Goal: Task Accomplishment & Management: Use online tool/utility

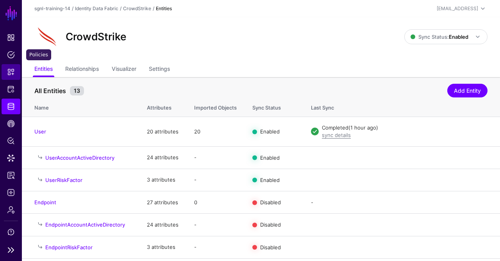
click at [10, 79] on link "Snippets" at bounding box center [11, 72] width 19 height 16
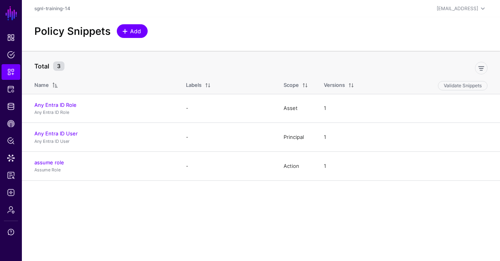
click at [133, 34] on span "Add" at bounding box center [135, 31] width 13 height 8
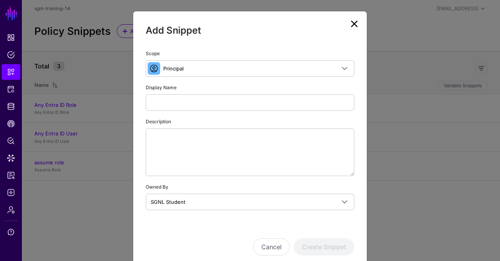
click at [179, 109] on div "Scope Principal Principal A set of users that are in scope of a policy Action T…" at bounding box center [250, 129] width 209 height 161
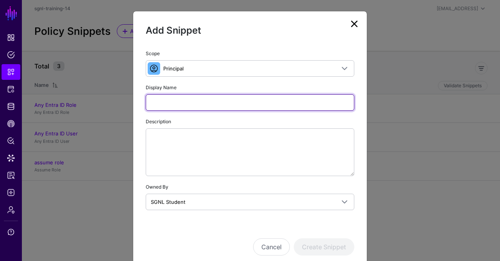
click at [179, 102] on input "Display Name" at bounding box center [250, 102] width 209 height 16
type input "**********"
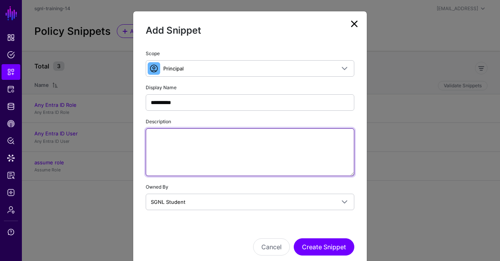
click at [176, 171] on textarea "Description" at bounding box center [250, 152] width 209 height 48
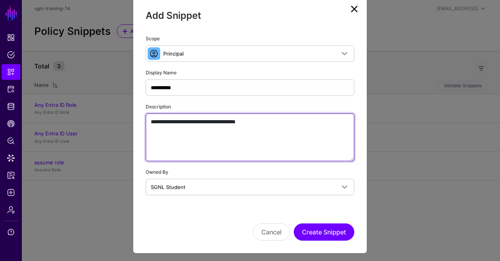
type textarea "**********"
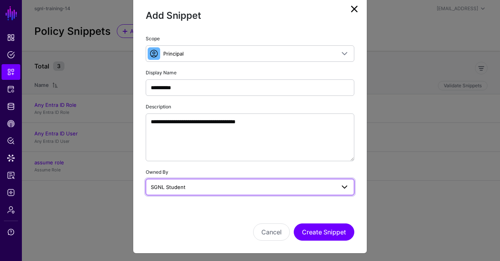
click at [272, 188] on span "SGNL Student" at bounding box center [243, 186] width 184 height 9
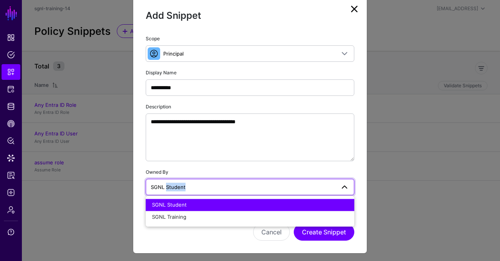
click at [272, 188] on span "SGNL Student" at bounding box center [243, 186] width 184 height 9
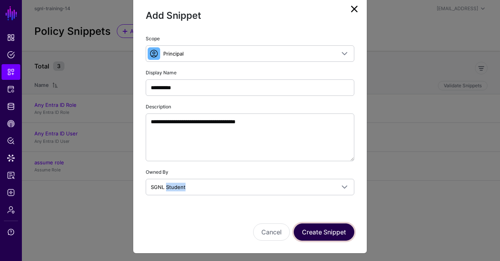
click at [313, 229] on button "Create Snippet" at bounding box center [324, 231] width 61 height 17
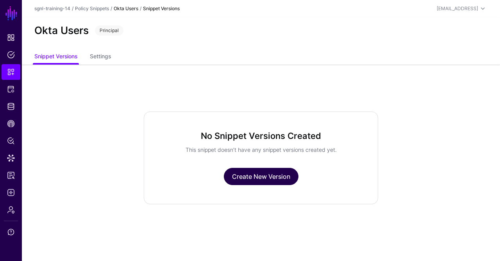
click at [242, 172] on link "Create New Version" at bounding box center [261, 176] width 75 height 17
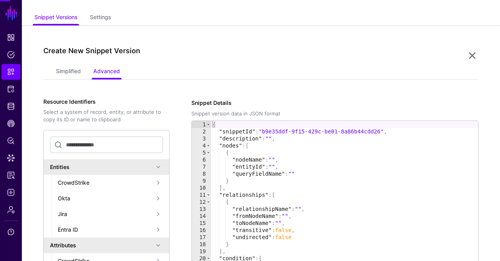
scroll to position [64, 0]
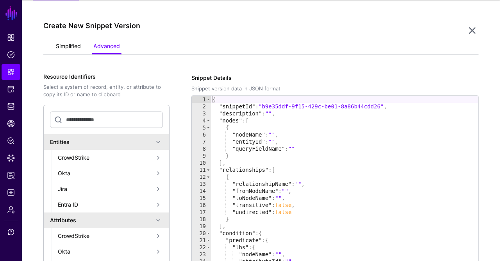
click at [65, 48] on link "Simplified" at bounding box center [68, 46] width 25 height 15
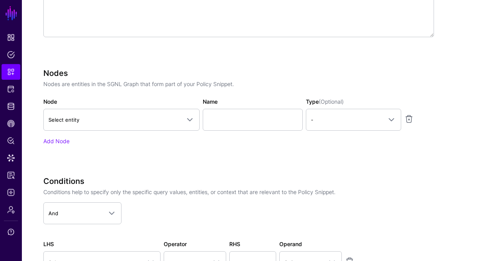
scroll to position [225, 0]
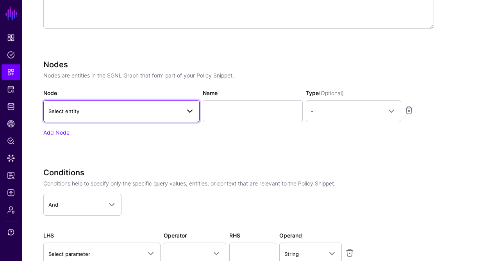
click at [157, 100] on link "Select entity" at bounding box center [121, 111] width 156 height 22
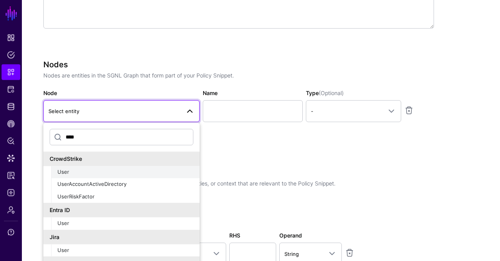
scroll to position [14, 0]
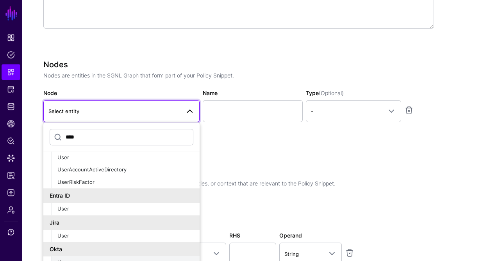
type input "****"
click at [63, 259] on div "User" at bounding box center [125, 263] width 136 height 8
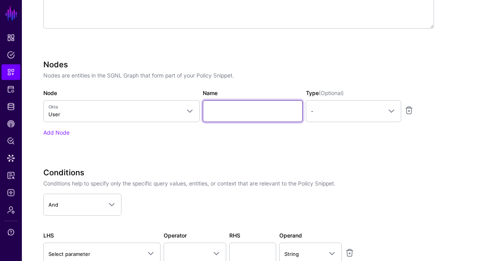
click at [227, 107] on input "Name" at bounding box center [253, 111] width 100 height 22
type input "********"
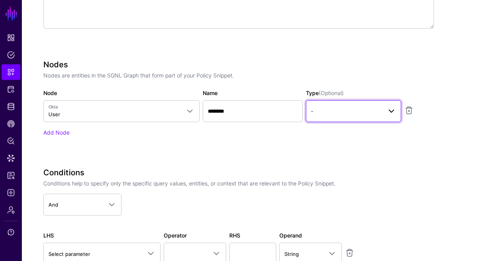
click at [353, 104] on link "-" at bounding box center [353, 111] width 95 height 22
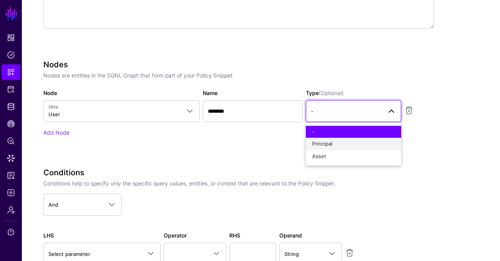
click at [316, 141] on span "Principal" at bounding box center [322, 144] width 20 height 6
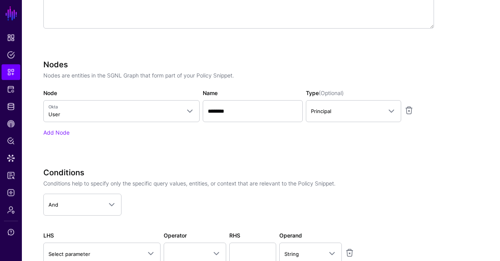
click at [267, 154] on div "Nodes Nodes are entities in the SGNL Graph that form part of your Policy Snippe…" at bounding box center [238, 109] width 391 height 98
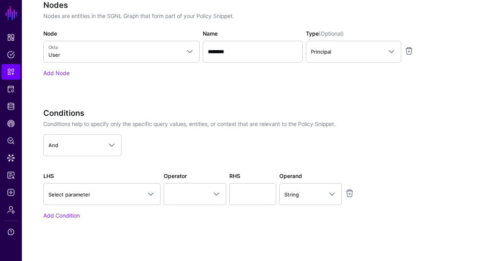
scroll to position [338, 0]
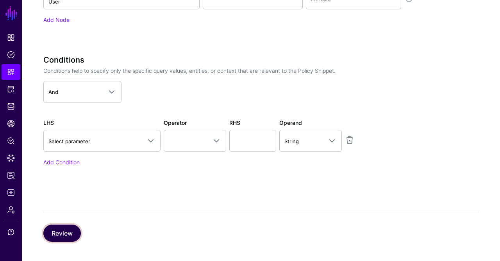
click at [64, 234] on button "Review" at bounding box center [62, 232] width 38 height 17
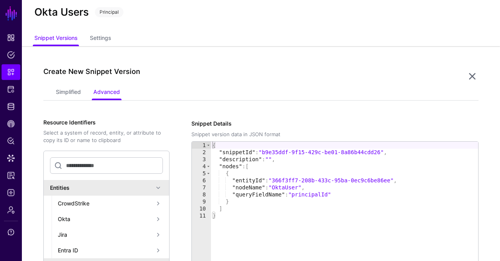
scroll to position [18, 0]
click at [98, 40] on link "Settings" at bounding box center [100, 39] width 21 height 15
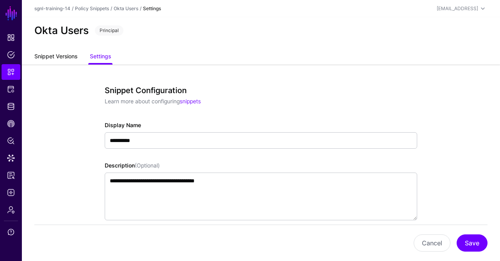
click at [57, 57] on link "Snippet Versions" at bounding box center [55, 57] width 43 height 15
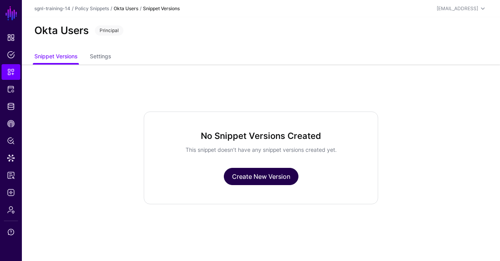
click at [277, 175] on link "Create New Version" at bounding box center [261, 176] width 75 height 17
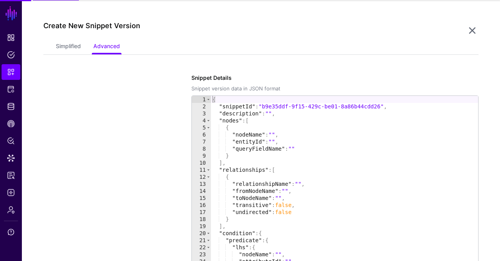
scroll to position [64, 0]
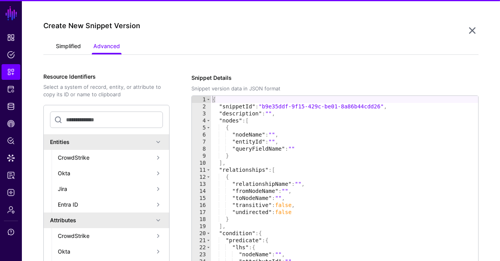
click at [71, 48] on link "Simplified" at bounding box center [68, 46] width 25 height 15
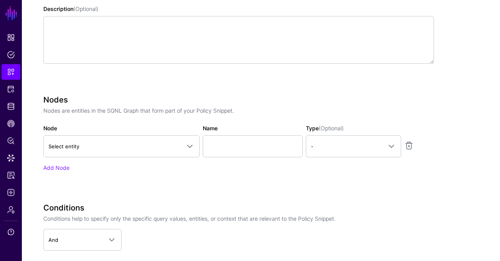
scroll to position [189, 0]
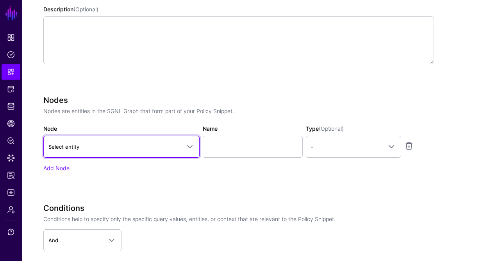
click at [106, 145] on span "Select entity" at bounding box center [114, 146] width 132 height 9
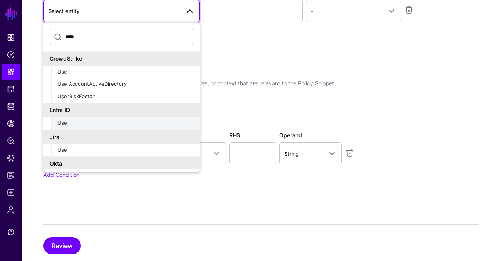
scroll to position [14, 0]
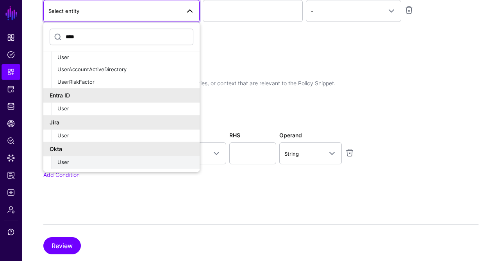
type input "****"
click at [89, 159] on div "User" at bounding box center [125, 163] width 136 height 8
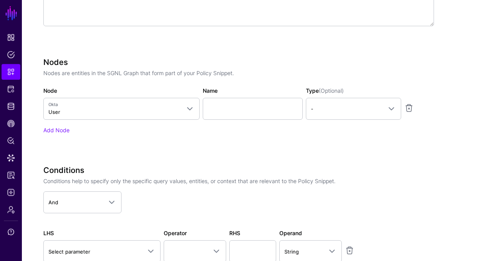
scroll to position [227, 0]
click at [238, 105] on input "Name" at bounding box center [253, 109] width 100 height 22
type input "********"
click at [331, 97] on div "Type (Optional) - - Principal Asset" at bounding box center [353, 103] width 98 height 33
click at [329, 106] on span "-" at bounding box center [346, 109] width 71 height 9
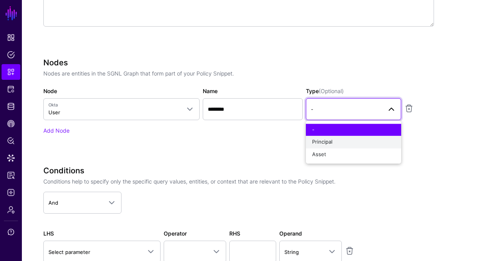
click at [320, 143] on span "Principal" at bounding box center [322, 142] width 20 height 6
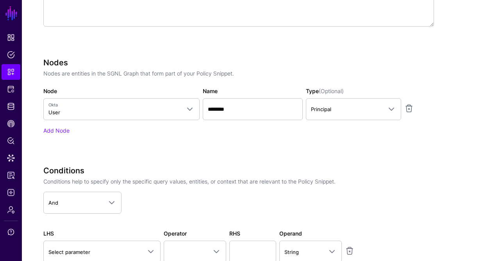
click at [253, 156] on div "Specify the components of your Snippet Version Policy Snippet Versions are comp…" at bounding box center [238, 105] width 391 height 388
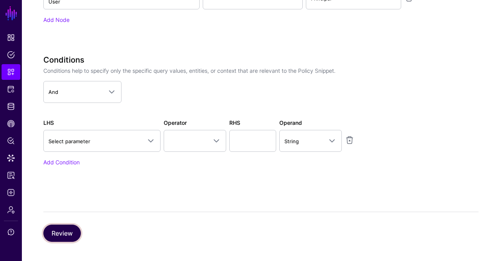
click at [61, 233] on button "Review" at bounding box center [62, 232] width 38 height 17
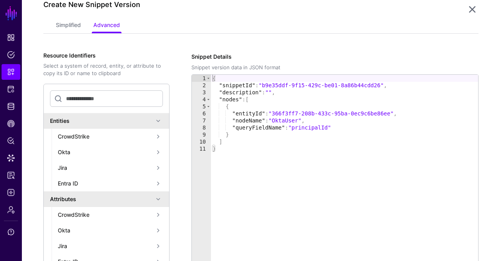
scroll to position [235, 0]
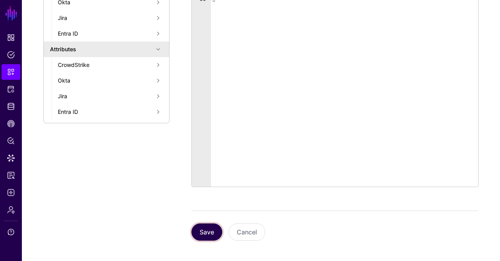
click at [195, 227] on button "Save" at bounding box center [206, 231] width 31 height 17
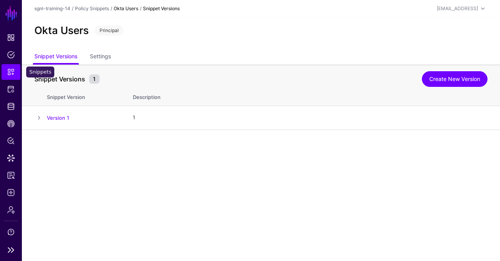
click at [8, 68] on link "Snippets" at bounding box center [11, 72] width 19 height 16
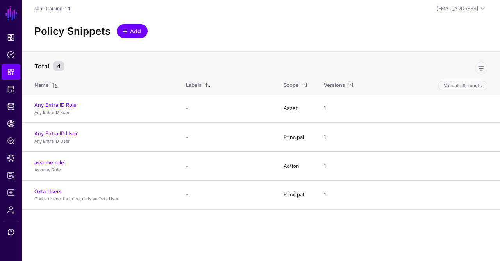
click at [138, 34] on span "Add" at bounding box center [135, 31] width 13 height 8
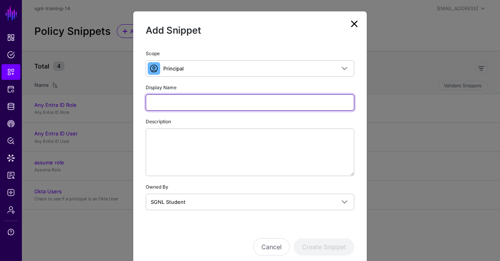
click at [173, 99] on input "Display Name" at bounding box center [250, 102] width 209 height 16
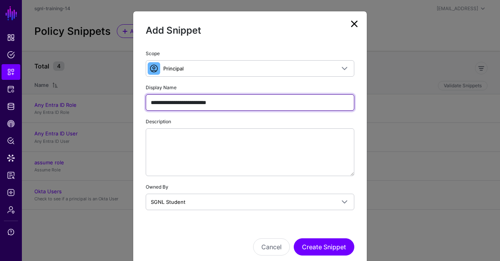
type input "**********"
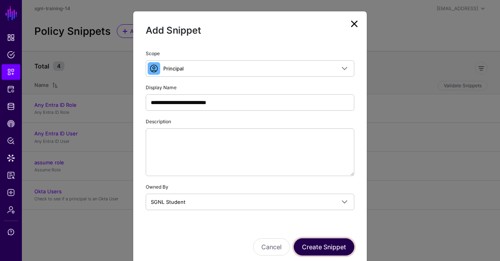
click at [320, 243] on button "Create Snippet" at bounding box center [324, 246] width 61 height 17
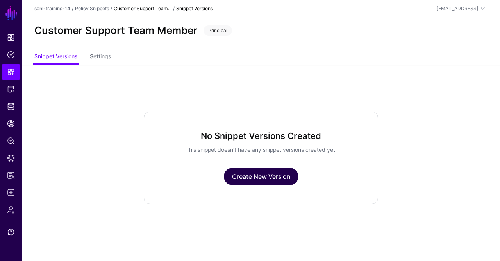
click at [234, 172] on link "Create New Version" at bounding box center [261, 176] width 75 height 17
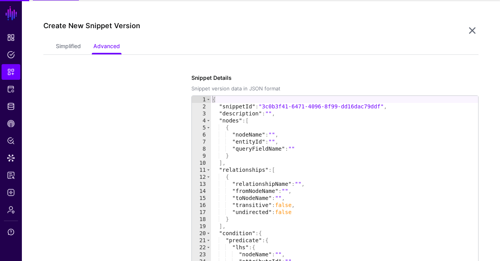
scroll to position [64, 0]
click at [67, 48] on link "Simplified" at bounding box center [68, 46] width 25 height 15
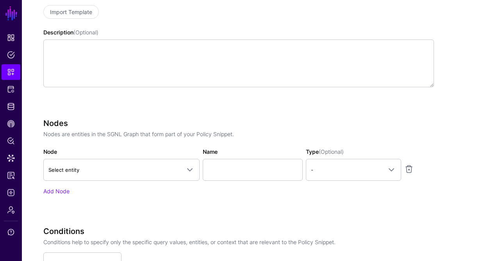
scroll to position [167, 0]
click at [91, 179] on link "Select entity" at bounding box center [121, 169] width 156 height 22
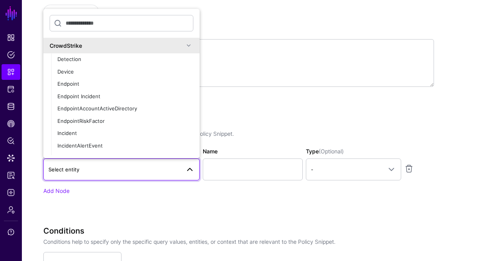
type input "*"
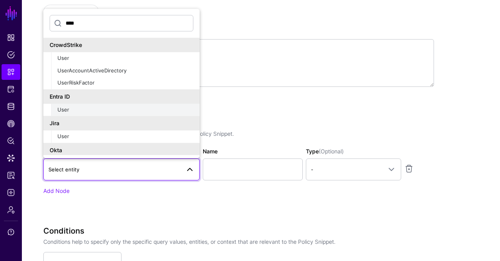
scroll to position [14, 0]
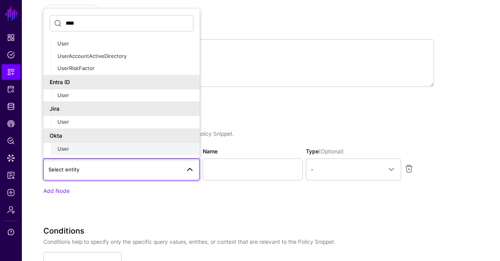
type input "****"
click at [85, 145] on div "User" at bounding box center [125, 149] width 136 height 8
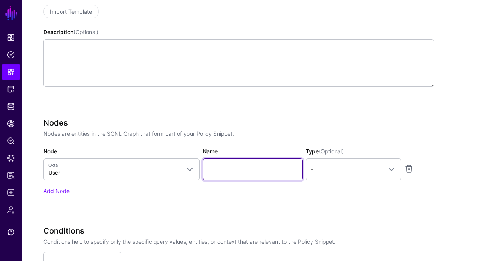
click at [249, 176] on input "Name" at bounding box center [253, 169] width 100 height 22
type input "********"
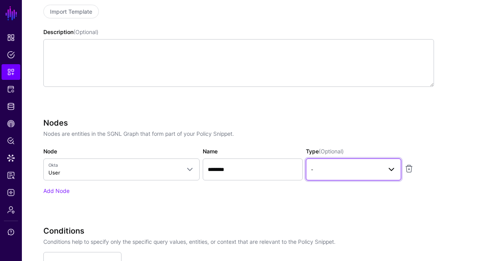
click at [342, 179] on link "-" at bounding box center [353, 169] width 95 height 22
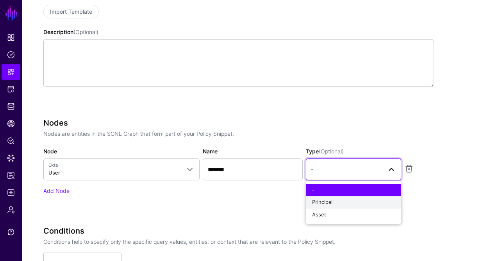
click at [326, 201] on span "Principal" at bounding box center [322, 202] width 20 height 6
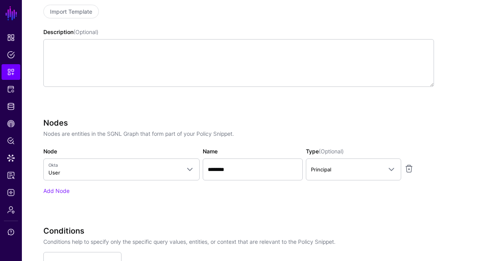
click at [263, 207] on div "Nodes Nodes are entities in the SGNL Graph that form part of your Policy Snippe…" at bounding box center [238, 167] width 391 height 98
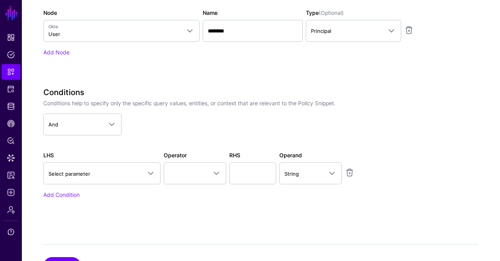
scroll to position [306, 0]
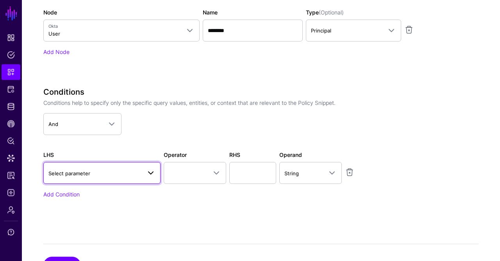
click at [110, 173] on span "Select parameter" at bounding box center [94, 173] width 93 height 9
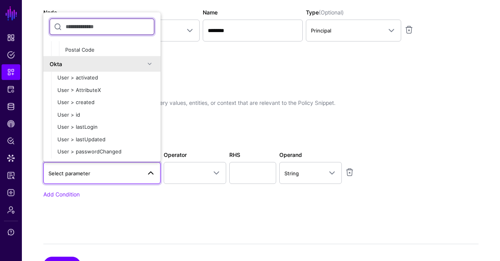
scroll to position [157, 0]
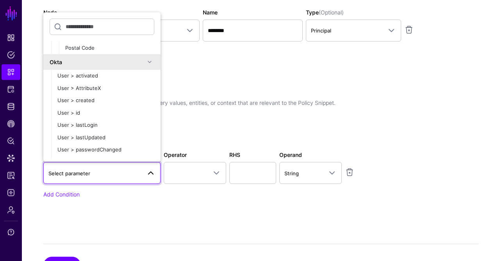
click at [195, 124] on app-dropdown "And And Or Not" at bounding box center [238, 124] width 391 height 22
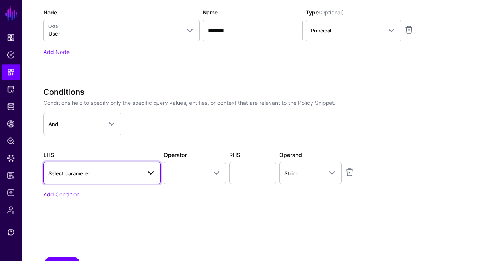
click at [115, 168] on span "Select parameter" at bounding box center [101, 172] width 107 height 9
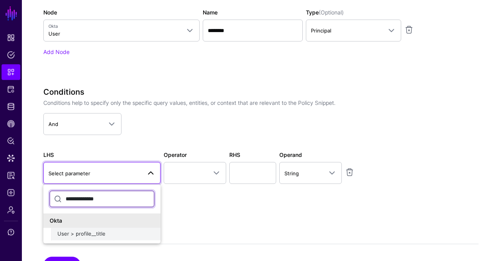
type input "**********"
click at [86, 228] on button "User > profile__title" at bounding box center [105, 234] width 109 height 13
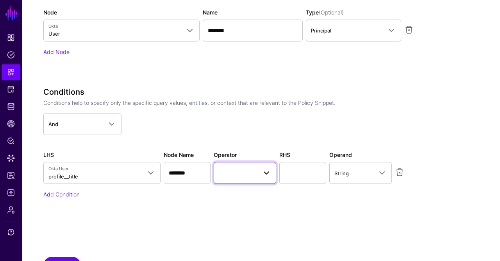
click at [260, 164] on link at bounding box center [245, 173] width 63 height 22
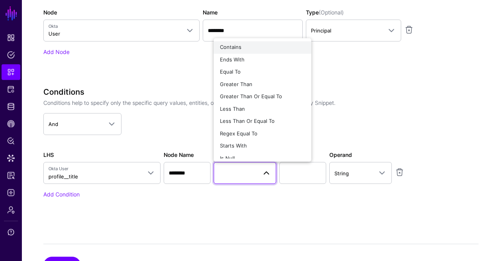
click at [247, 44] on div "Contains" at bounding box center [262, 48] width 85 height 8
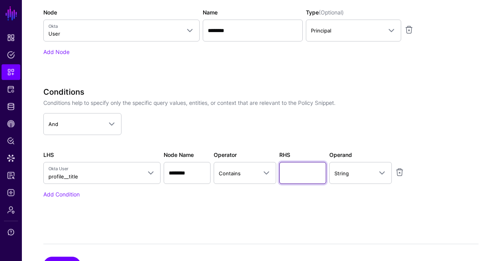
click at [293, 176] on input "text" at bounding box center [302, 173] width 47 height 22
type input "*******"
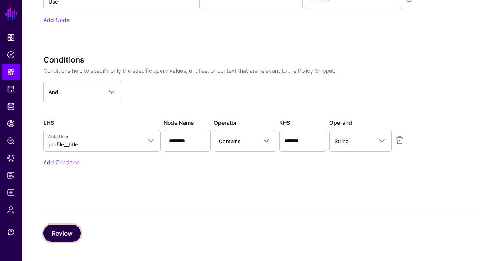
click at [73, 225] on button "Review" at bounding box center [62, 232] width 38 height 17
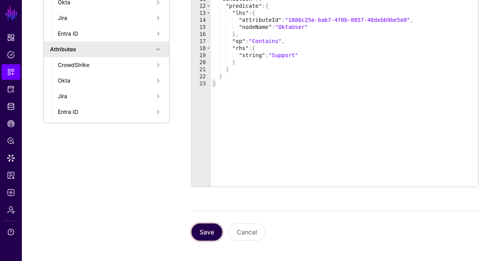
click at [204, 229] on button "Save" at bounding box center [206, 231] width 31 height 17
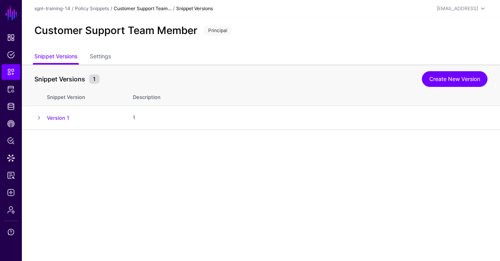
click at [164, 11] on strong "Customer Support Team..." at bounding box center [143, 8] width 58 height 6
click at [95, 11] on link "Policy Snippets" at bounding box center [92, 8] width 34 height 6
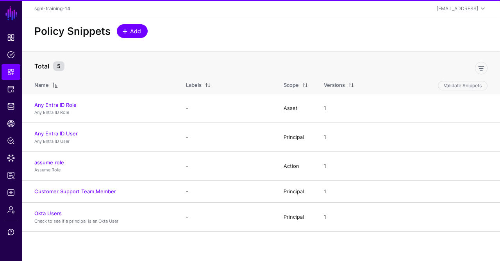
click at [136, 27] on span "Add" at bounding box center [135, 31] width 13 height 8
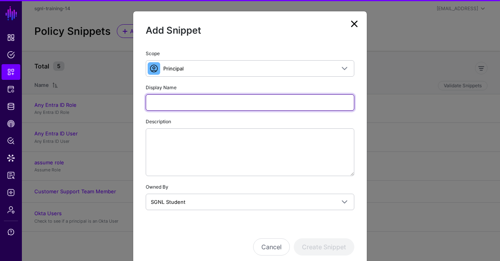
click at [175, 103] on input "Display Name" at bounding box center [250, 102] width 209 height 16
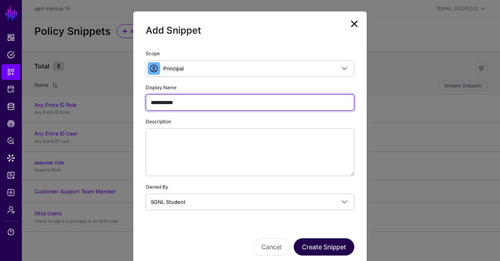
type input "**********"
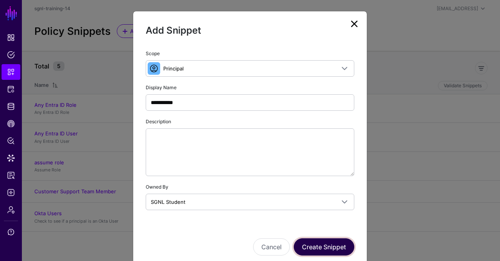
click at [332, 245] on button "Create Snippet" at bounding box center [324, 246] width 61 height 17
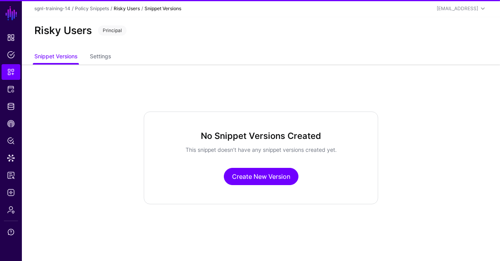
click at [247, 167] on div "No Snippet Versions Created This snippet doesn’t have any snippet versions crea…" at bounding box center [261, 157] width 234 height 93
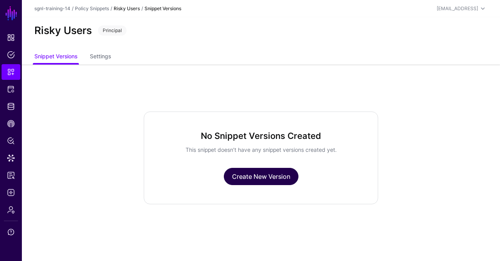
click at [247, 175] on link "Create New Version" at bounding box center [261, 176] width 75 height 17
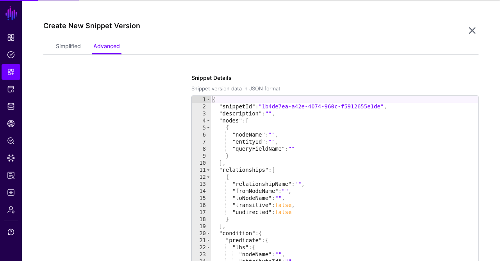
scroll to position [64, 0]
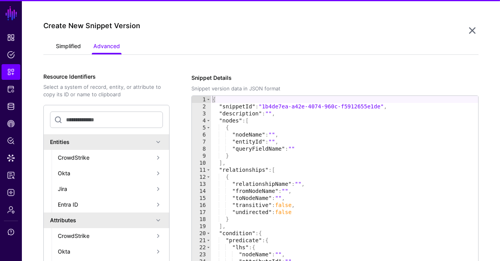
click at [71, 50] on link "Simplified" at bounding box center [68, 46] width 25 height 15
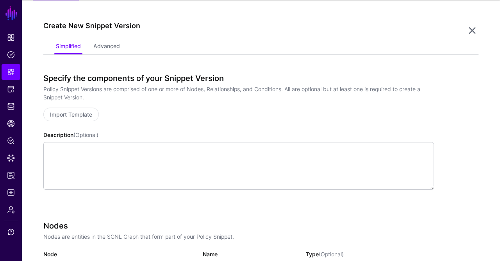
scroll to position [184, 0]
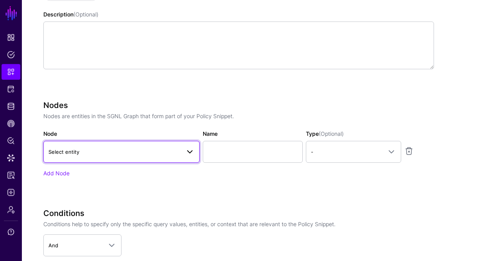
click at [107, 149] on span "Select entity" at bounding box center [114, 151] width 132 height 9
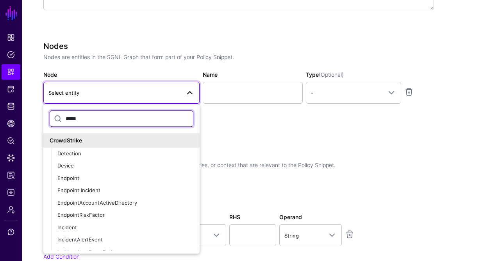
scroll to position [244, 0]
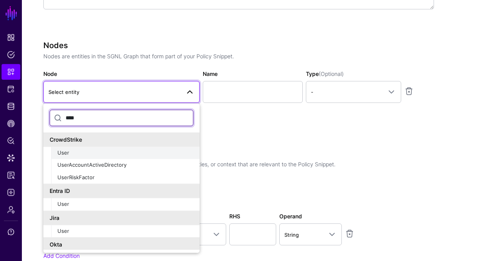
type input "****"
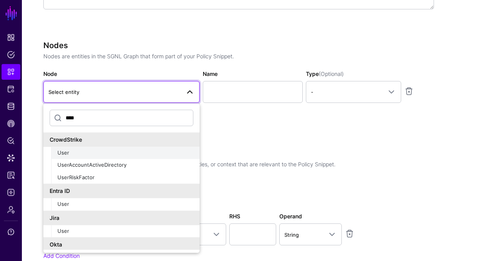
click at [107, 150] on div "User" at bounding box center [125, 153] width 136 height 8
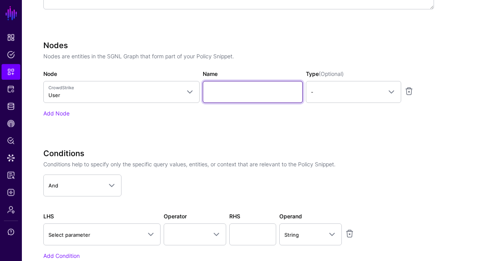
click at [238, 86] on input "Name" at bounding box center [253, 92] width 100 height 22
type input "****"
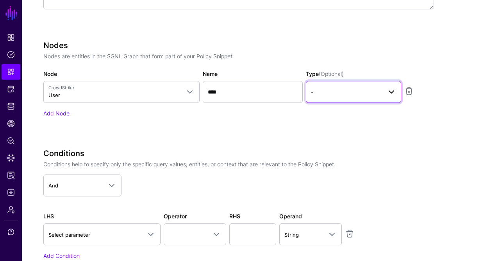
click at [338, 102] on link "-" at bounding box center [353, 92] width 95 height 22
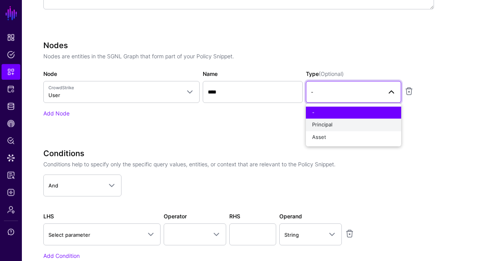
click at [325, 126] on span "Principal" at bounding box center [322, 125] width 20 height 6
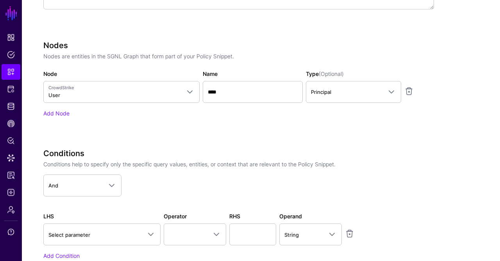
click at [264, 139] on div "Specify the components of your Snippet Version Policy Snippet Versions are comp…" at bounding box center [238, 87] width 391 height 388
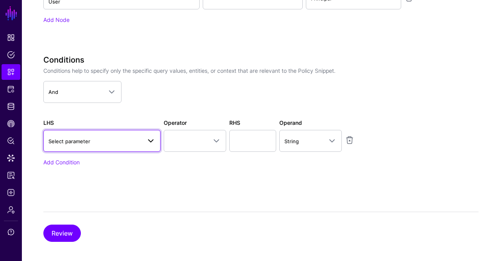
click at [128, 140] on span "Select parameter" at bounding box center [94, 141] width 93 height 9
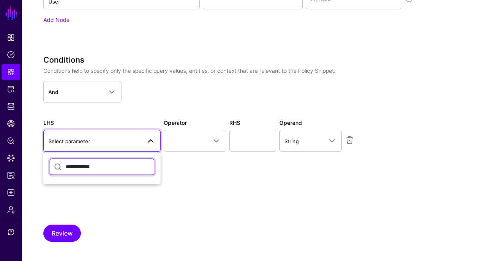
scroll to position [0, 0]
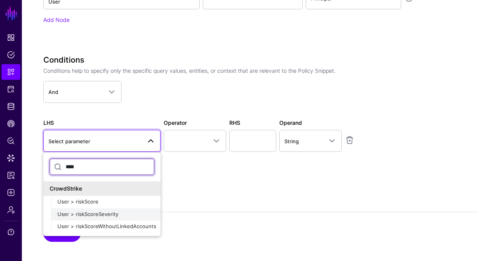
type input "****"
click at [101, 215] on div "User > riskScoreSeverity" at bounding box center [105, 214] width 97 height 8
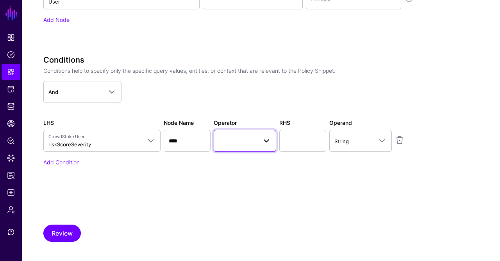
click at [253, 143] on span at bounding box center [245, 140] width 52 height 9
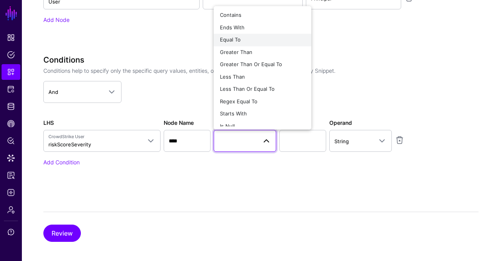
click at [255, 36] on div "Equal To" at bounding box center [262, 40] width 85 height 8
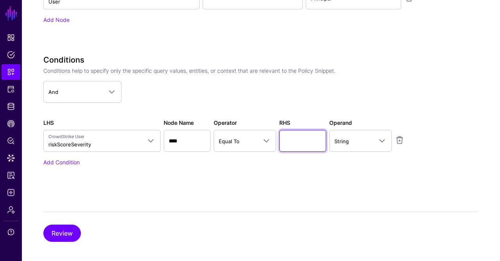
click at [301, 130] on input "text" at bounding box center [302, 141] width 47 height 22
type input "****"
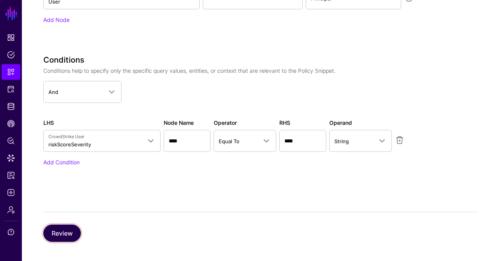
click at [65, 230] on button "Review" at bounding box center [62, 232] width 38 height 17
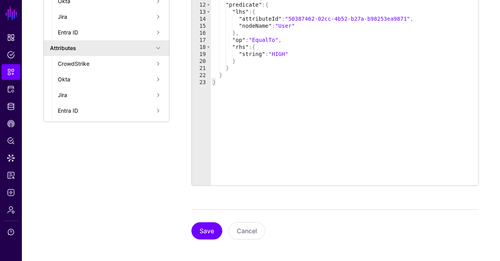
scroll to position [235, 0]
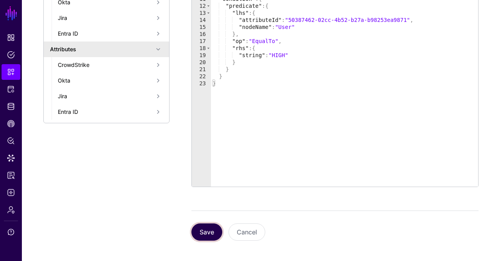
click at [205, 235] on button "Save" at bounding box center [206, 231] width 31 height 17
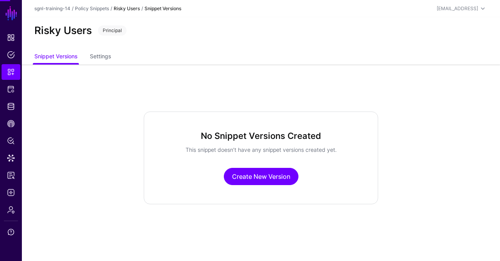
scroll to position [0, 0]
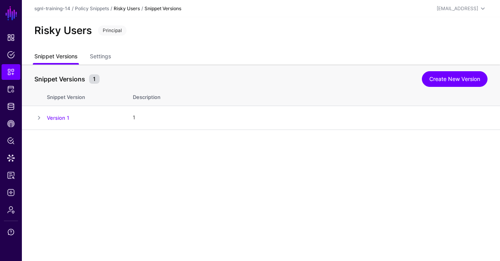
click at [54, 55] on link "Snippet Versions" at bounding box center [55, 57] width 43 height 15
click at [85, 12] on div "Policy Snippets" at bounding box center [92, 8] width 34 height 7
click at [93, 5] on div "Policy Snippets" at bounding box center [92, 8] width 34 height 7
click at [93, 7] on link "Policy Snippets" at bounding box center [92, 8] width 34 height 6
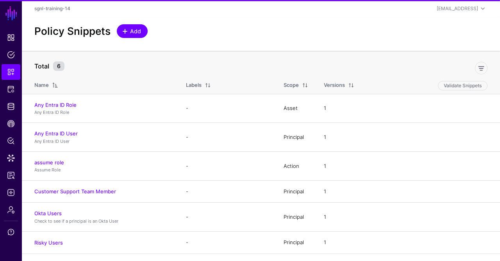
click at [130, 30] on span "Add" at bounding box center [135, 31] width 13 height 8
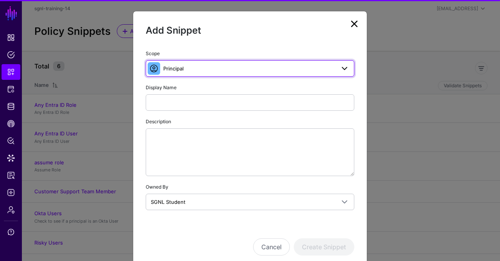
click at [209, 69] on span "Principal" at bounding box center [249, 68] width 172 height 9
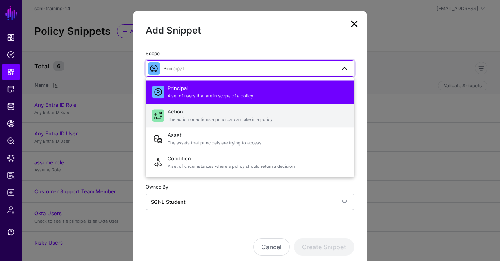
click at [184, 123] on span "Action The action or actions a principal can take in a policy" at bounding box center [258, 115] width 181 height 19
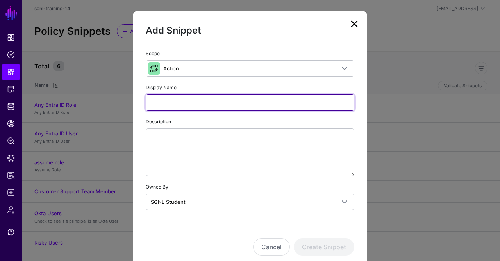
click at [197, 101] on input "Display Name" at bounding box center [250, 102] width 209 height 16
type input "**********"
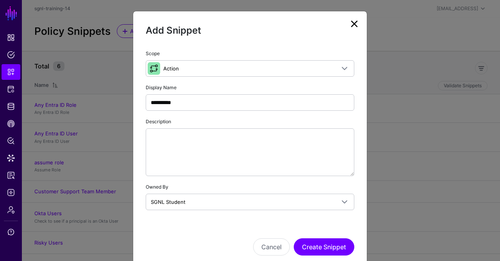
click at [316, 234] on div "Cancel Create Snippet" at bounding box center [250, 235] width 209 height 39
click at [317, 241] on button "Create Snippet" at bounding box center [324, 246] width 61 height 17
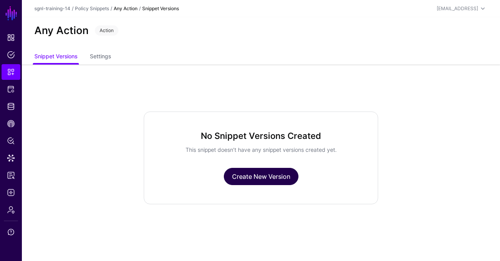
click at [273, 179] on link "Create New Version" at bounding box center [261, 176] width 75 height 17
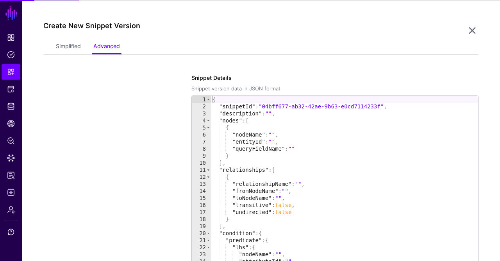
scroll to position [64, 0]
click at [76, 45] on link "Simplified" at bounding box center [68, 46] width 25 height 15
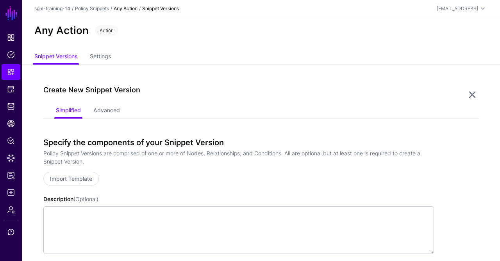
scroll to position [51, 0]
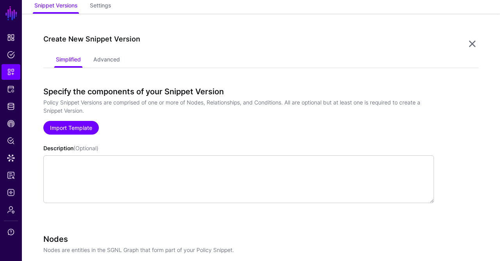
click at [80, 129] on link "Import Template" at bounding box center [70, 128] width 55 height 14
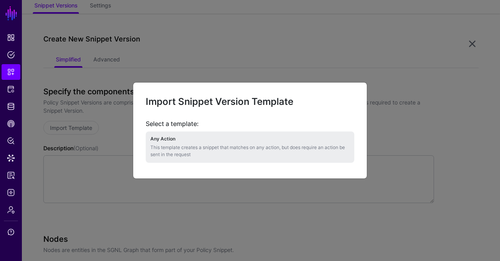
click at [257, 152] on p "This template creates a snippet that matches on any action, but does require an…" at bounding box center [249, 151] width 199 height 14
type textarea "**********"
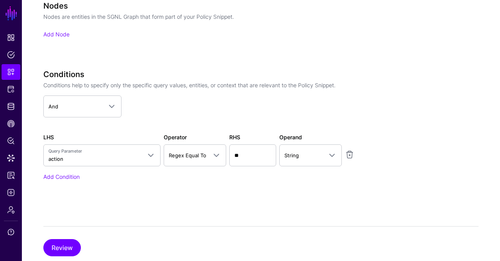
scroll to position [284, 0]
click at [72, 240] on button "Review" at bounding box center [62, 246] width 38 height 17
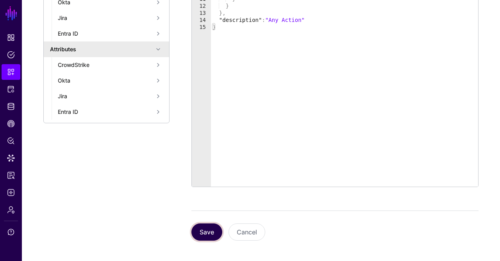
click at [213, 232] on button "Save" at bounding box center [206, 231] width 31 height 17
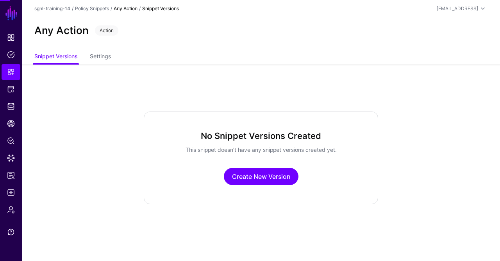
scroll to position [0, 0]
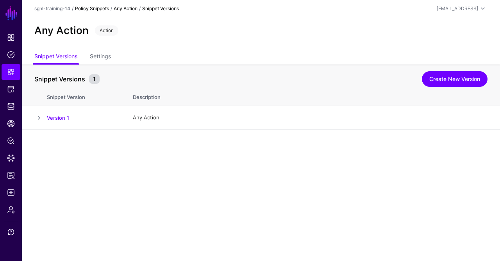
click at [99, 9] on link "Policy Snippets" at bounding box center [92, 8] width 34 height 6
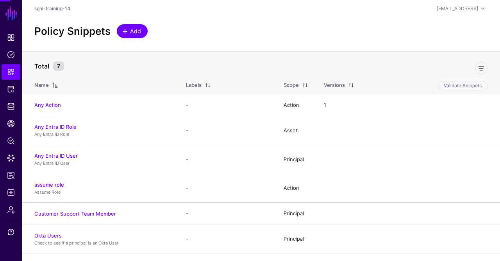
click at [134, 28] on span "Add" at bounding box center [135, 31] width 13 height 8
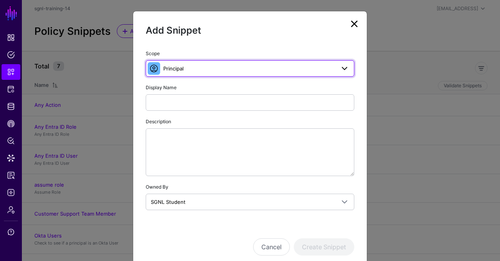
click at [179, 62] on link "Principal" at bounding box center [250, 68] width 209 height 16
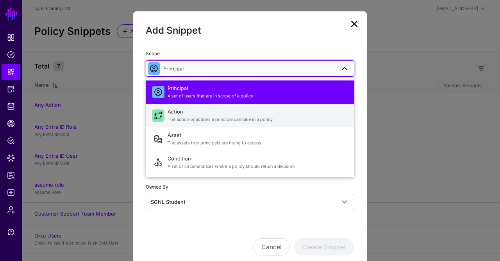
click at [189, 120] on span "The action or actions a principal can take in a policy" at bounding box center [258, 119] width 181 height 7
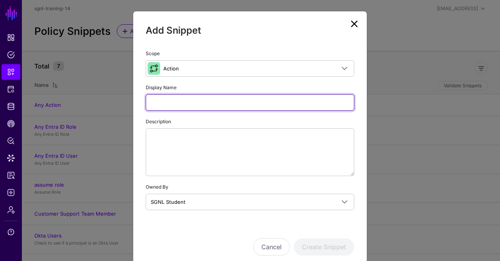
click at [200, 104] on input "Display Name" at bounding box center [250, 102] width 209 height 16
type input "******"
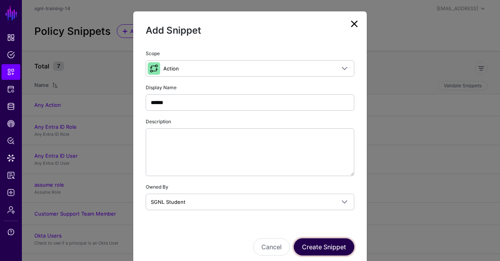
click at [316, 249] on button "Create Snippet" at bounding box center [324, 246] width 61 height 17
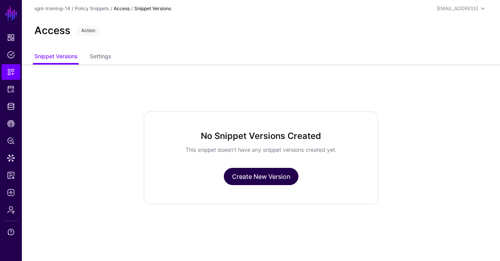
click at [234, 171] on link "Create New Version" at bounding box center [261, 176] width 75 height 17
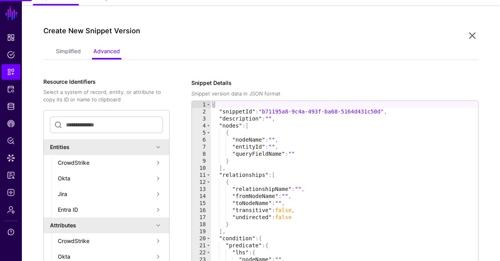
scroll to position [64, 0]
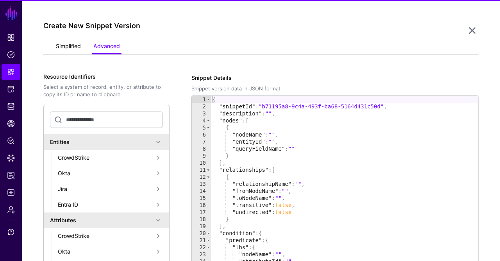
click at [58, 49] on link "Simplified" at bounding box center [68, 46] width 25 height 15
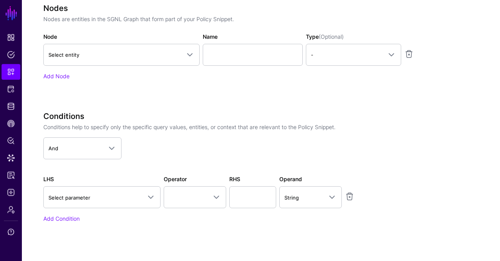
scroll to position [282, 0]
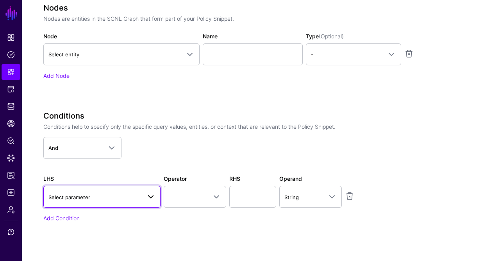
click at [108, 195] on span "Select parameter" at bounding box center [94, 197] width 93 height 9
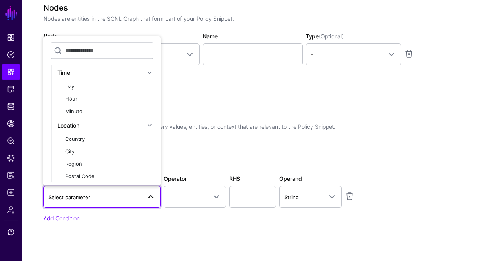
scroll to position [0, 0]
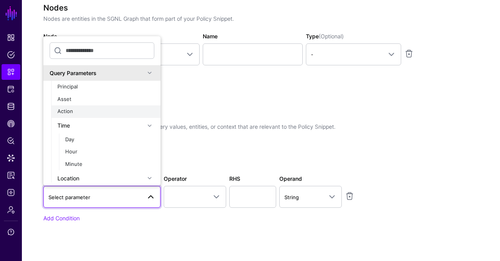
click at [101, 109] on div "Action" at bounding box center [105, 112] width 97 height 8
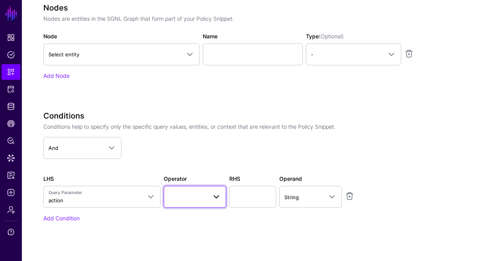
click at [189, 192] on span at bounding box center [195, 196] width 52 height 9
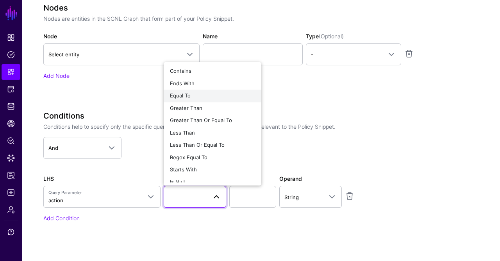
click at [204, 93] on div "Equal To" at bounding box center [212, 96] width 85 height 8
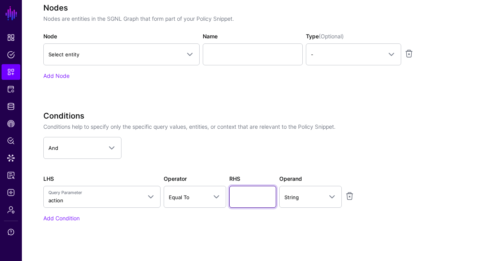
click at [238, 189] on input "text" at bounding box center [252, 197] width 47 height 22
type input "******"
click at [281, 122] on p "Conditions help to specify only the specific query values, entities, or context…" at bounding box center [238, 126] width 391 height 8
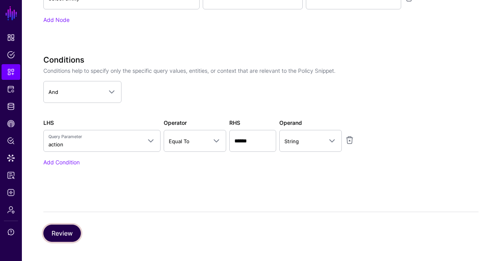
click at [66, 226] on button "Review" at bounding box center [62, 232] width 38 height 17
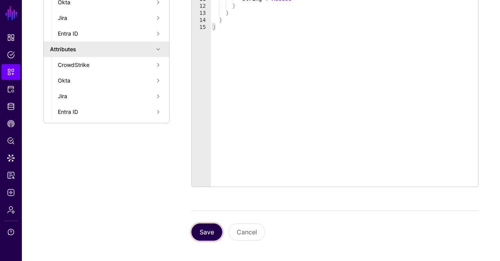
click at [203, 234] on button "Save" at bounding box center [206, 231] width 31 height 17
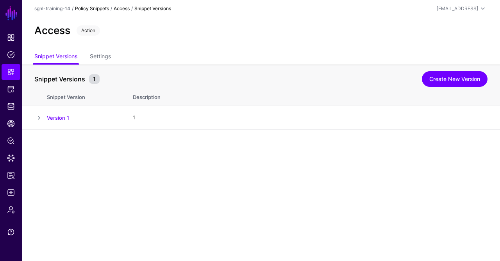
click at [96, 9] on link "Policy Snippets" at bounding box center [92, 8] width 34 height 6
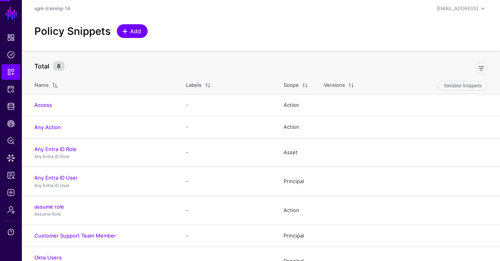
click at [126, 32] on span at bounding box center [125, 31] width 6 height 6
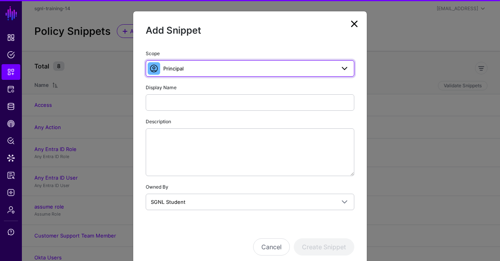
click at [182, 65] on span "Principal" at bounding box center [173, 68] width 20 height 6
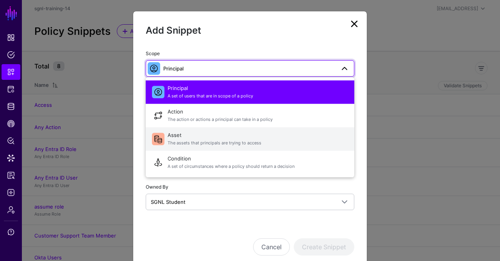
click at [182, 139] on span "The assets that principals are trying to access" at bounding box center [258, 142] width 181 height 7
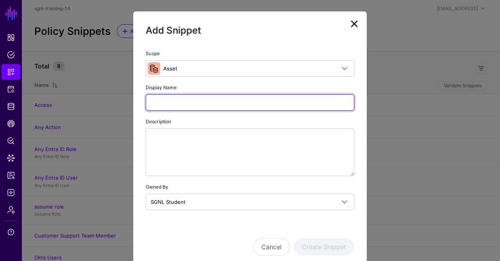
click at [204, 101] on input "Display Name" at bounding box center [250, 102] width 209 height 16
type input "*********"
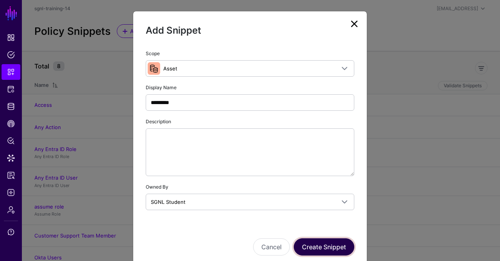
click at [329, 241] on button "Create Snippet" at bounding box center [324, 246] width 61 height 17
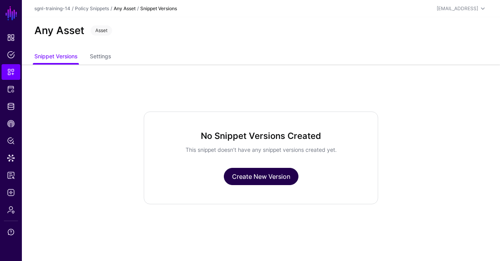
click at [264, 177] on link "Create New Version" at bounding box center [261, 176] width 75 height 17
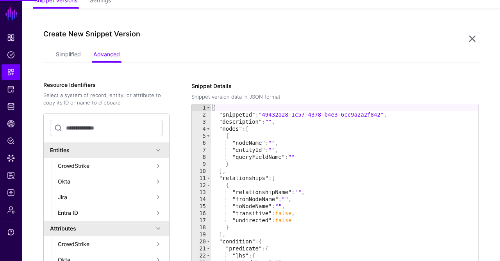
scroll to position [64, 0]
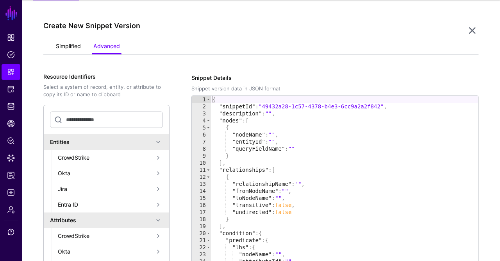
click at [68, 41] on link "Simplified" at bounding box center [68, 46] width 25 height 15
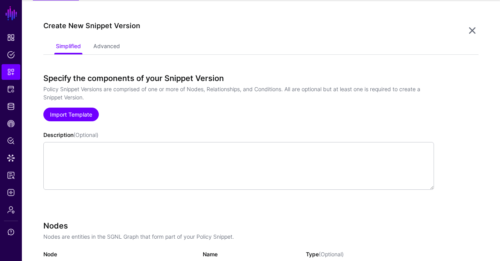
click at [74, 114] on link "Import Template" at bounding box center [70, 114] width 55 height 14
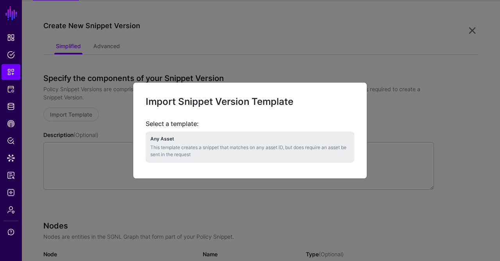
click at [191, 139] on h4 "Any Asset" at bounding box center [249, 138] width 199 height 5
type textarea "**********"
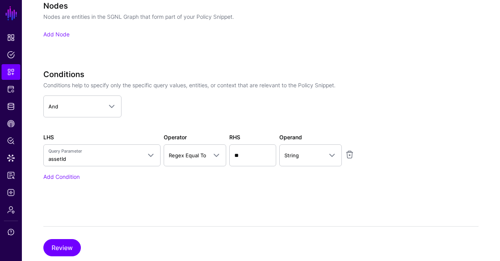
scroll to position [284, 0]
click at [61, 239] on button "Review" at bounding box center [62, 246] width 38 height 17
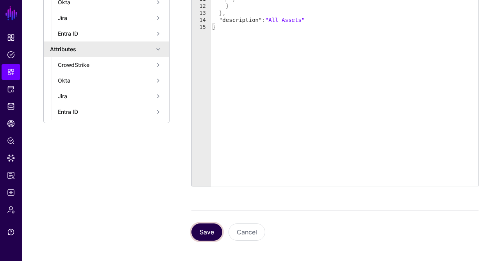
click at [202, 224] on button "Save" at bounding box center [206, 231] width 31 height 17
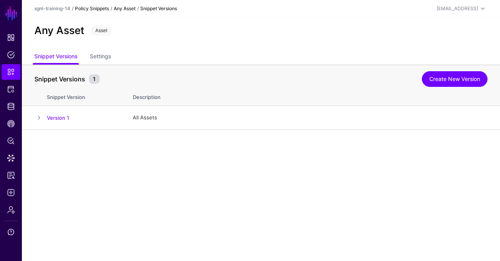
click at [90, 9] on link "Policy Snippets" at bounding box center [92, 8] width 34 height 6
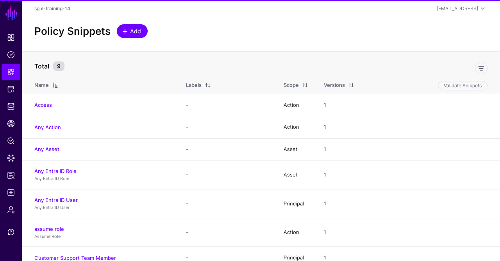
click at [139, 34] on span "Add" at bounding box center [135, 31] width 13 height 8
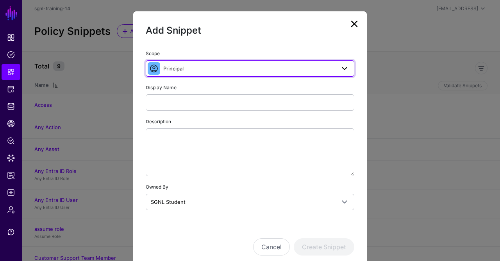
click at [193, 68] on span "Principal" at bounding box center [249, 68] width 172 height 9
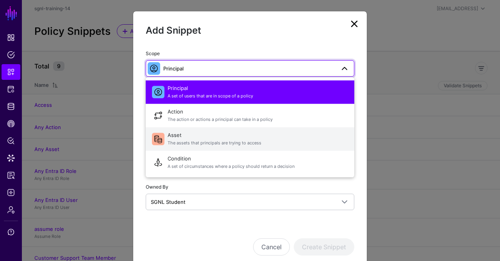
click at [175, 147] on span "Asset The assets that principals are trying to access" at bounding box center [258, 138] width 181 height 19
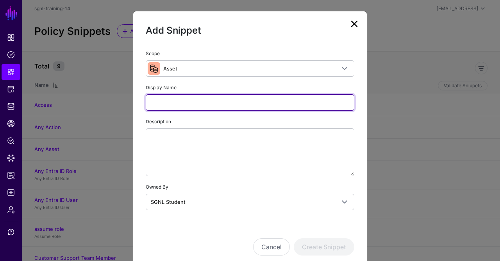
click at [210, 97] on input "Display Name" at bounding box center [250, 102] width 209 height 16
type input "*"
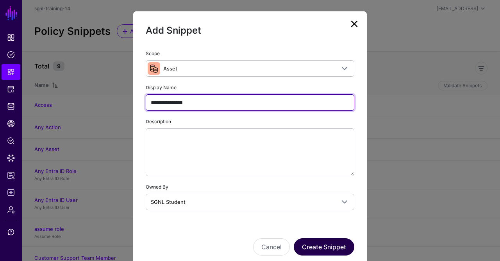
type input "**********"
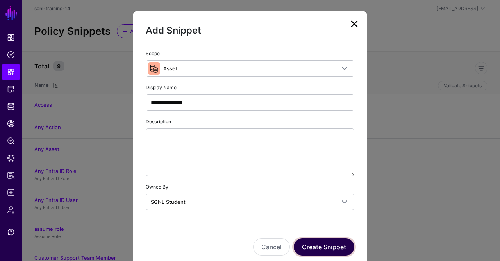
click at [307, 240] on button "Create Snippet" at bounding box center [324, 246] width 61 height 17
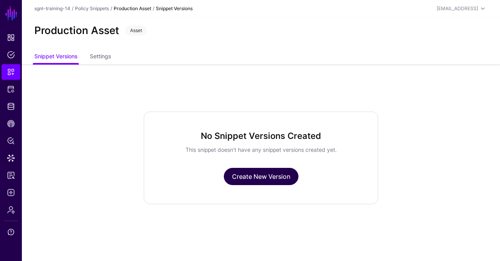
click at [261, 184] on link "Create New Version" at bounding box center [261, 176] width 75 height 17
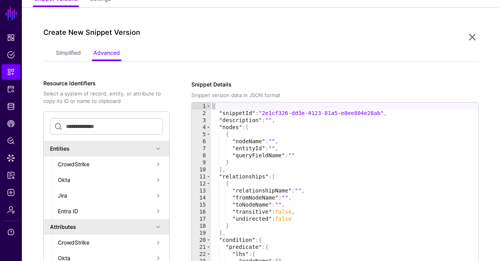
scroll to position [64, 0]
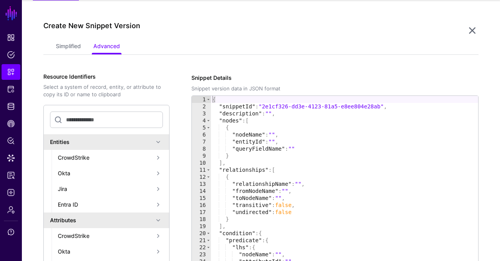
click at [75, 57] on app-snippets-item-versions-form "Simplified Advanced Specify the components of your Snippet Version Policy Snipp…" at bounding box center [261, 225] width 436 height 372
click at [73, 47] on link "Simplified" at bounding box center [68, 46] width 25 height 15
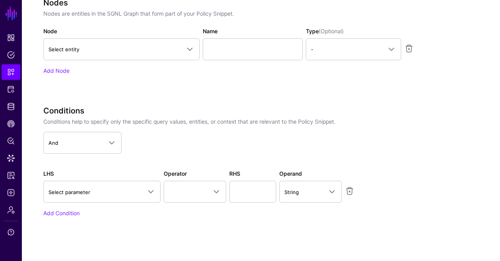
scroll to position [295, 0]
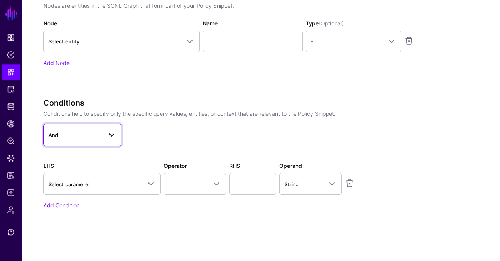
click at [91, 137] on span "And" at bounding box center [75, 134] width 54 height 9
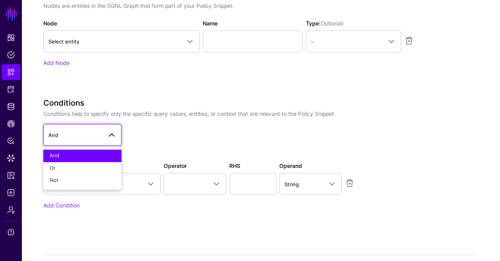
click at [119, 112] on p "Conditions help to specify only the specific query values, entities, or context…" at bounding box center [238, 113] width 391 height 8
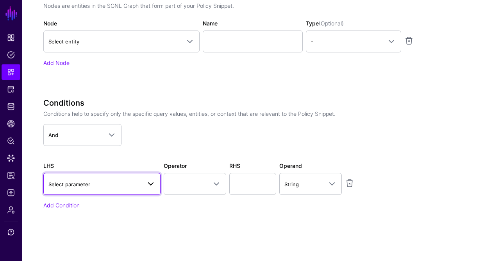
click at [95, 185] on span "Select parameter" at bounding box center [94, 184] width 93 height 9
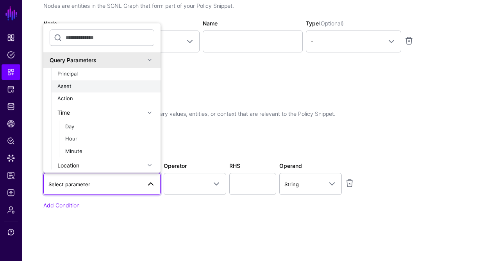
click at [97, 82] on div "Asset" at bounding box center [105, 86] width 97 height 8
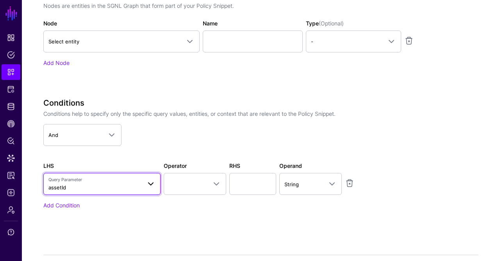
click at [111, 187] on span "Query Parameter assetId" at bounding box center [94, 183] width 93 height 15
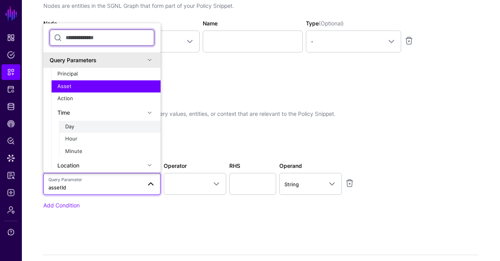
scroll to position [234, 0]
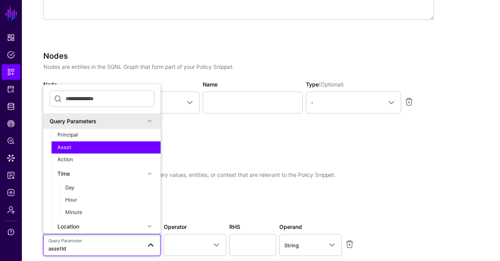
click at [195, 163] on h3 "Conditions" at bounding box center [238, 163] width 391 height 9
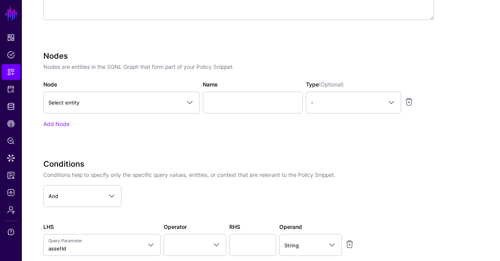
scroll to position [338, 0]
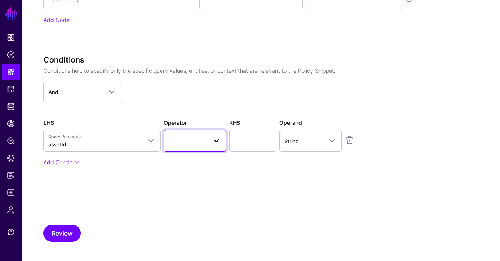
click at [198, 140] on span at bounding box center [195, 140] width 52 height 9
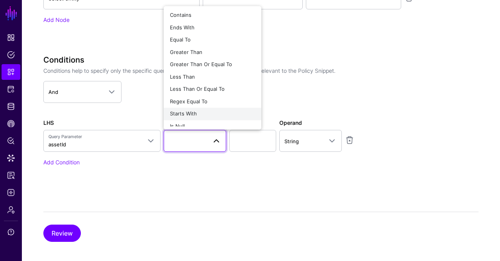
click at [195, 108] on button "Starts With" at bounding box center [213, 114] width 98 height 13
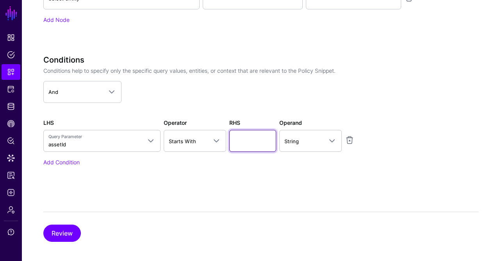
click at [249, 134] on input "text" at bounding box center [252, 141] width 47 height 22
type input "**********"
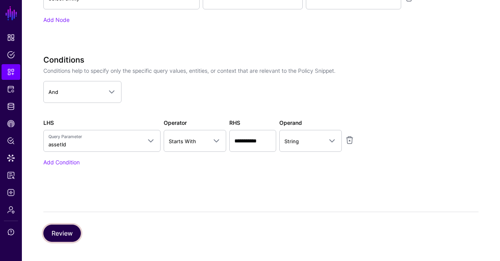
click at [69, 227] on button "Review" at bounding box center [62, 232] width 38 height 17
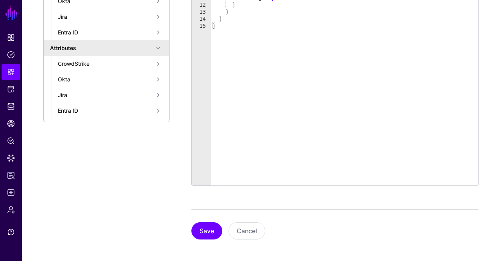
scroll to position [235, 0]
click at [205, 232] on button "Save" at bounding box center [206, 231] width 31 height 17
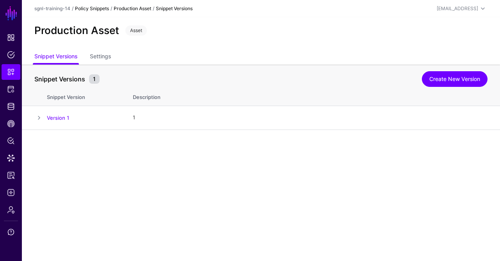
click at [81, 7] on link "Policy Snippets" at bounding box center [92, 8] width 34 height 6
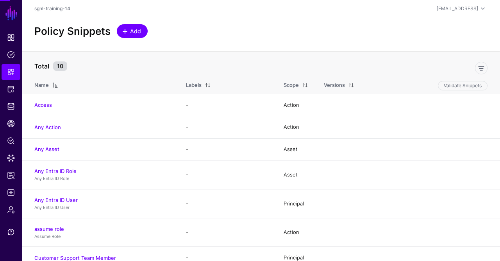
click at [129, 32] on span "Add" at bounding box center [135, 31] width 13 height 8
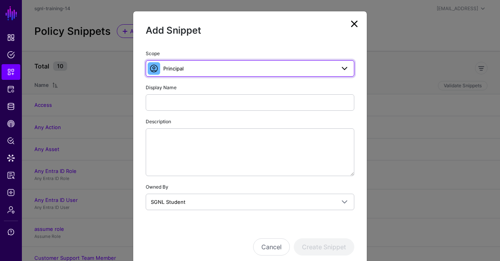
click at [184, 63] on link "Principal" at bounding box center [250, 68] width 209 height 16
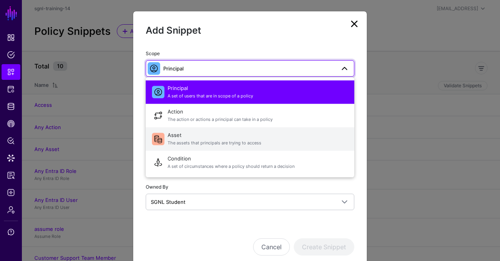
click at [183, 136] on span "Asset The assets that principals are trying to access" at bounding box center [258, 138] width 181 height 19
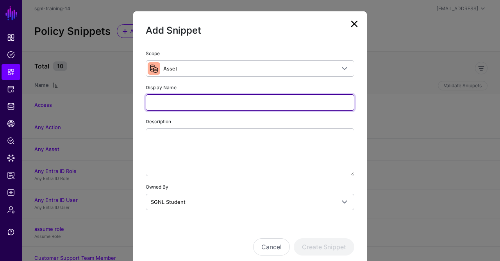
click at [202, 106] on input "Display Name" at bounding box center [250, 102] width 209 height 16
type input "******"
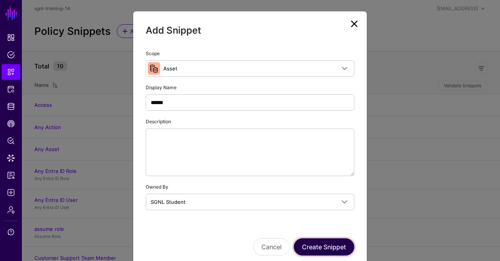
click at [332, 247] on button "Create Snippet" at bounding box center [324, 246] width 61 height 17
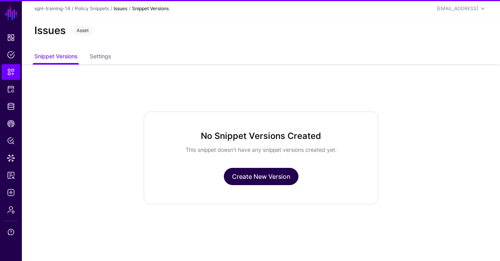
click at [241, 184] on link "Create New Version" at bounding box center [261, 176] width 75 height 17
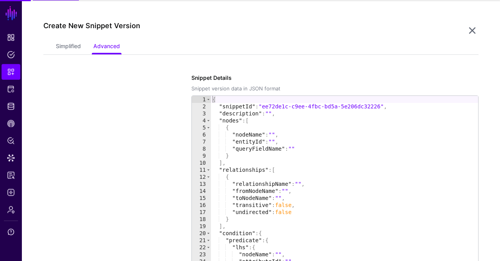
scroll to position [64, 0]
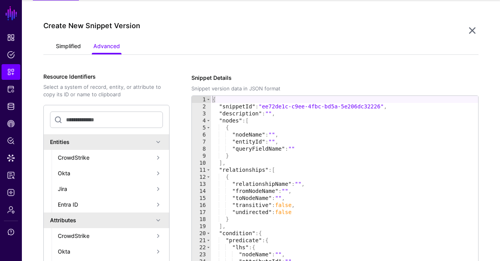
click at [73, 42] on link "Simplified" at bounding box center [68, 46] width 25 height 15
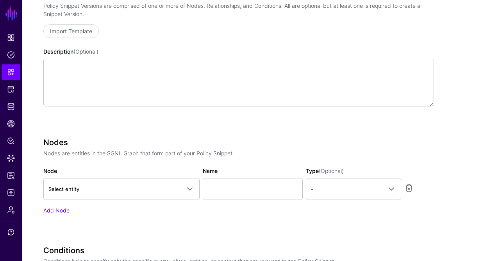
scroll to position [191, 0]
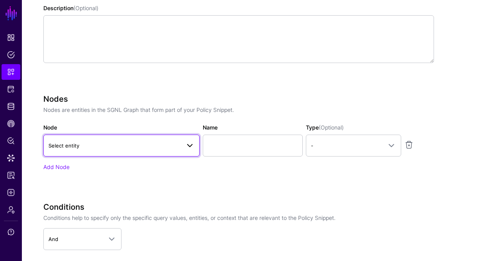
click at [164, 145] on span "Select entity" at bounding box center [114, 145] width 132 height 9
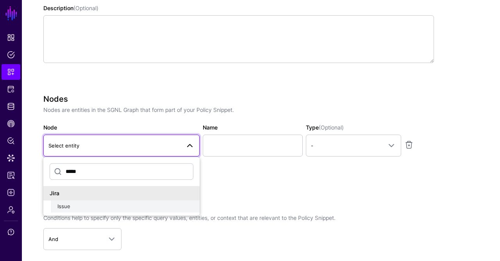
type input "*****"
click at [81, 208] on div "Issue" at bounding box center [125, 206] width 136 height 8
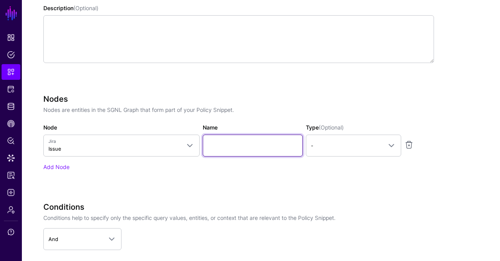
click at [242, 138] on input "Name" at bounding box center [253, 145] width 100 height 22
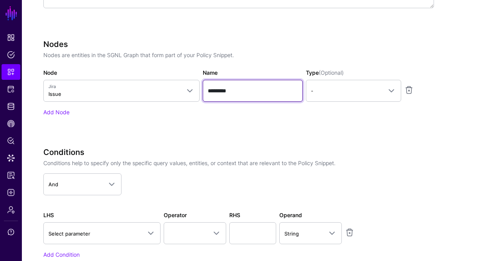
type input "*********"
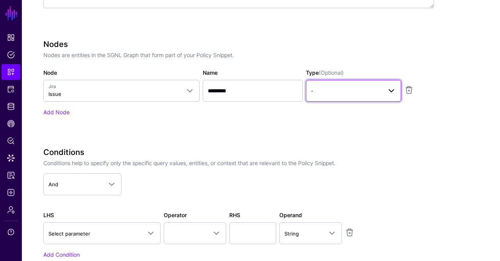
click at [327, 97] on link "-" at bounding box center [353, 91] width 95 height 22
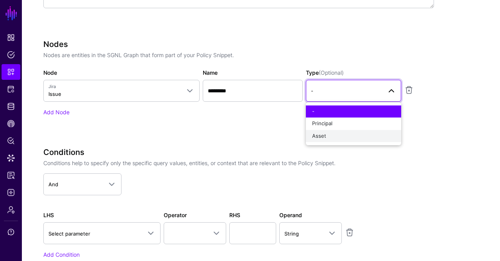
click at [323, 132] on span "Asset" at bounding box center [319, 135] width 14 height 6
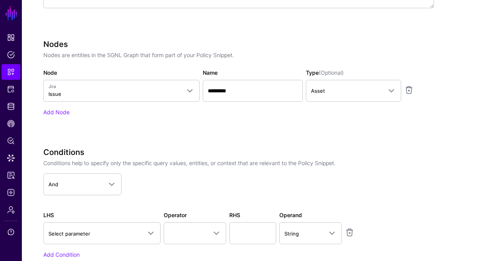
click at [260, 153] on h3 "Conditions" at bounding box center [238, 151] width 391 height 9
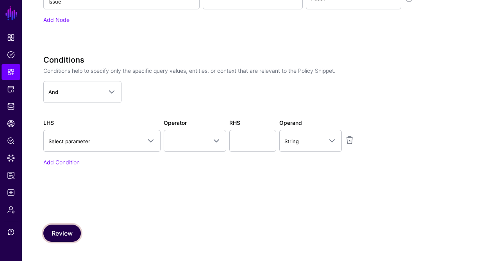
click at [64, 231] on button "Review" at bounding box center [62, 232] width 38 height 17
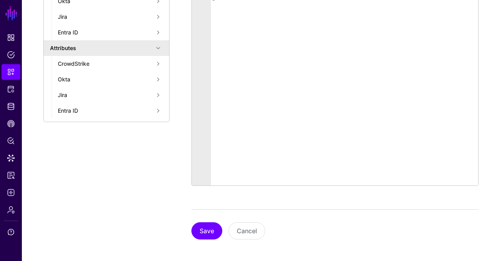
scroll to position [235, 0]
click at [202, 233] on button "Save" at bounding box center [206, 231] width 31 height 17
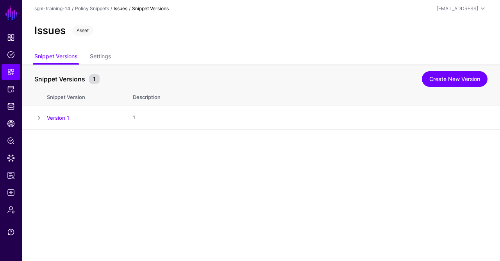
click at [86, 14] on header "sgnl-training-14 / Policy Snippets / Issues / Snippet Versions [EMAIL_ADDRESS] …" at bounding box center [261, 8] width 478 height 17
click at [89, 9] on link "Policy Snippets" at bounding box center [92, 8] width 34 height 6
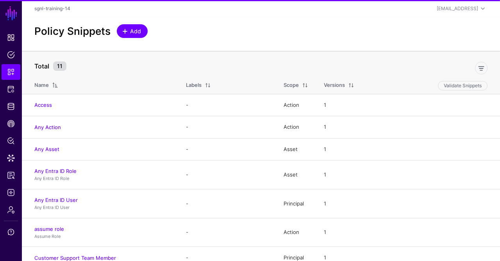
click at [127, 33] on span at bounding box center [125, 31] width 6 height 6
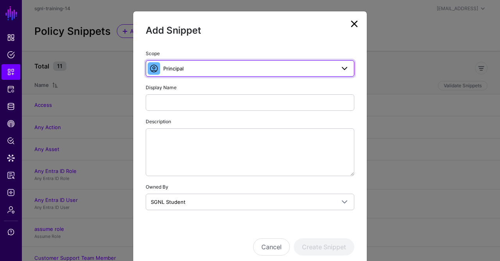
click at [241, 61] on link "Principal" at bounding box center [250, 68] width 209 height 16
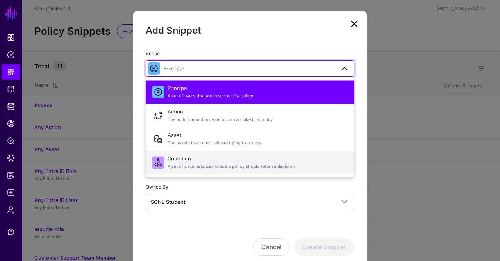
click at [187, 159] on span "Condition A set of circumstances where a policy should return a decision" at bounding box center [258, 162] width 181 height 19
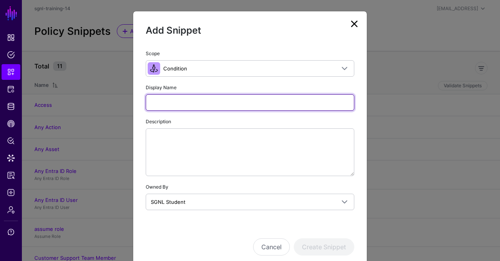
click at [195, 97] on input "Display Name" at bounding box center [250, 102] width 209 height 16
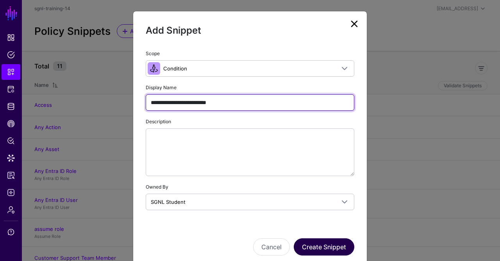
type input "**********"
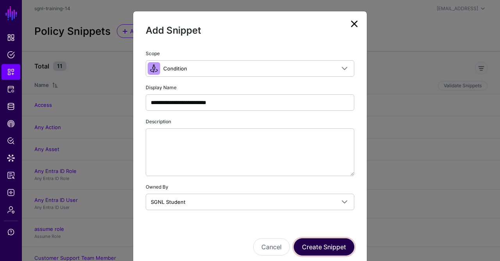
click at [310, 242] on button "Create Snippet" at bounding box center [324, 246] width 61 height 17
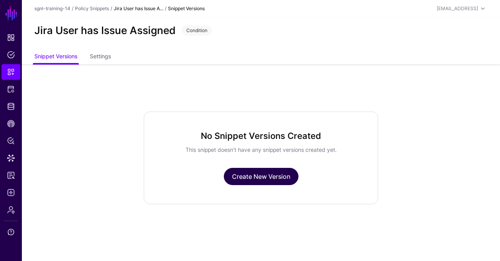
click at [263, 177] on link "Create New Version" at bounding box center [261, 176] width 75 height 17
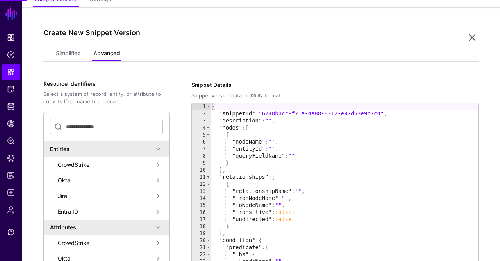
scroll to position [64, 0]
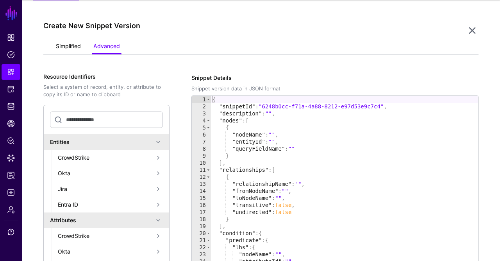
click at [61, 48] on link "Simplified" at bounding box center [68, 46] width 25 height 15
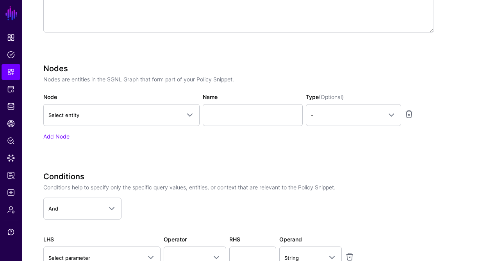
scroll to position [223, 0]
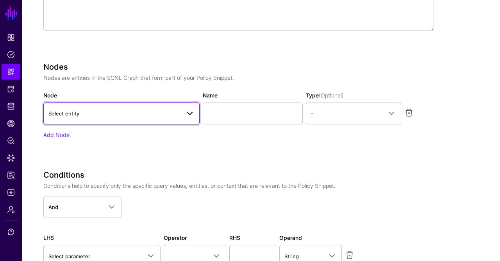
click at [166, 112] on span "Select entity" at bounding box center [114, 113] width 132 height 9
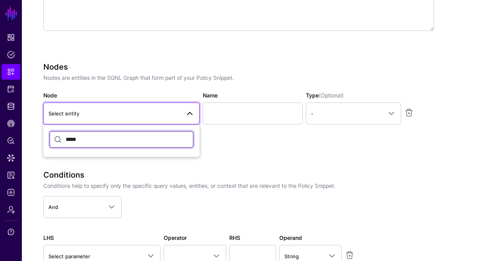
type input "*"
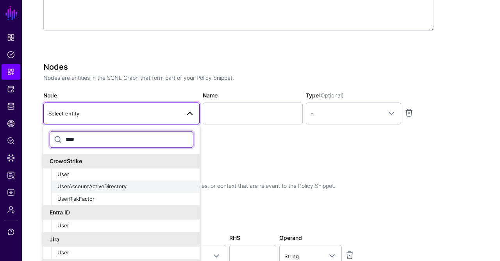
scroll to position [14, 0]
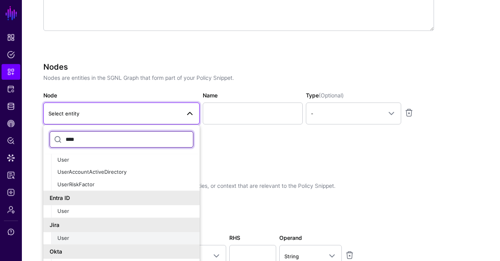
type input "****"
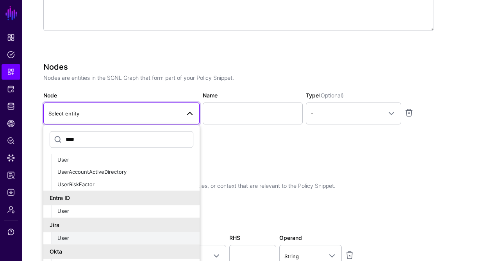
click at [72, 239] on div "User" at bounding box center [125, 238] width 136 height 8
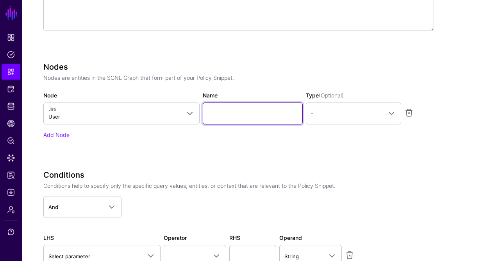
click at [266, 118] on input "Name" at bounding box center [253, 113] width 100 height 22
type input "********"
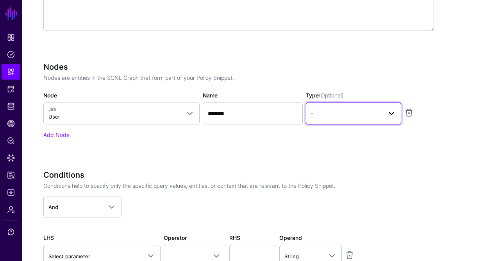
click at [351, 113] on span "-" at bounding box center [346, 113] width 71 height 9
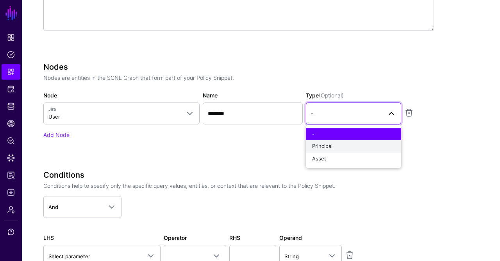
click at [336, 145] on div "Principal" at bounding box center [353, 147] width 83 height 8
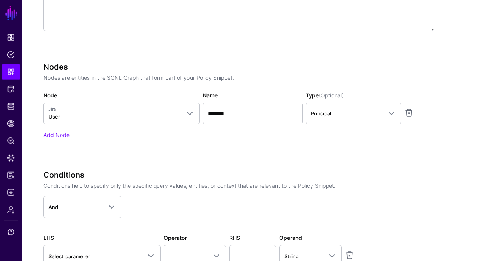
click at [52, 141] on div "Nodes Nodes are entities in the SGNL Graph that form part of your Policy Snippe…" at bounding box center [238, 111] width 391 height 98
click at [68, 135] on link "Add Node" at bounding box center [56, 134] width 26 height 7
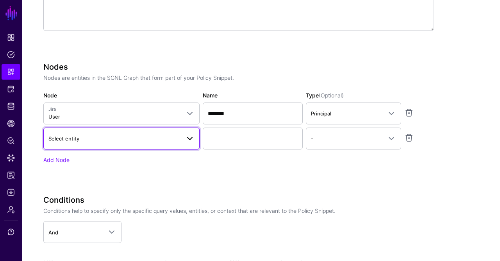
click at [75, 137] on span "Select entity" at bounding box center [63, 138] width 31 height 6
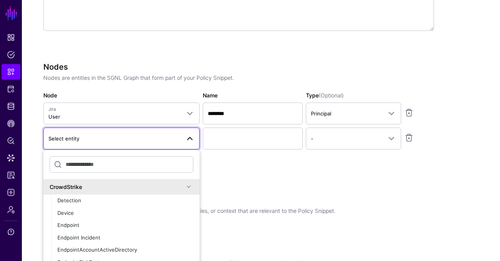
type input "*"
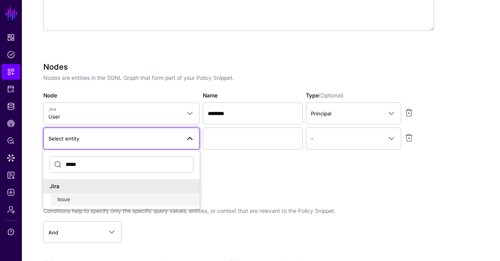
type input "*****"
click at [76, 198] on div "Issue" at bounding box center [125, 199] width 136 height 8
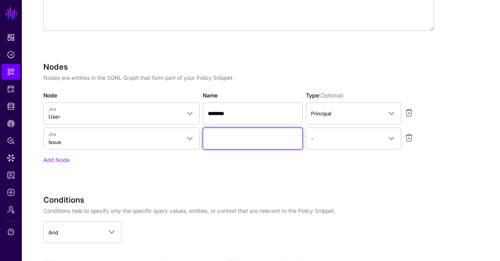
click at [222, 139] on input "Name" at bounding box center [253, 138] width 100 height 22
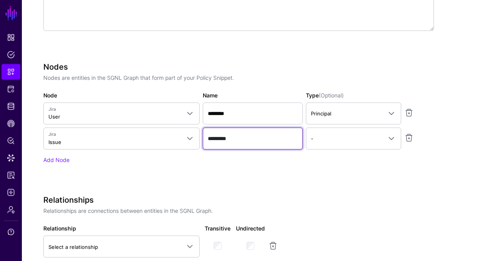
type input "*********"
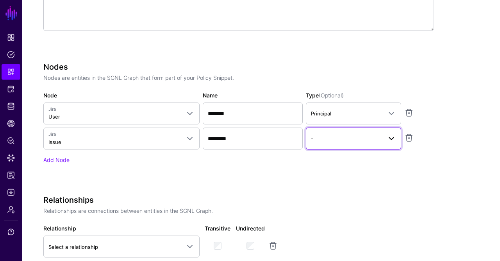
click at [348, 132] on link "-" at bounding box center [353, 138] width 95 height 22
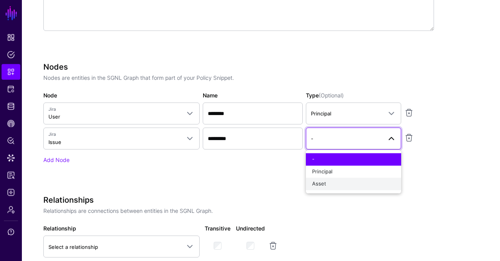
click at [330, 182] on div "Asset" at bounding box center [353, 184] width 83 height 8
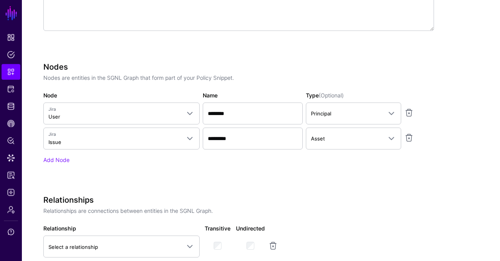
click at [289, 176] on div "Nodes Nodes are entities in the SGNL Graph that form part of your Policy Snippe…" at bounding box center [238, 123] width 391 height 123
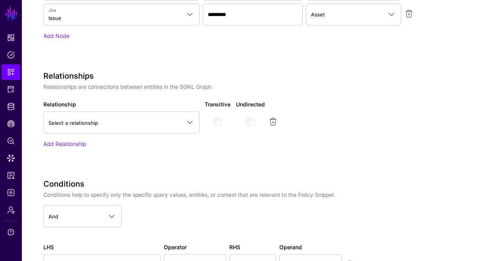
scroll to position [347, 0]
click at [123, 125] on link "Select a relationship" at bounding box center [121, 122] width 156 height 22
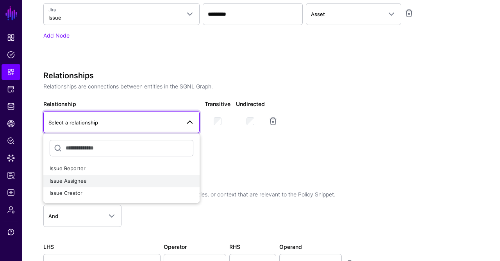
click at [102, 175] on button "Issue Assignee" at bounding box center [121, 181] width 156 height 13
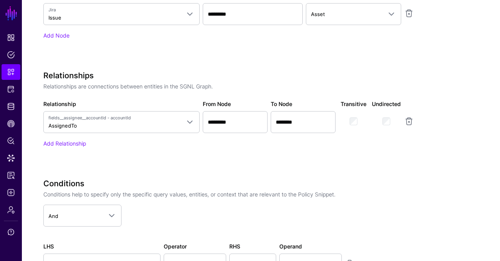
click at [176, 162] on div "Relationships Relationships are connections between entities in the SGNL Graph.…" at bounding box center [238, 120] width 391 height 98
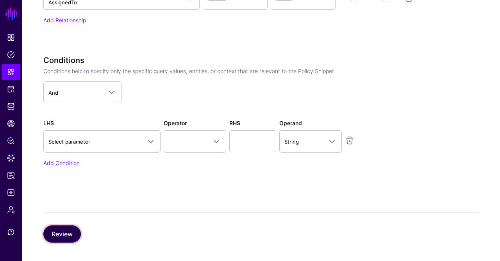
click at [63, 229] on button "Review" at bounding box center [62, 233] width 38 height 17
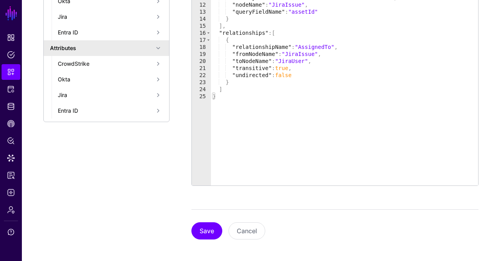
scroll to position [235, 0]
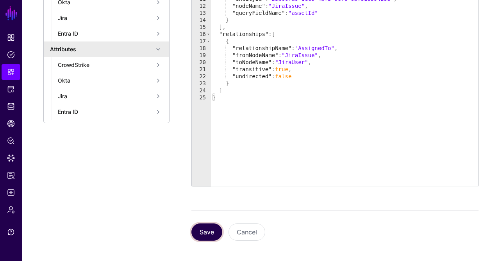
click at [215, 225] on button "Save" at bounding box center [206, 231] width 31 height 17
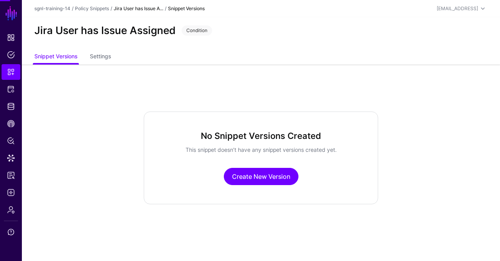
scroll to position [0, 0]
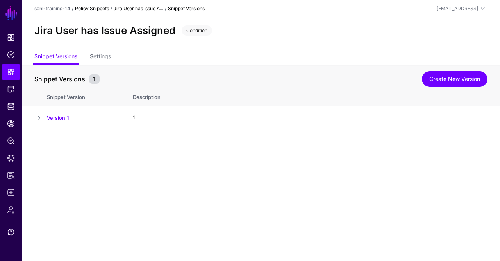
click at [94, 8] on link "Policy Snippets" at bounding box center [92, 8] width 34 height 6
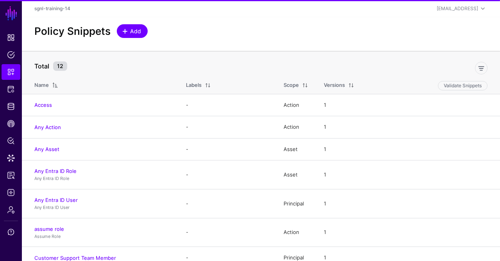
click at [132, 33] on span "Add" at bounding box center [135, 31] width 13 height 8
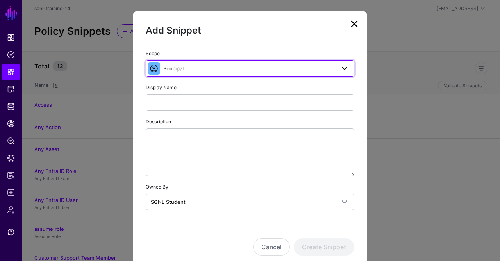
click at [240, 66] on span "Principal" at bounding box center [249, 68] width 172 height 9
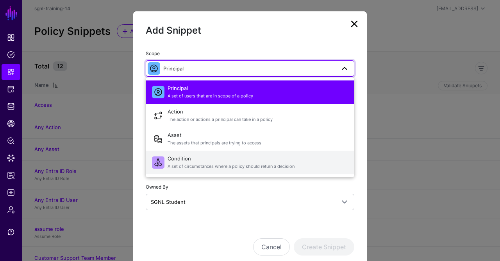
click at [203, 158] on span "Condition A set of circumstances where a policy should return a decision" at bounding box center [258, 162] width 181 height 19
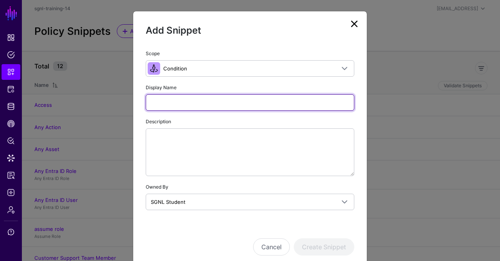
click at [224, 104] on input "Display Name" at bounding box center [250, 102] width 209 height 16
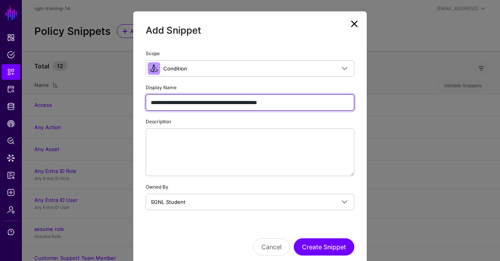
type input "**********"
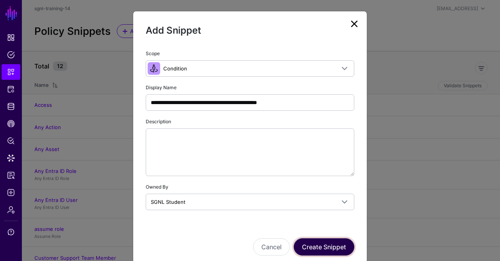
click at [326, 241] on button "Create Snippet" at bounding box center [324, 246] width 61 height 17
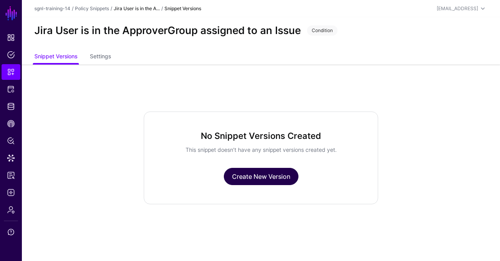
click at [259, 177] on link "Create New Version" at bounding box center [261, 176] width 75 height 17
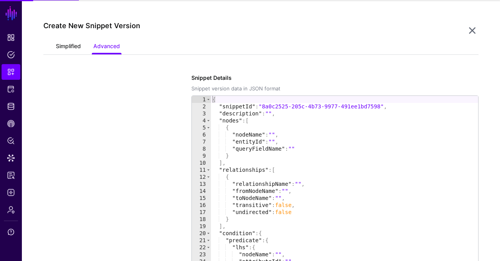
scroll to position [64, 0]
click at [68, 45] on link "Simplified" at bounding box center [68, 46] width 25 height 15
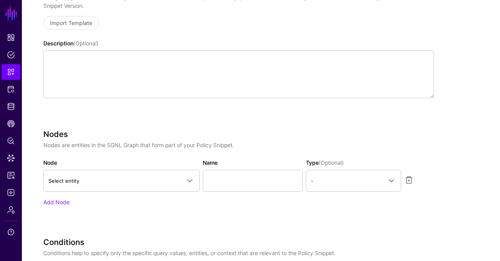
scroll to position [161, 0]
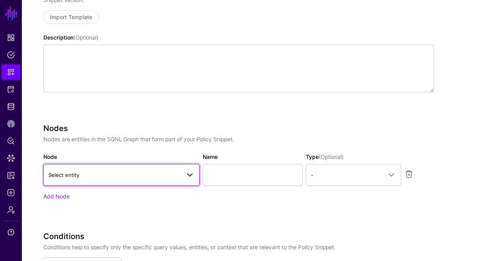
click at [113, 179] on link "Select entity" at bounding box center [121, 175] width 156 height 22
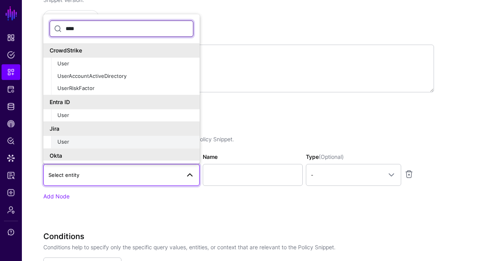
type input "****"
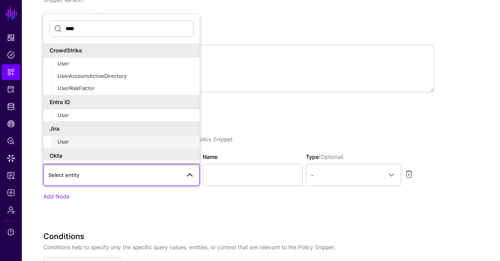
click at [89, 143] on div "User" at bounding box center [125, 142] width 136 height 8
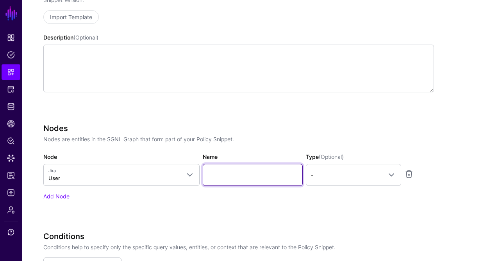
click at [258, 178] on input "Name" at bounding box center [253, 175] width 100 height 22
type input "********"
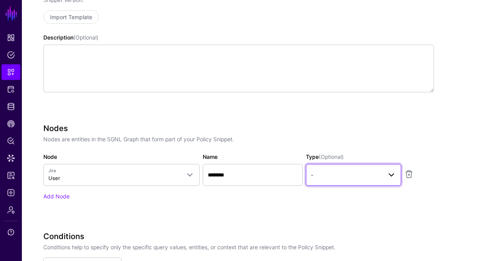
click at [334, 176] on span "-" at bounding box center [346, 174] width 71 height 9
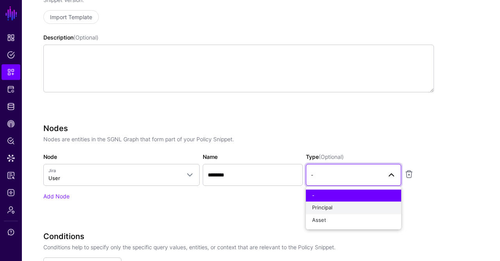
click at [332, 207] on span "Principal" at bounding box center [322, 207] width 20 height 6
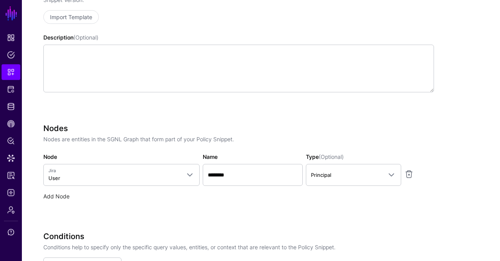
click at [52, 198] on link "Add Node" at bounding box center [56, 196] width 26 height 7
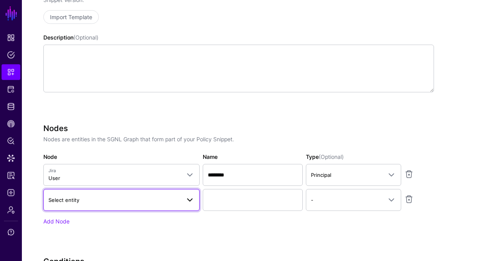
click at [77, 198] on span "Select entity" at bounding box center [63, 200] width 31 height 6
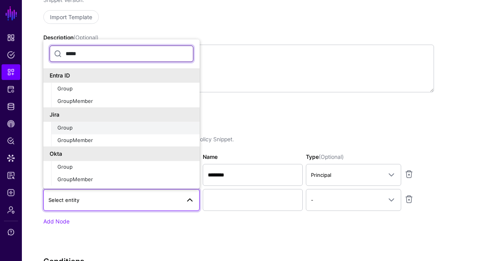
type input "*****"
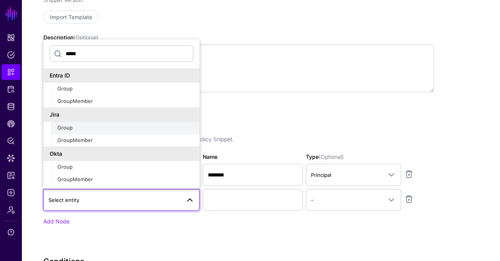
click at [94, 127] on div "Group" at bounding box center [125, 128] width 136 height 8
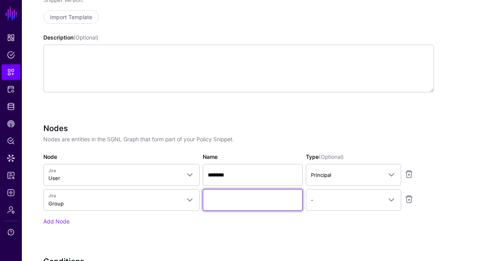
click at [238, 194] on input "Name" at bounding box center [253, 200] width 100 height 22
type input "*********"
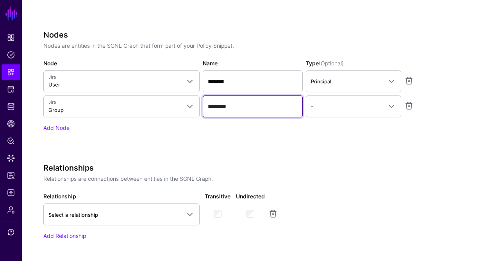
scroll to position [305, 0]
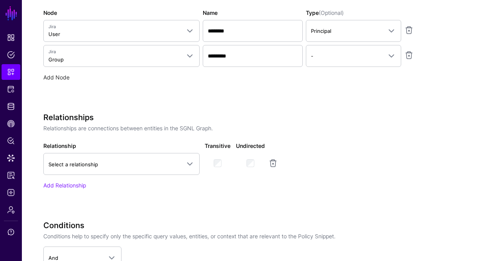
click at [57, 75] on link "Add Node" at bounding box center [56, 77] width 26 height 7
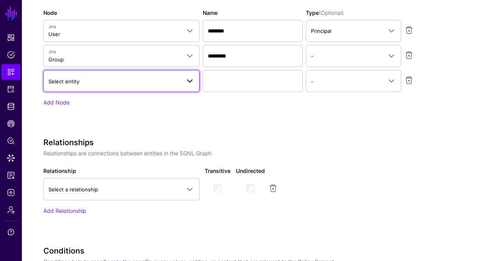
click at [75, 81] on span "Select entity" at bounding box center [63, 81] width 31 height 6
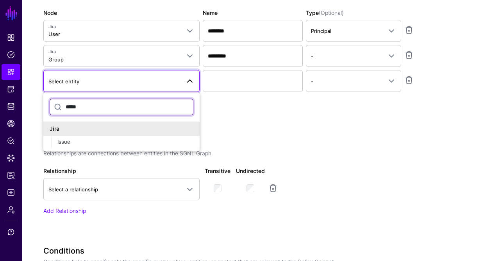
type input "*****"
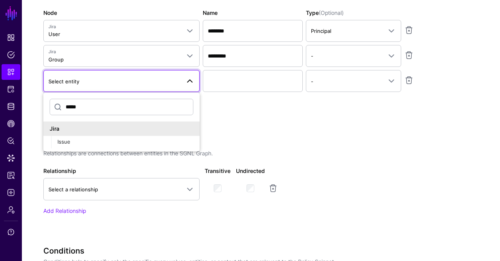
click at [64, 147] on div "***** Jira Issue" at bounding box center [121, 122] width 156 height 59
click at [147, 140] on div "Issue" at bounding box center [125, 142] width 136 height 8
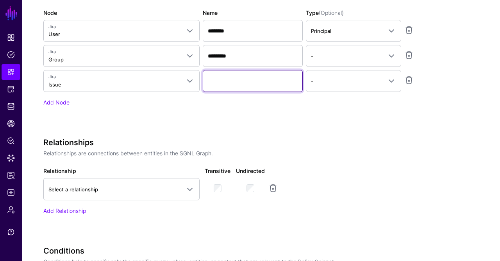
click at [233, 80] on input "Name" at bounding box center [253, 81] width 100 height 22
type input "*********"
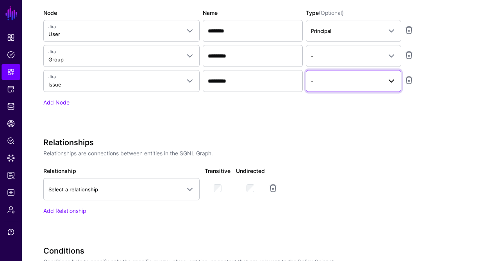
click at [329, 85] on link "-" at bounding box center [353, 81] width 95 height 22
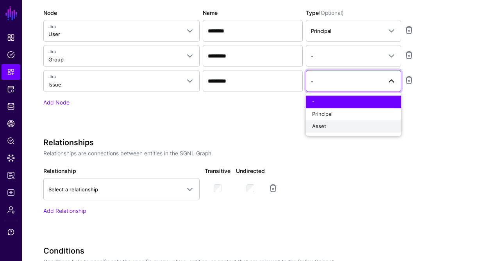
click at [325, 123] on span "Asset" at bounding box center [319, 126] width 14 height 6
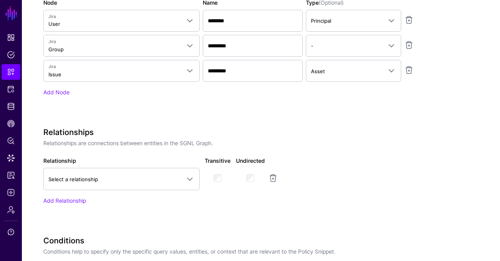
scroll to position [316, 0]
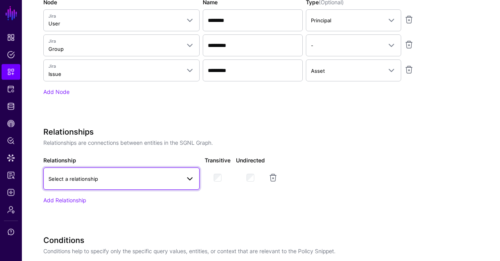
click at [112, 177] on span "Select a relationship" at bounding box center [114, 178] width 132 height 9
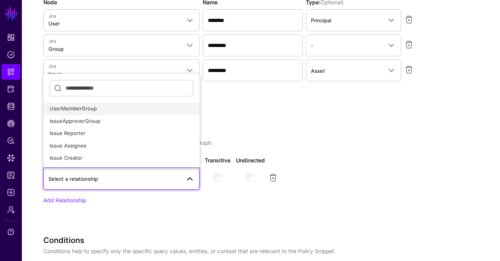
click at [113, 109] on div "UserMemberGroup" at bounding box center [122, 109] width 144 height 8
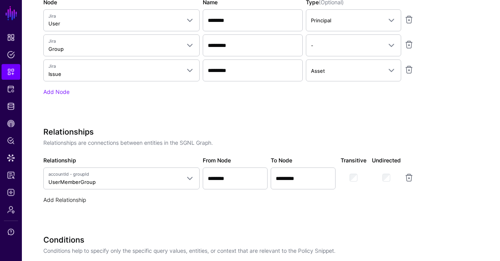
click at [80, 196] on link "Add Relationship" at bounding box center [64, 199] width 43 height 7
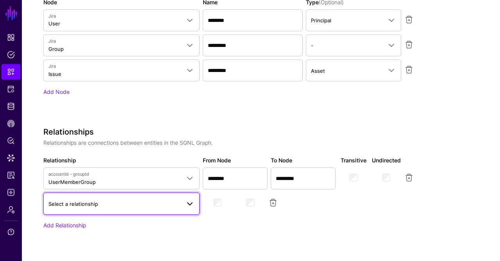
click at [95, 200] on span "Select a relationship" at bounding box center [73, 203] width 50 height 6
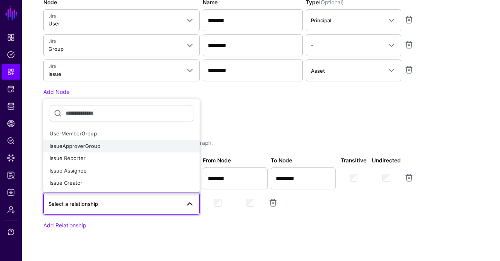
click at [107, 144] on div "IssueApproverGroup" at bounding box center [122, 146] width 144 height 8
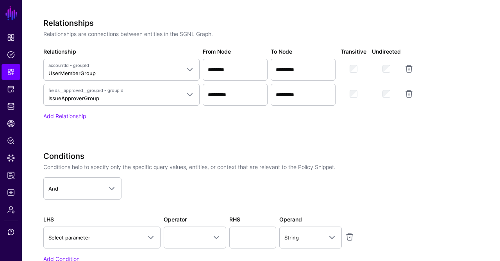
scroll to position [427, 0]
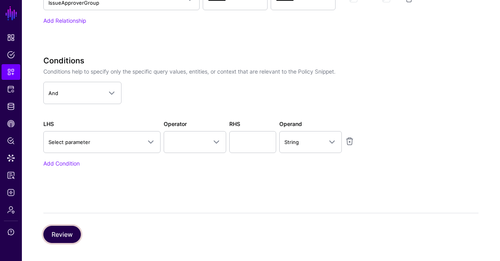
click at [76, 232] on button "Review" at bounding box center [62, 233] width 38 height 17
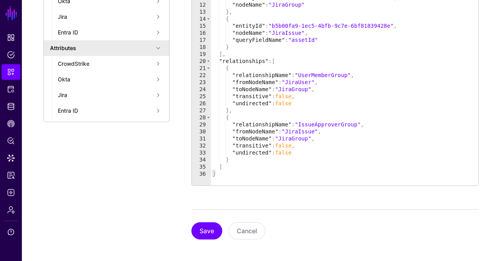
scroll to position [235, 0]
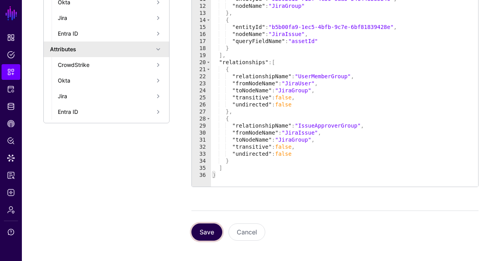
click at [201, 233] on button "Save" at bounding box center [206, 231] width 31 height 17
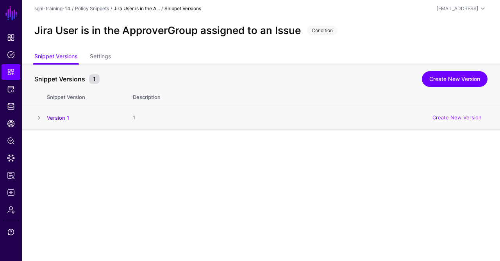
click at [36, 114] on span at bounding box center [38, 117] width 9 height 9
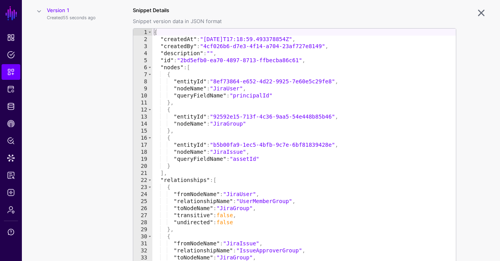
scroll to position [20, 0]
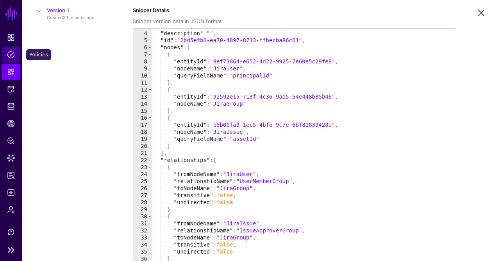
click at [15, 52] on link "Policies" at bounding box center [11, 55] width 19 height 16
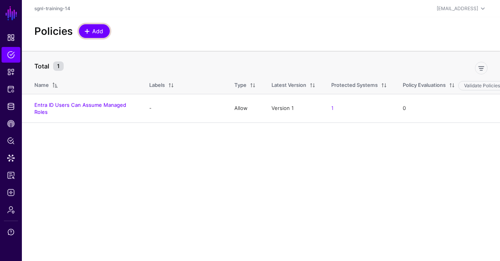
click at [91, 29] on span at bounding box center [88, 31] width 7 height 6
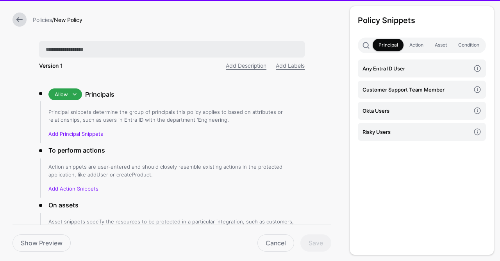
click at [113, 50] on input "text" at bounding box center [172, 49] width 266 height 16
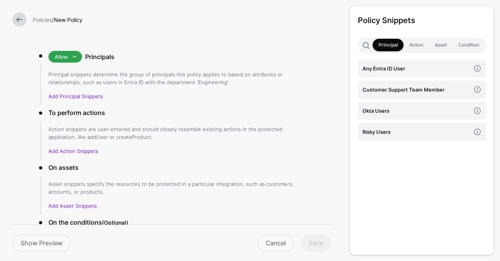
scroll to position [38, 0]
type input "**********"
click at [94, 99] on p "Add Principal Snippets" at bounding box center [176, 96] width 256 height 8
click at [92, 98] on link "Add Principal Snippets" at bounding box center [75, 96] width 55 height 6
click at [82, 95] on link "Add Principal Snippets" at bounding box center [75, 96] width 55 height 6
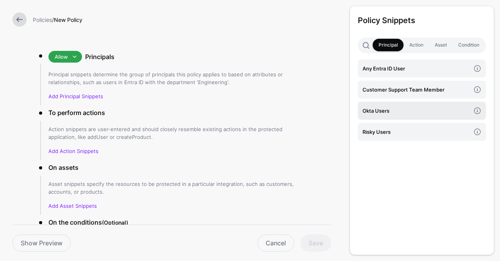
click at [393, 113] on h4 "Okta Users" at bounding box center [417, 110] width 108 height 9
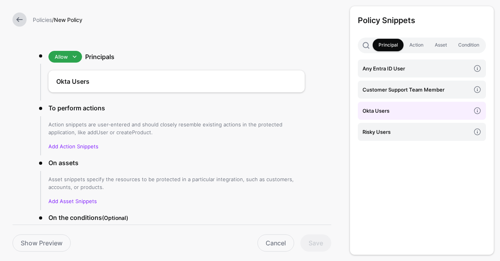
scroll to position [86, 0]
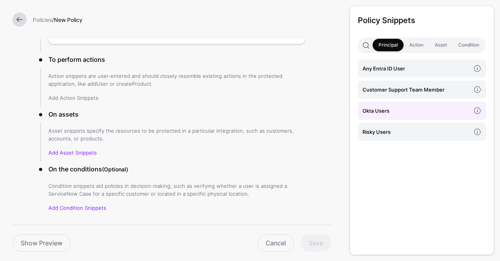
click at [76, 96] on link "Add Action Snippets" at bounding box center [73, 98] width 50 height 6
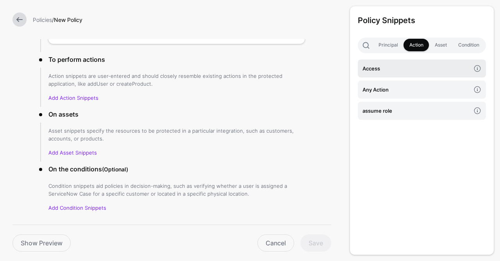
click at [399, 73] on link "Access" at bounding box center [422, 68] width 128 height 18
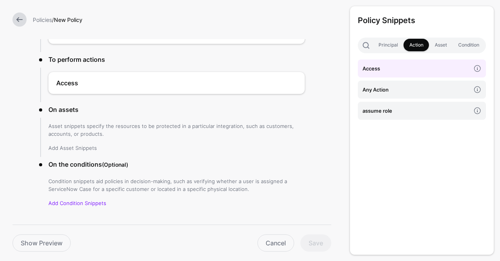
click at [78, 145] on link "Add Asset Snippets" at bounding box center [72, 148] width 48 height 6
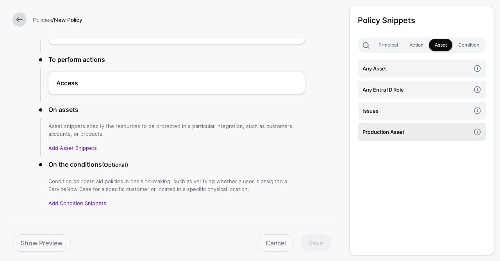
click at [399, 129] on h4 "Production Asset" at bounding box center [417, 131] width 108 height 9
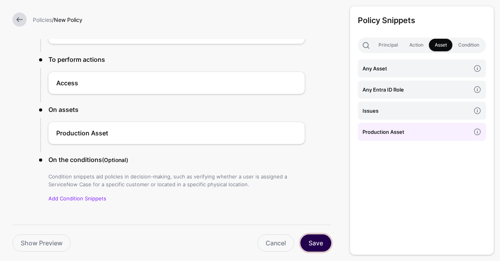
click at [314, 243] on button "Save" at bounding box center [315, 242] width 31 height 17
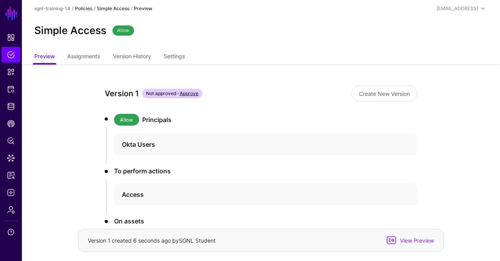
click at [84, 10] on link "Policies" at bounding box center [83, 8] width 17 height 6
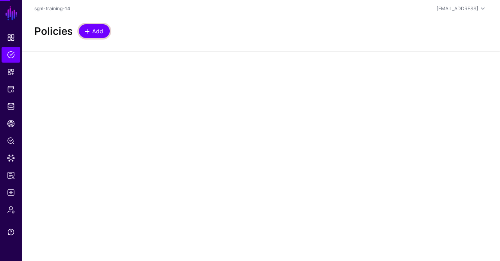
click at [93, 29] on span "Add" at bounding box center [97, 31] width 13 height 8
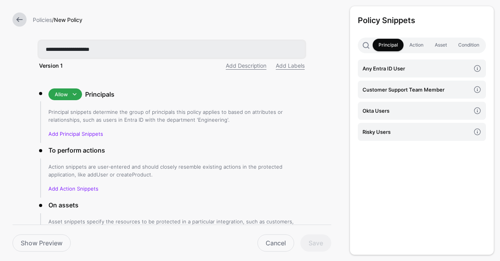
type input "**********"
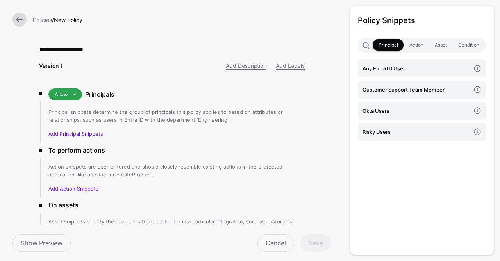
click at [76, 137] on p "Add Principal Snippets" at bounding box center [176, 134] width 256 height 8
click at [82, 133] on link "Add Principal Snippets" at bounding box center [75, 133] width 55 height 6
click at [364, 111] on h4 "Okta Users" at bounding box center [417, 110] width 108 height 9
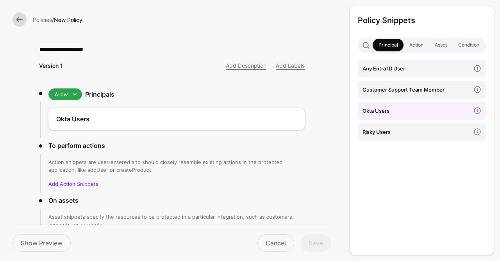
scroll to position [81, 0]
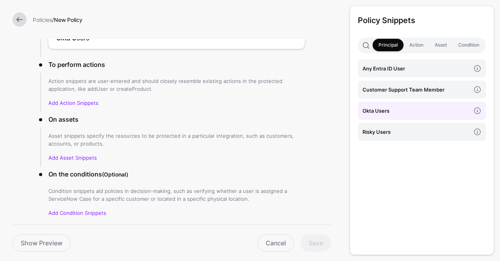
click at [85, 99] on p "Add Action Snippets" at bounding box center [176, 103] width 256 height 8
click at [86, 102] on link "Add Action Snippets" at bounding box center [73, 103] width 50 height 6
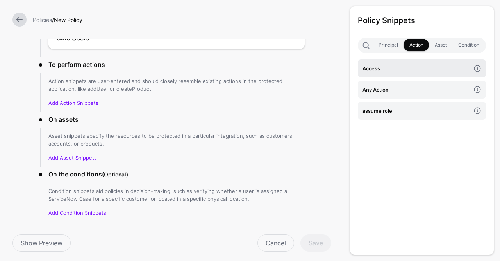
click at [429, 70] on h4 "Access" at bounding box center [417, 68] width 108 height 9
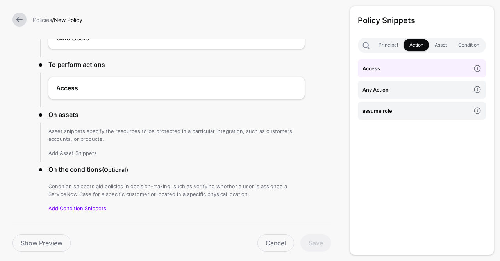
click at [75, 150] on link "Add Asset Snippets" at bounding box center [72, 153] width 48 height 6
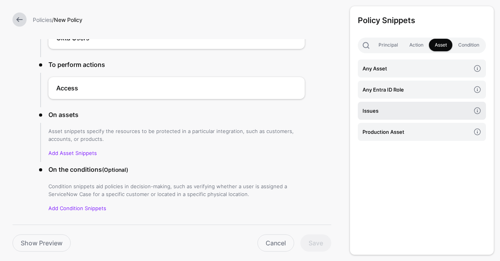
click at [405, 111] on h4 "Issues" at bounding box center [417, 110] width 108 height 9
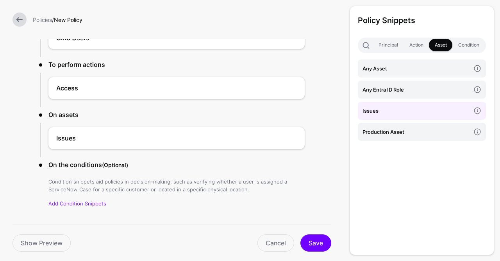
scroll to position [99, 0]
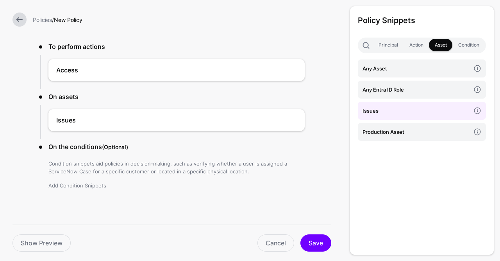
click at [74, 186] on link "Add Condition Snippets" at bounding box center [77, 185] width 58 height 6
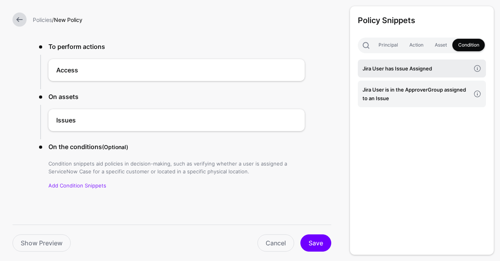
click at [425, 64] on link "Jira User has Issue Assigned" at bounding box center [422, 68] width 128 height 18
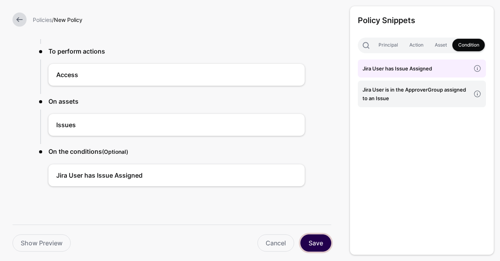
click at [326, 244] on button "Save" at bounding box center [315, 242] width 31 height 17
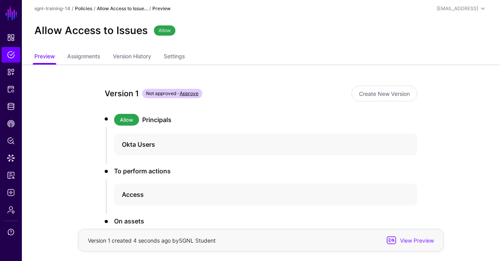
click at [86, 8] on link "Policies" at bounding box center [83, 8] width 17 height 6
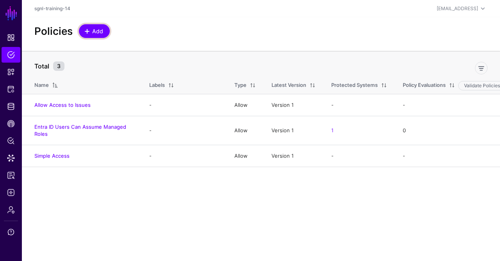
click at [95, 36] on link "Add" at bounding box center [94, 31] width 31 height 14
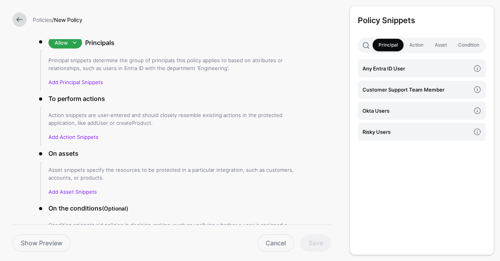
scroll to position [53, 0]
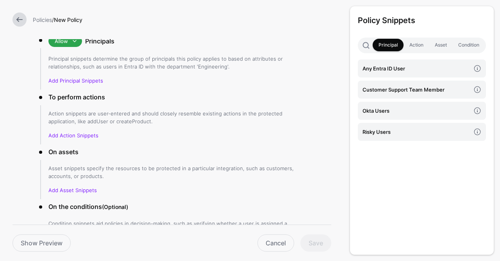
type input "**********"
click at [82, 83] on p "Add Principal Snippets" at bounding box center [176, 81] width 256 height 8
click at [88, 79] on link "Add Principal Snippets" at bounding box center [75, 80] width 55 height 6
click at [384, 95] on link "Customer Support Team Member" at bounding box center [422, 89] width 128 height 18
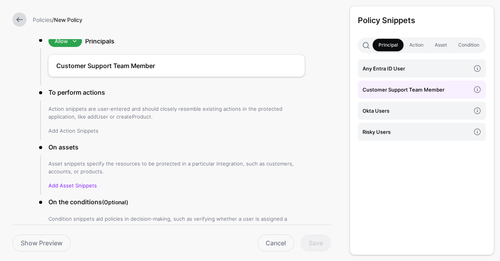
click at [75, 130] on link "Add Action Snippets" at bounding box center [73, 130] width 50 height 6
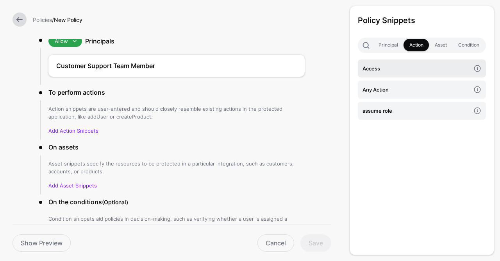
click at [389, 71] on h4 "Access" at bounding box center [417, 68] width 108 height 9
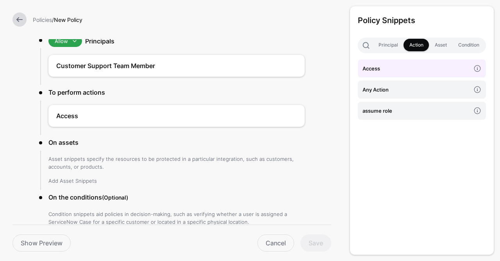
click at [84, 182] on link "Add Asset Snippets" at bounding box center [72, 180] width 48 height 6
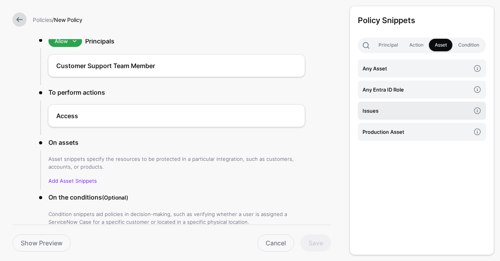
click at [380, 113] on h4 "Issues" at bounding box center [417, 110] width 108 height 9
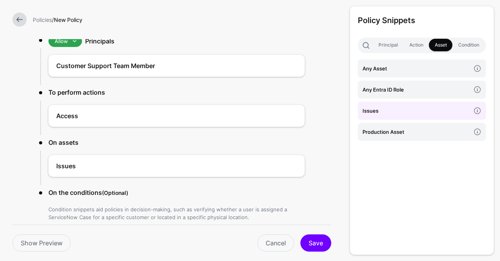
scroll to position [99, 0]
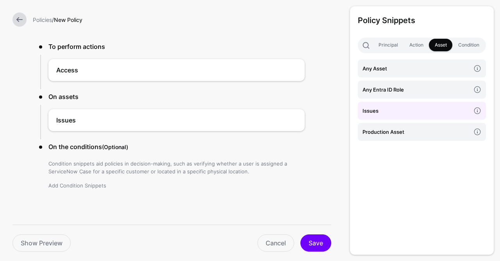
click at [87, 185] on link "Add Condition Snippets" at bounding box center [77, 185] width 58 height 6
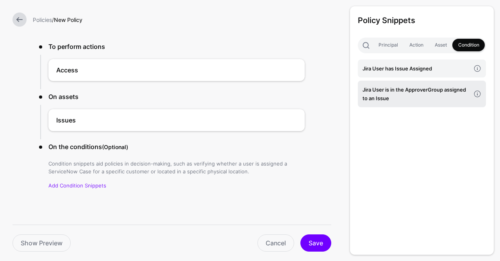
click at [435, 102] on h4 "Jira User is in the ApproverGroup assigned to an Issue" at bounding box center [417, 93] width 108 height 17
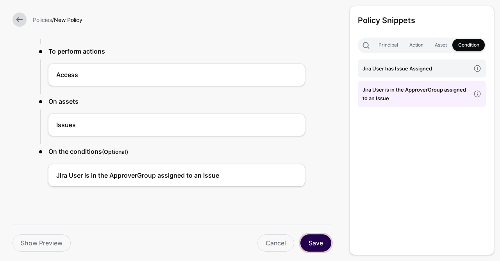
click at [311, 237] on button "Save" at bounding box center [315, 242] width 31 height 17
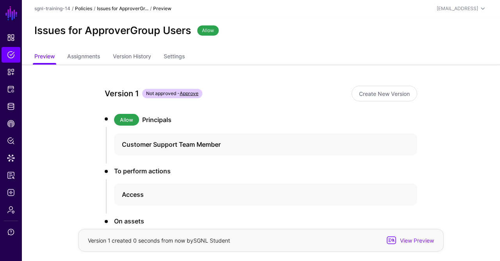
click at [88, 10] on link "Policies" at bounding box center [83, 8] width 17 height 6
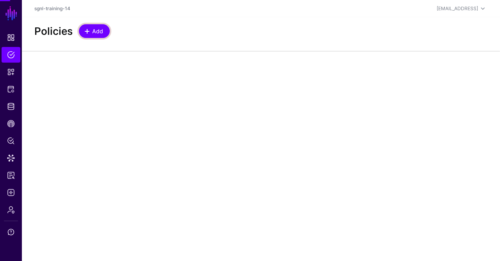
click at [91, 30] on span "Add" at bounding box center [97, 31] width 13 height 8
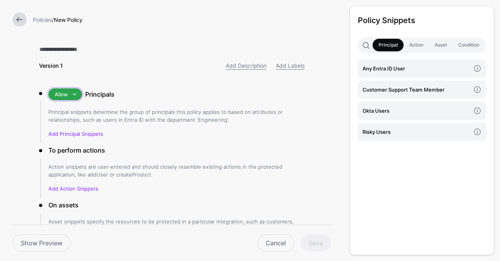
click at [59, 90] on span "Allow" at bounding box center [61, 94] width 13 height 9
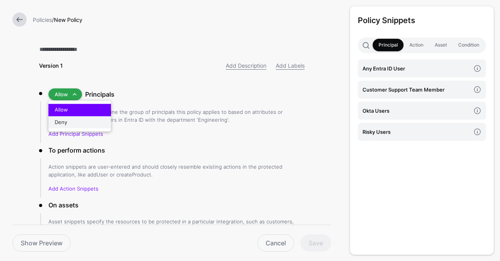
click at [66, 117] on button "Deny" at bounding box center [79, 122] width 63 height 13
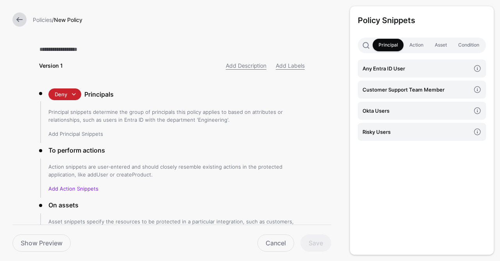
click at [74, 131] on link "Add Principal Snippets" at bounding box center [75, 133] width 55 height 6
click at [73, 132] on link "Add Principal Snippets" at bounding box center [75, 133] width 55 height 6
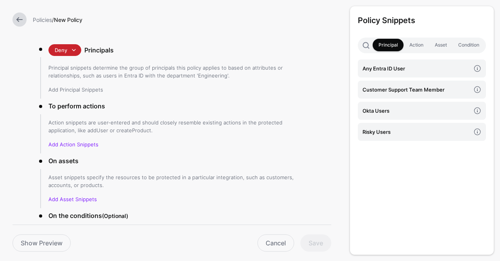
scroll to position [45, 0]
click at [86, 87] on link "Add Principal Snippets" at bounding box center [75, 89] width 55 height 6
click at [379, 107] on h4 "Okta Users" at bounding box center [417, 110] width 108 height 9
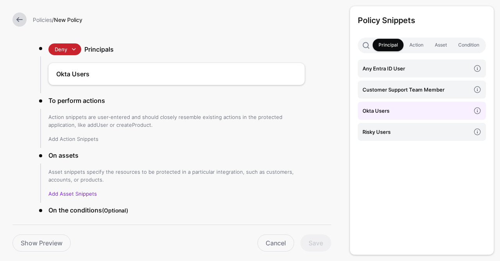
click at [74, 136] on link "Add Action Snippets" at bounding box center [73, 139] width 50 height 6
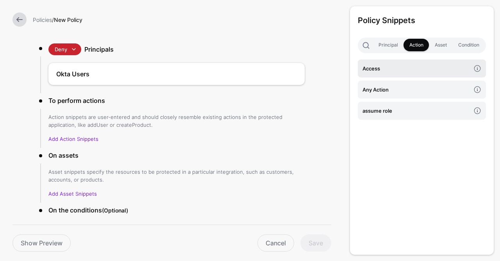
click at [411, 75] on link "Access" at bounding box center [422, 68] width 128 height 18
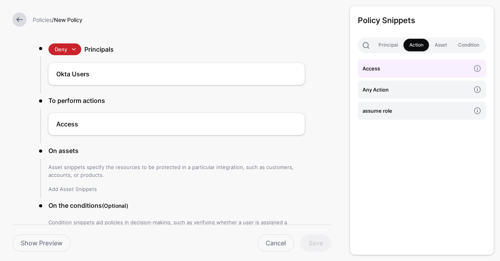
click at [78, 188] on link "Add Asset Snippets" at bounding box center [72, 189] width 48 height 6
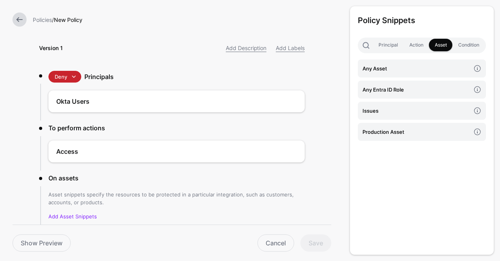
scroll to position [17, 0]
click at [88, 101] on h4 "Okta Users" at bounding box center [164, 101] width 217 height 9
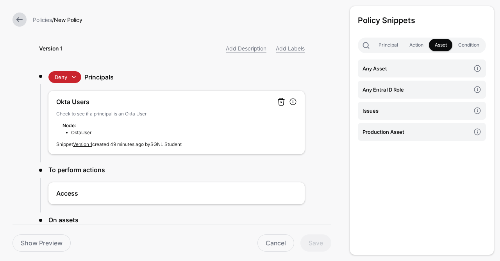
click at [279, 100] on link at bounding box center [281, 101] width 9 height 9
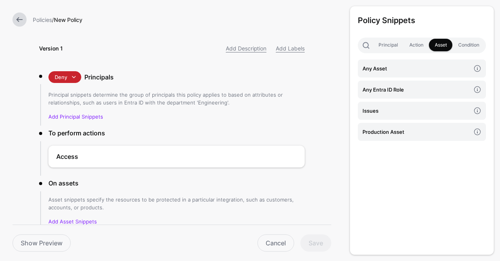
click at [86, 120] on li "[PERSON_NAME] Deny Principals Principal snippets determine the group of princip…" at bounding box center [172, 98] width 266 height 54
click at [85, 116] on link "Add Principal Snippets" at bounding box center [75, 116] width 55 height 6
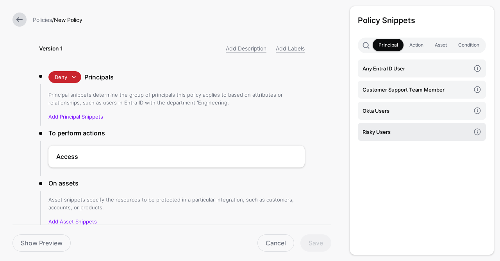
click at [378, 125] on link "Risky Users" at bounding box center [422, 132] width 128 height 18
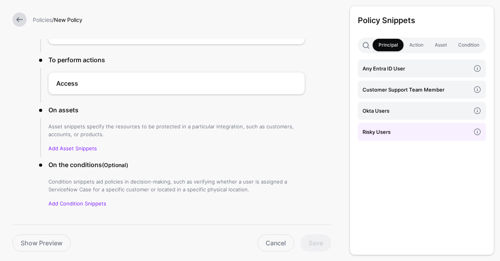
scroll to position [88, 0]
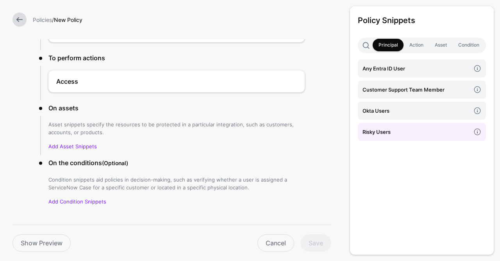
click at [103, 65] on li "To perform actions Access" at bounding box center [172, 76] width 266 height 47
click at [282, 80] on link at bounding box center [281, 81] width 9 height 9
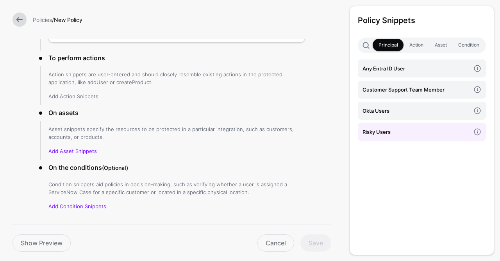
click at [76, 98] on link "Add Action Snippets" at bounding box center [73, 96] width 50 height 6
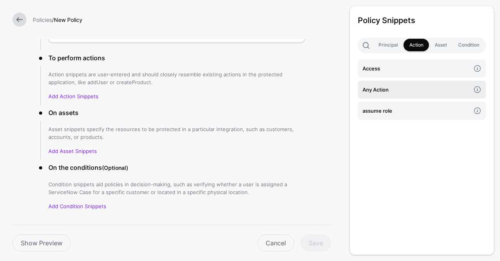
click at [383, 88] on h4 "Any Action" at bounding box center [417, 89] width 108 height 9
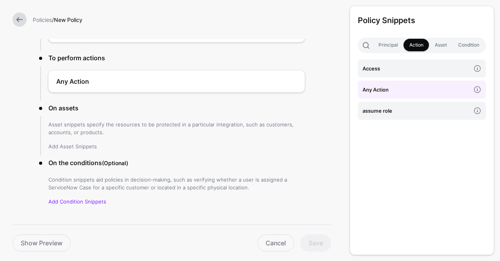
click at [64, 143] on link "Add Asset Snippets" at bounding box center [72, 146] width 48 height 6
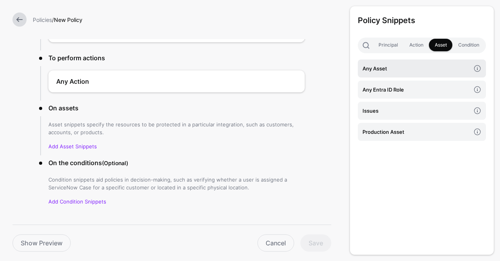
click at [393, 70] on h4 "Any Asset" at bounding box center [417, 68] width 108 height 9
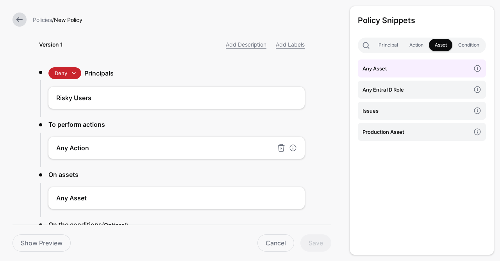
scroll to position [21, 0]
click at [197, 123] on h3 "To perform actions" at bounding box center [176, 123] width 256 height 9
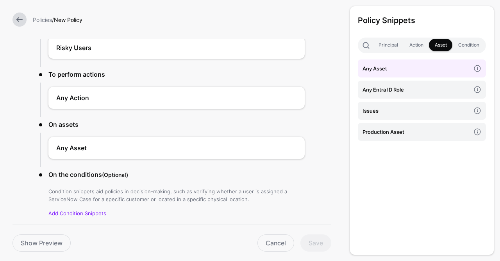
scroll to position [99, 0]
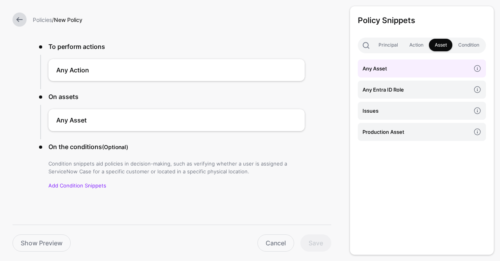
click at [321, 249] on div "Cancel Save" at bounding box center [204, 242] width 261 height 17
click at [100, 184] on link "Add Condition Snippets" at bounding box center [77, 185] width 58 height 6
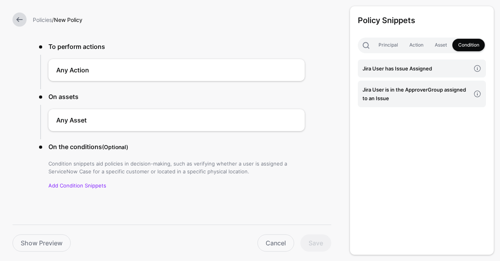
click at [207, 172] on p "Condition snippets aid policies in decision-making, such as verifying whether a…" at bounding box center [176, 167] width 256 height 16
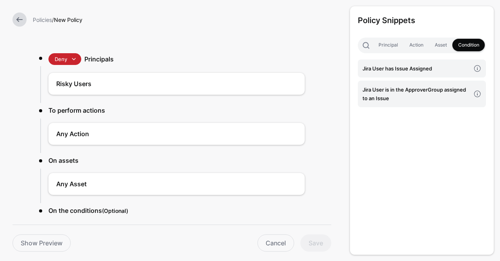
scroll to position [36, 0]
click at [248, 80] on h4 "Risky Users" at bounding box center [164, 83] width 217 height 9
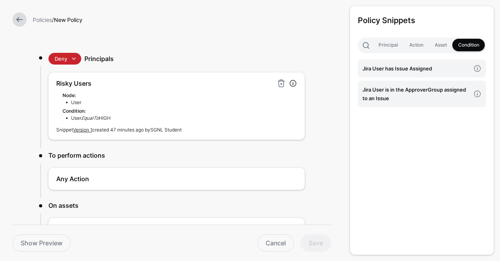
click at [219, 84] on h4 "Risky Users" at bounding box center [164, 83] width 217 height 9
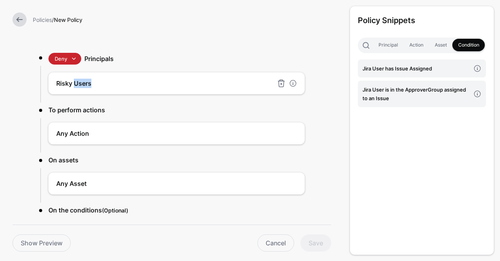
click at [219, 84] on h4 "Risky Users" at bounding box center [164, 83] width 217 height 9
click at [376, 54] on div "Policy Snippets Principal Action Asset Condition Jira User has Issue Assigned J…" at bounding box center [422, 130] width 144 height 248
click at [316, 238] on div "Cancel Save" at bounding box center [204, 242] width 261 height 17
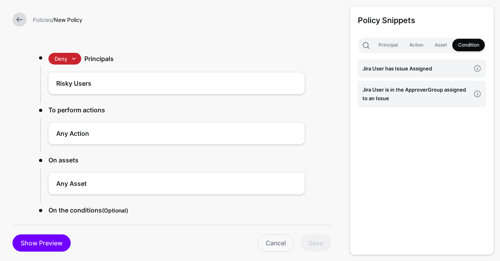
click at [58, 238] on link "Show Preview" at bounding box center [42, 242] width 58 height 17
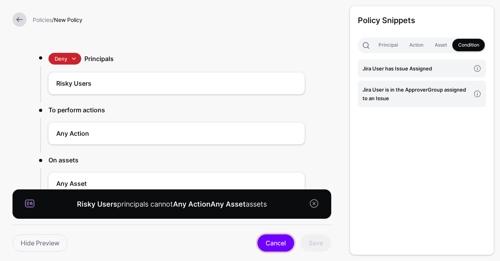
click at [278, 241] on link "Cancel" at bounding box center [275, 242] width 37 height 17
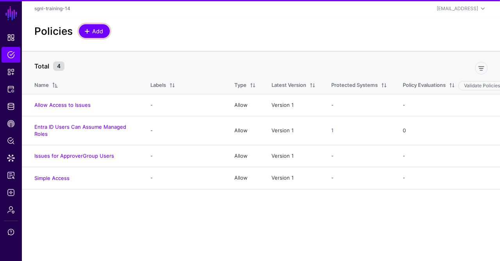
click at [99, 34] on span "Add" at bounding box center [97, 31] width 13 height 8
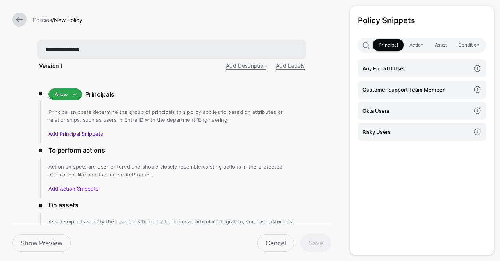
type input "**********"
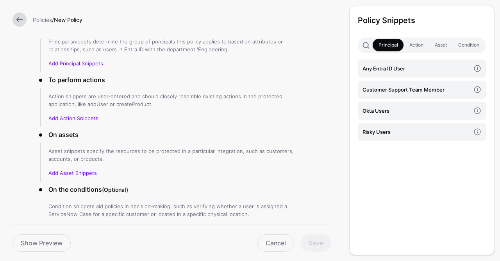
scroll to position [74, 0]
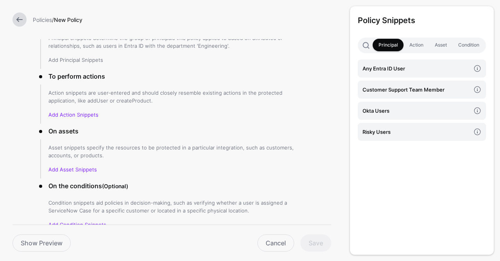
click at [79, 60] on link "Add Principal Snippets" at bounding box center [75, 60] width 55 height 6
click at [69, 55] on div "Principal snippets determine the group of principals this policy applies to bas…" at bounding box center [176, 49] width 256 height 30
click at [413, 134] on h4 "Risky Users" at bounding box center [417, 131] width 108 height 9
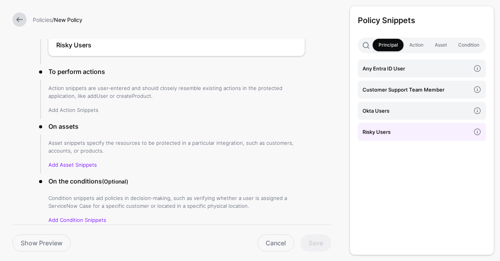
click at [86, 107] on link "Add Action Snippets" at bounding box center [73, 110] width 50 height 6
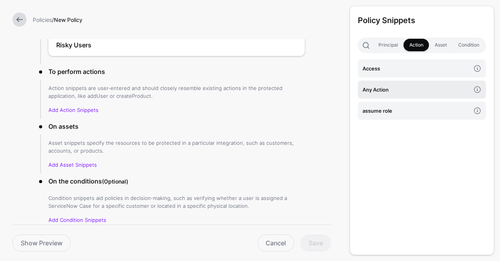
click at [377, 89] on h4 "Any Action" at bounding box center [417, 89] width 108 height 9
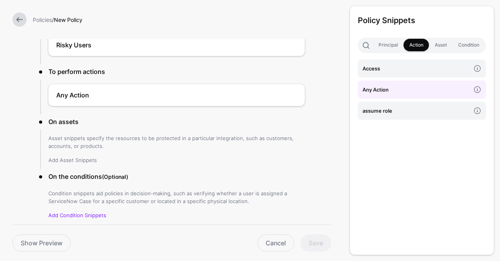
click at [75, 157] on link "Add Asset Snippets" at bounding box center [72, 160] width 48 height 6
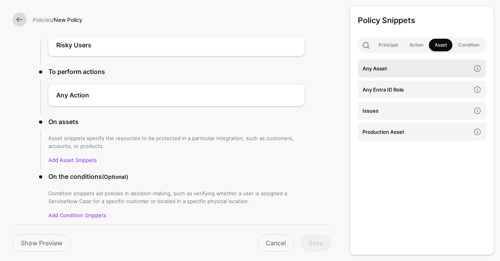
click at [397, 68] on h4 "Any Asset" at bounding box center [417, 68] width 108 height 9
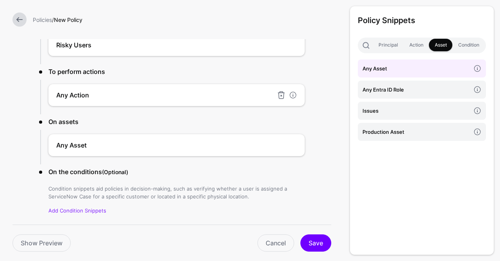
scroll to position [0, 0]
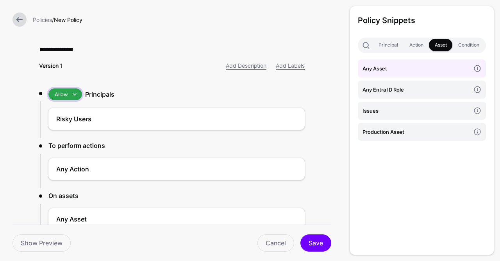
click at [56, 89] on link "Allow" at bounding box center [65, 94] width 34 height 12
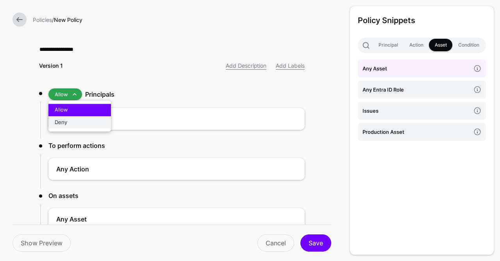
click at [71, 120] on div "Deny" at bounding box center [80, 122] width 50 height 8
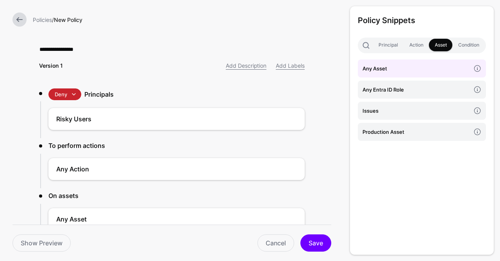
scroll to position [99, 0]
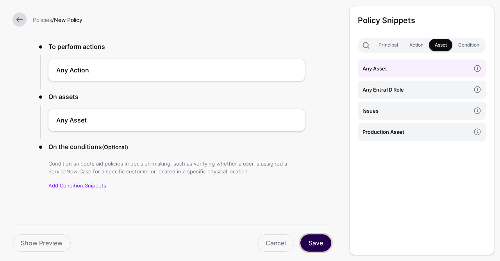
click at [317, 239] on button "Save" at bounding box center [315, 242] width 31 height 17
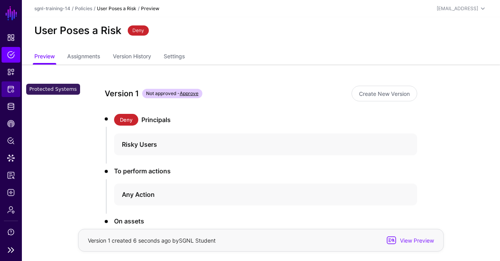
click at [15, 85] on link "Protected Systems" at bounding box center [11, 89] width 19 height 16
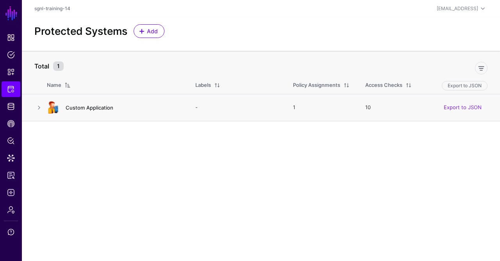
click at [77, 109] on link "Custom Application" at bounding box center [90, 107] width 48 height 6
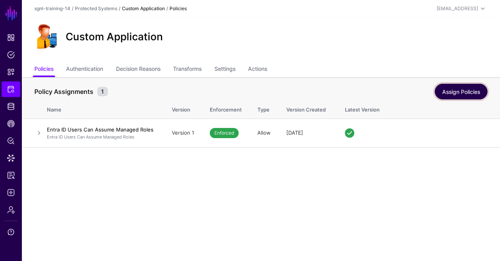
click at [462, 95] on link "Assign Policies" at bounding box center [461, 92] width 53 height 16
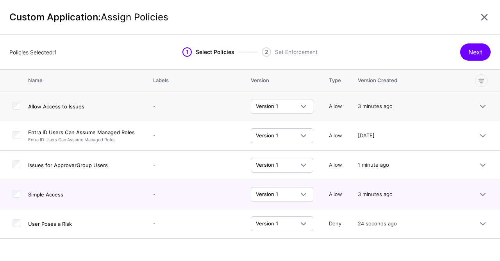
click at [21, 108] on td at bounding box center [14, 106] width 28 height 29
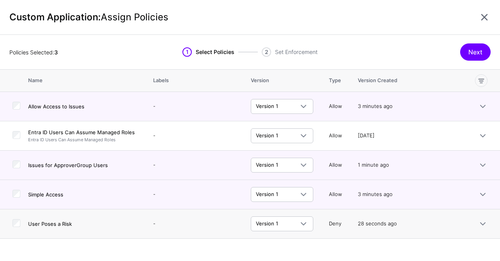
click at [21, 219] on td at bounding box center [14, 223] width 28 height 29
click at [482, 48] on button "Next" at bounding box center [475, 51] width 30 height 17
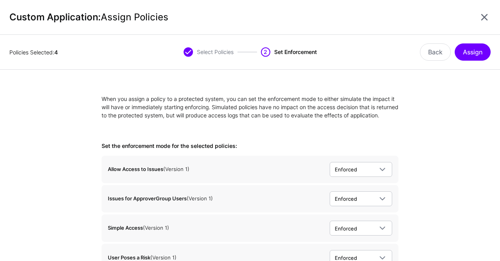
scroll to position [41, 0]
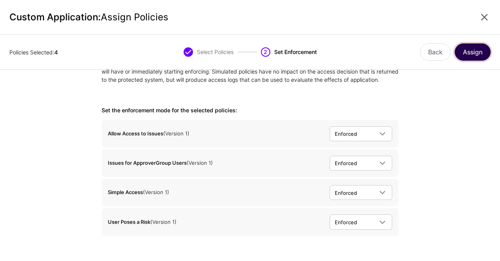
click at [469, 53] on button "Assign" at bounding box center [473, 51] width 36 height 17
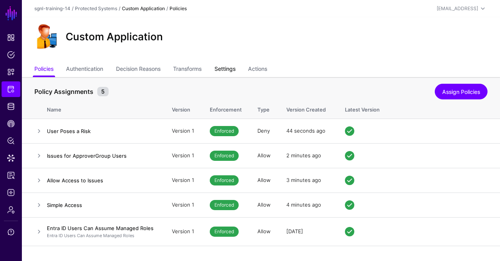
click at [223, 72] on link "Settings" at bounding box center [224, 69] width 21 height 15
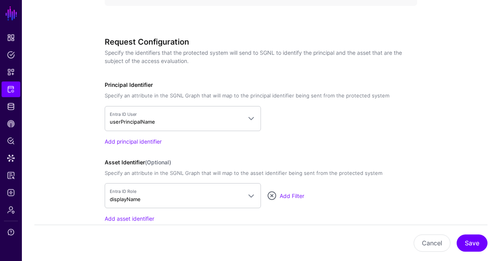
scroll to position [517, 0]
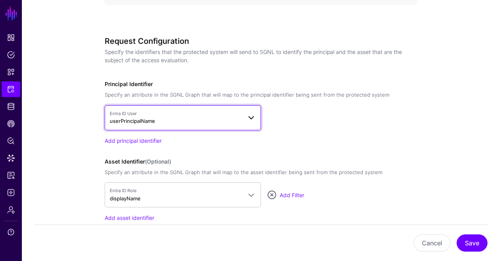
click at [177, 113] on span "Entra ID User" at bounding box center [176, 113] width 132 height 7
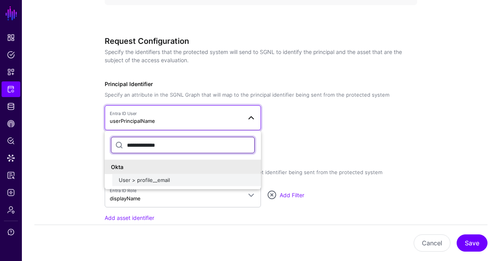
type input "**********"
click at [164, 178] on span "User > profile__email" at bounding box center [144, 180] width 51 height 6
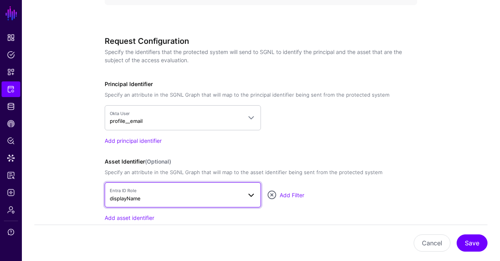
click at [152, 198] on span "Entra ID Role displayName" at bounding box center [176, 194] width 132 height 15
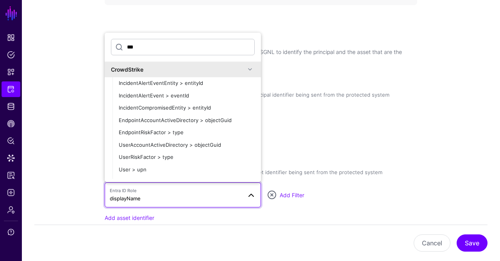
type input "***"
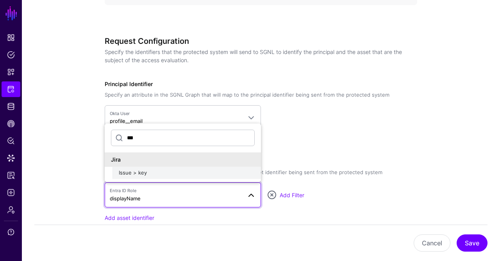
click at [169, 166] on button "Issue > key" at bounding box center [187, 172] width 148 height 13
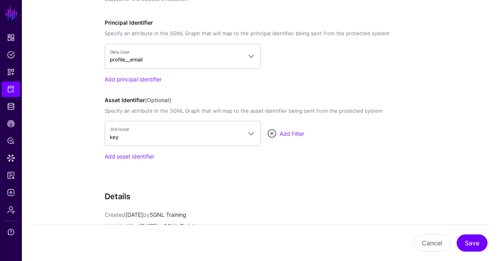
scroll to position [580, 0]
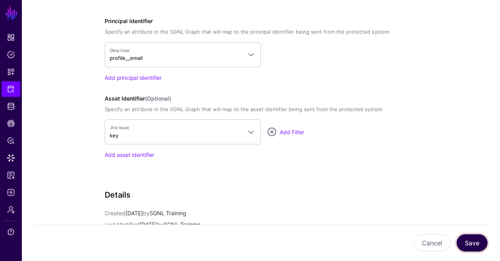
click at [472, 246] on button "Save" at bounding box center [472, 242] width 31 height 17
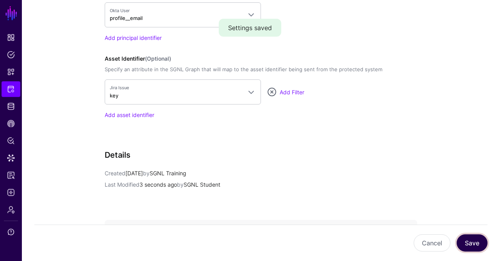
scroll to position [621, 0]
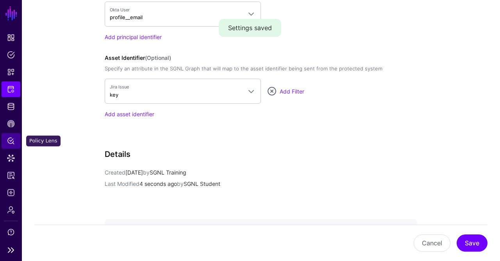
click at [9, 142] on span "Policy Lens" at bounding box center [11, 141] width 8 height 8
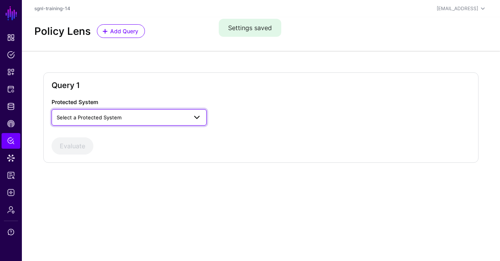
click at [100, 116] on span "Select a Protected System" at bounding box center [89, 117] width 65 height 6
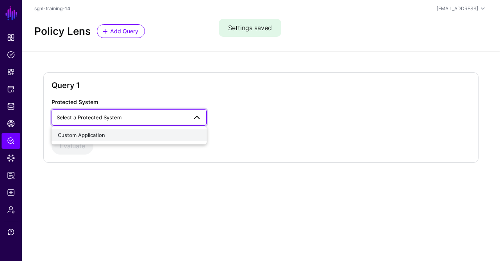
click at [101, 134] on span "Custom Application" at bounding box center [81, 135] width 47 height 6
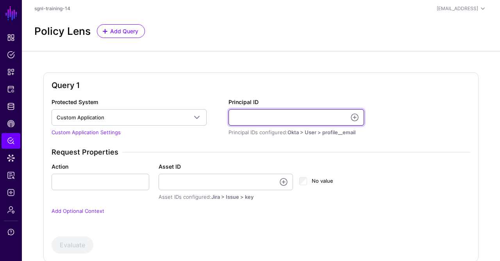
click at [269, 117] on input "Principal ID" at bounding box center [297, 117] width 136 height 16
type input "**********"
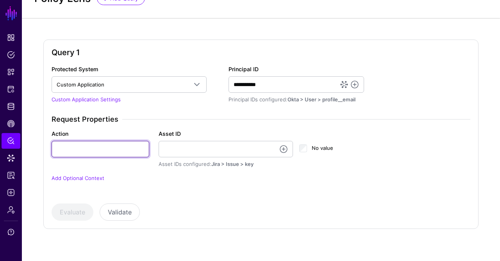
click at [106, 151] on input "Action" at bounding box center [101, 149] width 98 height 16
type input "******"
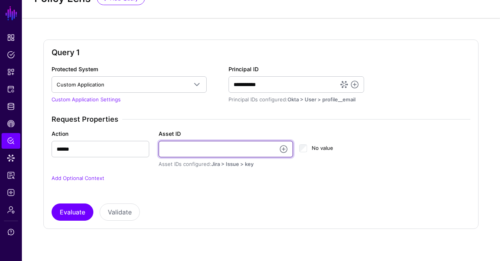
click at [174, 143] on input "Asset ID" at bounding box center [226, 149] width 134 height 16
paste input "**********"
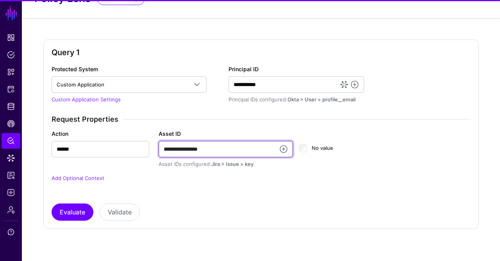
type input "**********"
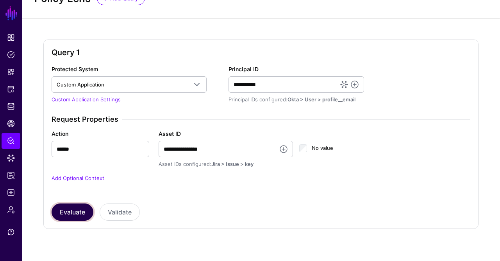
click at [78, 210] on button "Evaluate" at bounding box center [73, 211] width 42 height 17
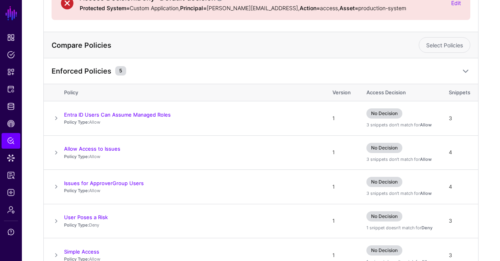
scroll to position [155, 0]
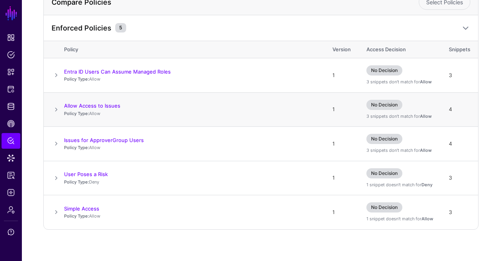
click at [56, 110] on span at bounding box center [56, 109] width 9 height 9
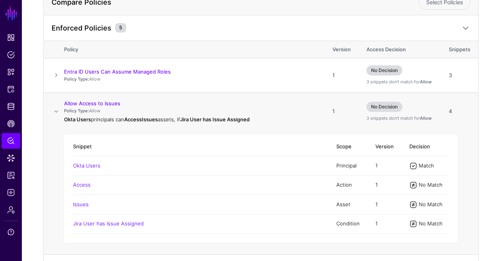
click at [56, 110] on span at bounding box center [56, 111] width 9 height 9
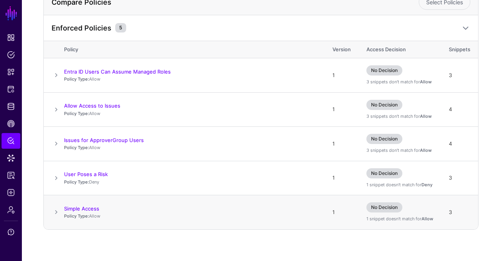
click at [57, 210] on span at bounding box center [56, 211] width 9 height 9
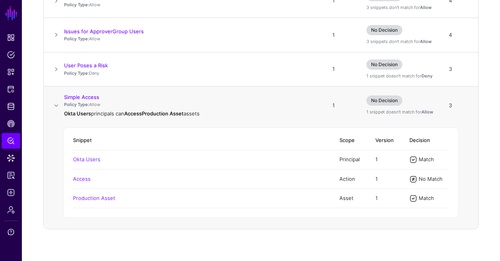
scroll to position [0, 0]
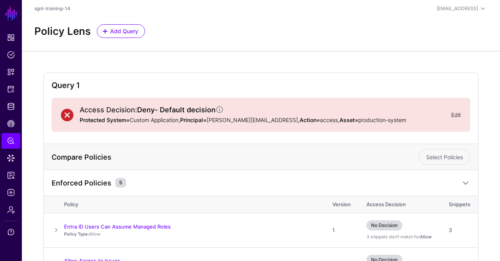
click at [458, 112] on link "Edit" at bounding box center [456, 114] width 10 height 7
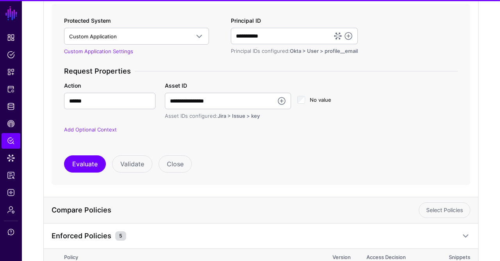
scroll to position [137, 0]
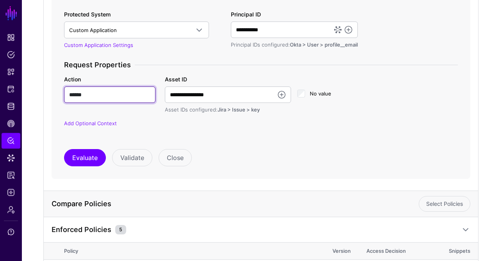
click at [71, 101] on input "******" at bounding box center [109, 94] width 91 height 16
type input "******"
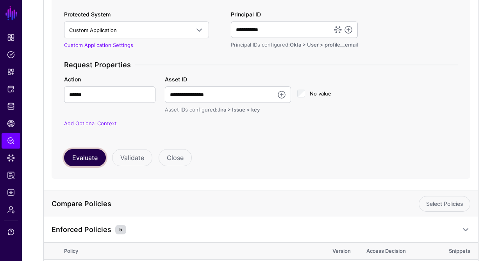
click at [80, 162] on button "Evaluate" at bounding box center [85, 157] width 42 height 17
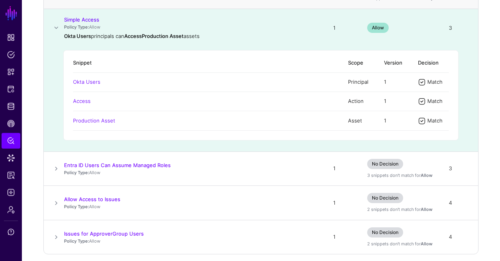
scroll to position [454, 0]
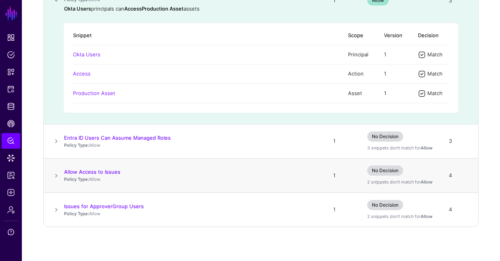
click at [58, 179] on span at bounding box center [56, 175] width 9 height 9
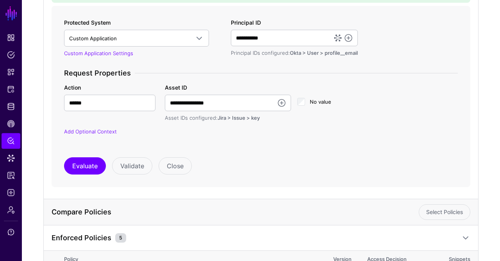
scroll to position [126, 0]
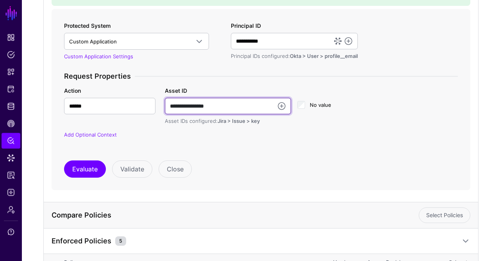
click at [194, 112] on input "**********" at bounding box center [228, 106] width 126 height 16
type input "******"
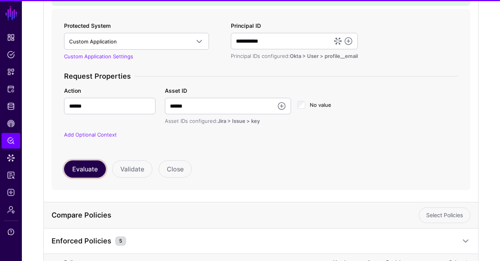
click at [79, 177] on button "Evaluate" at bounding box center [85, 168] width 42 height 17
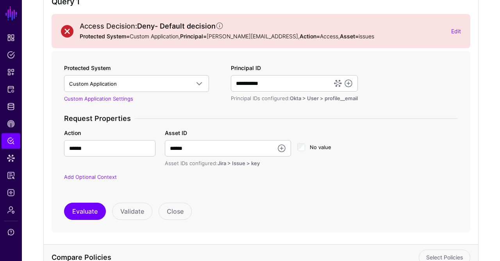
scroll to position [0, 0]
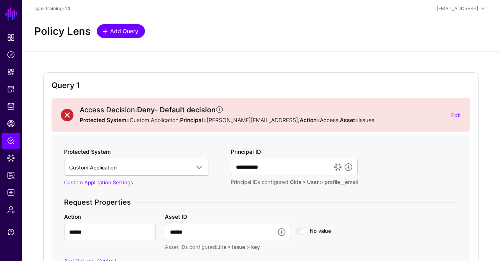
click at [133, 28] on span "Add Query" at bounding box center [124, 31] width 30 height 8
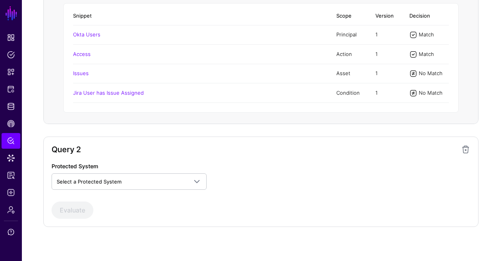
scroll to position [575, 0]
click at [464, 151] on span at bounding box center [465, 149] width 9 height 9
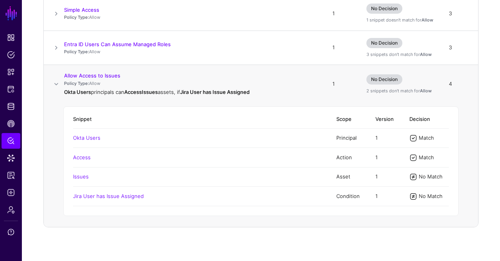
scroll to position [0, 0]
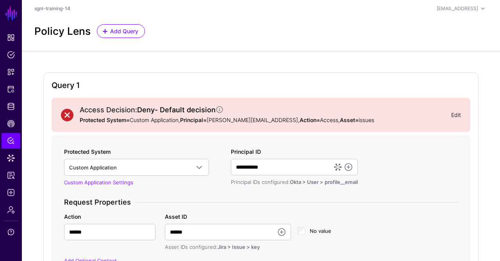
click at [461, 116] on link "Edit" at bounding box center [456, 114] width 10 height 7
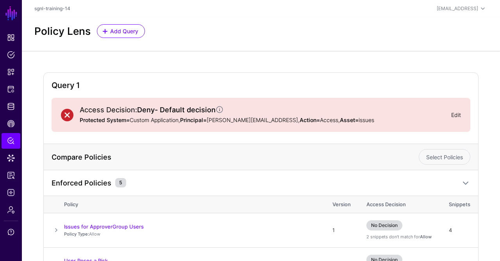
click at [458, 114] on link "Edit" at bounding box center [456, 114] width 10 height 7
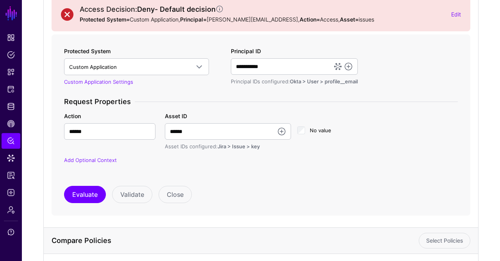
scroll to position [101, 0]
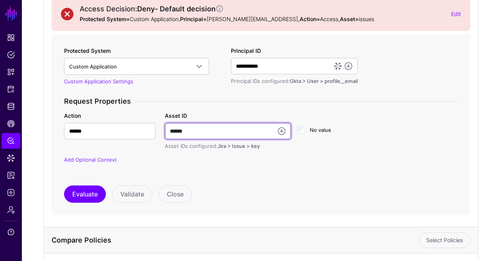
click at [211, 139] on input "******" at bounding box center [228, 131] width 126 height 16
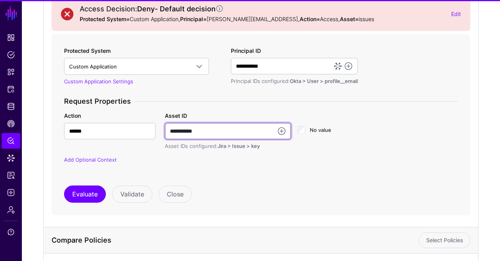
type input "**********"
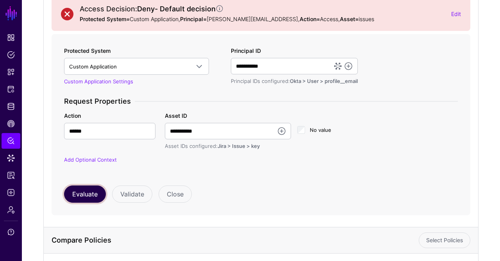
click at [89, 202] on button "Evaluate" at bounding box center [85, 193] width 42 height 17
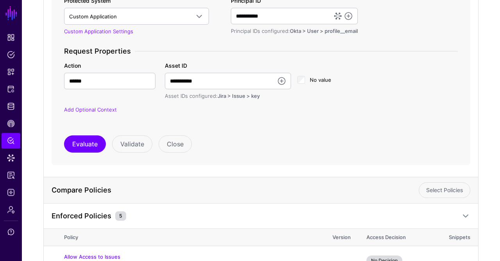
scroll to position [22, 0]
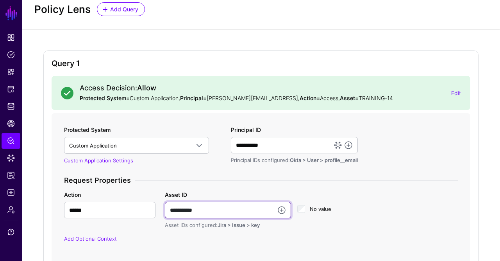
click at [226, 218] on input "**********" at bounding box center [228, 210] width 126 height 16
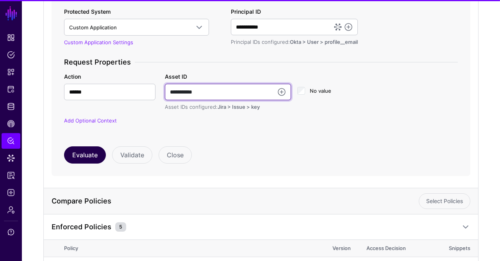
type input "**********"
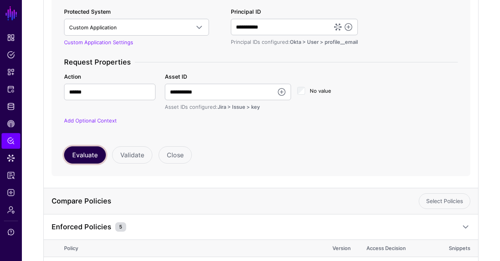
click at [87, 153] on button "Evaluate" at bounding box center [85, 154] width 42 height 17
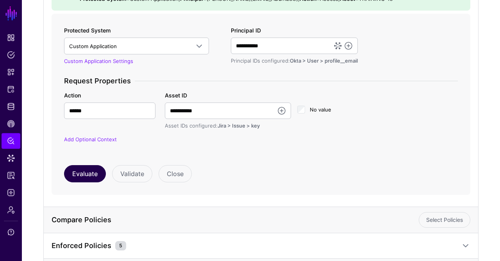
scroll to position [116, 0]
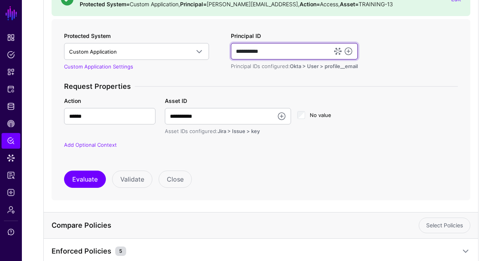
click at [268, 44] on input "**********" at bounding box center [294, 51] width 127 height 16
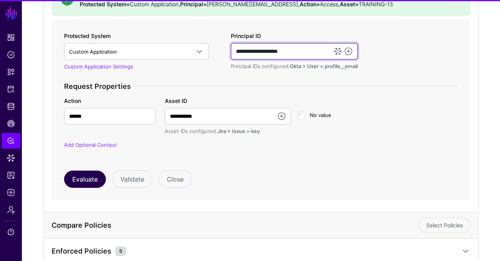
type input "**********"
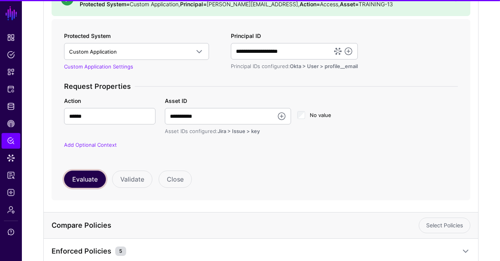
click at [97, 186] on button "Evaluate" at bounding box center [85, 178] width 42 height 17
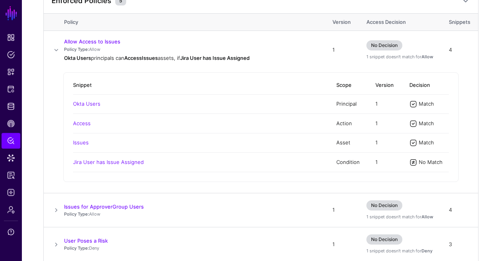
scroll to position [473, 0]
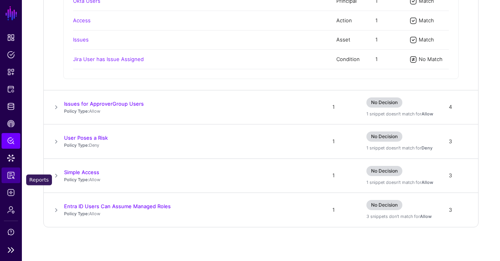
click at [11, 177] on span "Reports" at bounding box center [11, 175] width 8 height 8
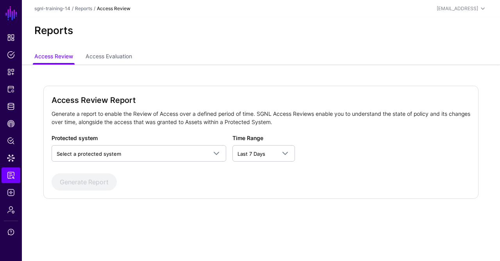
click at [112, 68] on div "Access Review Report Generate a report to enable the Review of Access over a de…" at bounding box center [261, 153] width 478 height 179
click at [118, 63] on link "Access Evaluation" at bounding box center [109, 57] width 46 height 15
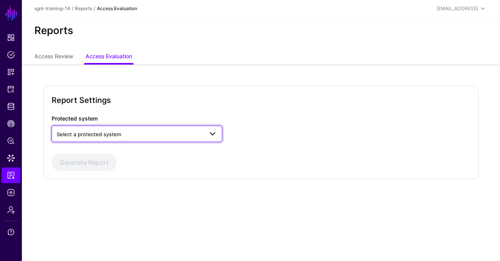
click at [102, 132] on span "Select a protected system" at bounding box center [89, 134] width 64 height 6
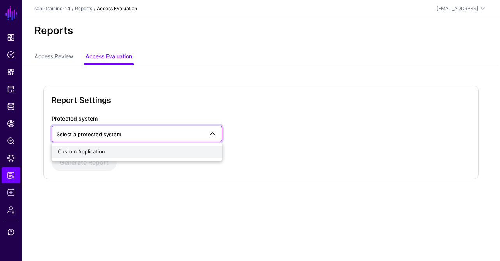
click at [99, 150] on span "Custom Application" at bounding box center [81, 151] width 47 height 6
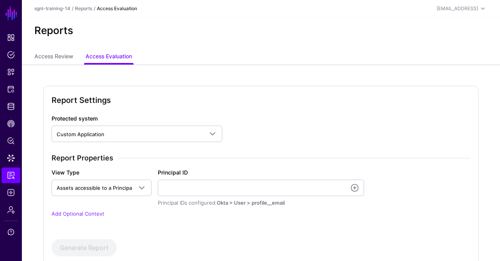
scroll to position [47, 0]
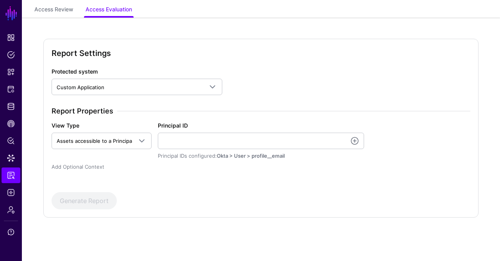
click at [91, 163] on link "Add Optional Context" at bounding box center [78, 166] width 53 height 6
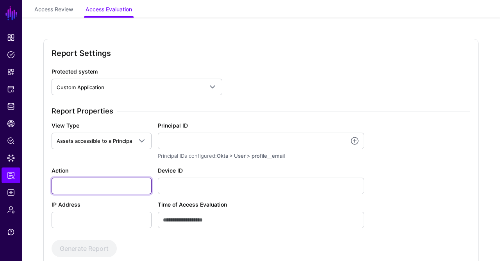
click at [107, 190] on input "Action" at bounding box center [102, 185] width 100 height 16
type input "******"
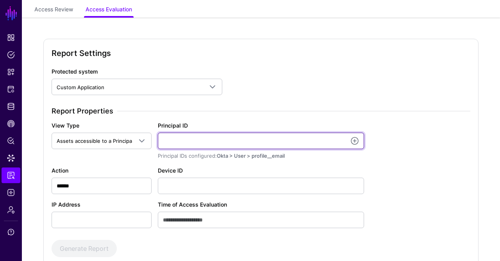
click at [191, 141] on input "Principal ID" at bounding box center [261, 140] width 206 height 16
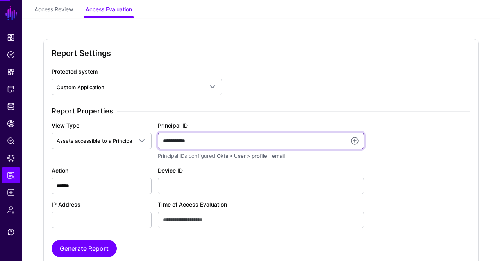
type input "**********"
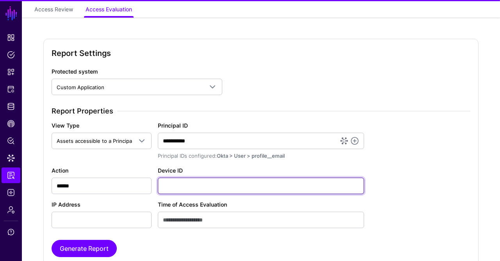
click at [188, 179] on input "Device ID" at bounding box center [261, 185] width 206 height 16
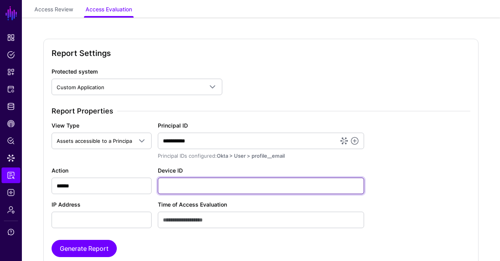
scroll to position [94, 0]
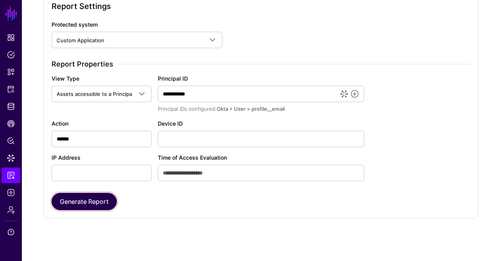
click at [104, 195] on button "Generate Report" at bounding box center [84, 201] width 65 height 17
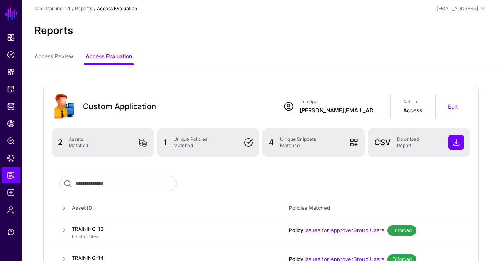
scroll to position [59, 0]
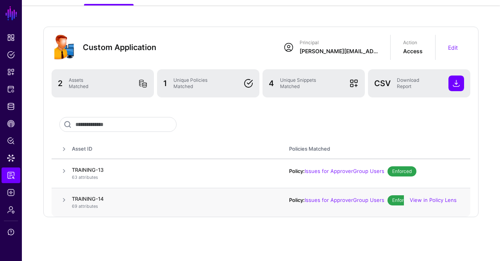
click at [57, 204] on td at bounding box center [62, 202] width 20 height 29
click at [63, 198] on span at bounding box center [63, 199] width 9 height 9
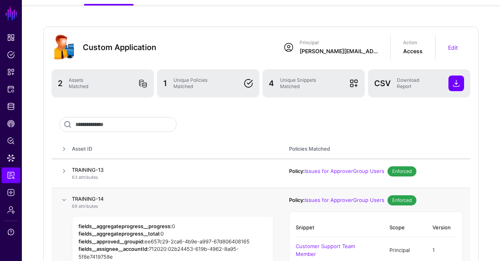
click at [63, 198] on span at bounding box center [63, 199] width 9 height 9
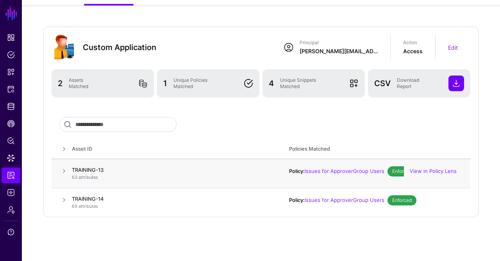
click at [64, 170] on span at bounding box center [63, 170] width 9 height 9
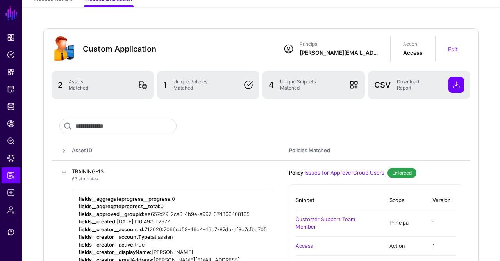
scroll to position [58, 0]
click at [62, 172] on span at bounding box center [63, 171] width 9 height 9
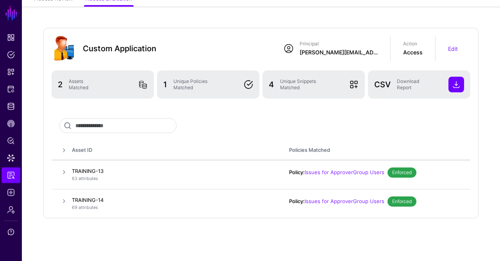
scroll to position [0, 0]
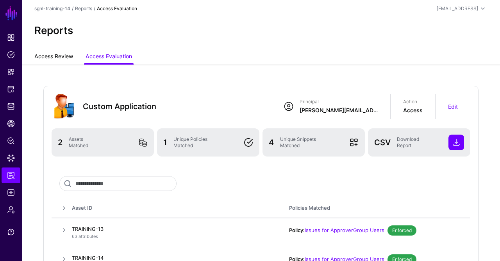
click at [57, 55] on link "Access Review" at bounding box center [53, 57] width 39 height 15
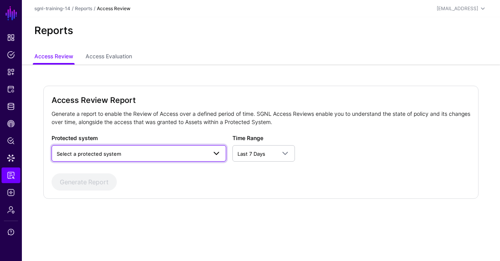
click at [127, 160] on link "Select a protected system" at bounding box center [139, 153] width 175 height 16
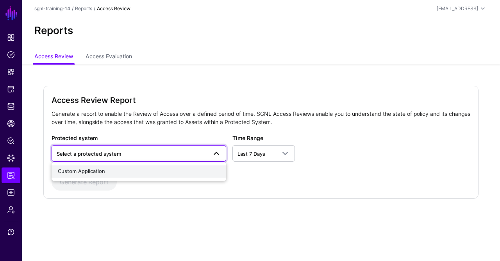
click at [118, 169] on div "Custom Application" at bounding box center [139, 172] width 162 height 8
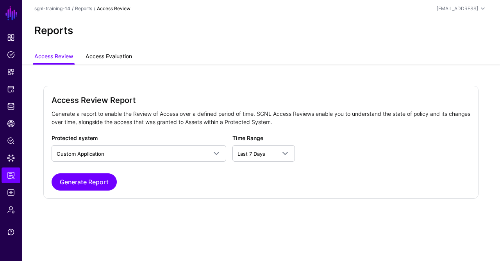
click at [109, 58] on link "Access Evaluation" at bounding box center [109, 57] width 46 height 15
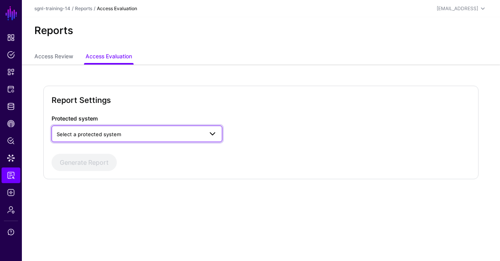
click at [129, 132] on span "Select a protected system" at bounding box center [130, 134] width 147 height 9
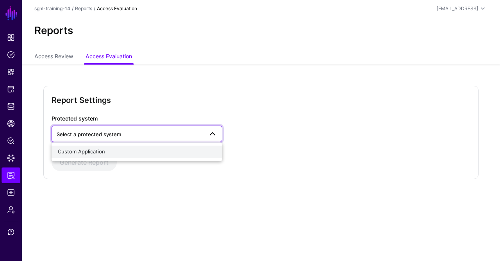
click at [123, 148] on div "Custom Application" at bounding box center [137, 152] width 159 height 8
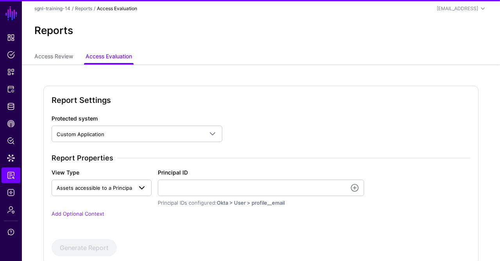
scroll to position [47, 0]
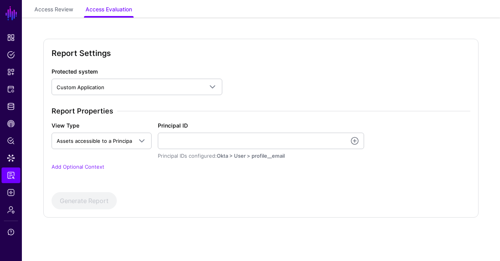
click at [82, 161] on div "Report Properties View Type Assets accessible to a Principal Assets accessible …" at bounding box center [260, 143] width 425 height 73
click at [87, 166] on link "Add Optional Context" at bounding box center [78, 166] width 53 height 6
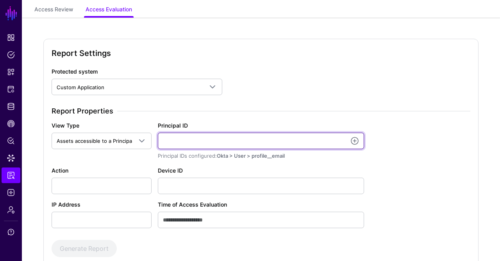
click at [209, 137] on input "Principal ID" at bounding box center [261, 140] width 206 height 16
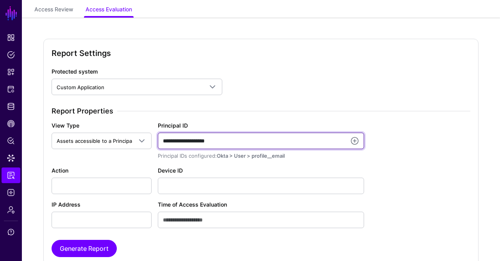
type input "**********"
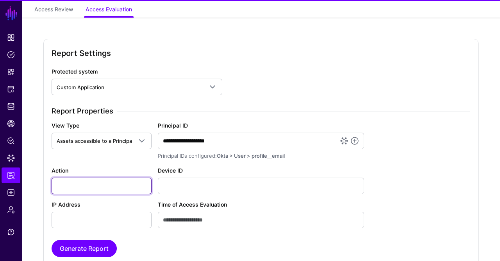
click at [106, 184] on input "Action" at bounding box center [102, 185] width 100 height 16
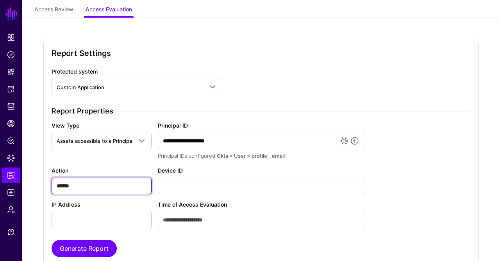
scroll to position [94, 0]
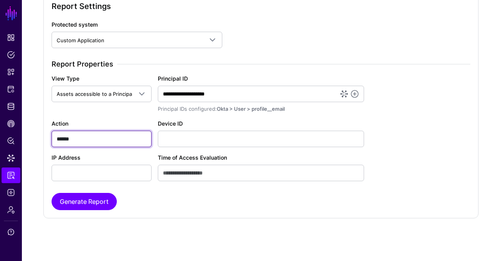
type input "******"
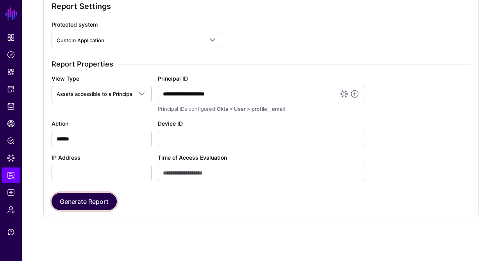
click at [95, 201] on button "Generate Report" at bounding box center [84, 201] width 65 height 17
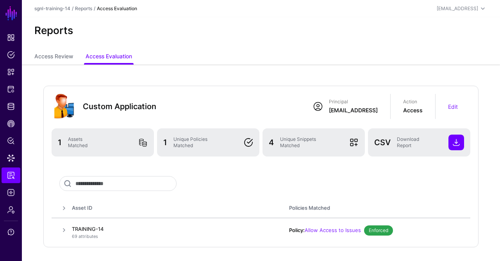
scroll to position [30, 0]
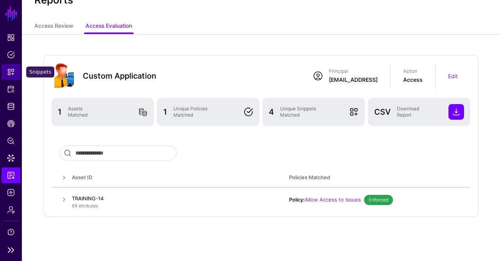
click at [13, 68] on span "Snippets" at bounding box center [11, 72] width 8 height 8
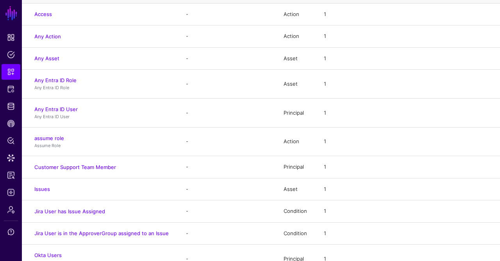
scroll to position [91, 0]
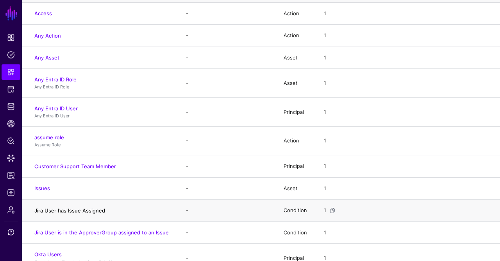
click at [79, 207] on link "Jira User has Issue Assigned" at bounding box center [69, 210] width 71 height 6
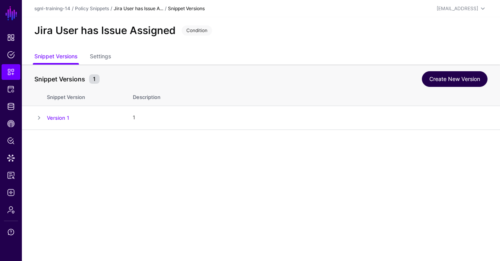
click at [454, 79] on link "Create New Version" at bounding box center [455, 79] width 66 height 16
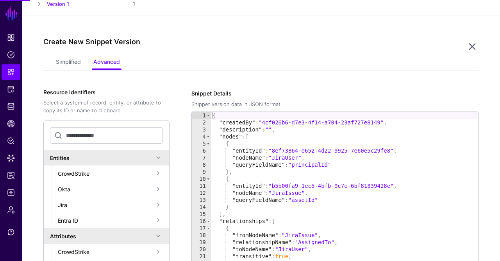
scroll to position [129, 0]
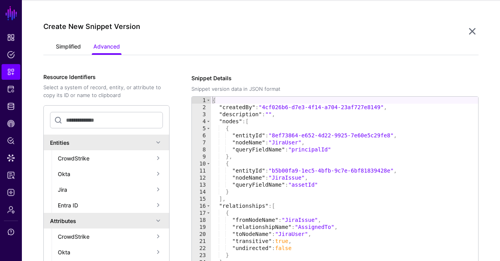
click at [68, 46] on link "Simplified" at bounding box center [68, 47] width 25 height 15
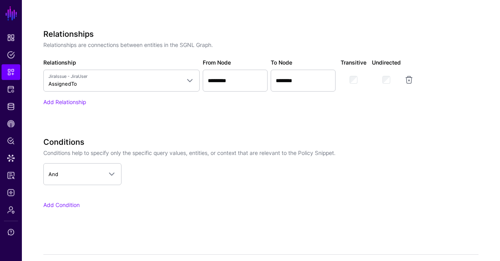
scroll to position [453, 0]
click at [68, 203] on link "Add Condition" at bounding box center [61, 205] width 36 height 7
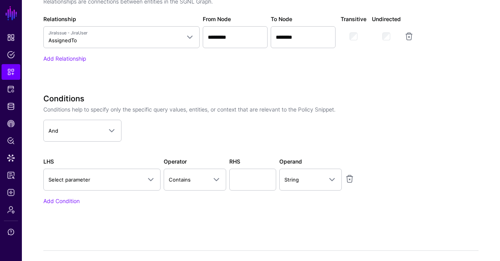
scroll to position [527, 0]
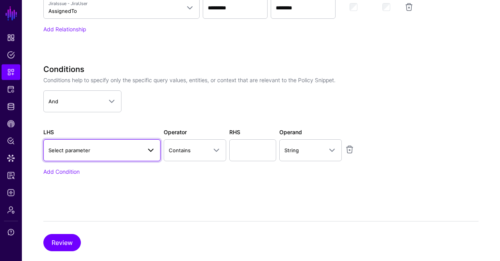
click at [125, 146] on span "Select parameter" at bounding box center [94, 150] width 93 height 9
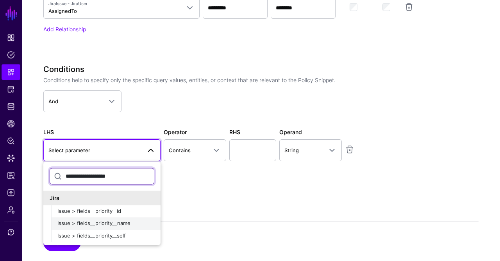
type input "**********"
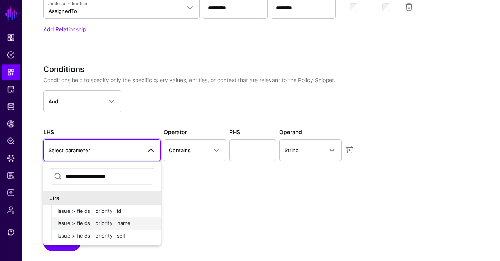
click at [116, 223] on span "Issue > fields__priority__name" at bounding box center [93, 223] width 73 height 6
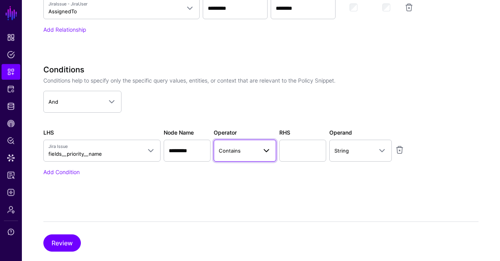
click at [258, 148] on span at bounding box center [264, 150] width 14 height 9
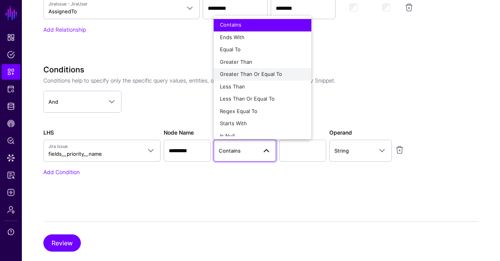
scroll to position [6, 0]
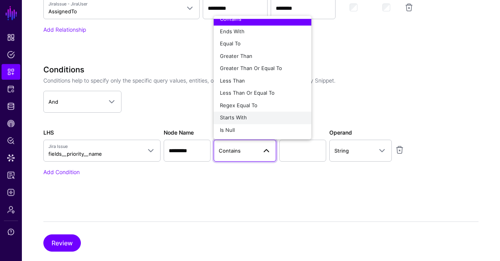
click at [245, 115] on span "Starts With" at bounding box center [233, 117] width 27 height 6
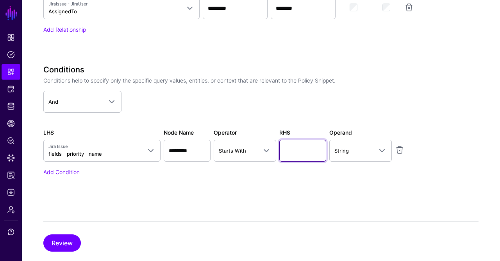
click at [297, 158] on input "text" at bounding box center [302, 150] width 47 height 22
type input "****"
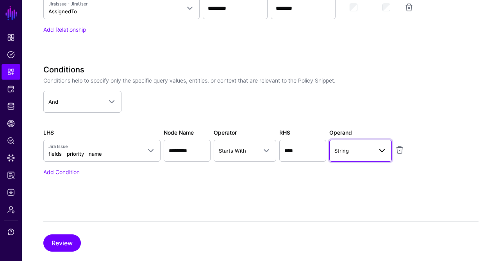
click at [355, 148] on span "String" at bounding box center [353, 150] width 38 height 9
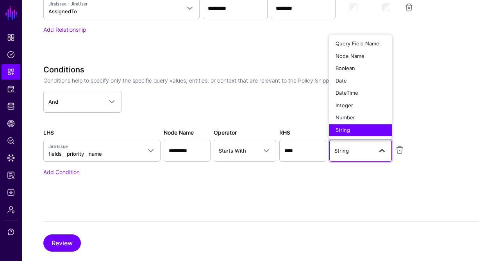
click at [355, 148] on span "String" at bounding box center [353, 150] width 38 height 9
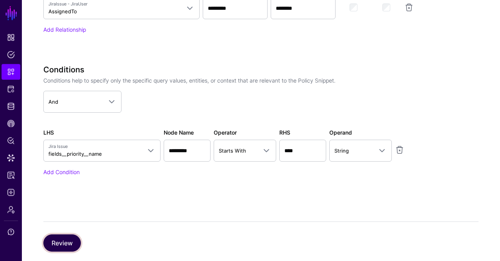
click at [50, 241] on button "Review" at bounding box center [62, 242] width 38 height 17
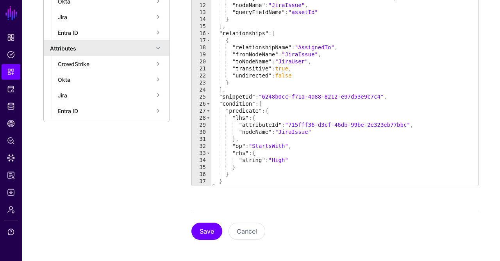
scroll to position [300, 0]
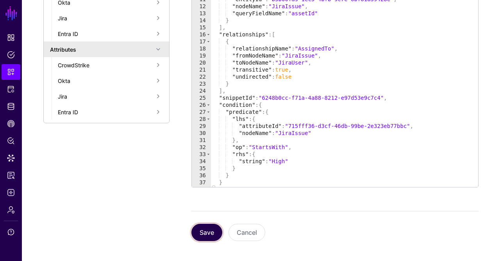
click at [205, 234] on button "Save" at bounding box center [206, 231] width 31 height 17
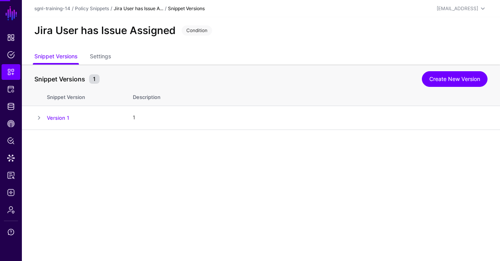
scroll to position [0, 0]
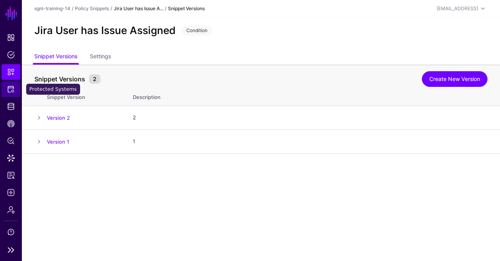
click at [9, 89] on span "Protected Systems" at bounding box center [11, 89] width 8 height 8
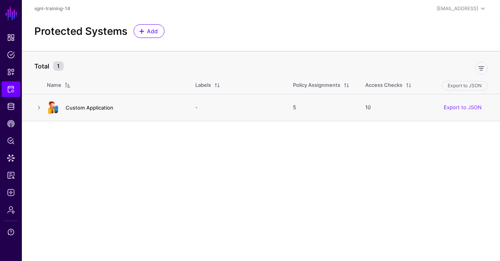
click at [97, 105] on link "Custom Application" at bounding box center [90, 107] width 48 height 6
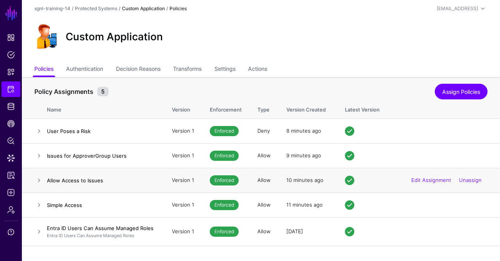
click at [41, 186] on td at bounding box center [34, 180] width 25 height 25
click at [86, 179] on h4 "Allow Access to Issues" at bounding box center [101, 180] width 109 height 7
click at [40, 180] on link at bounding box center [38, 179] width 9 height 9
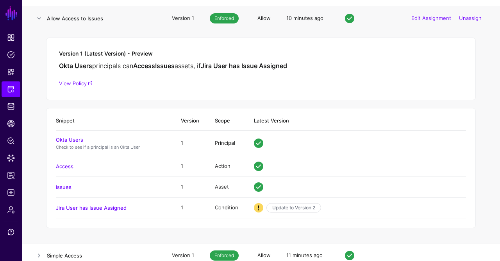
scroll to position [192, 0]
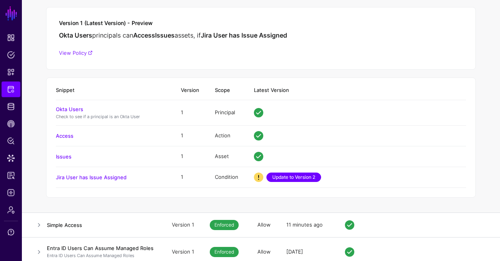
click at [295, 173] on link "Update to Version 2" at bounding box center [293, 176] width 55 height 9
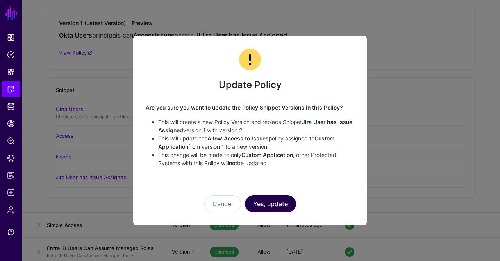
click at [273, 197] on button "Yes, update" at bounding box center [270, 203] width 51 height 17
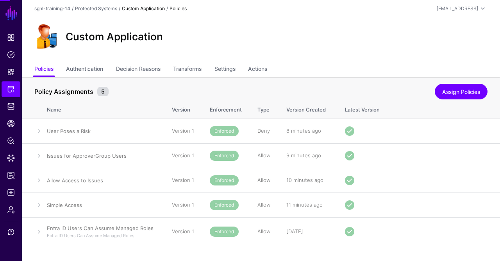
scroll to position [0, 0]
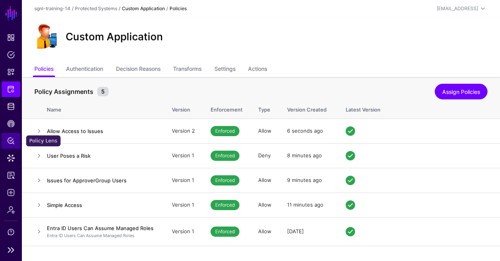
click at [13, 139] on span "Policy Lens" at bounding box center [11, 141] width 8 height 8
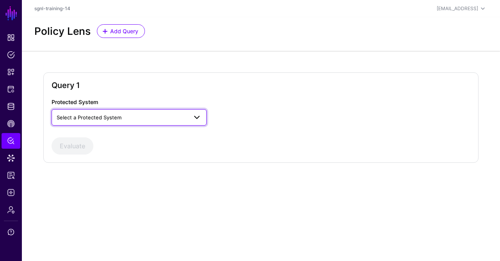
click at [104, 116] on span "Select a Protected System" at bounding box center [89, 117] width 65 height 6
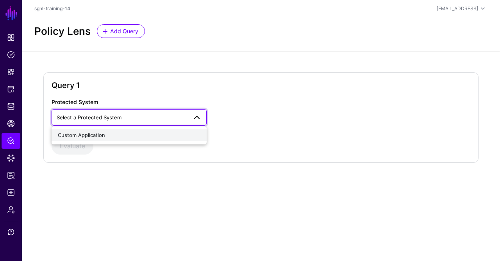
click at [101, 131] on div "Custom Application" at bounding box center [129, 135] width 143 height 8
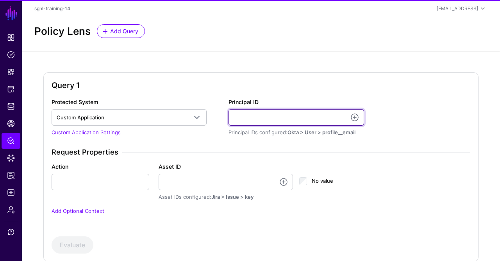
click at [270, 117] on input "Principal ID" at bounding box center [297, 117] width 136 height 16
type input "**********"
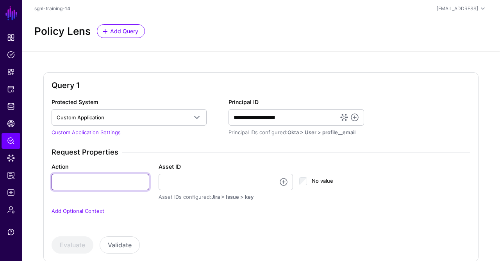
click at [111, 179] on input "Action" at bounding box center [101, 181] width 98 height 16
type input "******"
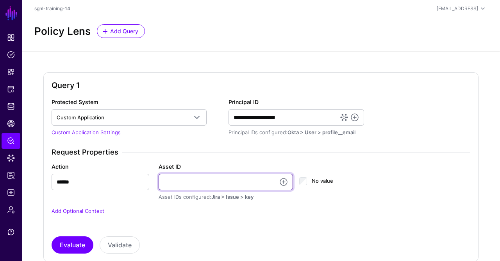
click at [218, 177] on input "Asset ID" at bounding box center [226, 181] width 134 height 16
type input "**********"
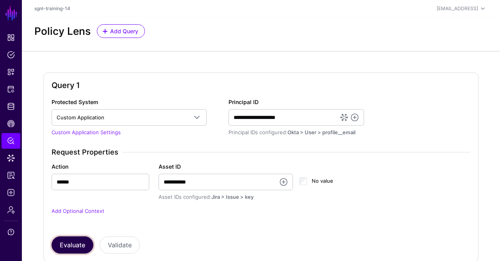
click at [76, 241] on button "Evaluate" at bounding box center [73, 244] width 42 height 17
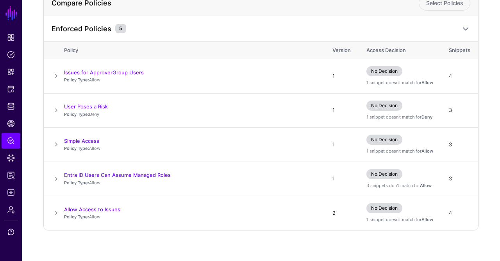
scroll to position [155, 0]
click at [54, 213] on span at bounding box center [56, 211] width 9 height 9
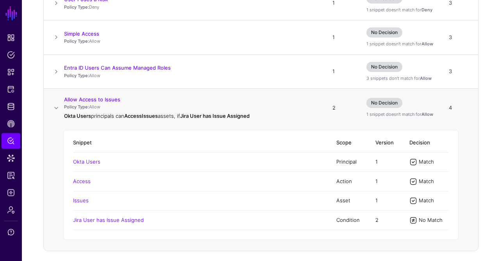
scroll to position [282, 0]
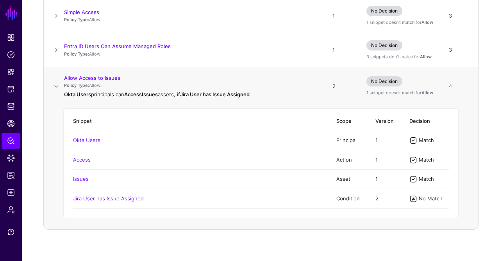
click at [415, 197] on span at bounding box center [413, 199] width 8 height 8
click at [42, 243] on div "Query 1 Access Decision: Deny - Default decision Protected System= Custom Appli…" at bounding box center [261, 15] width 478 height 495
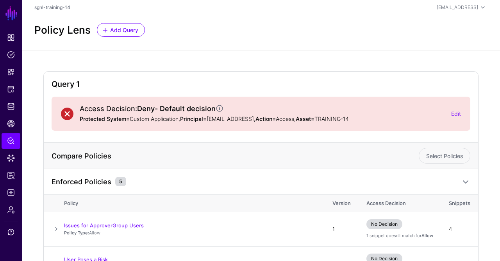
scroll to position [0, 0]
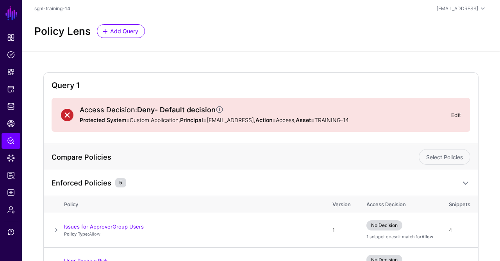
click at [453, 111] on link "Edit" at bounding box center [456, 114] width 10 height 7
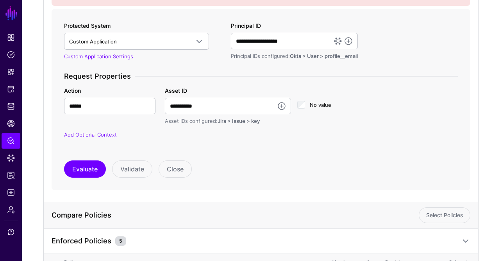
scroll to position [127, 0]
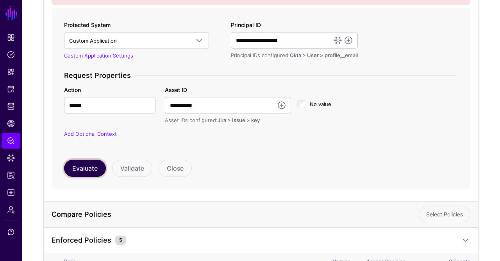
click at [84, 174] on button "Evaluate" at bounding box center [85, 167] width 42 height 17
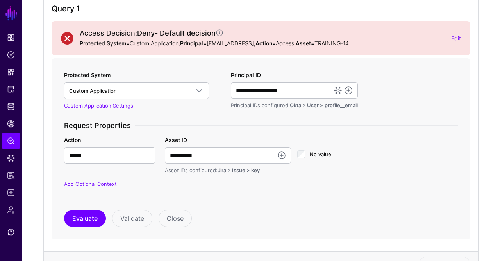
scroll to position [0, 0]
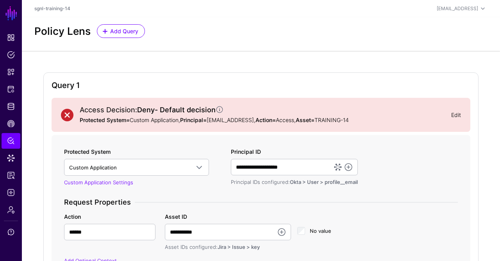
click at [453, 114] on link "Edit" at bounding box center [456, 114] width 10 height 7
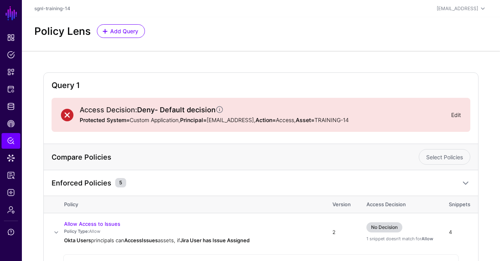
click at [460, 113] on link "Edit" at bounding box center [456, 114] width 10 height 7
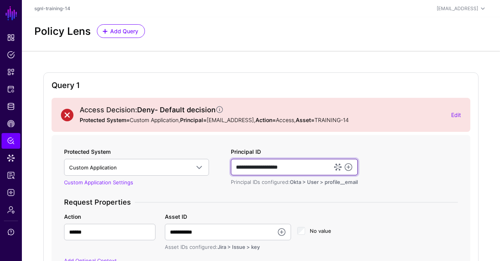
click at [269, 166] on input "**********" at bounding box center [294, 167] width 127 height 16
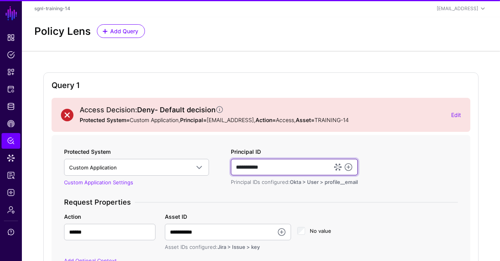
type input "**********"
click at [390, 172] on div "**********" at bounding box center [261, 210] width 400 height 127
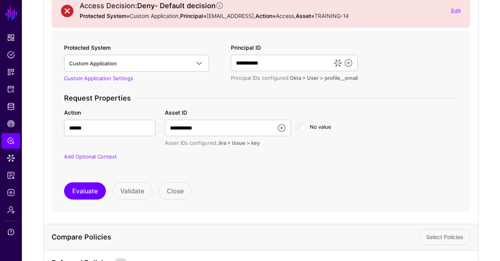
scroll to position [105, 0]
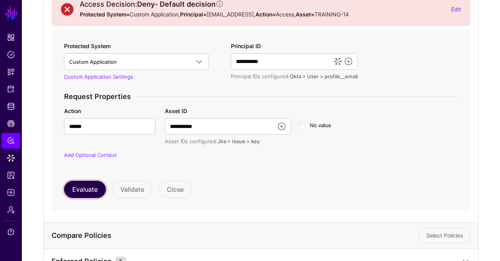
click at [85, 198] on button "Evaluate" at bounding box center [85, 189] width 42 height 17
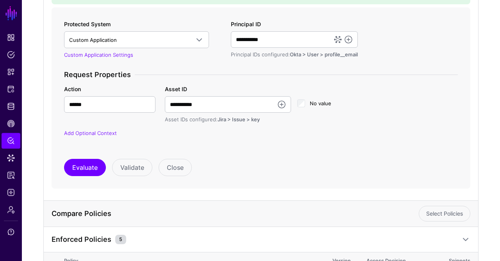
scroll to position [122, 0]
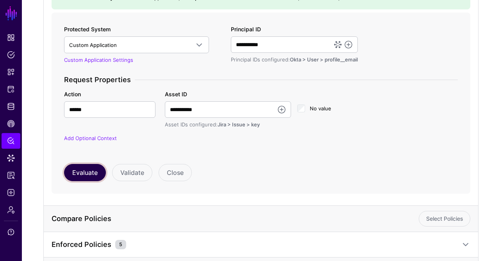
click at [84, 177] on button "Evaluate" at bounding box center [85, 172] width 42 height 17
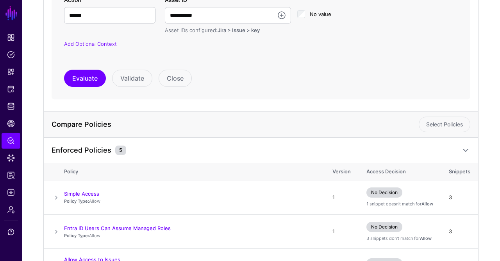
scroll to position [180, 0]
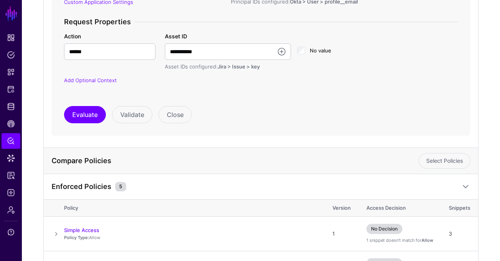
click at [82, 108] on div "**********" at bounding box center [261, 45] width 394 height 156
click at [84, 118] on button "Evaluate" at bounding box center [85, 114] width 42 height 17
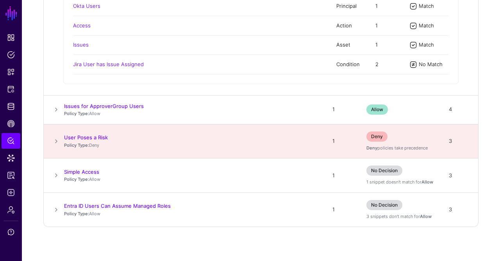
click at [54, 139] on span at bounding box center [56, 140] width 9 height 9
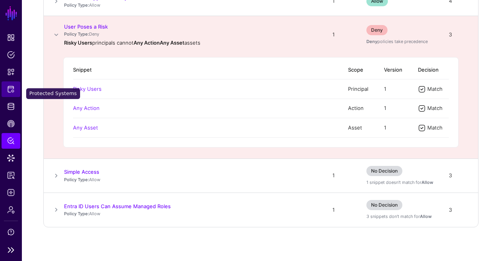
click at [13, 92] on span "Protected Systems" at bounding box center [11, 89] width 8 height 8
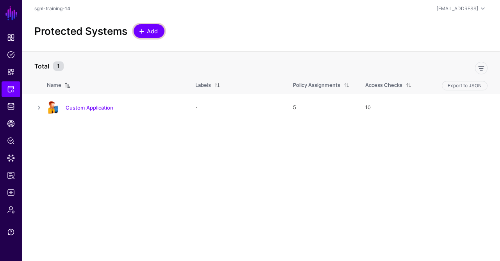
click at [152, 34] on span "Add" at bounding box center [152, 31] width 13 height 8
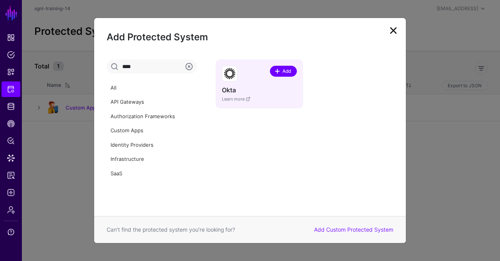
type input "****"
click at [275, 66] on link "Add" at bounding box center [283, 71] width 27 height 11
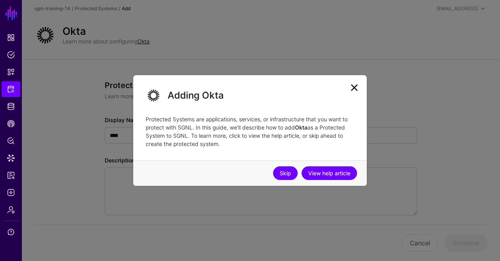
click at [281, 173] on link "Skip" at bounding box center [285, 173] width 25 height 14
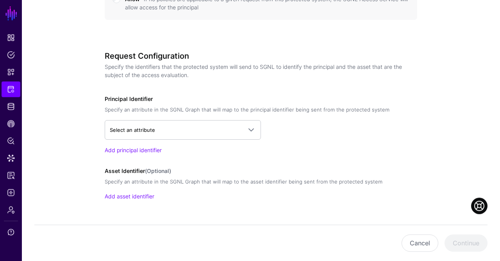
scroll to position [445, 0]
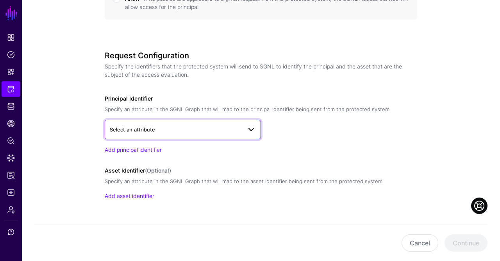
click at [207, 129] on span "Select an attribute" at bounding box center [176, 129] width 132 height 9
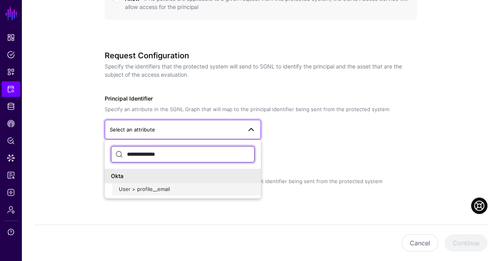
type input "**********"
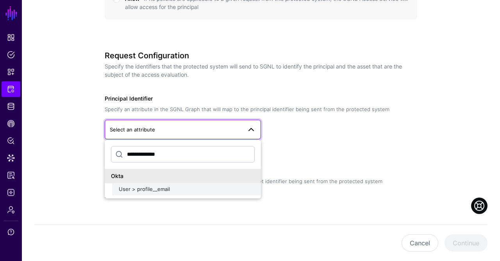
click at [176, 192] on button "User > profile__email" at bounding box center [187, 189] width 148 height 13
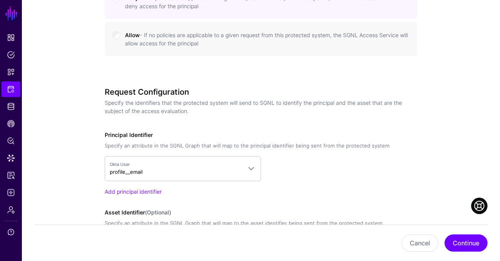
scroll to position [413, 0]
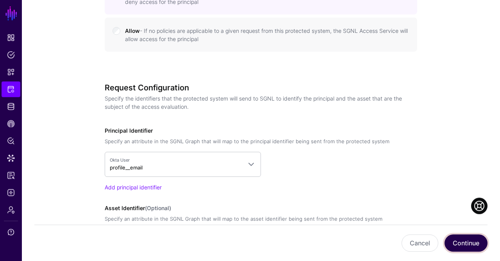
click at [460, 241] on button "Continue" at bounding box center [466, 242] width 43 height 17
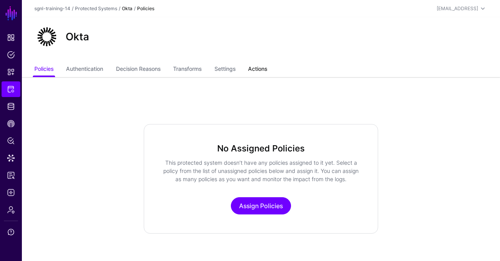
click at [266, 70] on link "Actions" at bounding box center [257, 69] width 19 height 15
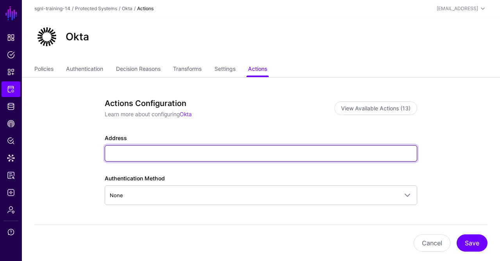
click at [191, 156] on input "Address" at bounding box center [261, 153] width 313 height 16
paste input "**********"
type input "**********"
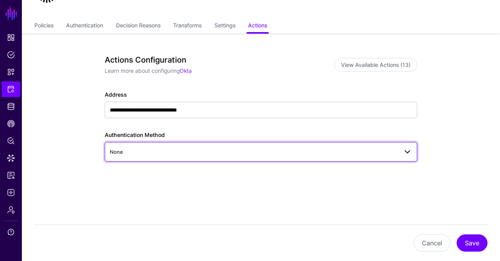
click at [203, 147] on span "None" at bounding box center [261, 151] width 302 height 9
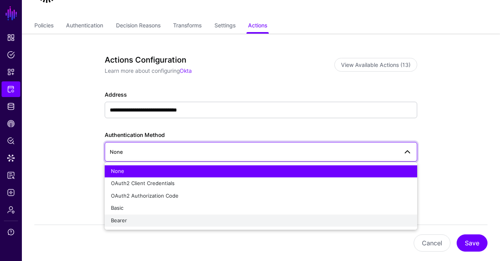
click at [147, 219] on div "Bearer" at bounding box center [261, 220] width 300 height 8
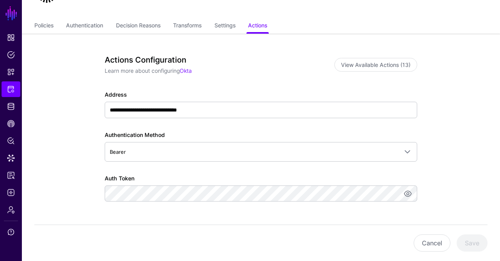
scroll to position [83, 0]
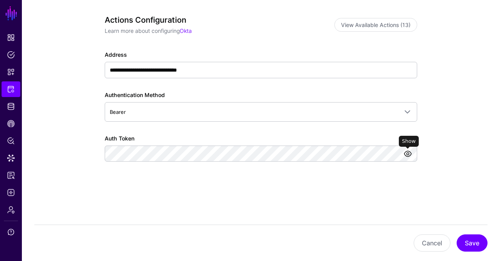
click at [411, 154] on link at bounding box center [407, 153] width 9 height 9
click at [416, 182] on div "**********" at bounding box center [261, 116] width 313 height 133
click at [477, 239] on button "Save" at bounding box center [472, 242] width 31 height 17
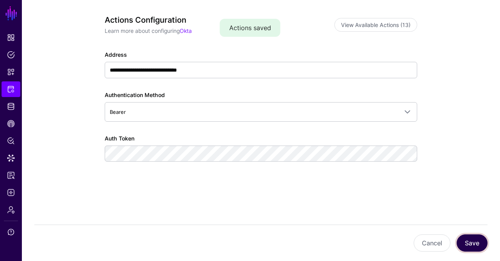
click at [464, 238] on button "Save" at bounding box center [472, 242] width 31 height 17
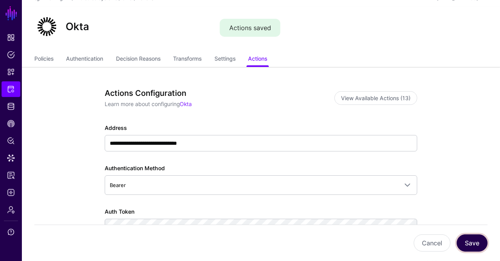
scroll to position [0, 0]
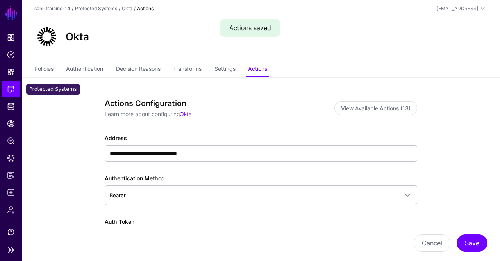
click at [7, 91] on span "Protected Systems" at bounding box center [11, 89] width 8 height 8
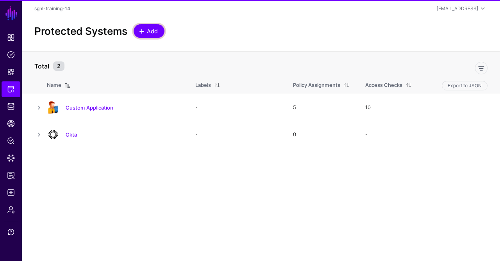
click at [154, 30] on span "Add" at bounding box center [152, 31] width 13 height 8
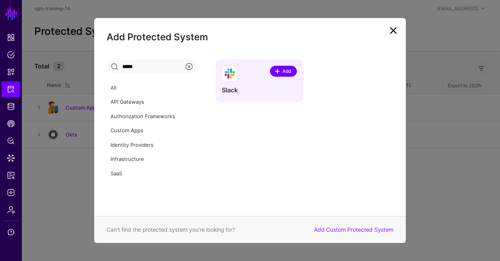
type input "*****"
click at [282, 68] on span "Add" at bounding box center [286, 71] width 11 height 7
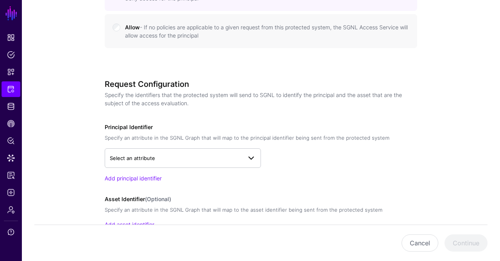
scroll to position [461, 0]
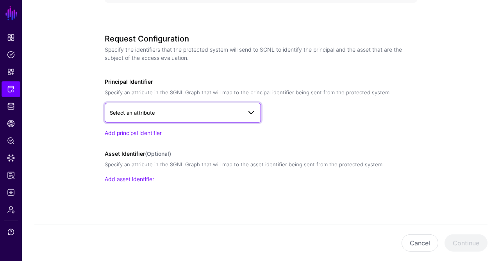
click at [192, 120] on link "Select an attribute" at bounding box center [183, 113] width 156 height 20
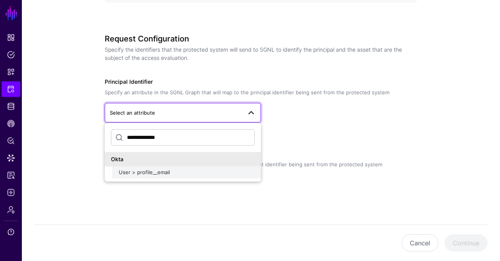
type input "**********"
click at [160, 175] on button "User > profile__email" at bounding box center [187, 172] width 148 height 13
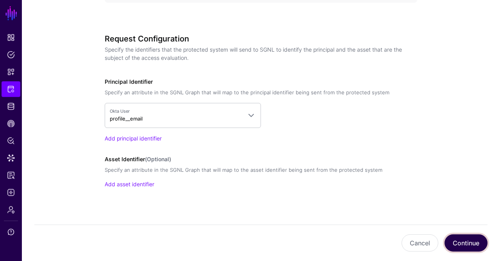
click at [461, 240] on button "Continue" at bounding box center [466, 242] width 43 height 17
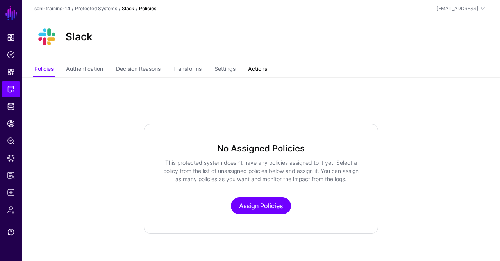
click at [266, 67] on link "Actions" at bounding box center [257, 69] width 19 height 15
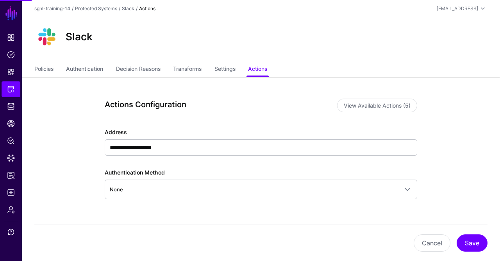
scroll to position [37, 0]
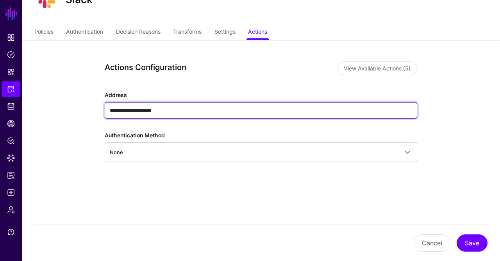
click at [197, 113] on input "**********" at bounding box center [261, 110] width 313 height 16
paste input "**********"
type input "**********"
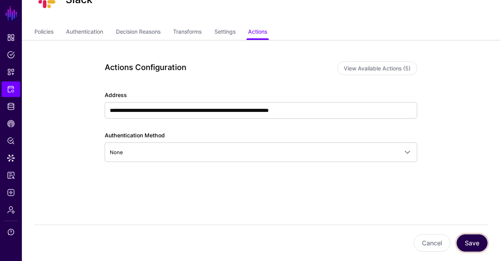
click at [476, 243] on button "Save" at bounding box center [472, 242] width 31 height 17
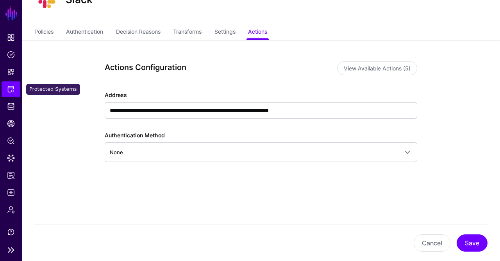
click at [14, 92] on span "Protected Systems" at bounding box center [11, 89] width 8 height 8
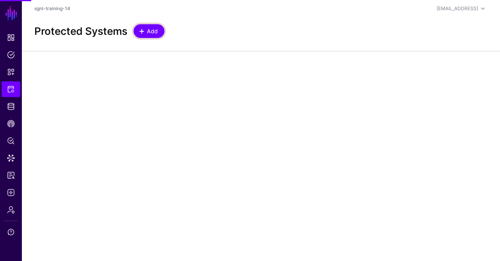
click at [152, 34] on span "Add" at bounding box center [152, 31] width 13 height 8
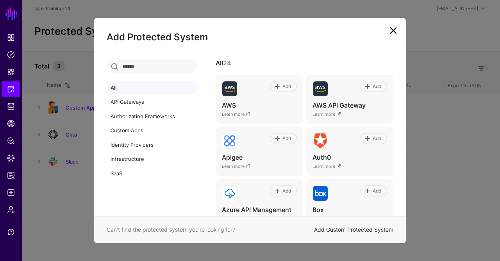
click at [352, 229] on link "Add Custom Protected System" at bounding box center [353, 229] width 79 height 7
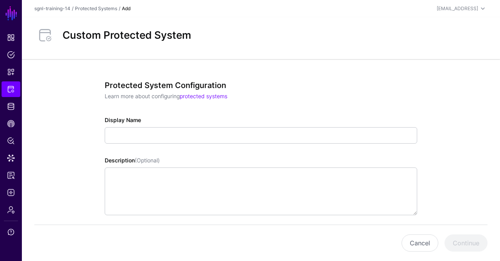
click at [252, 125] on div "Display Name" at bounding box center [261, 130] width 313 height 28
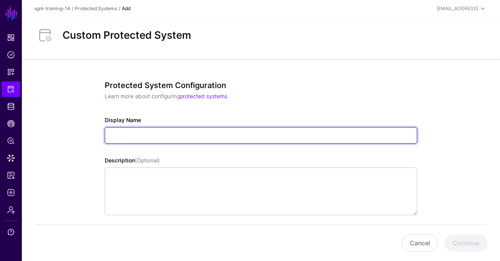
click at [252, 130] on input "Display Name" at bounding box center [261, 135] width 313 height 16
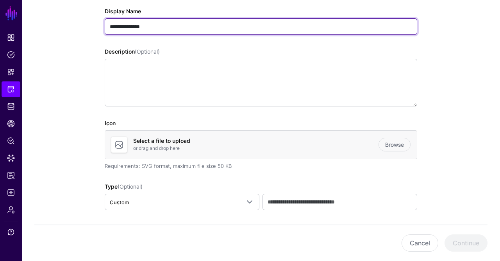
scroll to position [110, 0]
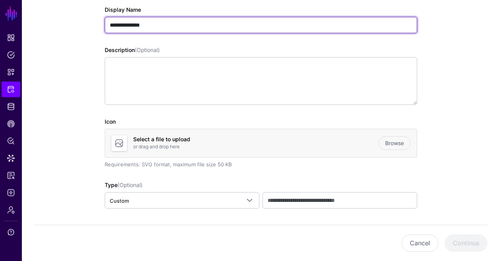
type input "**********"
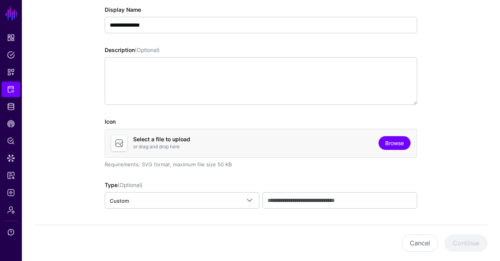
click at [399, 141] on link "Browse" at bounding box center [395, 143] width 32 height 14
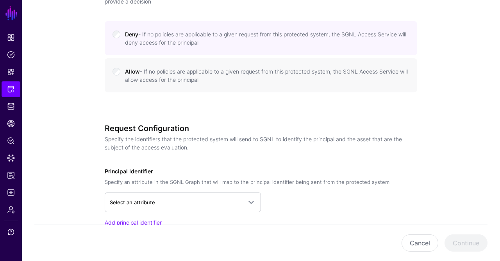
scroll to position [463, 0]
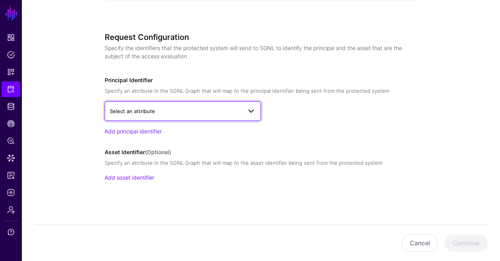
click at [204, 115] on link "Select an attribute" at bounding box center [183, 111] width 156 height 20
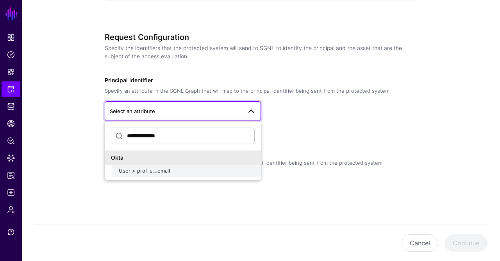
type input "**********"
click at [166, 167] on div "User > profile__email" at bounding box center [187, 171] width 136 height 8
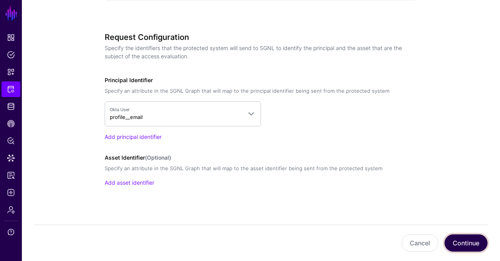
click at [463, 240] on button "Continue" at bounding box center [466, 242] width 43 height 17
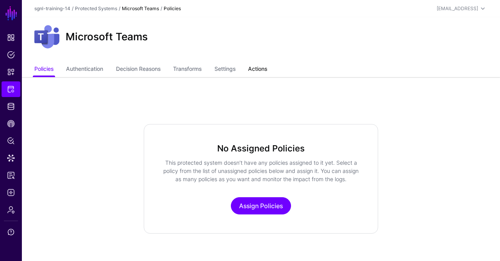
click at [261, 67] on link "Actions" at bounding box center [257, 69] width 19 height 15
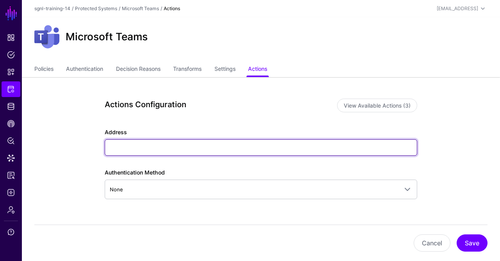
click at [156, 142] on input "Address" at bounding box center [261, 147] width 313 height 16
paste input "**********"
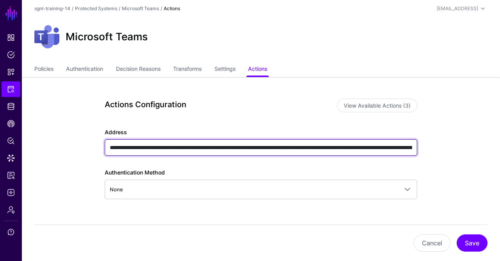
scroll to position [0, 474]
type input "**********"
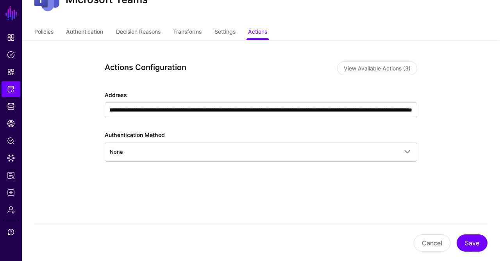
click at [463, 234] on div "Cancel Save" at bounding box center [260, 242] width 453 height 36
click at [464, 239] on button "Save" at bounding box center [472, 242] width 31 height 17
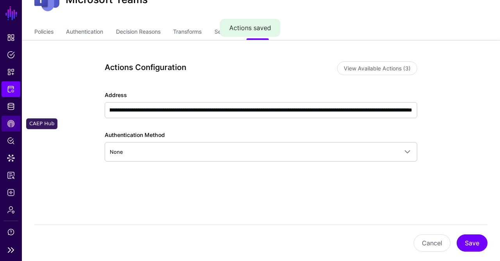
click at [12, 125] on span "CAEP Hub" at bounding box center [11, 124] width 8 height 8
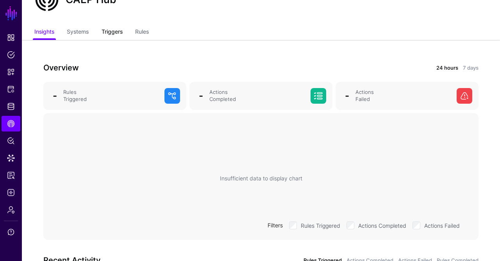
click at [110, 30] on link "Triggers" at bounding box center [112, 32] width 21 height 15
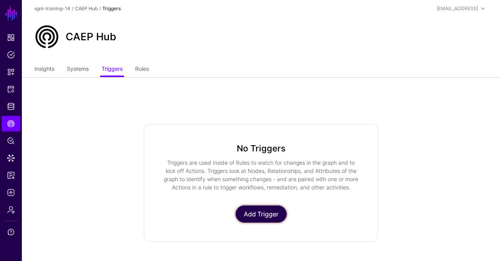
click at [265, 207] on link "Add Trigger" at bounding box center [261, 213] width 51 height 17
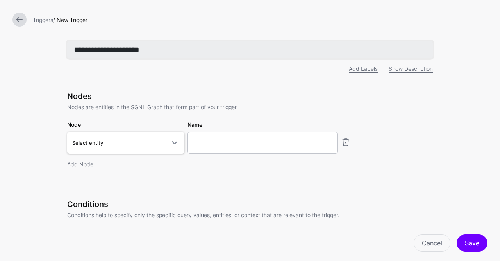
type input "**********"
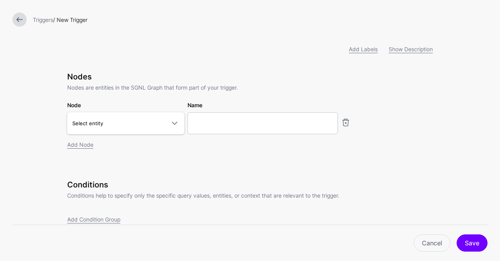
click at [138, 136] on div "Nodes Nodes are entities in the SGNL Graph that form part of your trigger. Node…" at bounding box center [250, 110] width 366 height 77
click at [143, 125] on span "Select entity" at bounding box center [118, 123] width 93 height 9
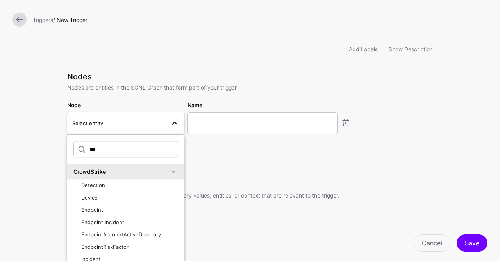
type input "****"
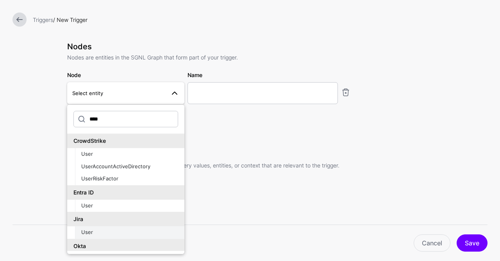
scroll to position [14, 0]
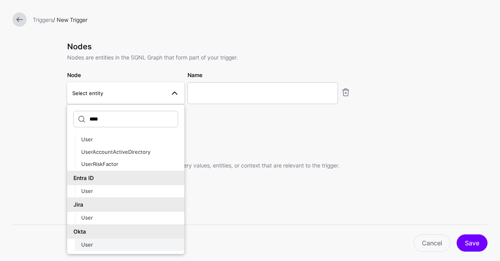
click at [104, 245] on div "User" at bounding box center [129, 245] width 97 height 8
type input "********"
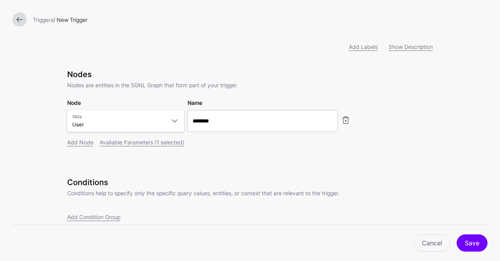
scroll to position [0, 0]
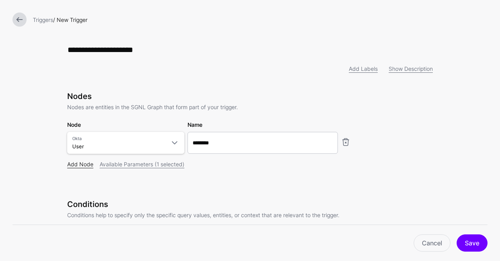
click at [82, 166] on link "Add Node" at bounding box center [80, 164] width 26 height 7
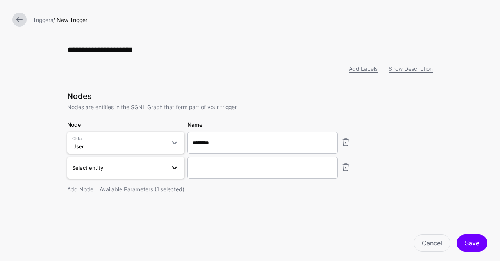
click at [97, 168] on span "Select entity" at bounding box center [87, 167] width 31 height 6
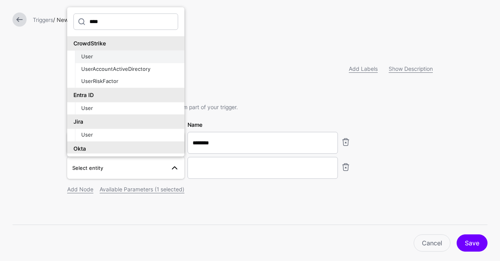
type input "****"
click at [135, 59] on div "User" at bounding box center [129, 57] width 97 height 8
type input "**********"
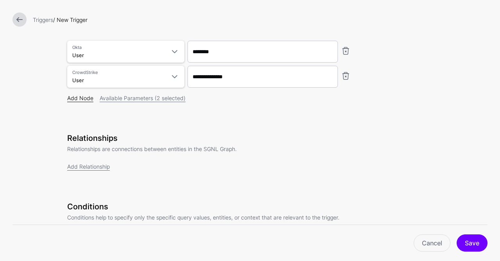
scroll to position [93, 0]
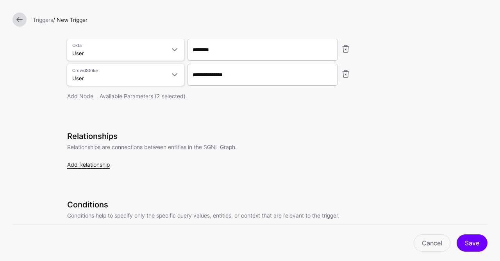
click at [87, 165] on link "Add Relationship" at bounding box center [88, 164] width 43 height 7
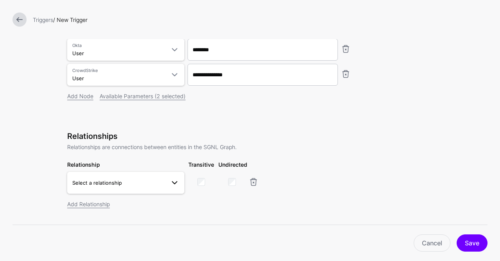
click at [98, 173] on link "Select a relationship" at bounding box center [125, 183] width 117 height 22
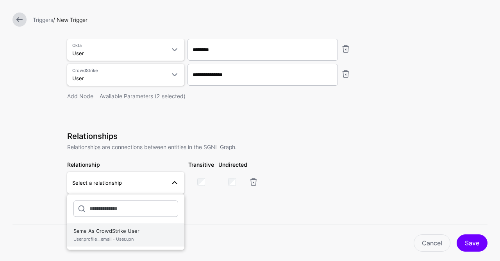
click at [97, 236] on span "User.profile__email - User.upn" at bounding box center [125, 239] width 105 height 7
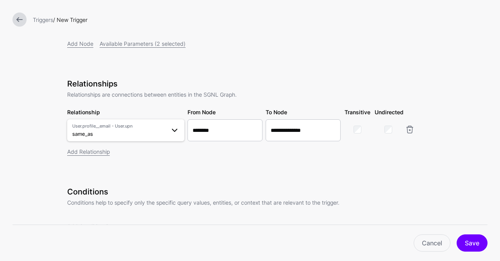
scroll to position [182, 0]
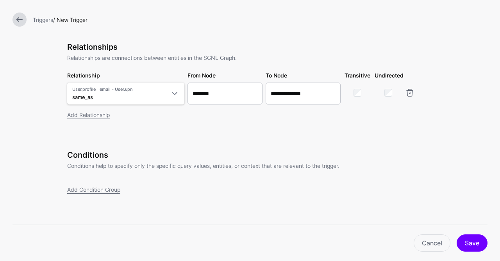
click at [89, 197] on div "Conditions Conditions help to specify only the specific query values, entities,…" at bounding box center [250, 182] width 366 height 65
click at [103, 191] on link "Add Condition Group" at bounding box center [93, 189] width 53 height 7
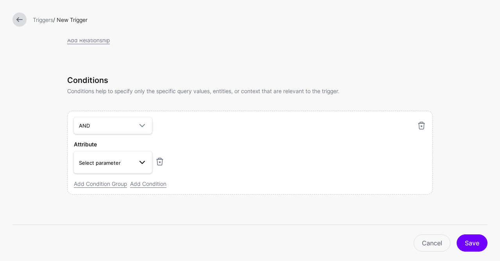
click at [113, 158] on span "Select parameter" at bounding box center [106, 162] width 54 height 9
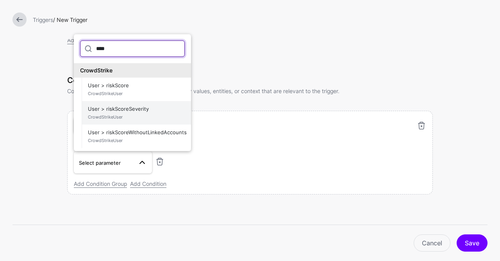
type input "****"
click at [143, 114] on span "CrowdStrikeUser" at bounding box center [136, 117] width 97 height 7
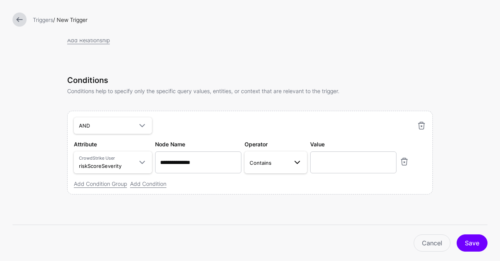
click at [265, 167] on link "Contains" at bounding box center [276, 162] width 63 height 22
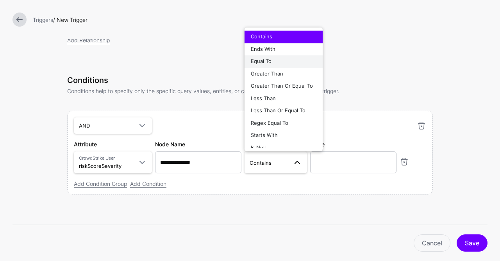
click at [283, 59] on div "Equal To" at bounding box center [284, 62] width 66 height 8
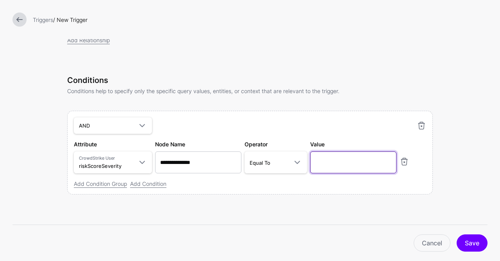
click at [348, 167] on input "text" at bounding box center [353, 162] width 86 height 22
type input "****"
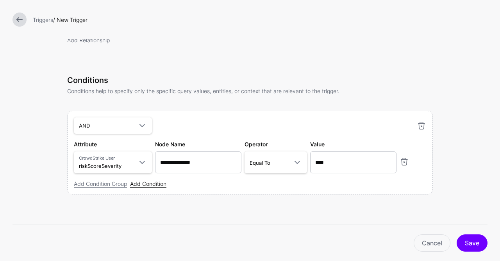
click at [156, 181] on link "Add Condition" at bounding box center [148, 183] width 36 height 7
click at [127, 182] on span "Select parameter" at bounding box center [113, 186] width 68 height 9
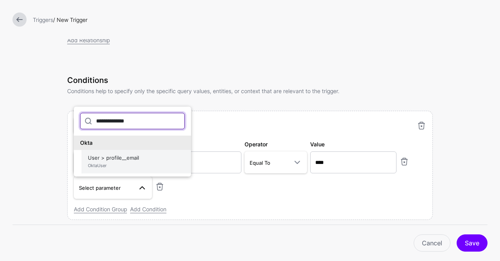
type input "**********"
click at [136, 150] on button "User > profile__email OktaUser" at bounding box center [136, 161] width 109 height 23
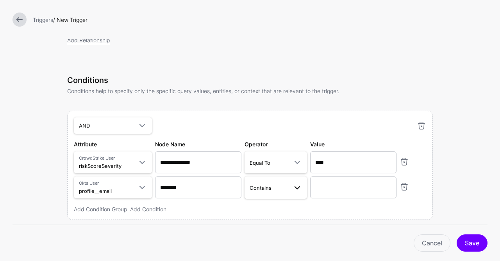
click at [270, 181] on link "Contains" at bounding box center [276, 187] width 63 height 22
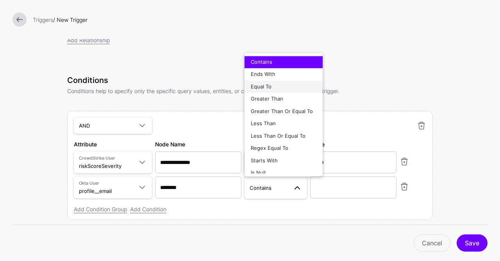
click at [278, 86] on div "Equal To" at bounding box center [284, 87] width 66 height 8
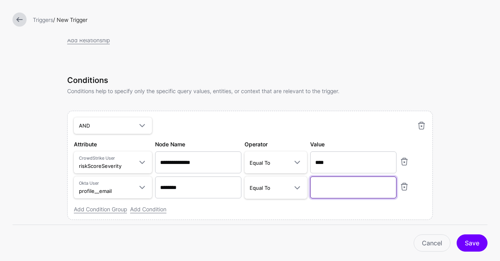
click at [356, 193] on input "text" at bounding box center [353, 187] width 86 height 22
paste input "**********"
type input "**********"
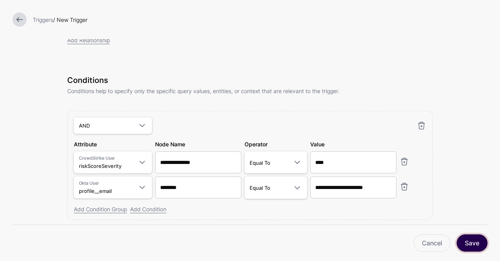
click at [469, 240] on button "Save" at bounding box center [472, 242] width 31 height 17
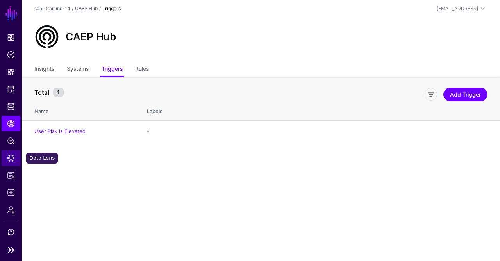
click at [13, 161] on span "Data Lens" at bounding box center [11, 158] width 8 height 8
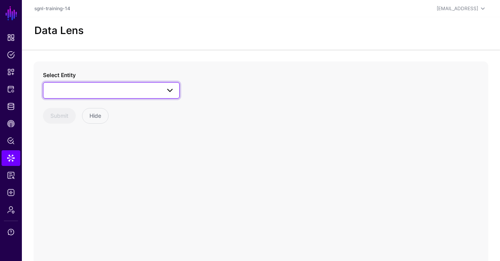
click at [93, 89] on span at bounding box center [111, 90] width 127 height 9
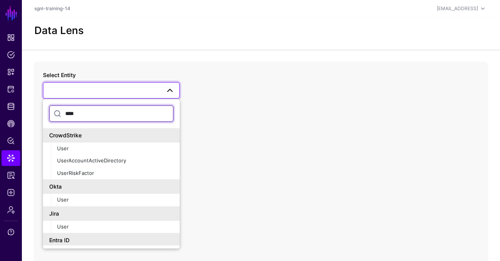
type input "****"
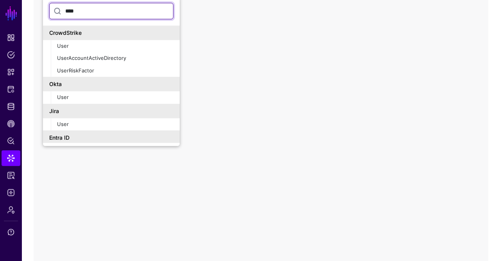
scroll to position [108, 0]
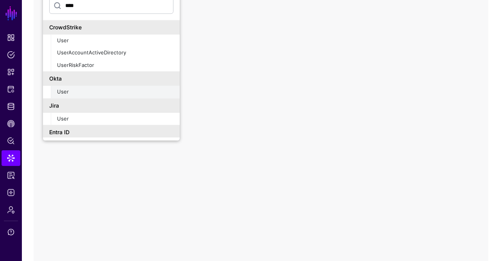
click at [64, 89] on span "User" at bounding box center [63, 92] width 12 height 6
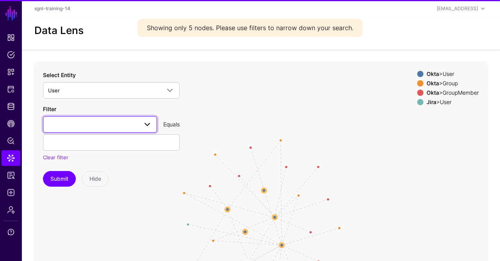
click at [67, 120] on span at bounding box center [100, 124] width 104 height 9
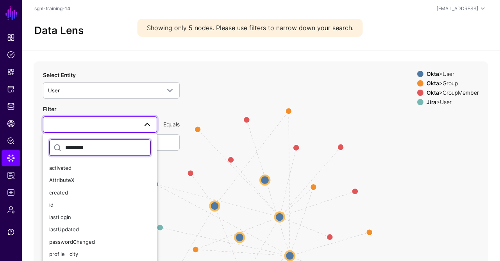
type input "**********"
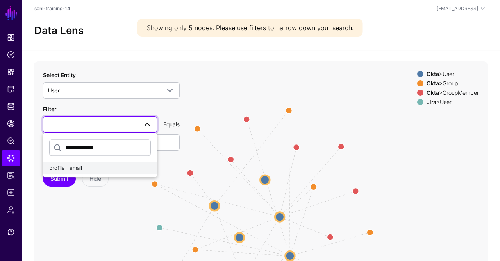
type input "**********"
click at [97, 171] on div "profile__email" at bounding box center [100, 168] width 102 height 8
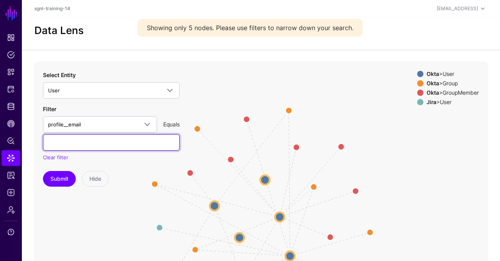
click at [117, 140] on input "text" at bounding box center [111, 142] width 137 height 16
paste input "**********"
type input "**********"
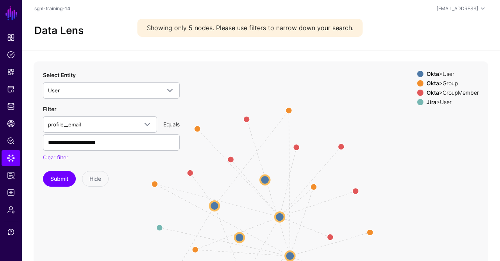
click at [122, 168] on div "**********" at bounding box center [111, 129] width 137 height 116
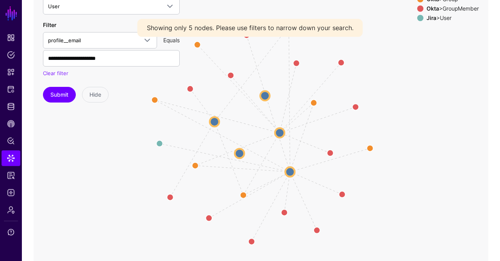
scroll to position [88, 0]
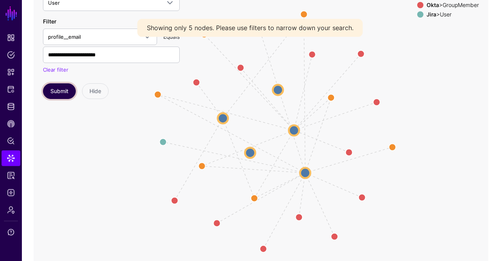
click at [60, 90] on button "Submit" at bounding box center [59, 91] width 33 height 16
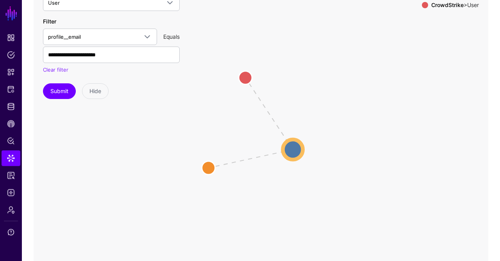
drag, startPoint x: 319, startPoint y: 82, endPoint x: 277, endPoint y: 93, distance: 42.9
click at [277, 93] on icon "same_as same_as User User User User User User" at bounding box center [261, 130] width 455 height 313
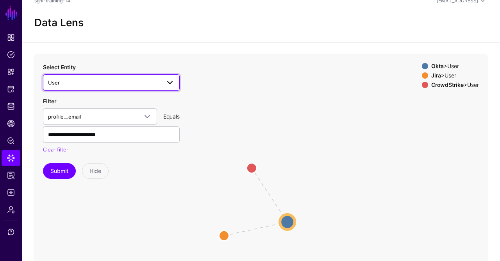
click at [96, 84] on span "User" at bounding box center [104, 82] width 113 height 9
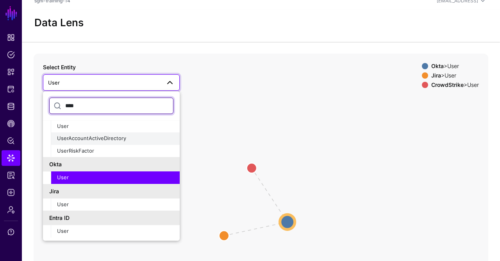
scroll to position [0, 0]
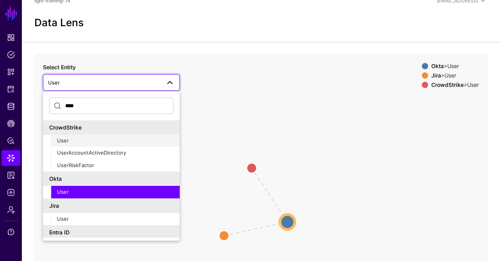
click at [105, 142] on div "User" at bounding box center [115, 141] width 116 height 8
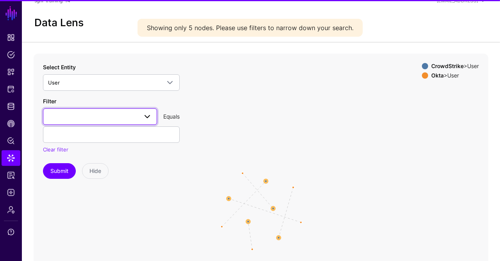
click at [87, 113] on span at bounding box center [100, 116] width 104 height 9
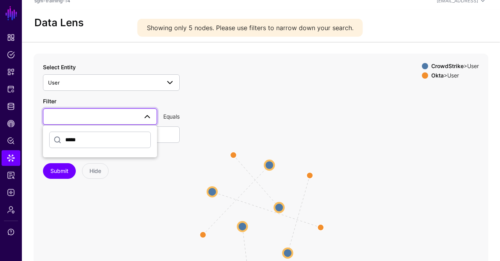
type input "*****"
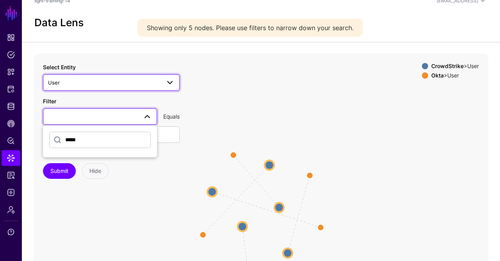
click at [118, 86] on span "User" at bounding box center [104, 82] width 113 height 9
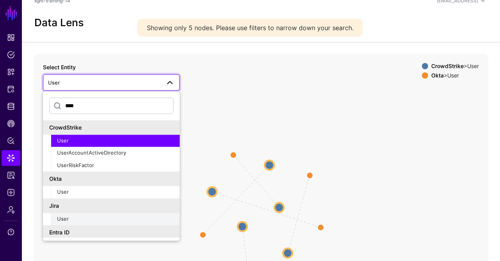
scroll to position [14, 0]
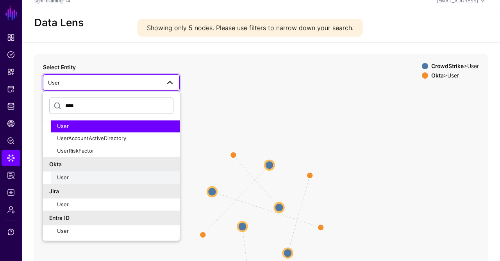
click at [82, 179] on div "User" at bounding box center [115, 178] width 116 height 8
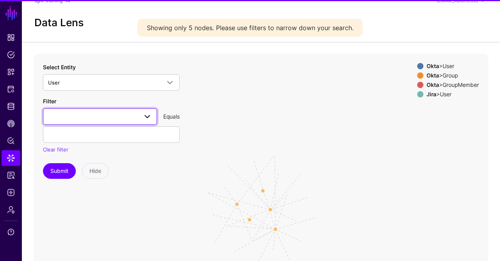
click at [71, 118] on span at bounding box center [100, 116] width 104 height 9
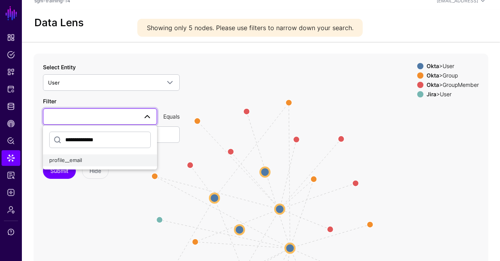
type input "**********"
click at [65, 163] on div "profile__email" at bounding box center [100, 160] width 102 height 8
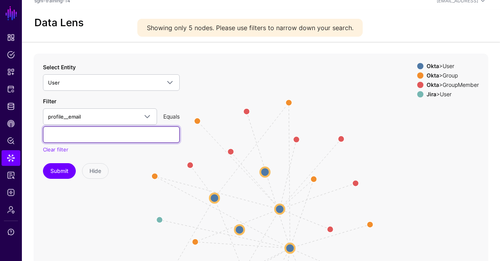
click at [107, 136] on input "text" at bounding box center [111, 134] width 137 height 16
paste input "**********"
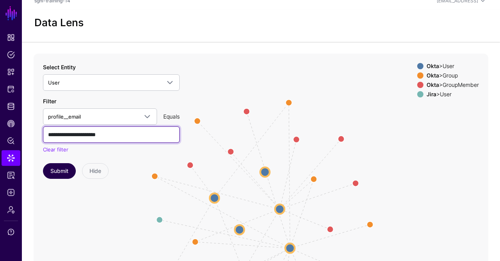
type input "**********"
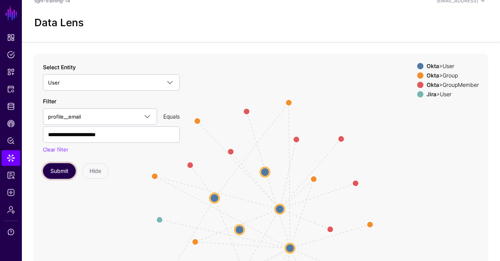
click at [55, 175] on button "Submit" at bounding box center [59, 171] width 33 height 16
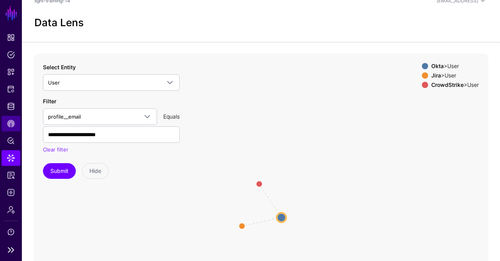
click at [9, 125] on span "CAEP Hub" at bounding box center [11, 124] width 8 height 8
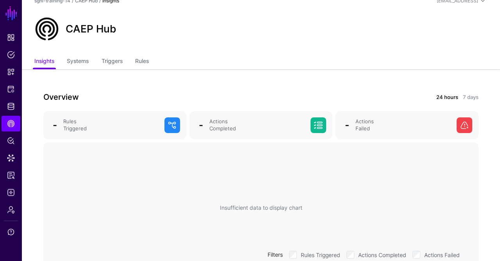
scroll to position [46, 0]
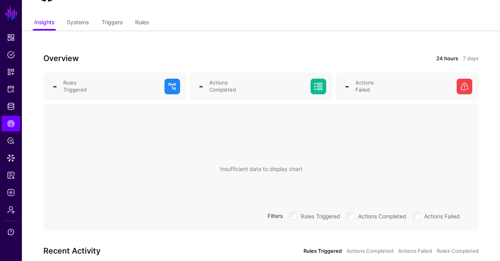
click at [136, 20] on ul "Insights Systems Triggers Rules" at bounding box center [260, 23] width 453 height 15
click at [143, 23] on link "Rules" at bounding box center [142, 23] width 14 height 15
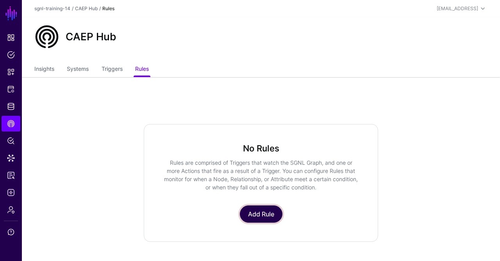
click at [241, 209] on link "Add Rule" at bounding box center [261, 213] width 43 height 17
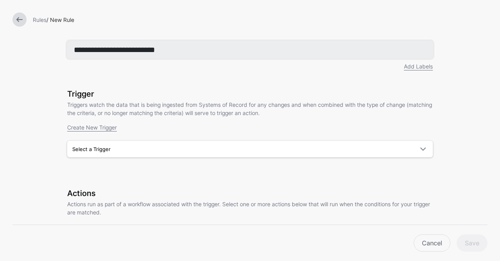
type input "**********"
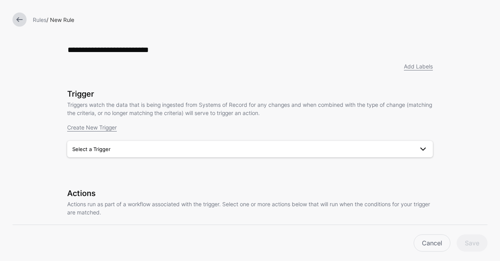
click at [208, 145] on span "Select a Trigger" at bounding box center [250, 148] width 356 height 9
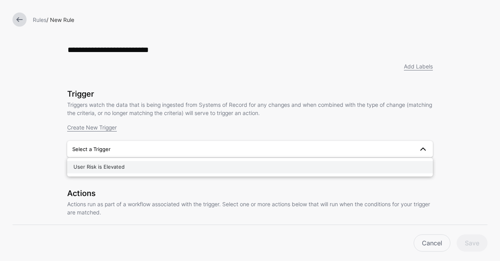
click at [169, 172] on button "User Risk is Elevated" at bounding box center [250, 167] width 366 height 13
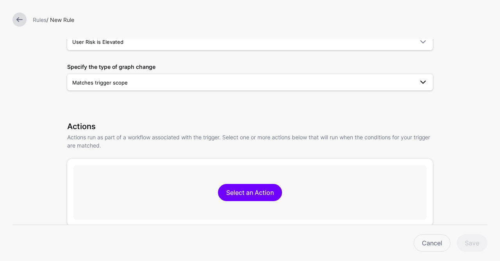
scroll to position [111, 0]
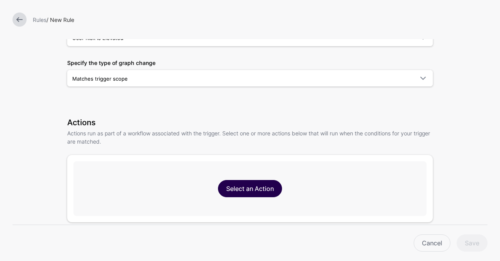
click at [252, 184] on link "Select an Action" at bounding box center [250, 188] width 64 height 17
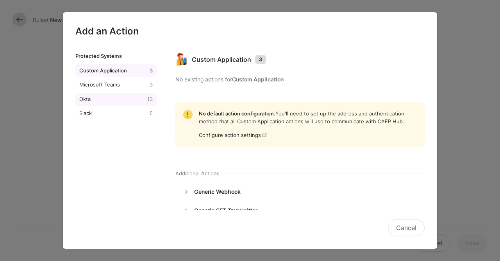
click at [118, 100] on div "Okta" at bounding box center [112, 99] width 68 height 8
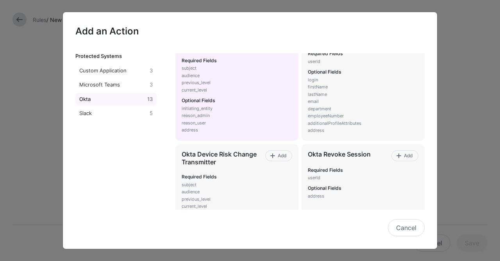
scroll to position [82, 0]
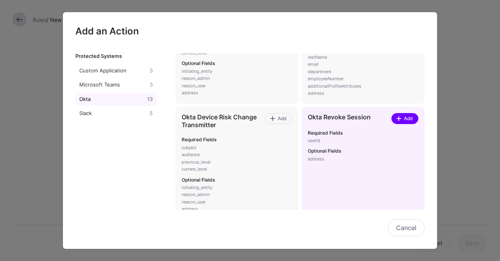
click at [394, 120] on link "Add" at bounding box center [404, 118] width 27 height 11
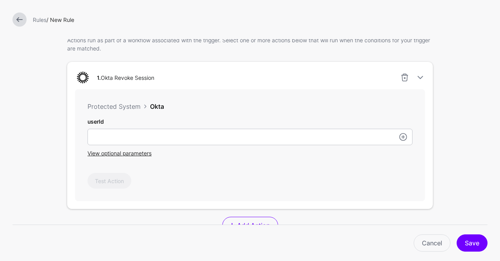
scroll to position [205, 0]
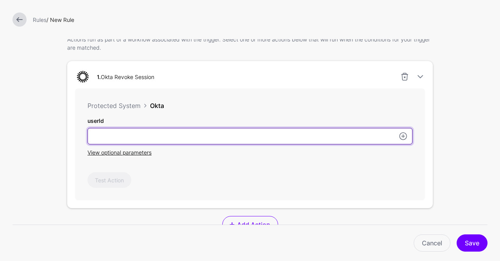
click at [232, 140] on input "userId" at bounding box center [250, 136] width 325 height 16
click at [97, 132] on input "**********" at bounding box center [250, 136] width 325 height 16
type input "**********"
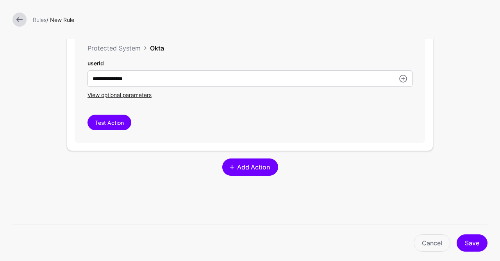
click at [242, 161] on link "Add Action" at bounding box center [250, 166] width 56 height 17
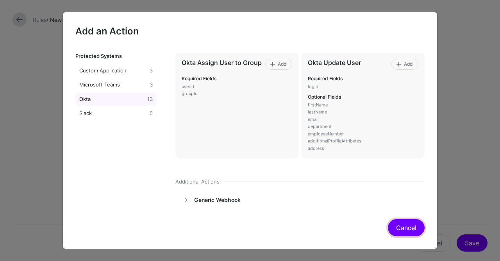
scroll to position [429, 0]
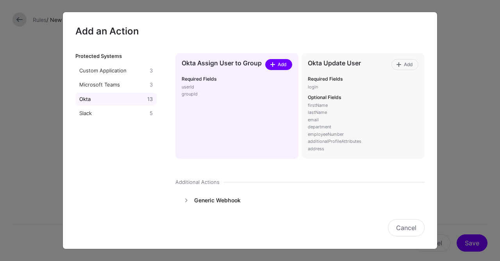
click at [281, 64] on span "Add" at bounding box center [282, 64] width 11 height 7
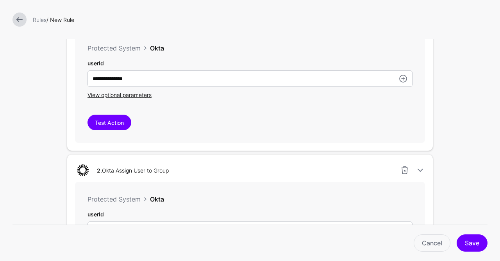
scroll to position [392, 0]
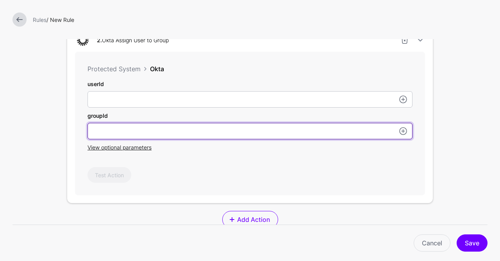
click at [227, 107] on input "userId" at bounding box center [250, 99] width 325 height 16
paste input "**********"
type input "**********"
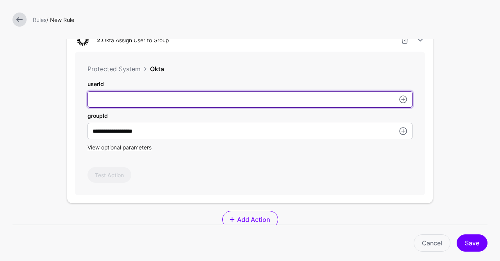
click at [229, 98] on input "userId" at bounding box center [250, 99] width 325 height 16
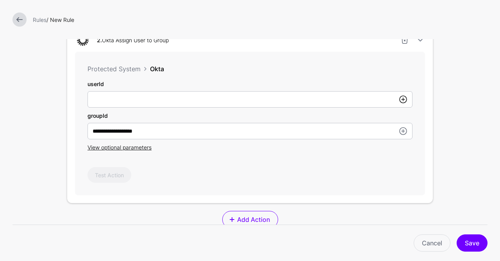
click at [401, 97] on link at bounding box center [403, 99] width 9 height 9
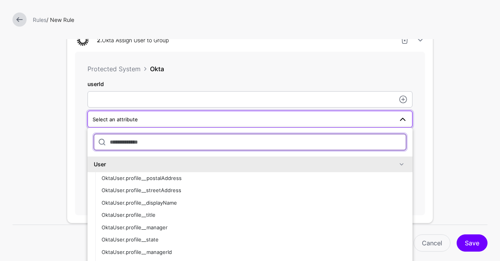
click at [209, 140] on input "text" at bounding box center [250, 142] width 313 height 16
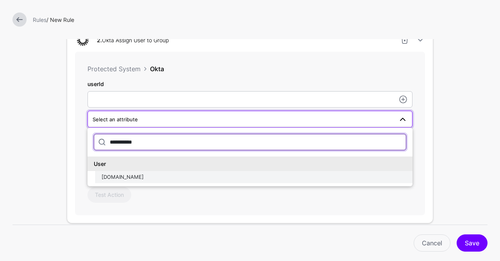
type input "**********"
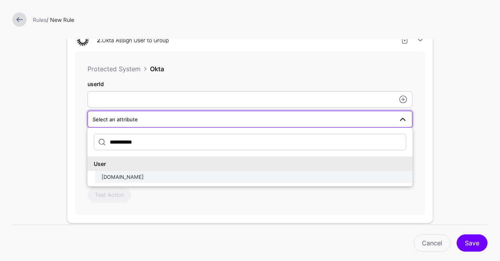
click at [164, 177] on div "OktaUser.id" at bounding box center [254, 177] width 305 height 8
type input "**********"
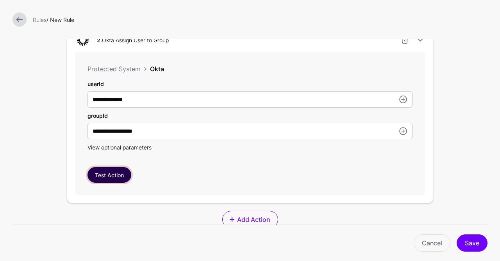
click at [118, 172] on button "Test Action" at bounding box center [110, 175] width 44 height 16
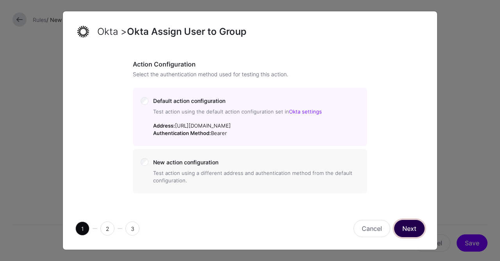
click at [410, 227] on button "Next" at bounding box center [409, 228] width 30 height 17
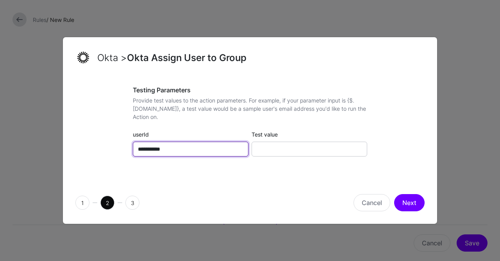
click at [211, 147] on input "**********" at bounding box center [191, 148] width 116 height 15
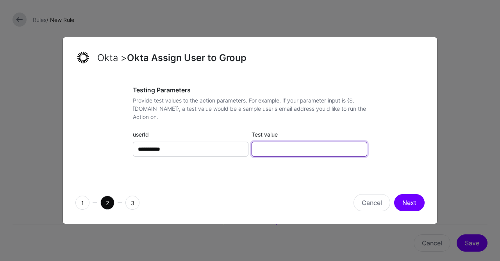
click at [272, 147] on input "Test value" at bounding box center [310, 148] width 116 height 15
paste input "**********"
type input "**********"
paste input "**********"
type input "**********"
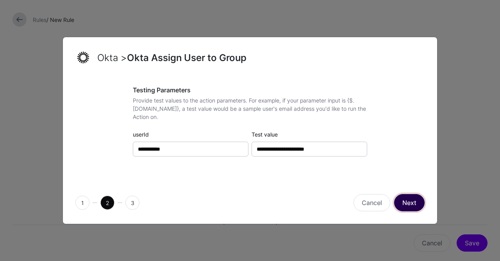
click at [407, 203] on button "Next" at bounding box center [409, 202] width 30 height 17
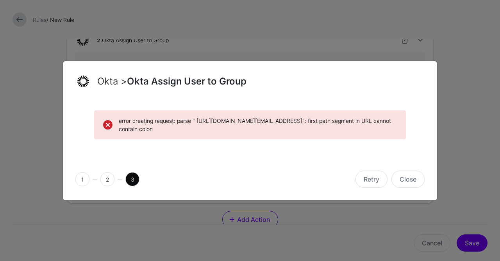
click at [108, 177] on span "2" at bounding box center [107, 179] width 14 height 14
click at [379, 183] on button "Retry" at bounding box center [372, 178] width 32 height 17
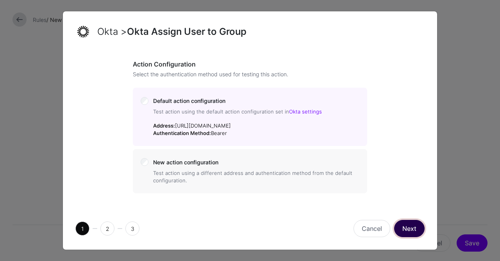
click at [409, 223] on button "Next" at bounding box center [409, 228] width 30 height 17
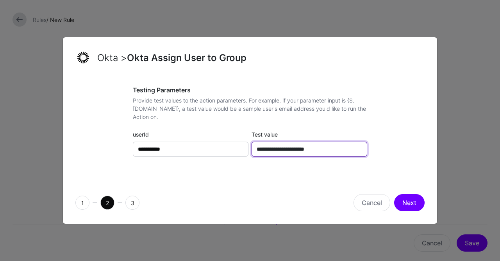
click at [279, 146] on input "**********" at bounding box center [310, 148] width 116 height 15
paste input "text"
type input "**********"
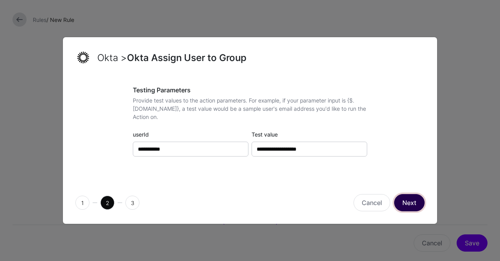
click at [421, 204] on button "Next" at bounding box center [409, 202] width 30 height 17
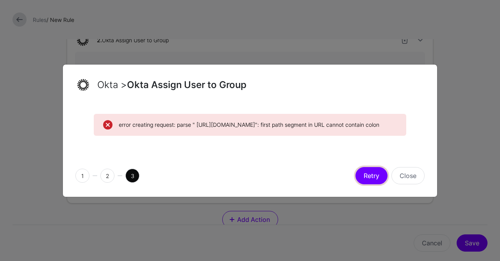
click at [383, 182] on button "Retry" at bounding box center [372, 175] width 32 height 17
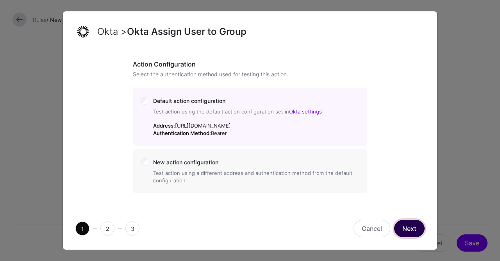
click at [403, 225] on button "Next" at bounding box center [409, 228] width 30 height 17
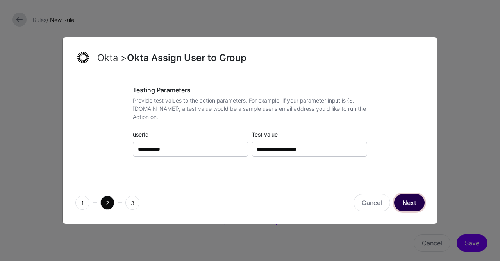
click at [421, 202] on button "Next" at bounding box center [409, 202] width 30 height 17
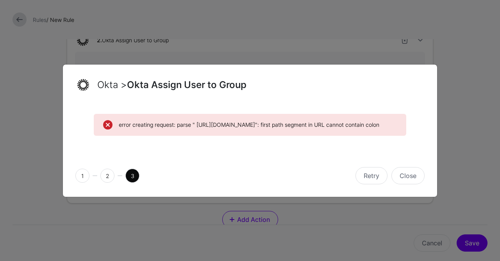
click at [109, 181] on span "2" at bounding box center [107, 175] width 14 height 14
click at [369, 177] on button "Retry" at bounding box center [372, 175] width 32 height 17
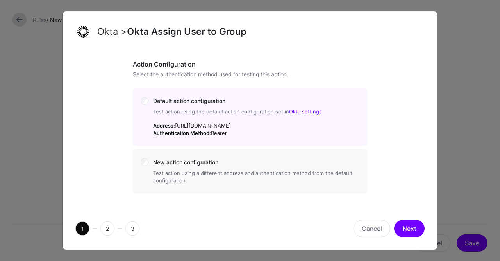
click at [254, 167] on label "New action configuration Test action using a different address and authenticati…" at bounding box center [256, 171] width 206 height 28
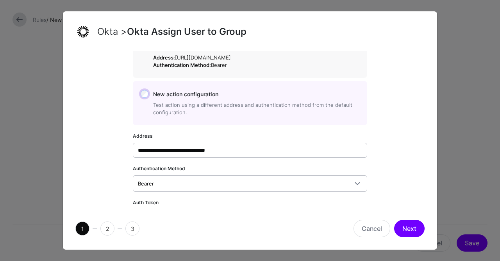
scroll to position [68, 0]
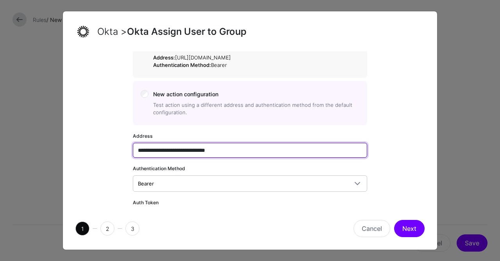
drag, startPoint x: 157, startPoint y: 148, endPoint x: 102, endPoint y: 139, distance: 56.3
click at [133, 143] on input "**********" at bounding box center [250, 150] width 234 height 15
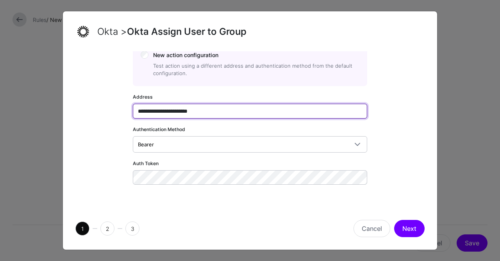
type input "**********"
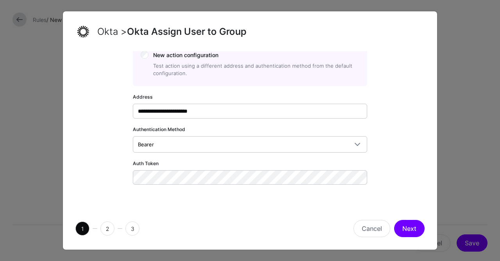
click at [387, 119] on div "**********" at bounding box center [249, 77] width 349 height 247
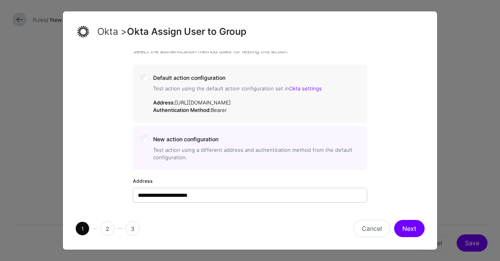
scroll to position [0, 0]
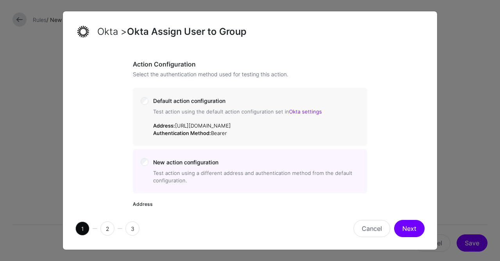
click at [111, 125] on div "**********" at bounding box center [249, 184] width 349 height 247
click at [154, 95] on label "Default action configuration Test action using the default action configuration…" at bounding box center [256, 116] width 206 height 42
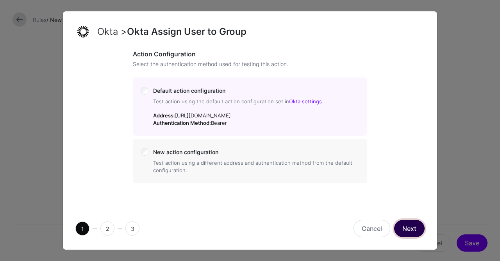
click at [413, 229] on button "Next" at bounding box center [409, 228] width 30 height 17
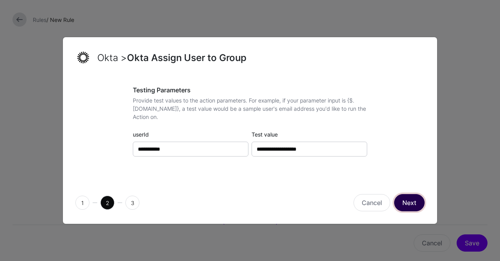
scroll to position [0, 0]
click at [411, 200] on button "Next" at bounding box center [409, 202] width 30 height 17
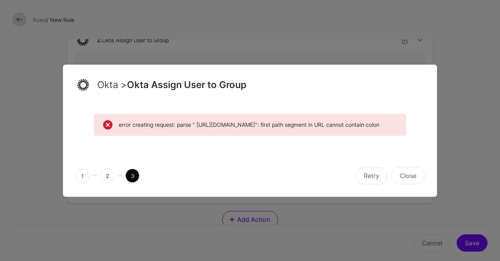
click at [459, 119] on ngb-modal-window "Okta > Okta Assign User to Group error creating request: parse " https://sgnl-d…" at bounding box center [250, 130] width 500 height 261
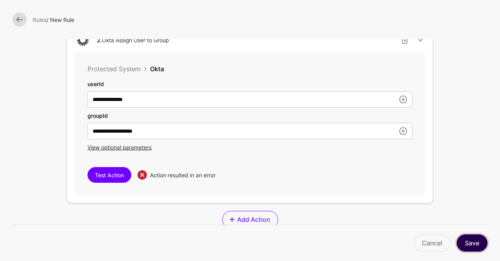
click at [471, 241] on button "Save" at bounding box center [472, 242] width 31 height 17
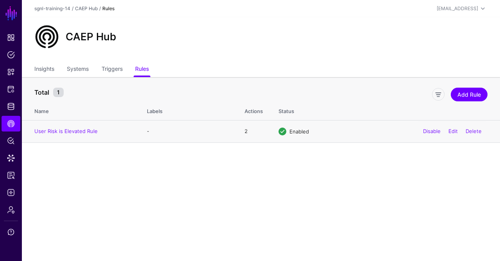
click at [137, 131] on td "User Risk is Elevated Rule" at bounding box center [80, 131] width 117 height 22
click at [95, 129] on link "User Risk is Elevated Rule" at bounding box center [65, 131] width 63 height 6
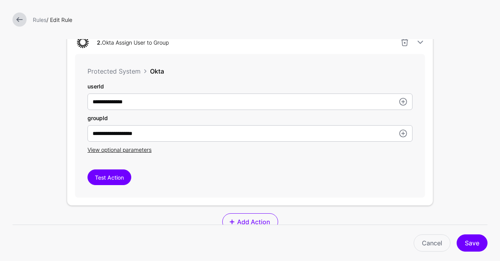
scroll to position [388, 0]
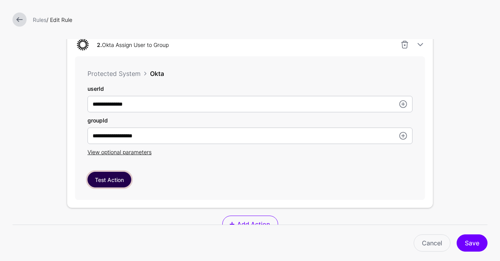
click at [120, 174] on button "Test Action" at bounding box center [110, 180] width 44 height 16
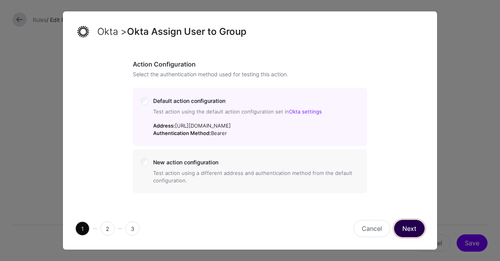
click at [418, 236] on button "Next" at bounding box center [409, 228] width 30 height 17
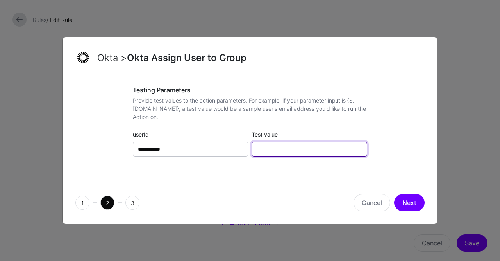
click at [283, 142] on input "Test value" at bounding box center [310, 148] width 116 height 15
paste input "**********"
type input "**********"
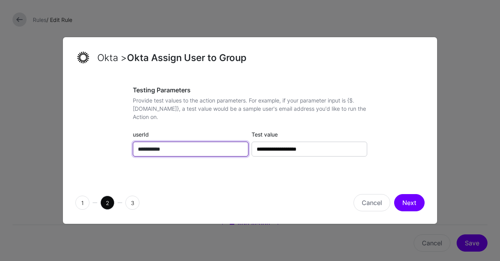
click at [208, 147] on input "**********" at bounding box center [191, 148] width 116 height 15
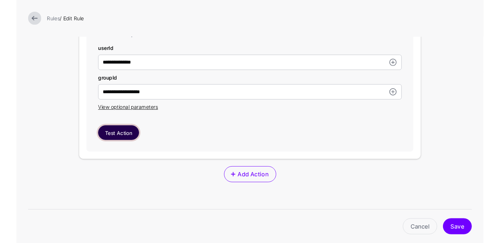
scroll to position [401, 0]
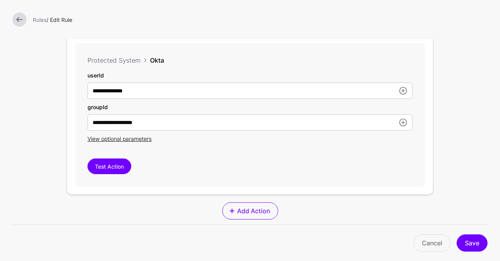
click at [116, 156] on div "**********" at bounding box center [250, 114] width 350 height 143
click at [116, 158] on button "Test Action" at bounding box center [110, 166] width 44 height 16
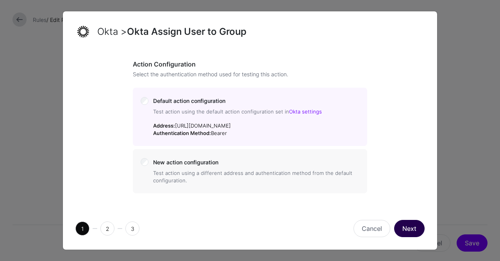
click at [414, 227] on button "Next" at bounding box center [409, 228] width 30 height 17
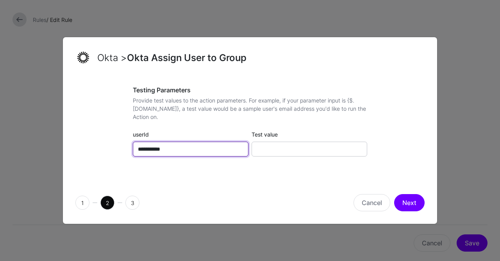
click at [194, 152] on input "**********" at bounding box center [191, 148] width 116 height 15
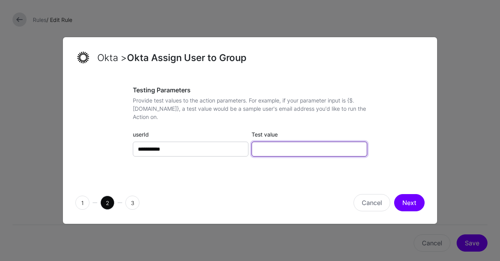
click at [282, 153] on input "Test value" at bounding box center [310, 148] width 116 height 15
paste input "**********"
type input "**********"
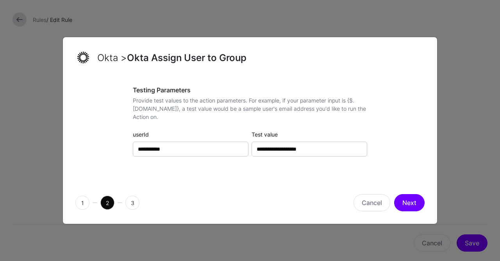
click at [263, 174] on div "**********" at bounding box center [250, 129] width 374 height 104
click at [412, 204] on button "Next" at bounding box center [409, 202] width 30 height 17
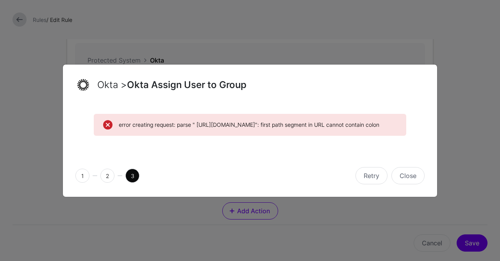
click at [288, 123] on span "error creating request: parse " https://sgnl-demo.oktapreview.com/api/v1/groups…" at bounding box center [258, 124] width 278 height 8
click at [109, 182] on span "2" at bounding box center [107, 175] width 14 height 14
click at [410, 184] on button "Close" at bounding box center [407, 175] width 33 height 17
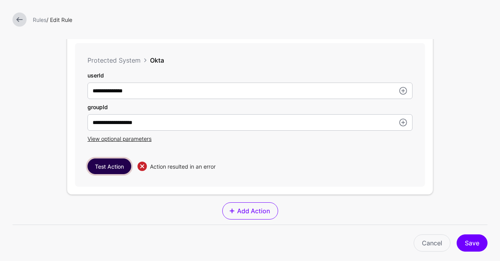
click at [107, 158] on button "Test Action" at bounding box center [110, 166] width 44 height 16
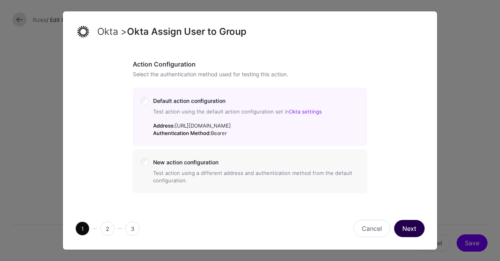
click at [400, 225] on button "Next" at bounding box center [409, 228] width 30 height 17
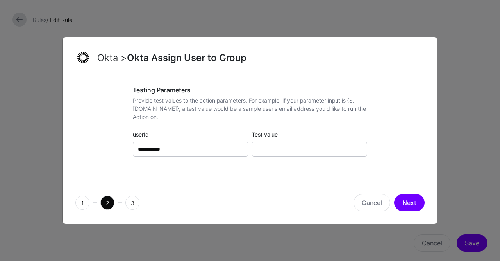
click at [316, 140] on div "Test value" at bounding box center [309, 143] width 119 height 26
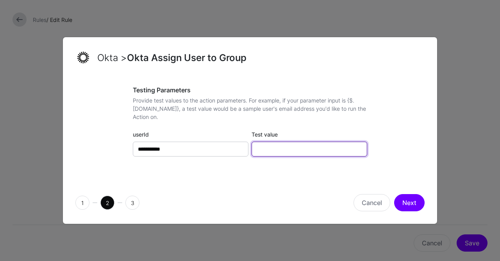
click at [313, 152] on input "Test value" at bounding box center [310, 148] width 116 height 15
paste input "**********"
type input "**********"
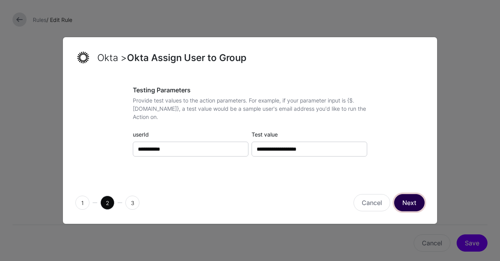
click at [421, 197] on button "Next" at bounding box center [409, 202] width 30 height 17
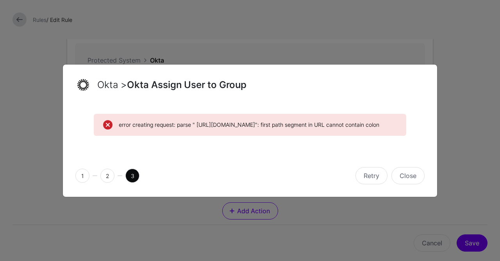
drag, startPoint x: 333, startPoint y: 130, endPoint x: 112, endPoint y: 110, distance: 221.6
click at [112, 114] on div "error creating request: parse " https://sgnl-demo.oktapreview.com/api/v1/groups…" at bounding box center [250, 125] width 313 height 22
copy div "error creating request: parse " https://sgnl-demo.oktapreview.com/api/v1/groups…"
click at [408, 184] on button "Close" at bounding box center [407, 175] width 33 height 17
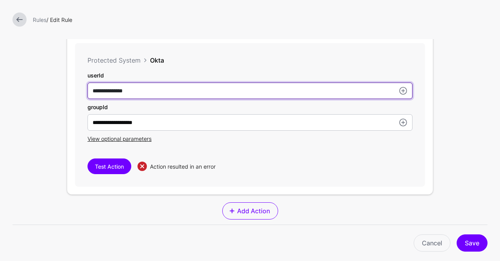
click at [158, 88] on input "**********" at bounding box center [250, 90] width 325 height 16
click at [222, 93] on input "**********" at bounding box center [250, 90] width 325 height 16
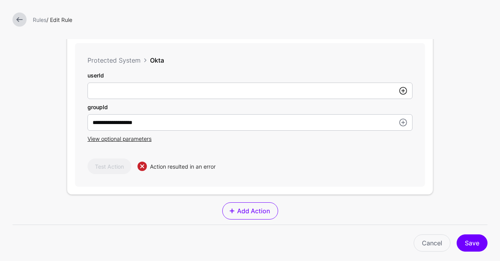
click at [403, 90] on link at bounding box center [403, 90] width 9 height 9
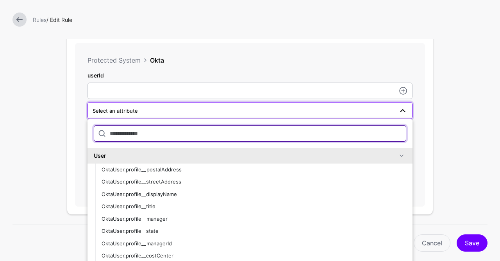
click at [212, 127] on input "text" at bounding box center [250, 133] width 313 height 16
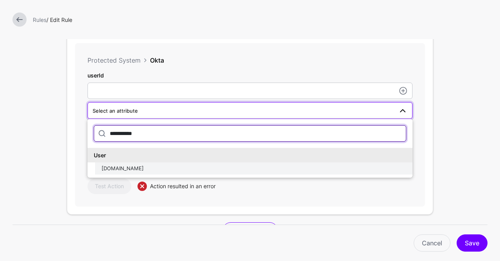
type input "**********"
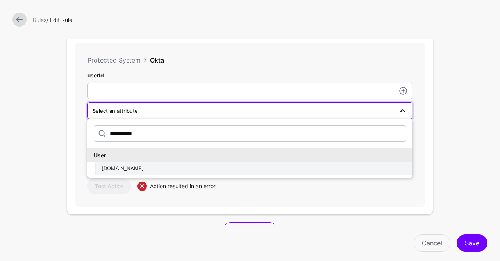
click at [129, 165] on span "OktaUser.id" at bounding box center [123, 168] width 42 height 6
type input "**********"
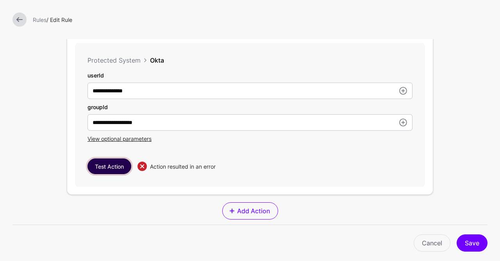
click at [102, 167] on button "Test Action" at bounding box center [110, 166] width 44 height 16
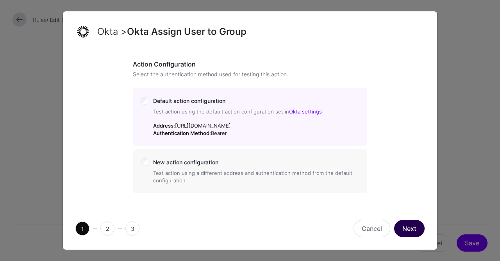
click at [420, 229] on button "Next" at bounding box center [409, 228] width 30 height 17
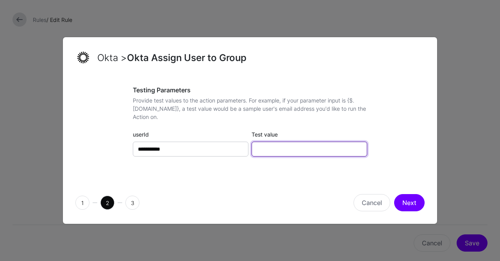
click at [329, 155] on input "Test value" at bounding box center [310, 148] width 116 height 15
paste input "**********"
type input "**********"
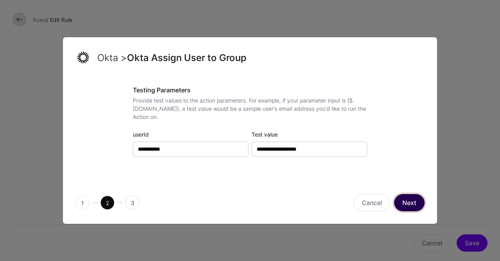
click at [415, 204] on button "Next" at bounding box center [409, 202] width 30 height 17
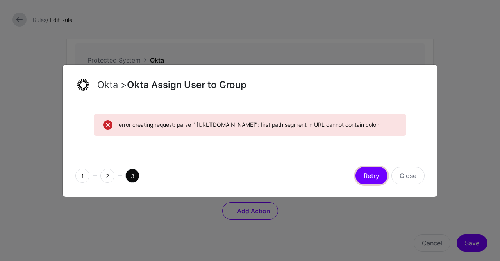
click at [371, 180] on button "Retry" at bounding box center [372, 175] width 32 height 17
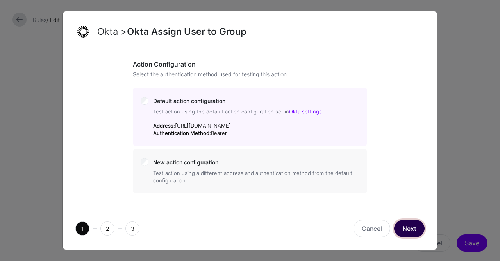
click at [417, 227] on button "Next" at bounding box center [409, 228] width 30 height 17
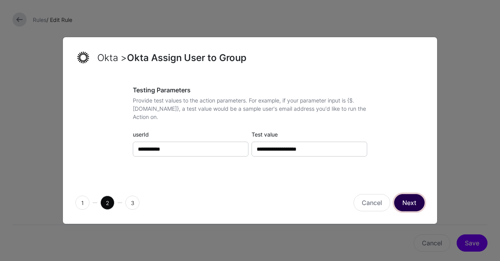
click at [418, 199] on button "Next" at bounding box center [409, 202] width 30 height 17
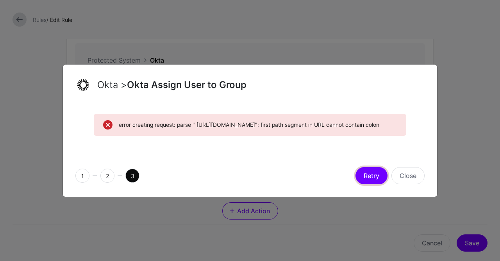
click at [381, 181] on button "Retry" at bounding box center [372, 175] width 32 height 17
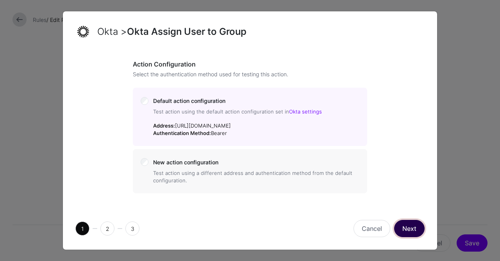
click at [402, 234] on button "Next" at bounding box center [409, 228] width 30 height 17
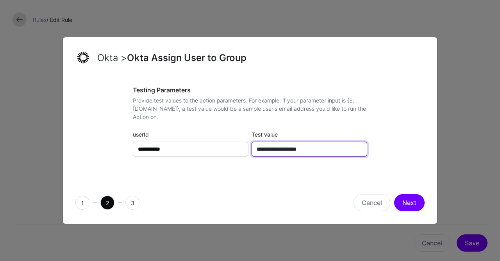
click at [290, 150] on input "**********" at bounding box center [310, 148] width 116 height 15
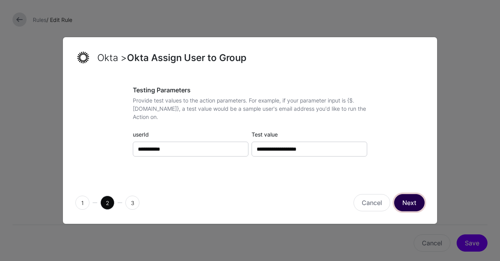
click at [409, 202] on button "Next" at bounding box center [409, 202] width 30 height 17
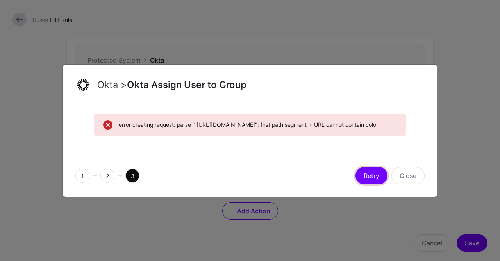
click at [369, 179] on button "Retry" at bounding box center [372, 175] width 32 height 17
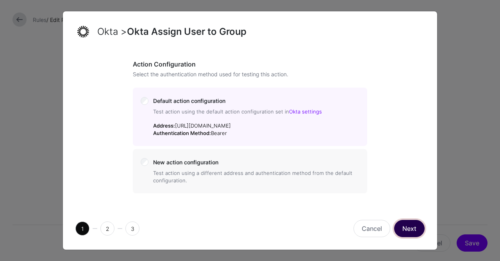
click at [402, 229] on button "Next" at bounding box center [409, 228] width 30 height 17
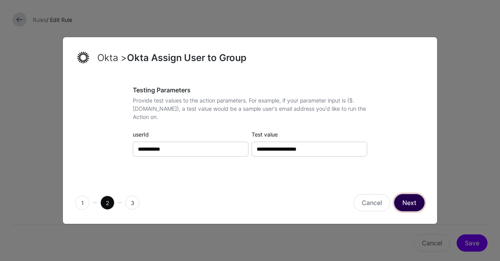
click at [409, 200] on button "Next" at bounding box center [409, 202] width 30 height 17
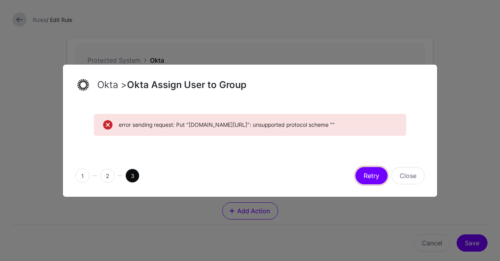
click at [376, 175] on button "Retry" at bounding box center [372, 175] width 32 height 17
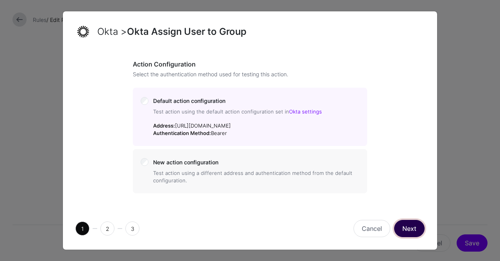
click at [403, 224] on button "Next" at bounding box center [409, 228] width 30 height 17
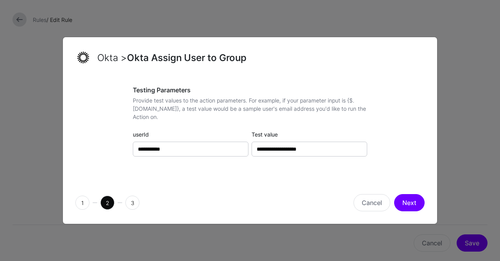
click at [405, 211] on div "1 2 3 Cancel Next" at bounding box center [250, 202] width 374 height 42
click at [411, 203] on button "Next" at bounding box center [409, 202] width 30 height 17
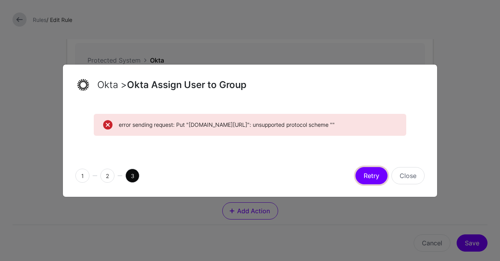
click at [379, 183] on button "Retry" at bounding box center [372, 175] width 32 height 17
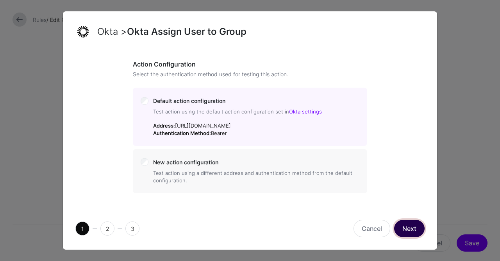
click at [408, 227] on button "Next" at bounding box center [409, 228] width 30 height 17
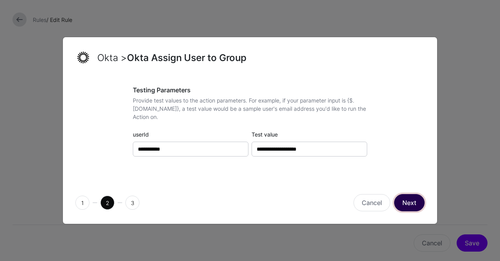
click at [409, 200] on button "Next" at bounding box center [409, 202] width 30 height 17
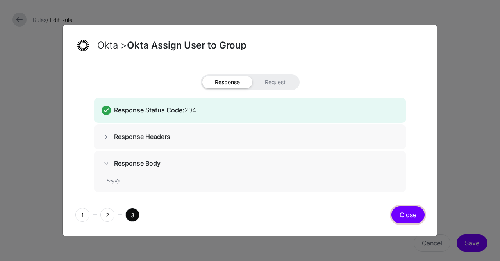
click at [405, 211] on button "Close" at bounding box center [407, 214] width 33 height 17
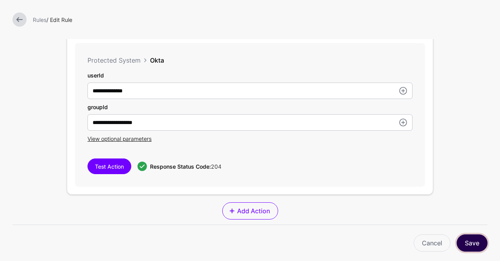
click at [475, 247] on button "Save" at bounding box center [472, 242] width 31 height 17
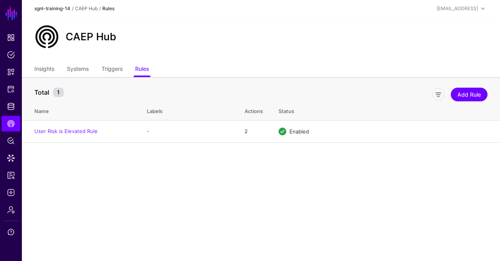
click at [57, 8] on link "sgnl-training-14" at bounding box center [52, 8] width 36 height 6
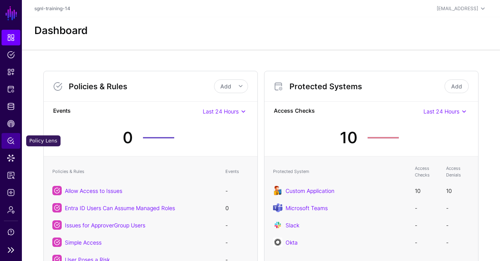
click at [8, 138] on span "Policy Lens" at bounding box center [11, 141] width 8 height 8
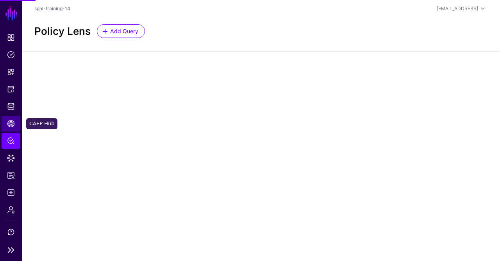
click at [9, 129] on link "CAEP Hub" at bounding box center [11, 124] width 19 height 16
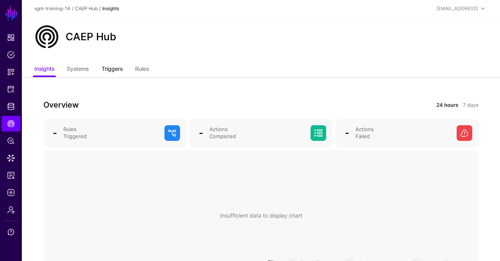
click at [105, 70] on link "Triggers" at bounding box center [112, 69] width 21 height 15
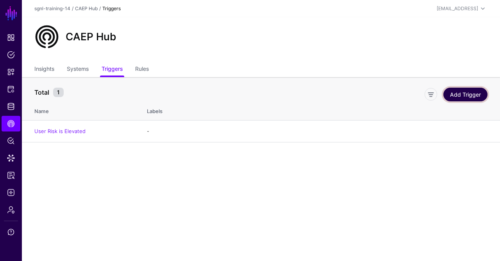
click at [467, 97] on link "Add Trigger" at bounding box center [465, 95] width 44 height 14
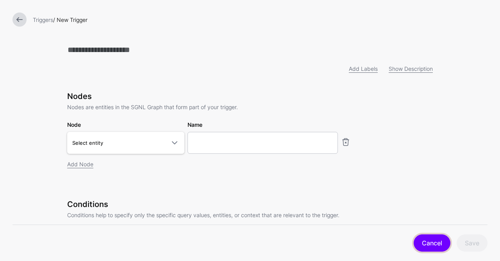
click at [427, 237] on link "Cancel" at bounding box center [432, 242] width 37 height 17
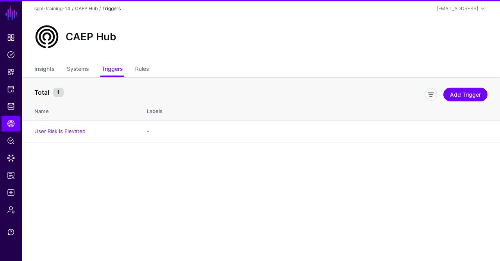
click at [162, 70] on ul "Insights Systems Triggers Rules" at bounding box center [260, 69] width 453 height 15
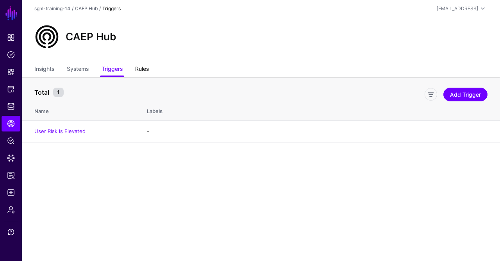
click at [148, 70] on link "Rules" at bounding box center [142, 69] width 14 height 15
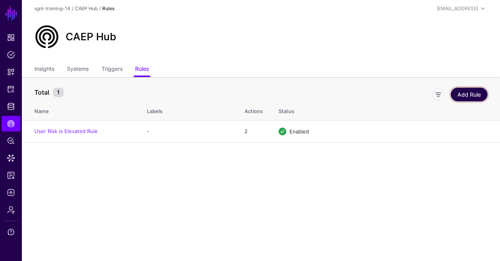
click at [466, 96] on link "Add Rule" at bounding box center [469, 95] width 37 height 14
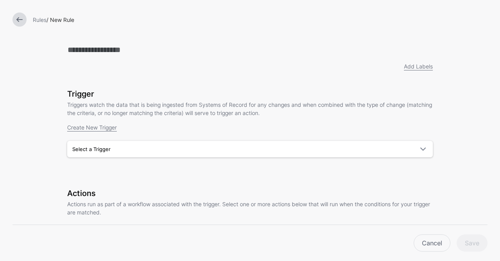
click at [17, 17] on link at bounding box center [20, 20] width 14 height 14
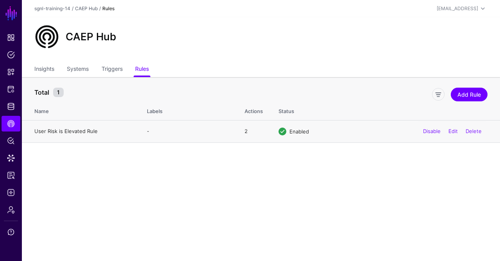
click at [77, 130] on link "User Risk is Elevated Rule" at bounding box center [65, 131] width 63 height 6
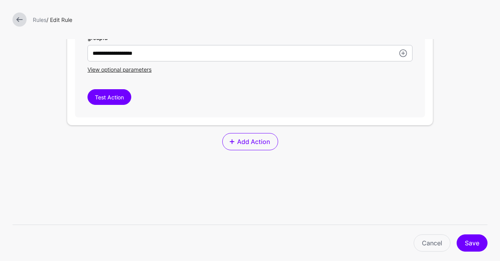
scroll to position [484, 0]
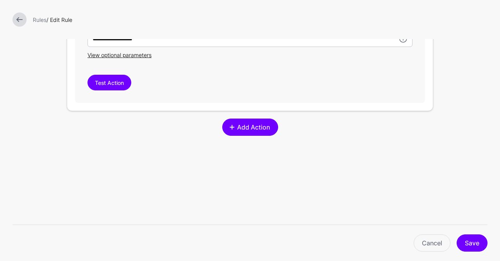
click at [257, 122] on span "Add Action" at bounding box center [253, 126] width 35 height 9
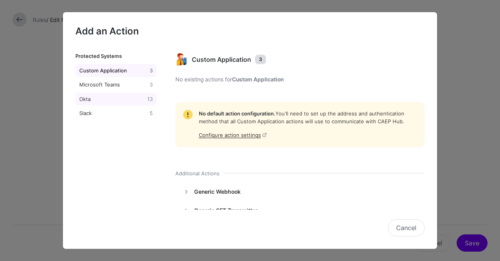
click at [97, 102] on div "Okta" at bounding box center [112, 99] width 68 height 8
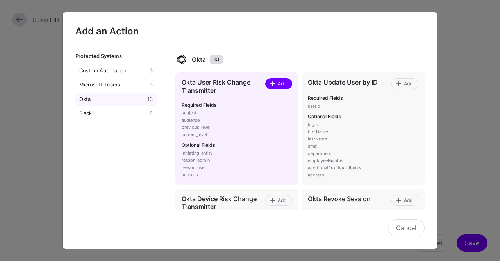
click at [274, 84] on span at bounding box center [273, 83] width 6 height 6
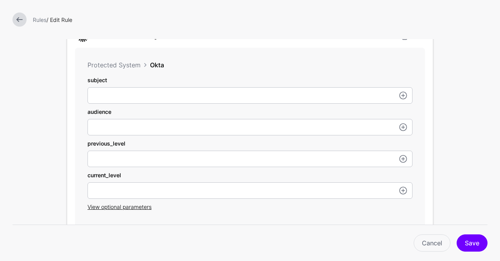
scroll to position [579, 0]
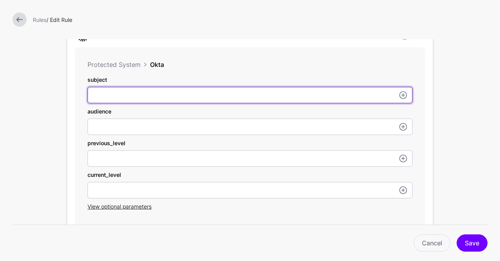
type input "**********"
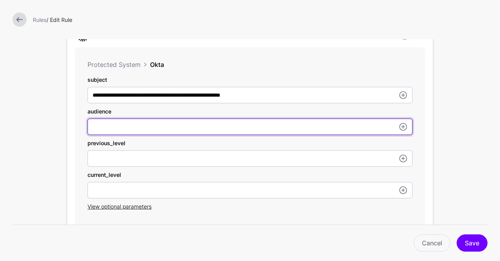
click at [210, 128] on input "userId" at bounding box center [250, 126] width 325 height 16
type input "**********"
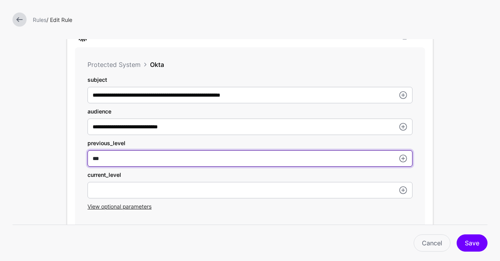
type input "***"
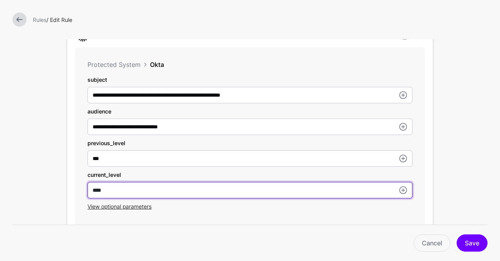
type input "****"
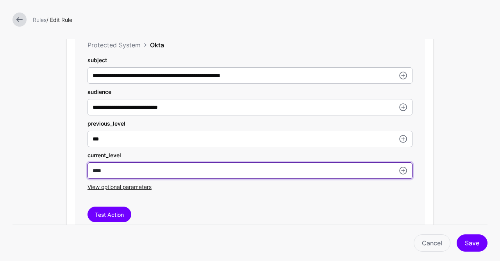
scroll to position [592, 0]
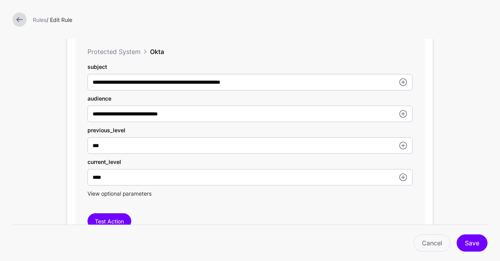
click at [125, 194] on span "View optional parameters" at bounding box center [120, 193] width 64 height 7
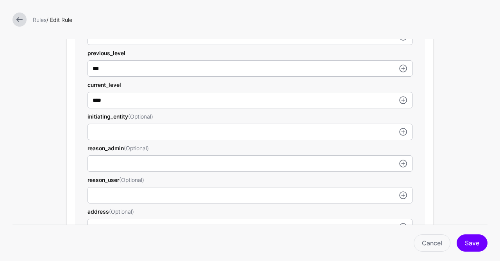
scroll to position [671, 0]
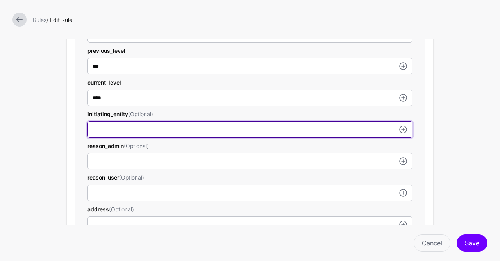
click at [188, 130] on input "userId" at bounding box center [250, 129] width 325 height 16
type input "****"
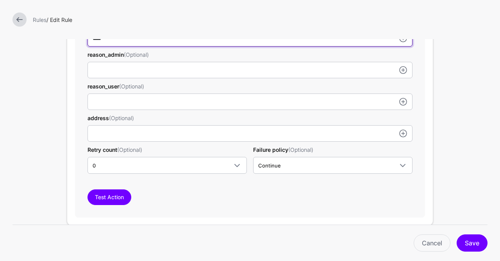
scroll to position [763, 0]
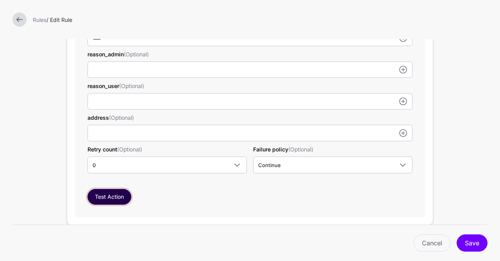
click at [128, 193] on button "Test Action" at bounding box center [110, 197] width 44 height 16
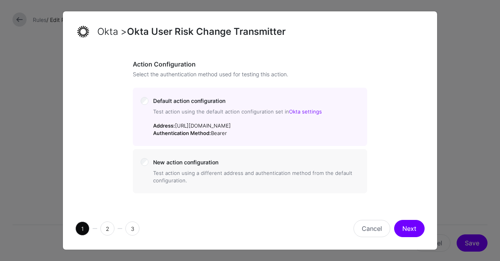
click at [401, 220] on div "1 2 3 Cancel Next" at bounding box center [250, 228] width 374 height 42
click at [406, 223] on button "Next" at bounding box center [409, 228] width 30 height 17
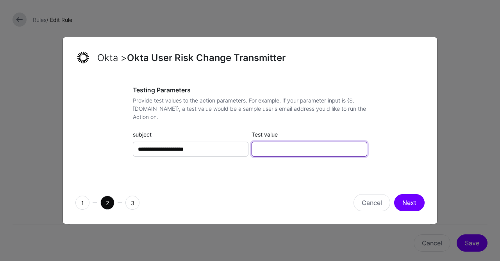
click at [306, 151] on input "Test value" at bounding box center [310, 148] width 116 height 15
paste input "**********"
type input "**********"
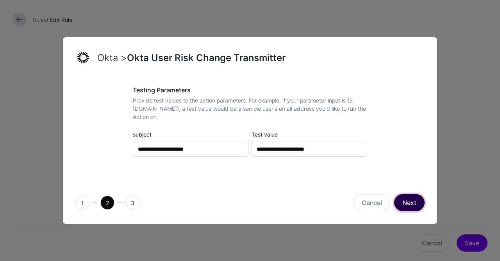
click at [404, 201] on button "Next" at bounding box center [409, 202] width 30 height 17
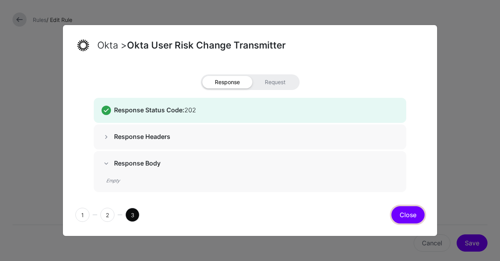
click at [407, 210] on button "Close" at bounding box center [407, 214] width 33 height 17
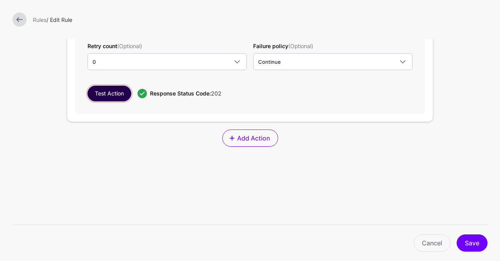
scroll to position [867, 0]
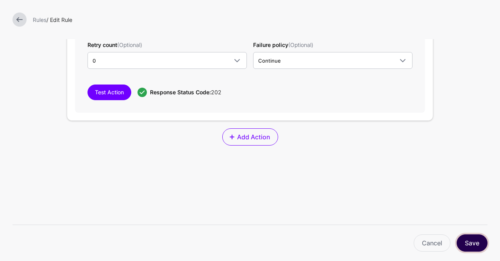
click at [470, 236] on button "Save" at bounding box center [472, 242] width 31 height 17
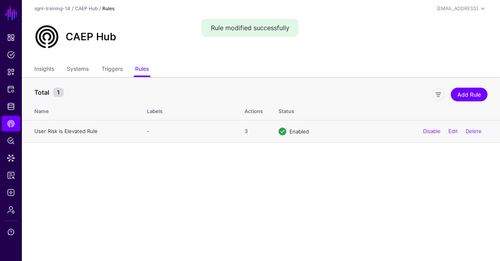
click at [71, 132] on link "User Risk is Elevated Rule" at bounding box center [65, 131] width 63 height 6
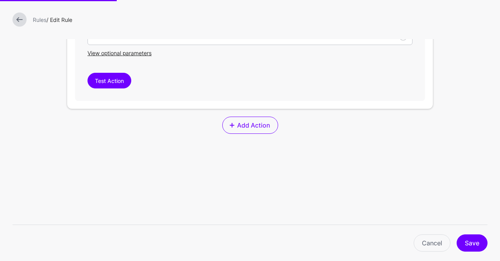
scroll to position [732, 0]
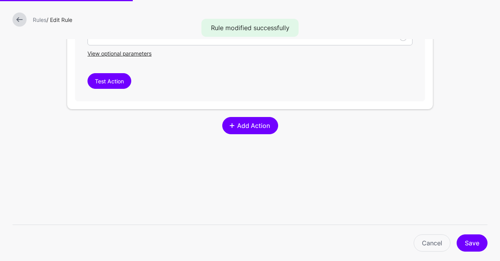
click at [240, 122] on span "Add Action" at bounding box center [253, 125] width 35 height 9
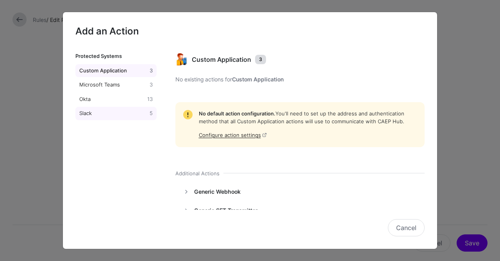
click at [117, 114] on div "Slack" at bounding box center [113, 113] width 70 height 8
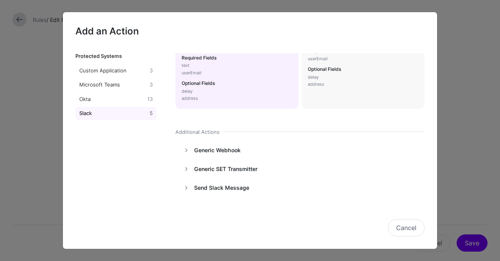
scroll to position [0, 0]
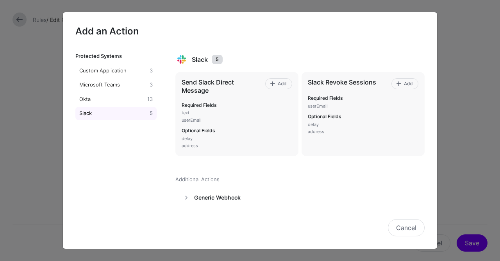
click at [291, 65] on div "Slack 5" at bounding box center [300, 59] width 254 height 13
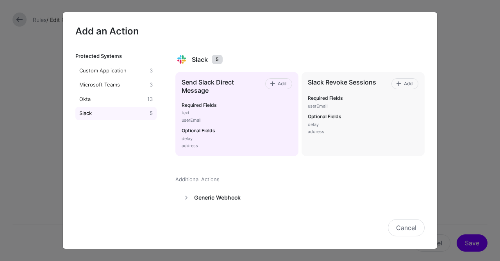
scroll to position [47, 0]
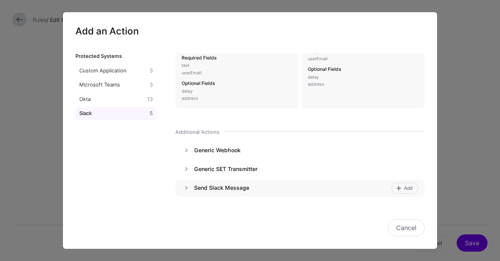
click at [196, 189] on h4 "Send Slack Message" at bounding box center [291, 187] width 195 height 7
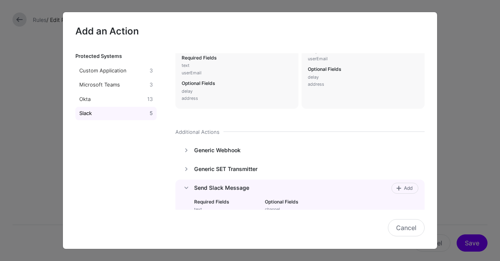
scroll to position [85, 0]
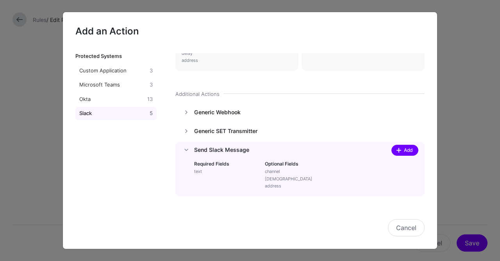
click at [401, 150] on span at bounding box center [399, 150] width 6 height 6
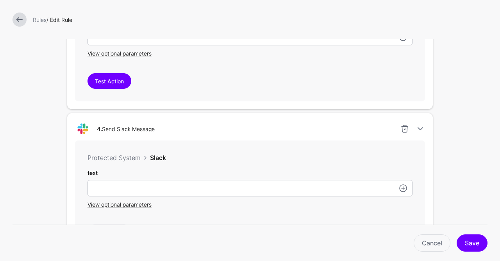
scroll to position [47, 0]
click at [409, 126] on div at bounding box center [405, 128] width 16 height 9
click at [404, 126] on link at bounding box center [404, 128] width 9 height 9
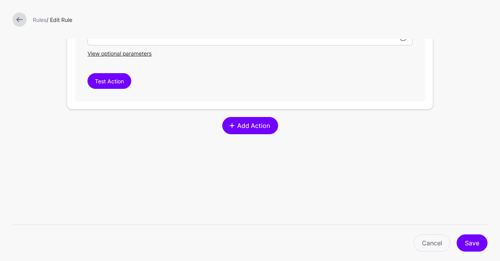
click at [229, 122] on span at bounding box center [232, 125] width 6 height 6
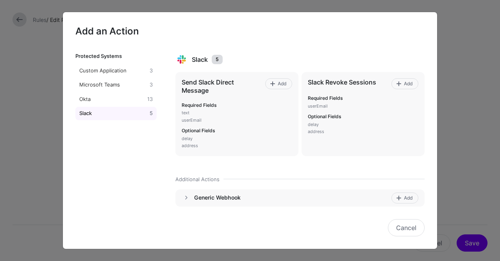
click at [190, 203] on div at bounding box center [186, 197] width 9 height 11
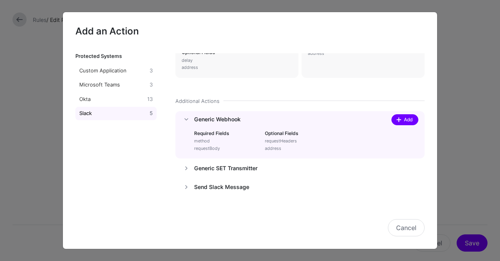
click at [395, 119] on link "Add" at bounding box center [404, 119] width 27 height 11
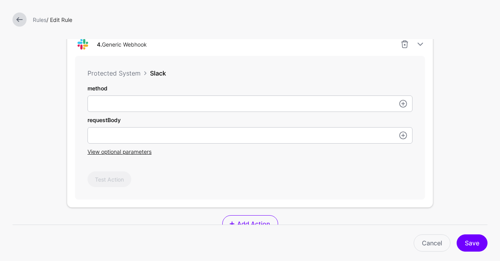
scroll to position [828, 0]
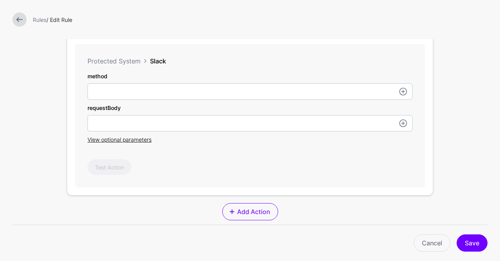
click at [197, 112] on div "requestBody" at bounding box center [250, 118] width 325 height 28
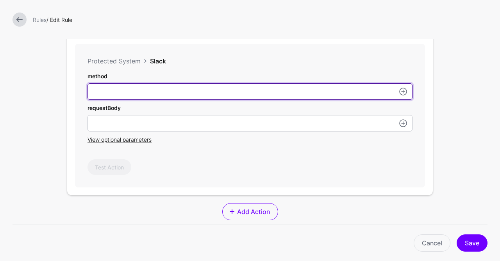
type input "****"
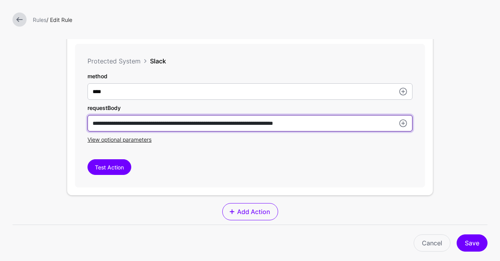
type input "**********"
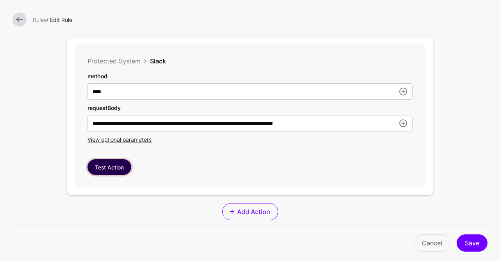
click at [97, 163] on button "Test Action" at bounding box center [110, 167] width 44 height 16
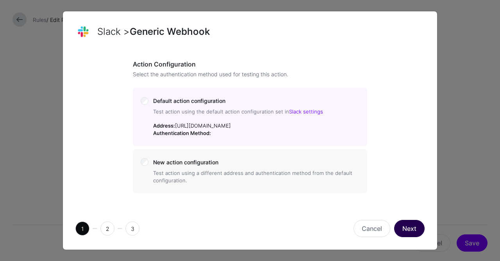
click at [413, 228] on button "Next" at bounding box center [409, 228] width 30 height 17
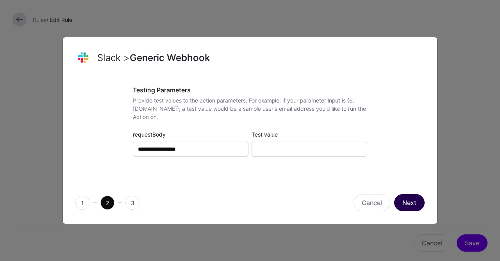
click at [414, 200] on button "Next" at bounding box center [409, 202] width 30 height 17
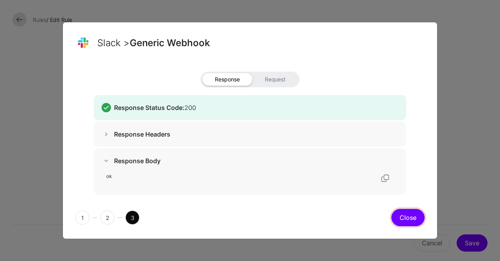
click at [404, 213] on button "Close" at bounding box center [407, 217] width 33 height 17
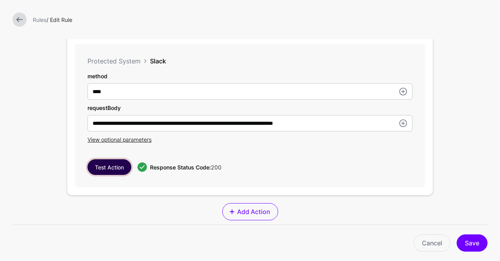
scroll to position [950, 0]
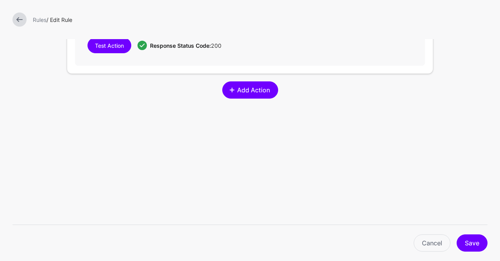
click at [252, 90] on span "Add Action" at bounding box center [253, 89] width 35 height 9
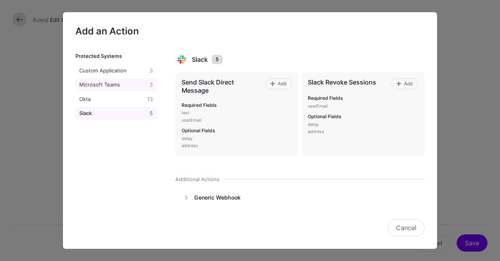
click at [110, 87] on div "Microsoft Teams" at bounding box center [113, 85] width 70 height 8
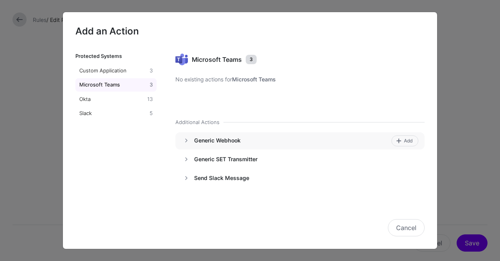
click at [201, 140] on h4 "Generic Webhook" at bounding box center [291, 140] width 195 height 7
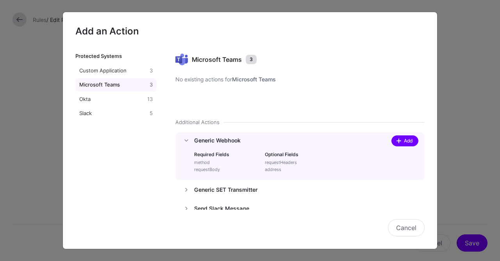
click at [398, 139] on span at bounding box center [399, 141] width 6 height 6
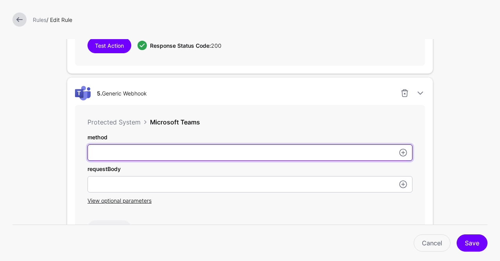
type input "****"
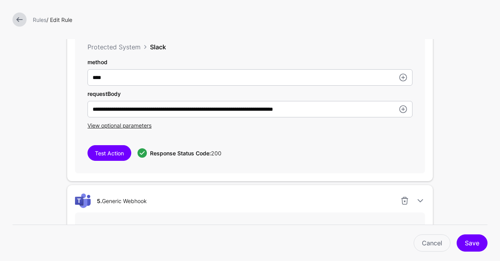
scroll to position [832, 0]
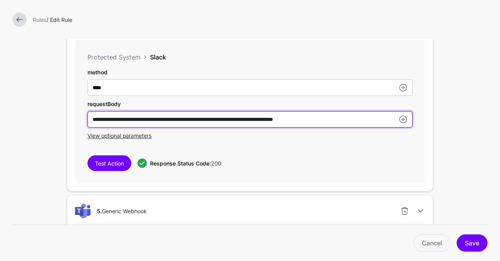
click at [236, 96] on input "**********" at bounding box center [250, 87] width 325 height 16
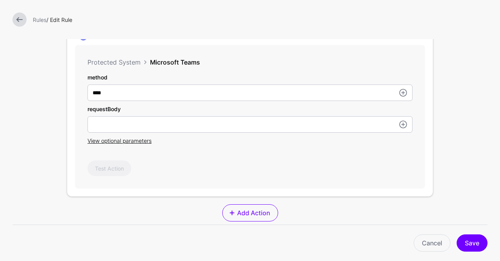
scroll to position [1010, 0]
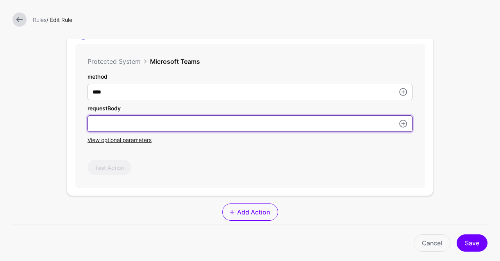
click at [217, 123] on input "userId" at bounding box center [250, 123] width 325 height 16
paste input "**********"
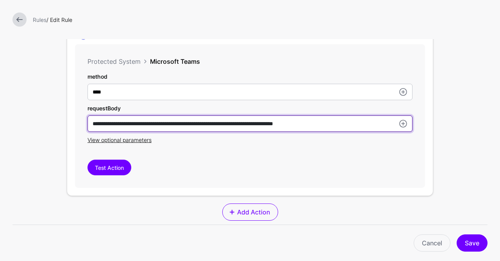
type input "**********"
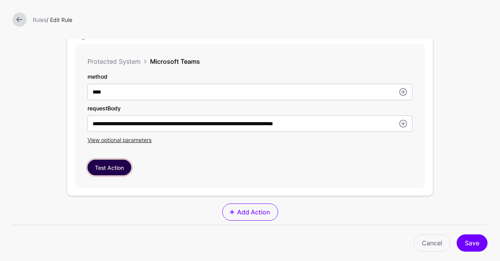
click at [117, 163] on button "Test Action" at bounding box center [110, 167] width 44 height 16
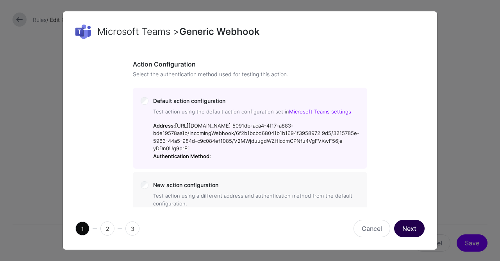
click at [408, 225] on button "Next" at bounding box center [409, 228] width 30 height 17
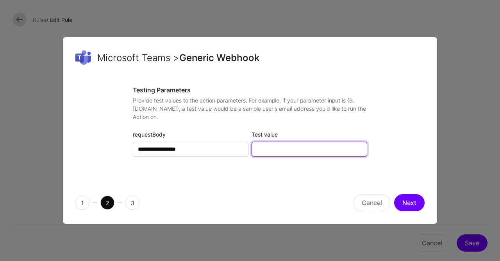
click at [300, 151] on input "Test value" at bounding box center [310, 148] width 116 height 15
type input "****"
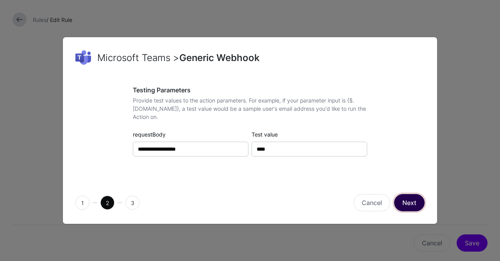
click at [400, 200] on button "Next" at bounding box center [409, 202] width 30 height 17
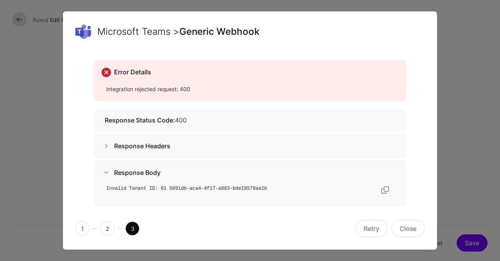
scroll to position [0, 0]
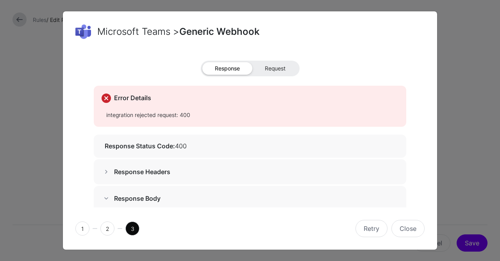
click at [279, 71] on span "Request" at bounding box center [275, 68] width 46 height 13
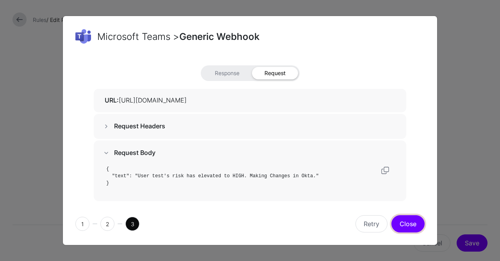
click at [397, 222] on button "Close" at bounding box center [407, 223] width 33 height 17
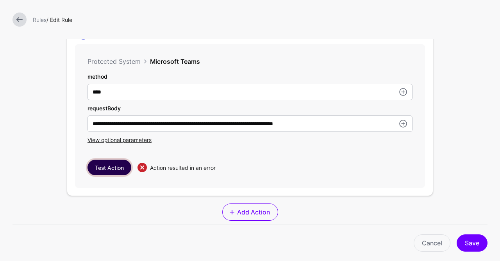
click at [119, 161] on button "Test Action" at bounding box center [110, 167] width 44 height 16
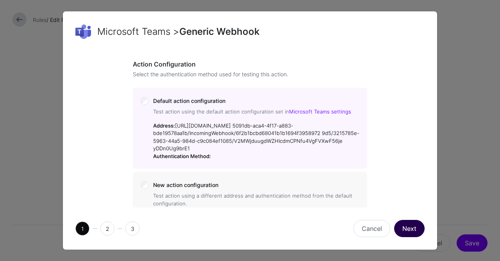
click at [409, 225] on button "Next" at bounding box center [409, 228] width 30 height 17
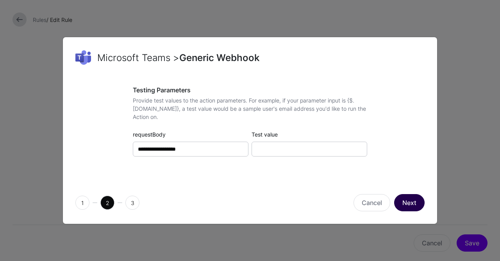
click at [410, 199] on button "Next" at bounding box center [409, 202] width 30 height 17
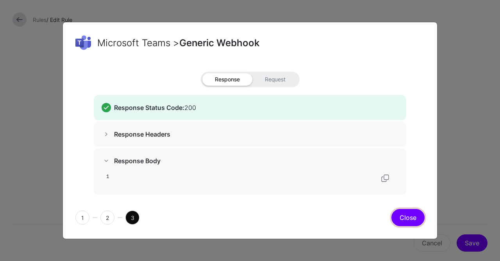
click at [420, 221] on button "Close" at bounding box center [407, 217] width 33 height 17
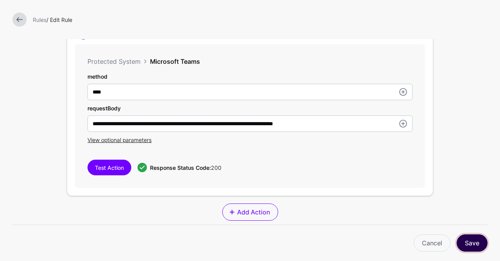
click at [468, 237] on button "Save" at bounding box center [472, 242] width 31 height 17
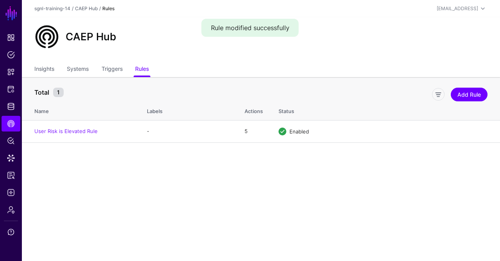
click at [482, 81] on th "Total 1 Add Rule" at bounding box center [261, 88] width 478 height 23
click at [468, 95] on link "Add Rule" at bounding box center [469, 95] width 37 height 14
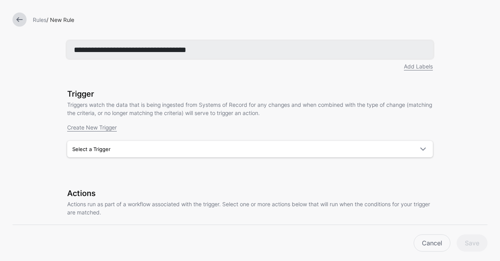
type input "**********"
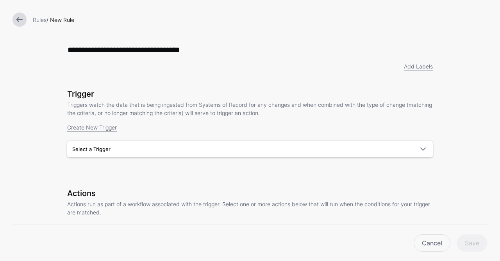
click at [148, 139] on div "Trigger Triggers watch the data that is being ingested from Systems of Record f…" at bounding box center [250, 134] width 366 height 90
click at [145, 148] on span "Select a Trigger" at bounding box center [242, 149] width 341 height 9
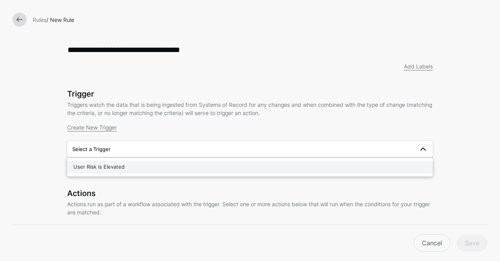
click at [134, 162] on button "User Risk is Elevated" at bounding box center [250, 167] width 366 height 13
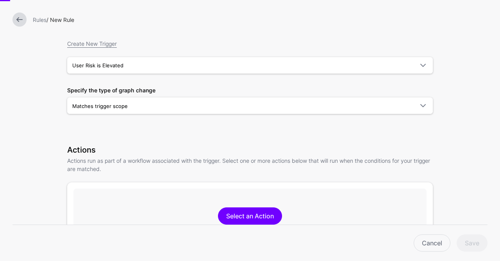
scroll to position [84, 0]
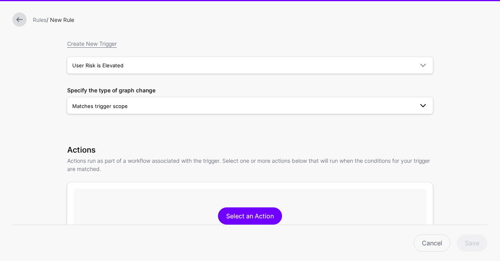
click at [122, 104] on span "Matches trigger scope" at bounding box center [99, 106] width 55 height 6
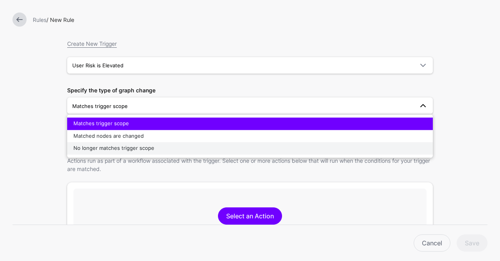
click at [113, 149] on span "No longer matches trigger scope" at bounding box center [113, 148] width 81 height 6
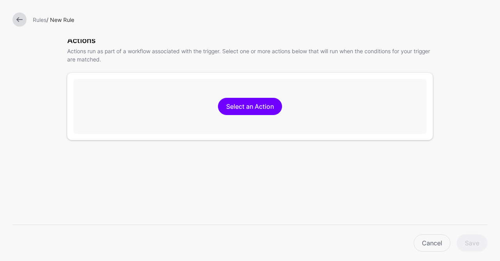
scroll to position [193, 0]
click at [251, 100] on link "Select an Action" at bounding box center [250, 106] width 64 height 17
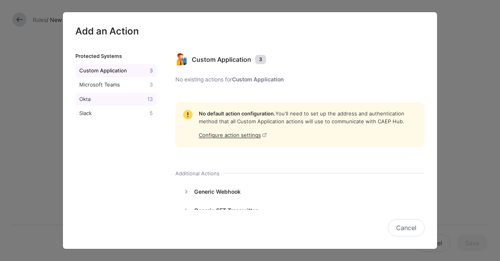
click at [108, 100] on div "Okta" at bounding box center [112, 99] width 68 height 8
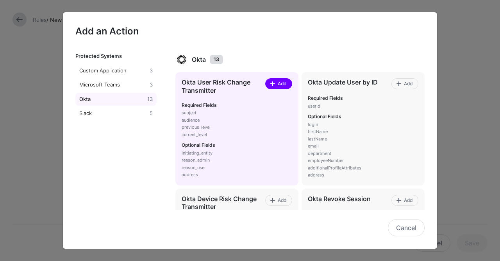
click at [282, 85] on span "Add" at bounding box center [282, 83] width 11 height 7
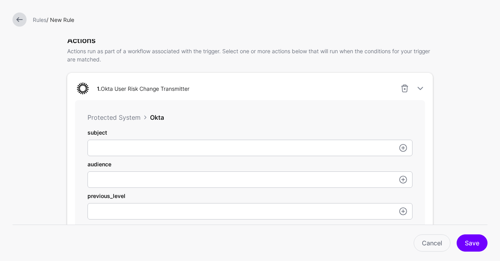
scroll to position [277, 0]
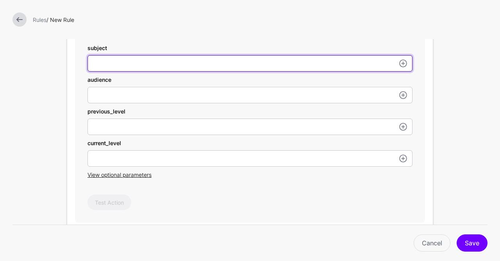
click at [197, 60] on input "subject" at bounding box center [250, 63] width 325 height 16
type input "**********"
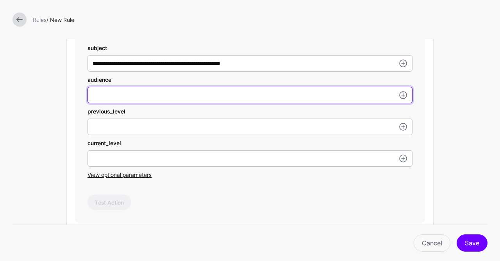
click at [178, 93] on input "subject" at bounding box center [250, 95] width 325 height 16
click at [171, 71] on input "********" at bounding box center [250, 63] width 325 height 16
type input "**********"
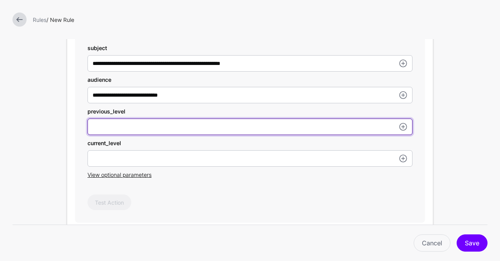
click at [155, 122] on input "subject" at bounding box center [250, 126] width 325 height 16
type input "****"
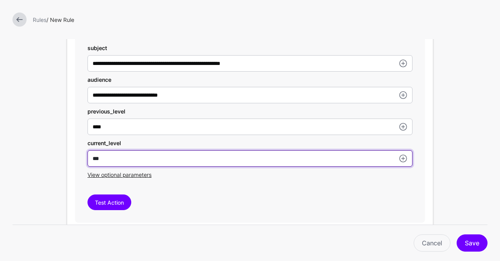
type input "***"
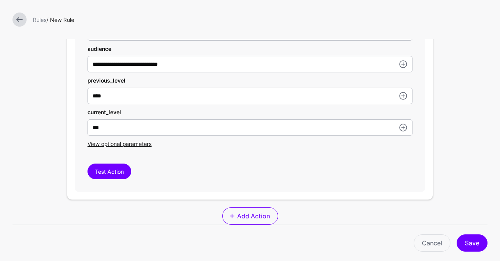
click at [131, 147] on div "**********" at bounding box center [250, 88] width 350 height 207
click at [132, 143] on span "View optional parameters" at bounding box center [120, 143] width 64 height 7
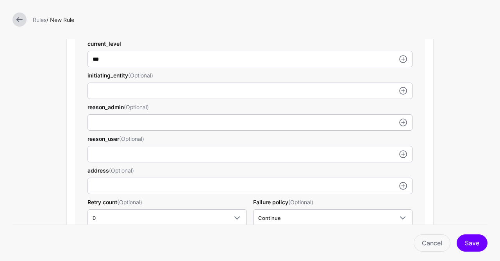
scroll to position [377, 0]
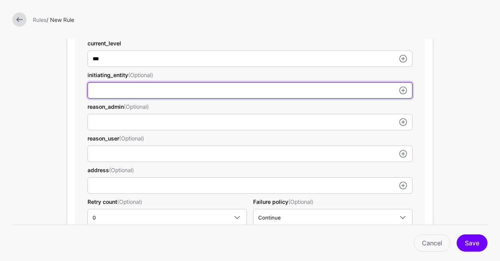
click at [157, 84] on input "subject" at bounding box center [250, 90] width 325 height 16
type input "****"
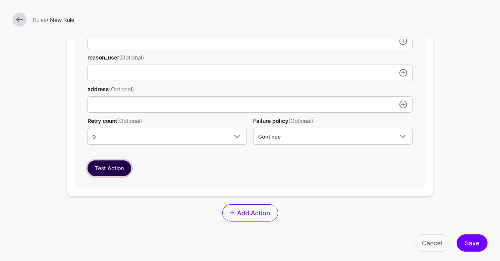
click at [125, 160] on button "Test Action" at bounding box center [110, 168] width 44 height 16
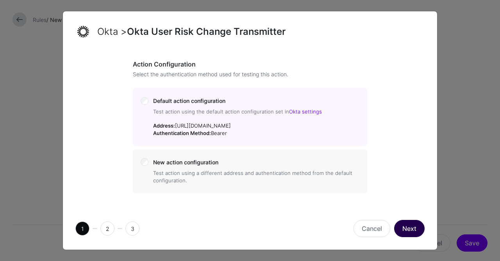
click at [411, 232] on button "Next" at bounding box center [409, 228] width 30 height 17
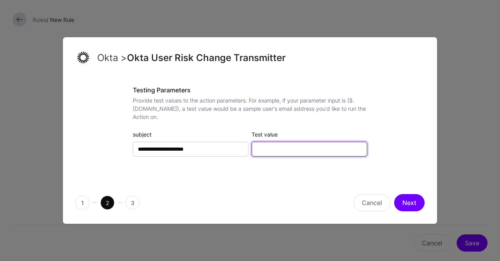
click at [316, 148] on input "Test value" at bounding box center [310, 148] width 116 height 15
type input "****"
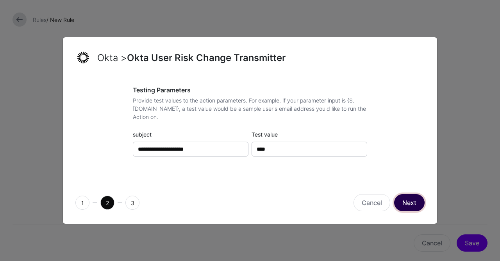
click at [415, 204] on button "Next" at bounding box center [409, 202] width 30 height 17
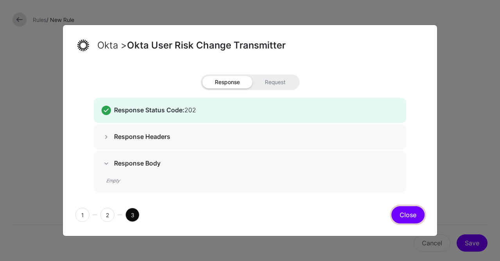
click at [416, 213] on button "Close" at bounding box center [407, 214] width 33 height 17
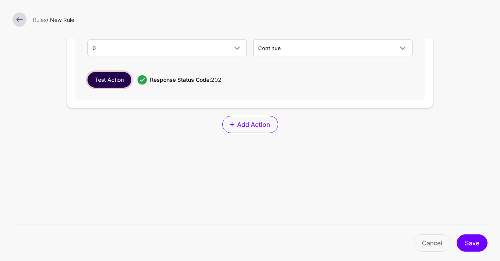
scroll to position [546, 0]
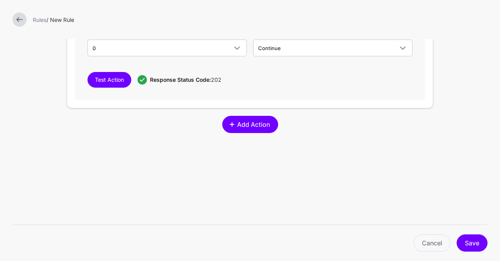
click at [250, 120] on span "Add Action" at bounding box center [253, 124] width 35 height 9
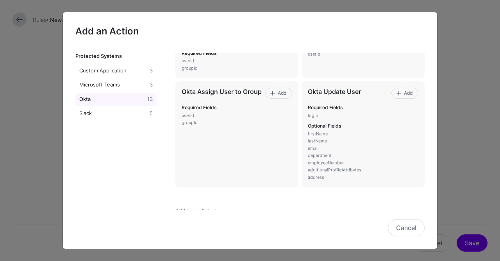
scroll to position [341, 0]
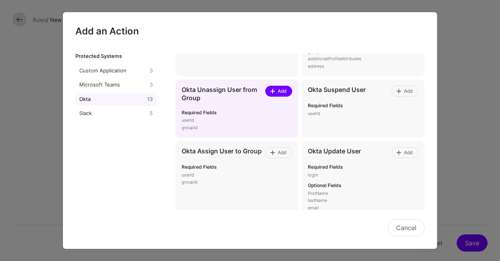
click at [282, 95] on link "Add" at bounding box center [278, 91] width 27 height 11
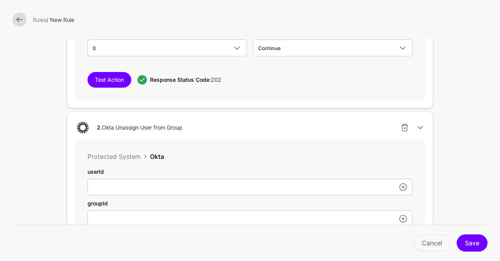
scroll to position [627, 0]
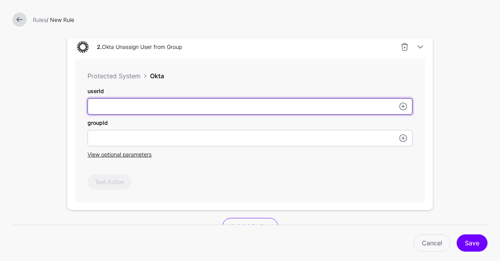
click at [182, 104] on input "subject" at bounding box center [250, 106] width 325 height 16
paste input "**********"
type input "**********"
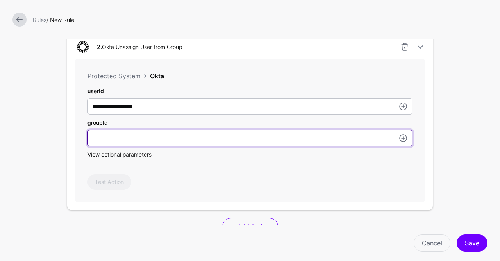
paste input "**********"
type input "**********"
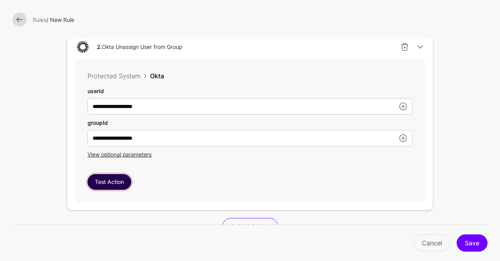
click at [123, 175] on button "Test Action" at bounding box center [110, 182] width 44 height 16
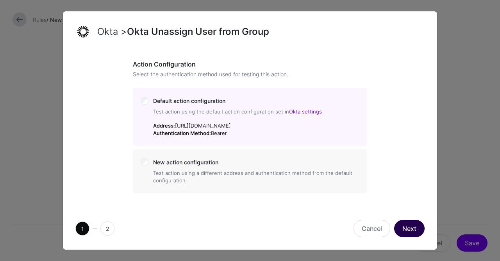
click at [422, 230] on button "Next" at bounding box center [409, 228] width 30 height 17
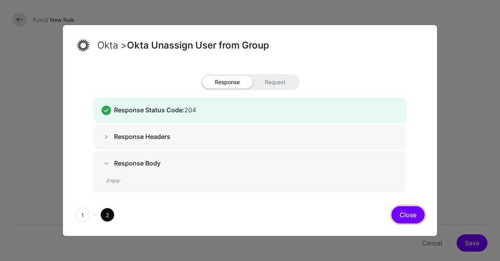
click at [407, 213] on button "Close" at bounding box center [407, 214] width 33 height 17
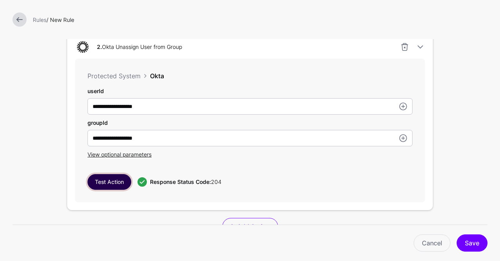
scroll to position [700, 0]
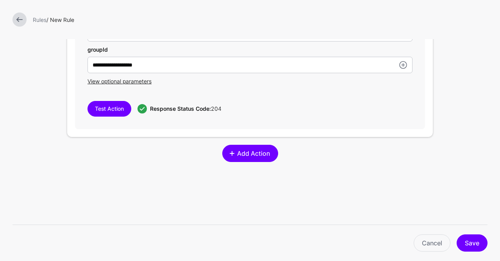
click at [252, 153] on span "Add Action" at bounding box center [253, 152] width 35 height 9
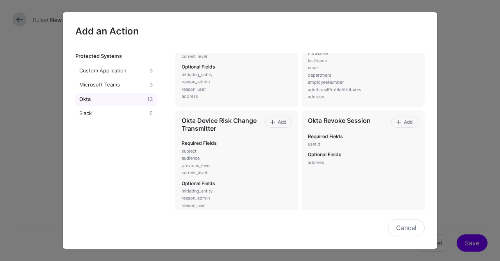
scroll to position [79, 0]
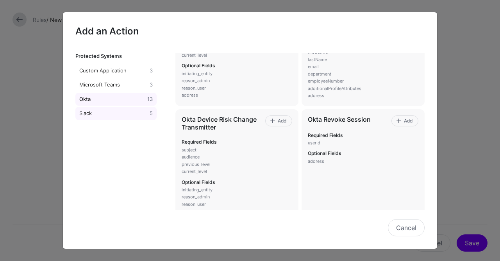
click at [112, 109] on link "Slack 5" at bounding box center [115, 113] width 81 height 13
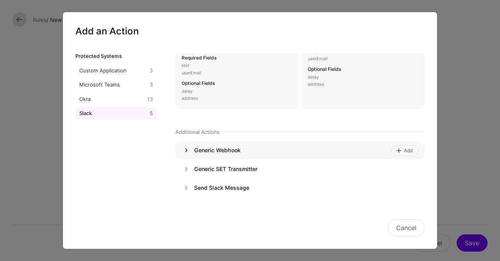
click at [190, 150] on link at bounding box center [186, 149] width 9 height 9
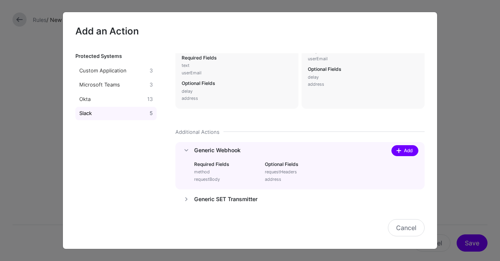
click at [406, 152] on span "Add" at bounding box center [408, 150] width 11 height 7
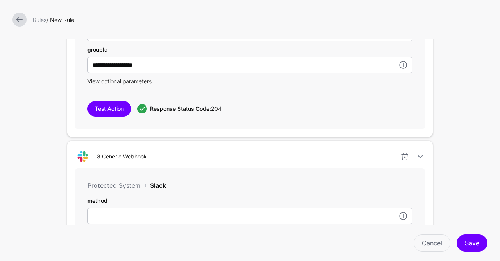
scroll to position [785, 0]
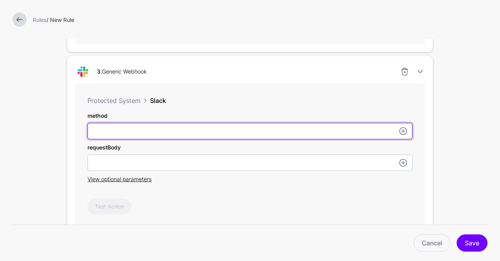
click at [215, 130] on input "subject" at bounding box center [250, 131] width 325 height 16
type input "****"
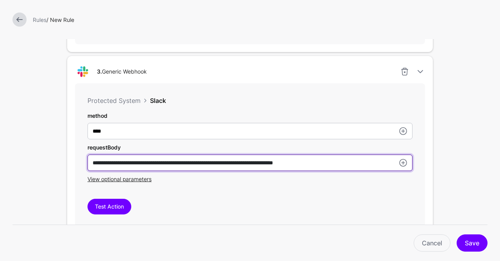
type input "**********"
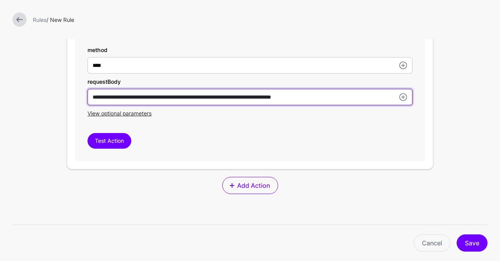
scroll to position [874, 0]
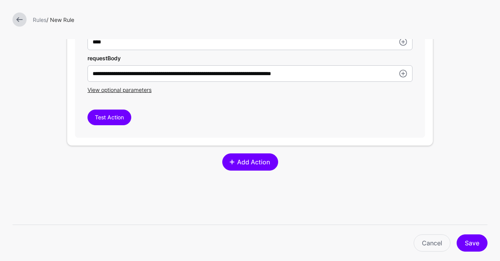
click at [251, 163] on link "Add Action" at bounding box center [250, 161] width 56 height 17
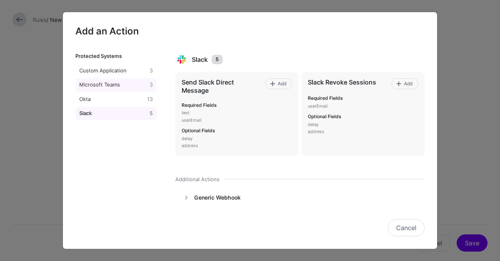
click at [136, 80] on link "Microsoft Teams 3" at bounding box center [115, 84] width 81 height 13
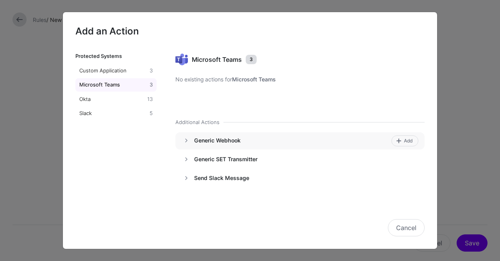
click at [216, 140] on h4 "Generic Webhook" at bounding box center [291, 140] width 195 height 7
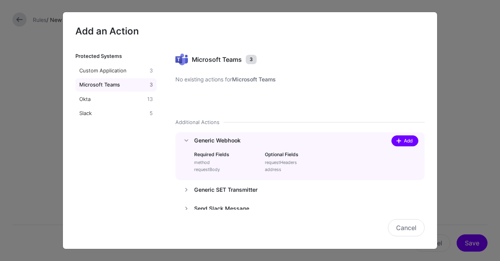
click at [409, 141] on span "Add" at bounding box center [408, 140] width 11 height 7
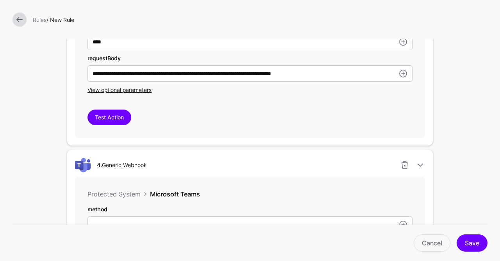
scroll to position [960, 0]
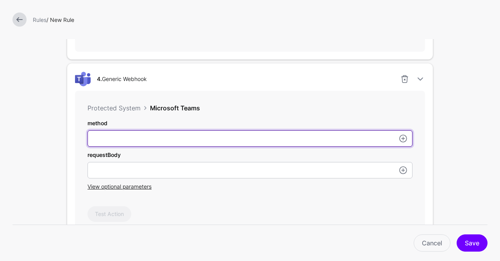
click at [170, 138] on input "subject" at bounding box center [250, 138] width 325 height 16
type input "****"
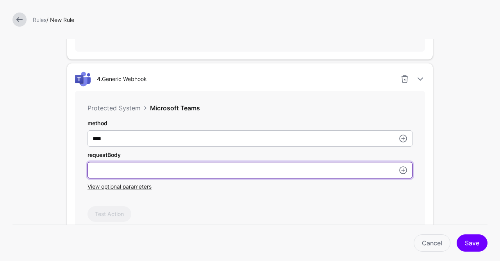
type input "*"
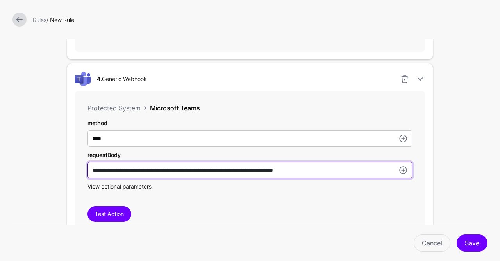
click at [228, 166] on input "**********" at bounding box center [250, 170] width 325 height 16
type input "**********"
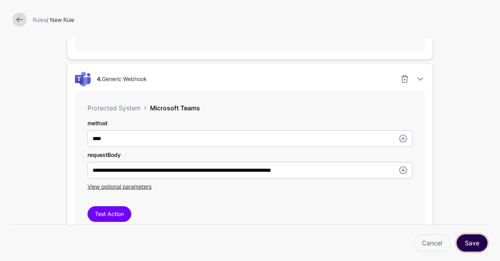
click at [470, 239] on button "Save" at bounding box center [472, 242] width 31 height 17
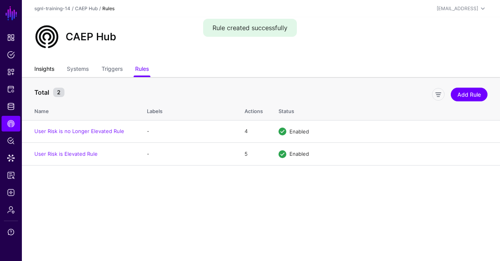
click at [46, 70] on link "Insights" at bounding box center [44, 69] width 20 height 15
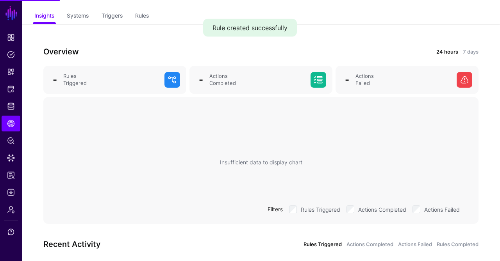
scroll to position [56, 0]
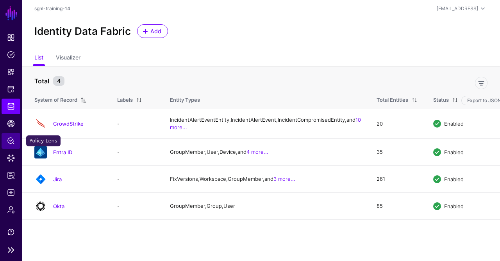
click at [9, 140] on span "Policy Lens" at bounding box center [11, 141] width 8 height 8
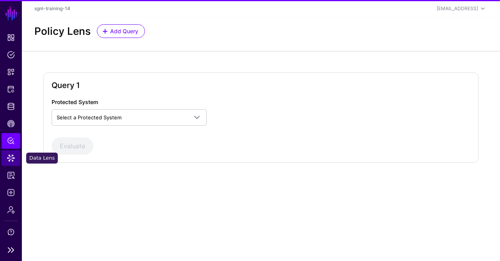
click at [12, 157] on span "Data Lens" at bounding box center [11, 158] width 8 height 8
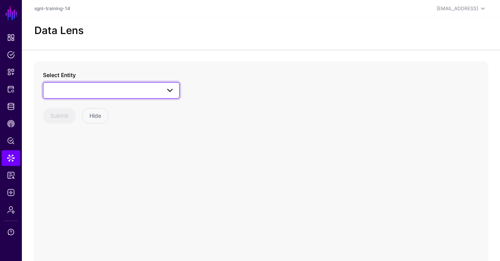
click at [74, 90] on span at bounding box center [111, 90] width 127 height 9
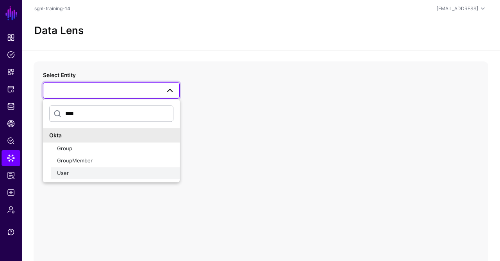
type input "****"
click at [75, 175] on div "User" at bounding box center [115, 173] width 116 height 8
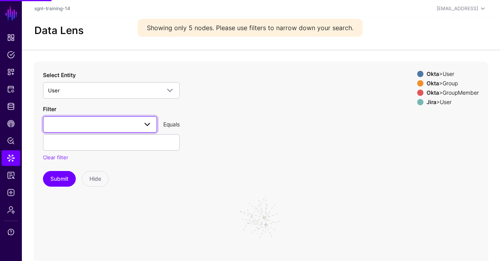
click at [60, 122] on span at bounding box center [100, 124] width 104 height 9
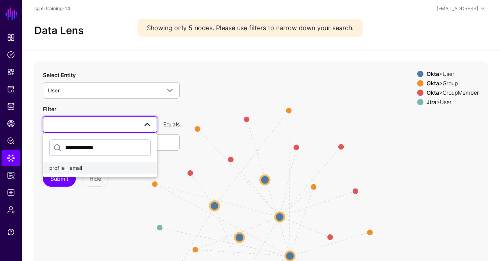
type input "**********"
click at [72, 171] on div "profile__email" at bounding box center [100, 168] width 102 height 8
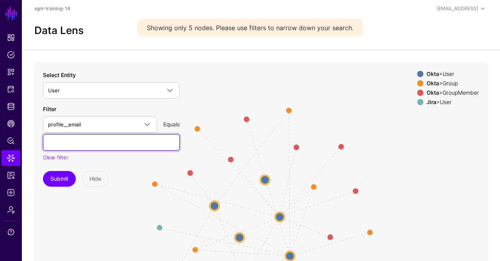
click at [89, 141] on input "text" at bounding box center [111, 142] width 137 height 16
type input "**********"
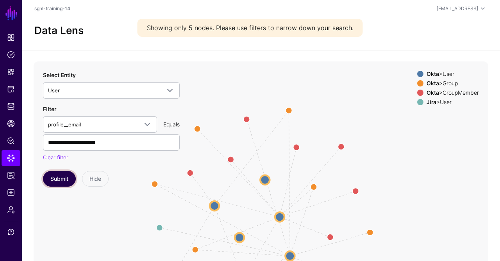
click at [66, 176] on button "Submit" at bounding box center [59, 179] width 33 height 16
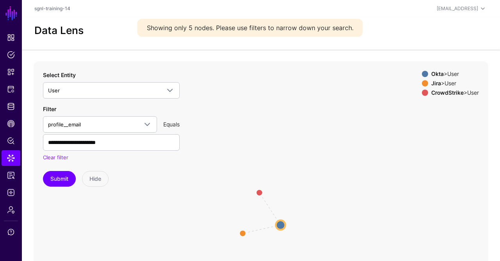
click at [444, 76] on div "Okta > User" at bounding box center [455, 74] width 51 height 6
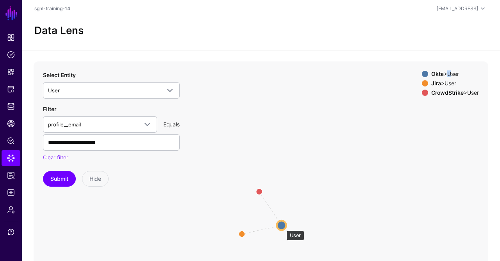
click at [282, 226] on circle at bounding box center [281, 224] width 9 height 9
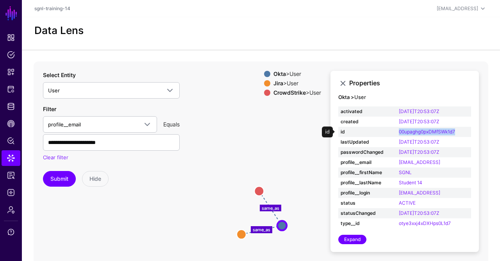
drag, startPoint x: 461, startPoint y: 131, endPoint x: 397, endPoint y: 135, distance: 65.0
click at [397, 135] on td "00upaghg0pxDMfSWk1d7" at bounding box center [434, 132] width 75 height 10
copy link "00upaghg0pxDMfSWk1d7"
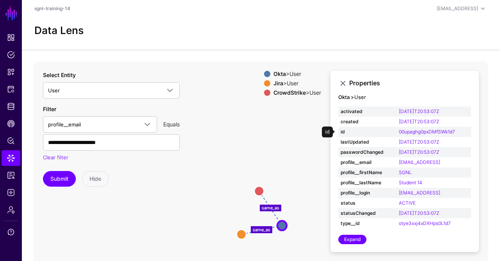
click at [463, 131] on td "00upaghg0pxDMfSWk1d7" at bounding box center [434, 132] width 75 height 10
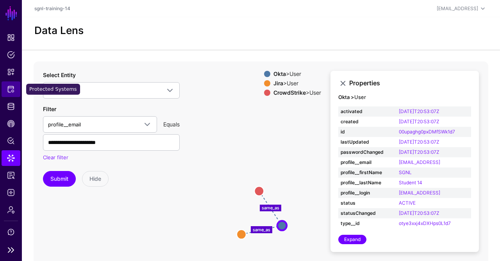
click at [12, 88] on span "Protected Systems" at bounding box center [11, 89] width 8 height 8
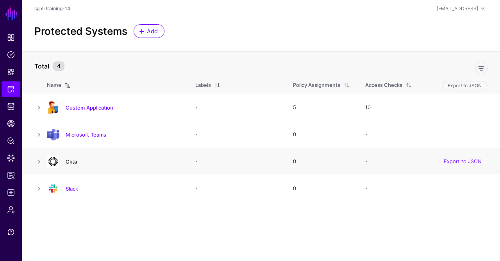
click at [71, 160] on link "Okta" at bounding box center [71, 161] width 11 height 6
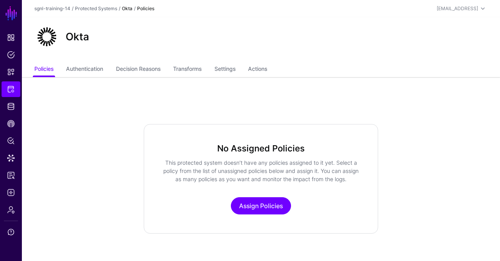
click at [249, 69] on ul "Policies Authentication Decision Reasons Transforms Settings Actions" at bounding box center [260, 69] width 453 height 15
click at [255, 68] on link "Actions" at bounding box center [257, 69] width 19 height 15
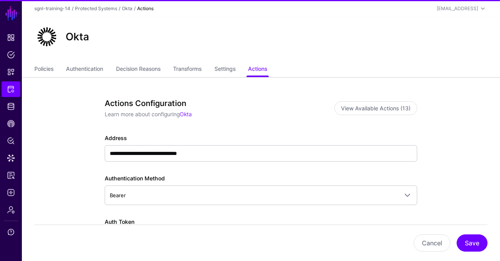
scroll to position [83, 0]
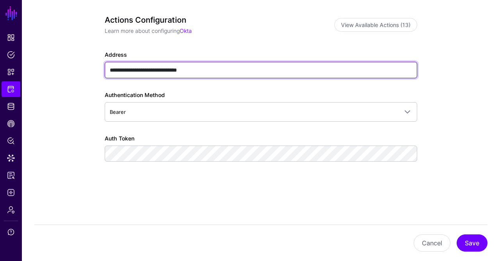
click at [212, 71] on input "**********" at bounding box center [261, 70] width 313 height 16
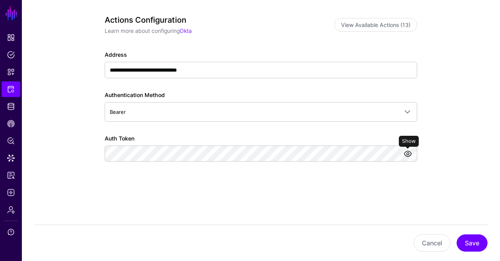
click at [404, 152] on link at bounding box center [407, 153] width 9 height 9
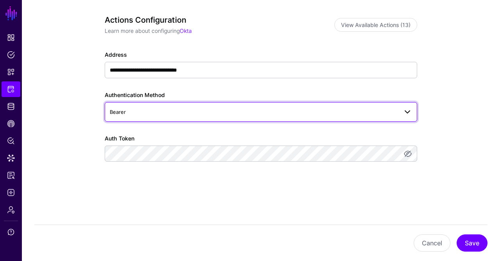
click at [174, 115] on span "Bearer" at bounding box center [254, 111] width 288 height 9
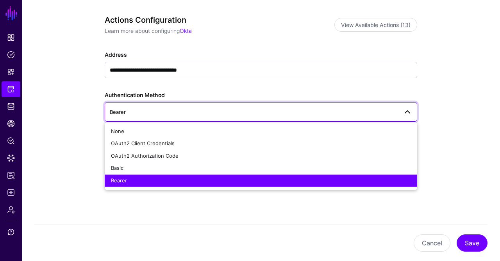
click at [84, 108] on div "**********" at bounding box center [260, 128] width 355 height 268
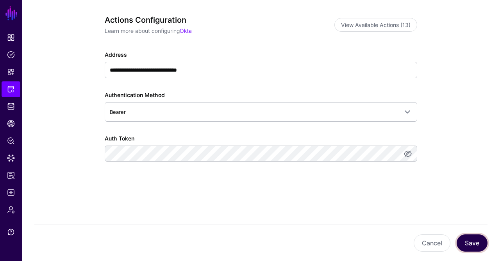
click at [466, 245] on button "Save" at bounding box center [472, 242] width 31 height 17
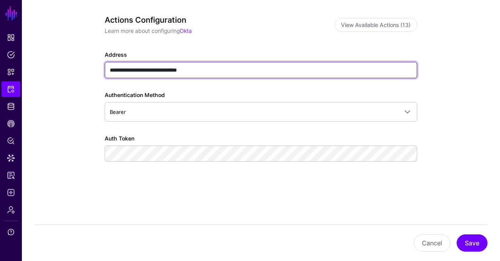
click at [125, 69] on input "**********" at bounding box center [261, 70] width 313 height 16
drag, startPoint x: 130, startPoint y: 68, endPoint x: 63, endPoint y: 50, distance: 69.2
click at [105, 62] on input "**********" at bounding box center [261, 70] width 313 height 16
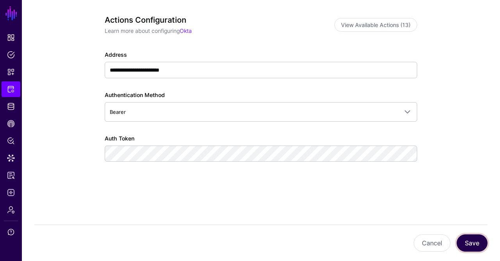
click at [471, 240] on button "Save" at bounding box center [472, 242] width 31 height 17
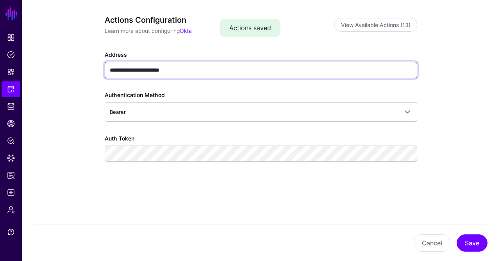
click at [109, 66] on input "**********" at bounding box center [261, 70] width 313 height 16
type input "**********"
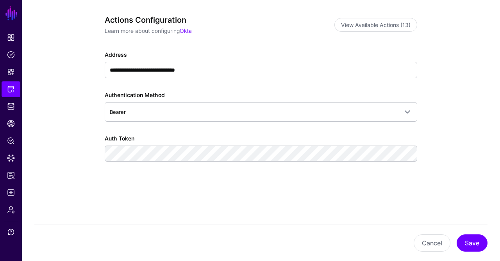
click at [91, 97] on div "**********" at bounding box center [260, 128] width 355 height 268
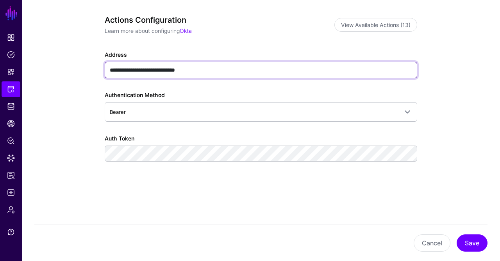
click at [209, 71] on input "**********" at bounding box center [261, 70] width 313 height 16
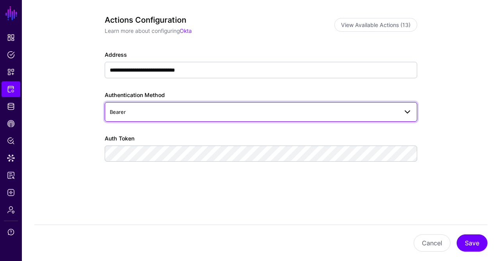
click at [214, 110] on span "Bearer" at bounding box center [254, 111] width 288 height 9
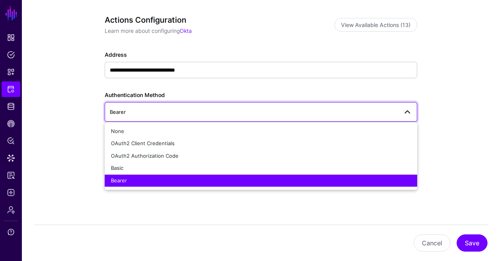
click at [89, 101] on div "**********" at bounding box center [260, 128] width 355 height 268
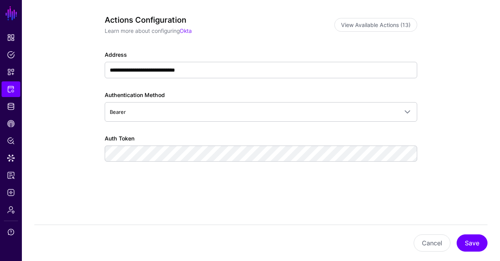
scroll to position [0, 0]
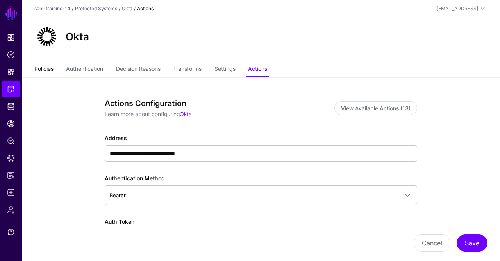
click at [38, 70] on link "Policies" at bounding box center [43, 69] width 19 height 15
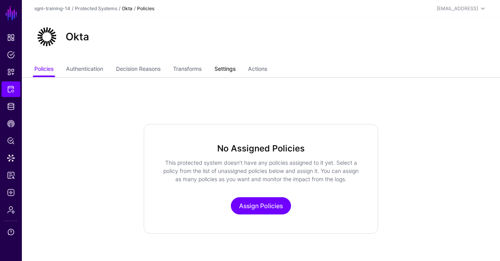
click at [225, 71] on link "Settings" at bounding box center [224, 69] width 21 height 15
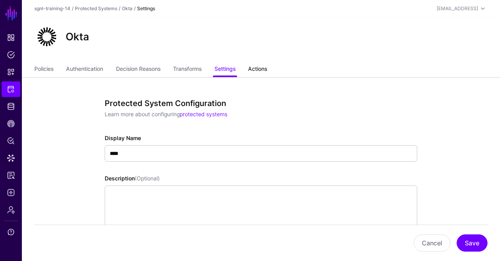
click at [256, 68] on link "Actions" at bounding box center [257, 69] width 19 height 15
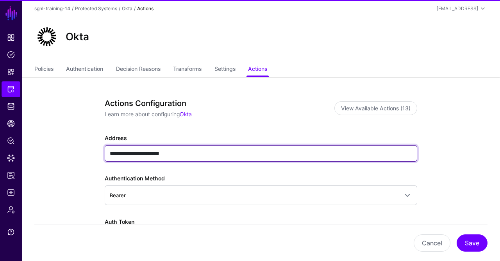
click at [182, 153] on input "**********" at bounding box center [261, 153] width 313 height 16
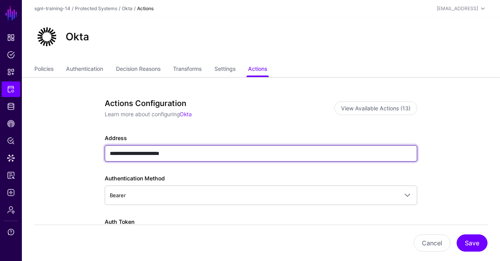
click at [182, 153] on input "**********" at bounding box center [261, 153] width 313 height 16
type input "**********"
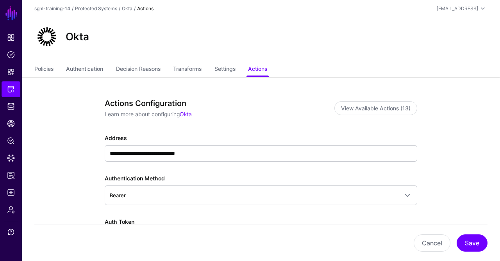
click at [79, 123] on app-integrations-item-actions "**********" at bounding box center [261, 211] width 478 height 268
click at [466, 238] on button "Save" at bounding box center [472, 242] width 31 height 17
click at [11, 139] on span "Policy Lens" at bounding box center [11, 141] width 8 height 8
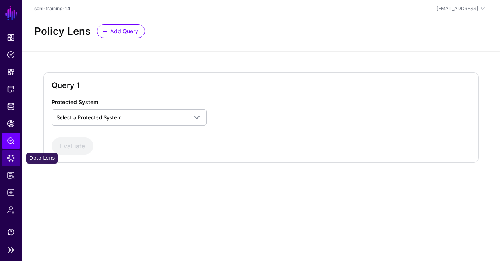
click at [16, 161] on link "Data Lens" at bounding box center [11, 158] width 19 height 16
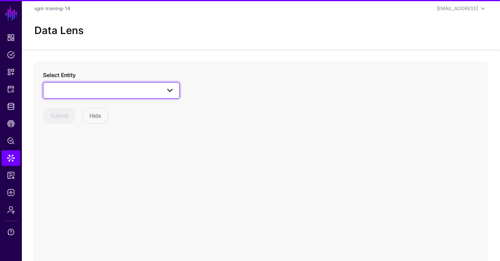
click at [79, 95] on link at bounding box center [111, 90] width 137 height 16
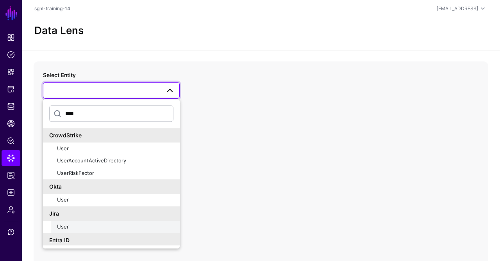
scroll to position [14, 0]
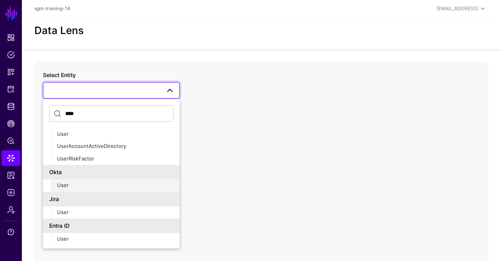
type input "****"
click at [95, 184] on div "User" at bounding box center [115, 186] width 116 height 8
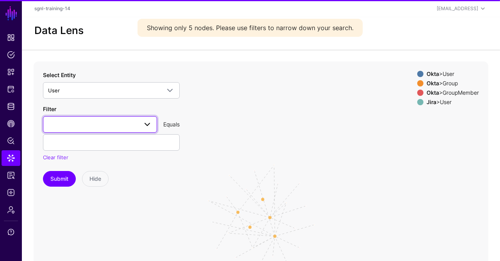
click at [63, 120] on span at bounding box center [100, 124] width 104 height 9
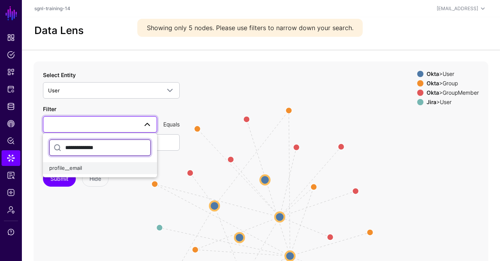
type input "**********"
click at [57, 168] on span "profile__email" at bounding box center [65, 167] width 33 height 6
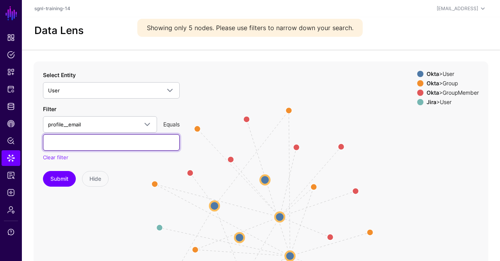
click at [83, 141] on input "text" at bounding box center [111, 142] width 137 height 16
type input "**********"
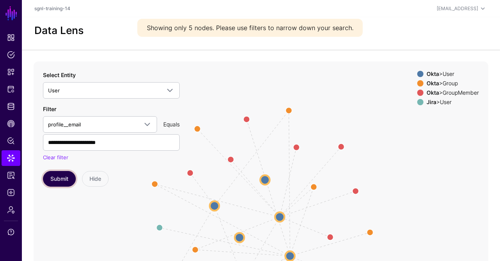
click at [68, 172] on button "Submit" at bounding box center [59, 179] width 33 height 16
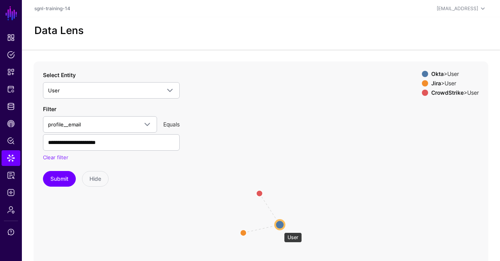
click at [280, 225] on circle at bounding box center [279, 224] width 9 height 9
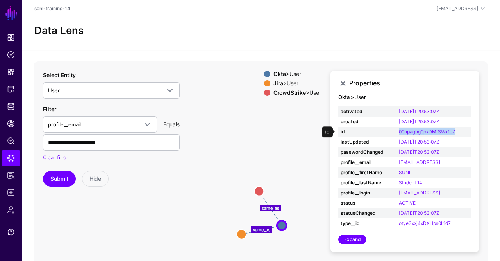
drag, startPoint x: 457, startPoint y: 132, endPoint x: 395, endPoint y: 129, distance: 61.8
click at [395, 129] on tr "id 00upaghg0pxDMfSWk1d7" at bounding box center [404, 132] width 133 height 10
copy tr "00upaghg0pxDMfSWk1d7"
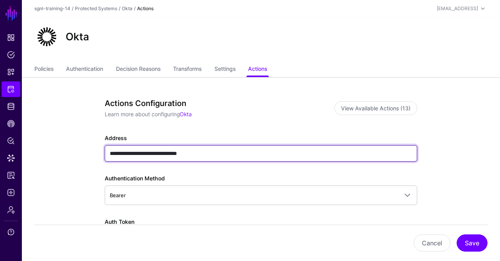
drag, startPoint x: 129, startPoint y: 152, endPoint x: 68, endPoint y: 128, distance: 65.4
click at [105, 145] on input "**********" at bounding box center [261, 153] width 313 height 16
type input "**********"
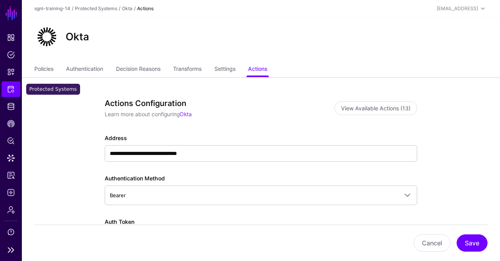
click at [11, 85] on link "Protected Systems" at bounding box center [11, 89] width 19 height 16
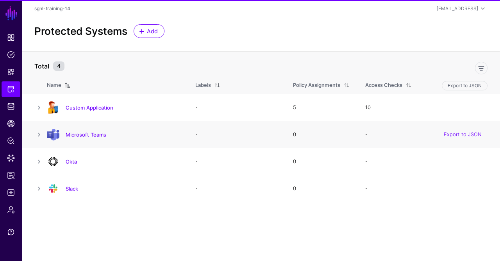
click at [100, 137] on h4 "Microsoft Teams" at bounding box center [123, 134] width 114 height 7
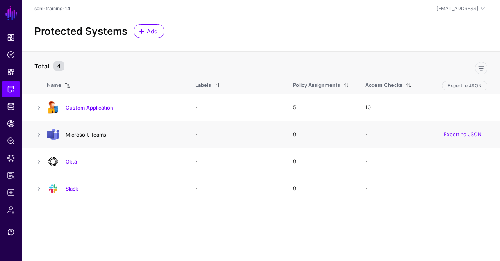
click at [95, 133] on link "Microsoft Teams" at bounding box center [86, 134] width 41 height 6
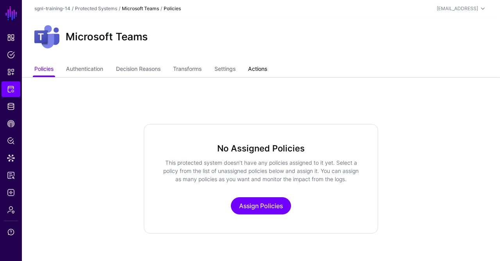
click at [265, 66] on link "Actions" at bounding box center [257, 69] width 19 height 15
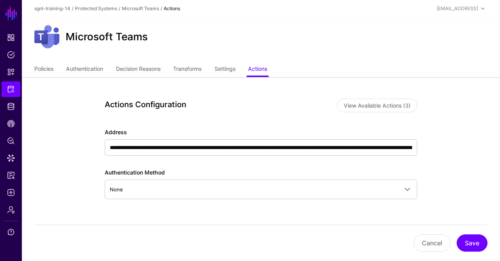
scroll to position [37, 0]
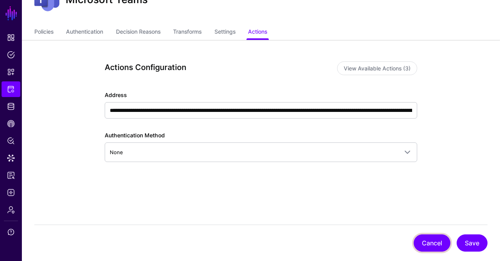
click at [423, 241] on button "Cancel" at bounding box center [432, 242] width 37 height 17
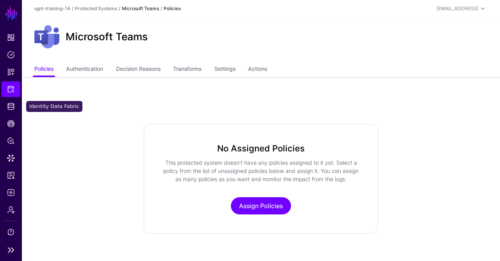
click at [11, 92] on span "Protected Systems" at bounding box center [11, 89] width 8 height 8
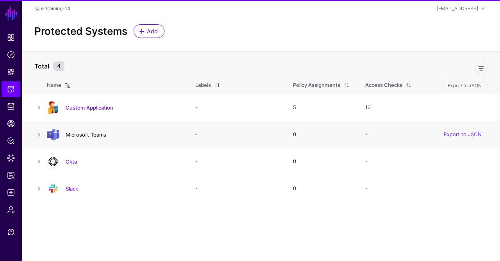
click at [77, 136] on link "Microsoft Teams" at bounding box center [86, 134] width 41 height 6
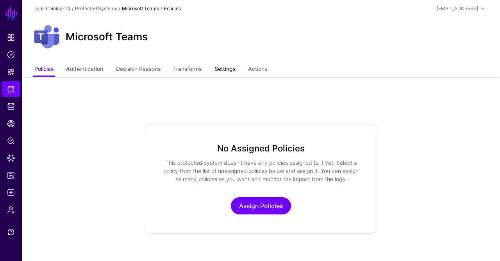
click at [236, 70] on link "Settings" at bounding box center [224, 69] width 21 height 15
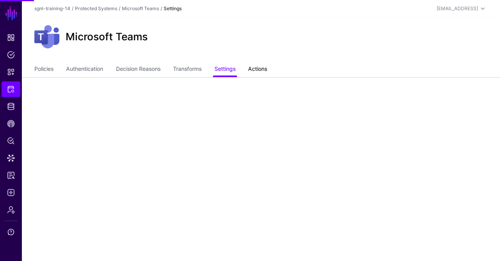
click at [254, 70] on link "Actions" at bounding box center [257, 69] width 19 height 15
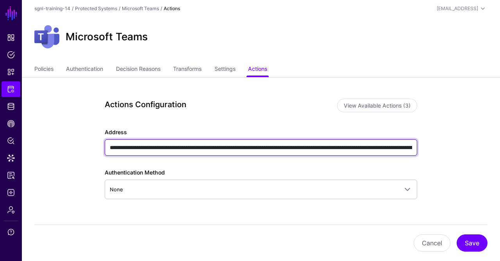
click at [200, 149] on input "**********" at bounding box center [261, 147] width 313 height 16
click at [198, 147] on input "**********" at bounding box center [261, 147] width 313 height 16
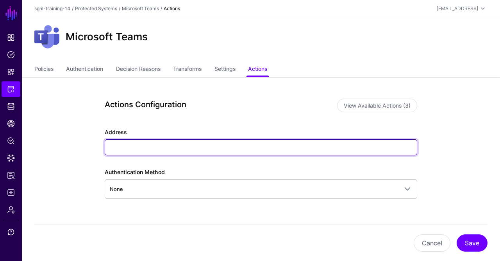
paste input "**********"
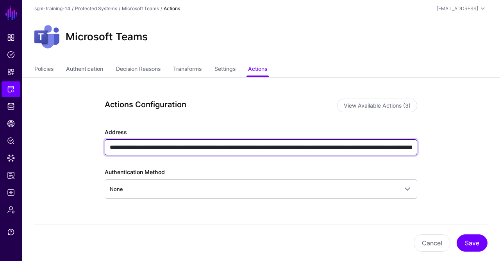
scroll to position [0, 469]
type input "**********"
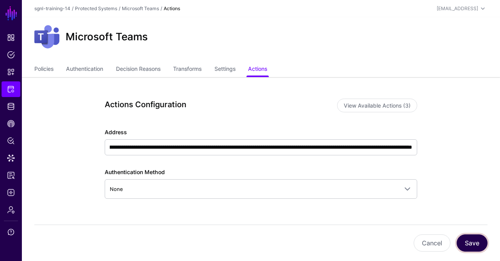
click at [479, 239] on button "Save" at bounding box center [472, 242] width 31 height 17
